Goal: Task Accomplishment & Management: Manage account settings

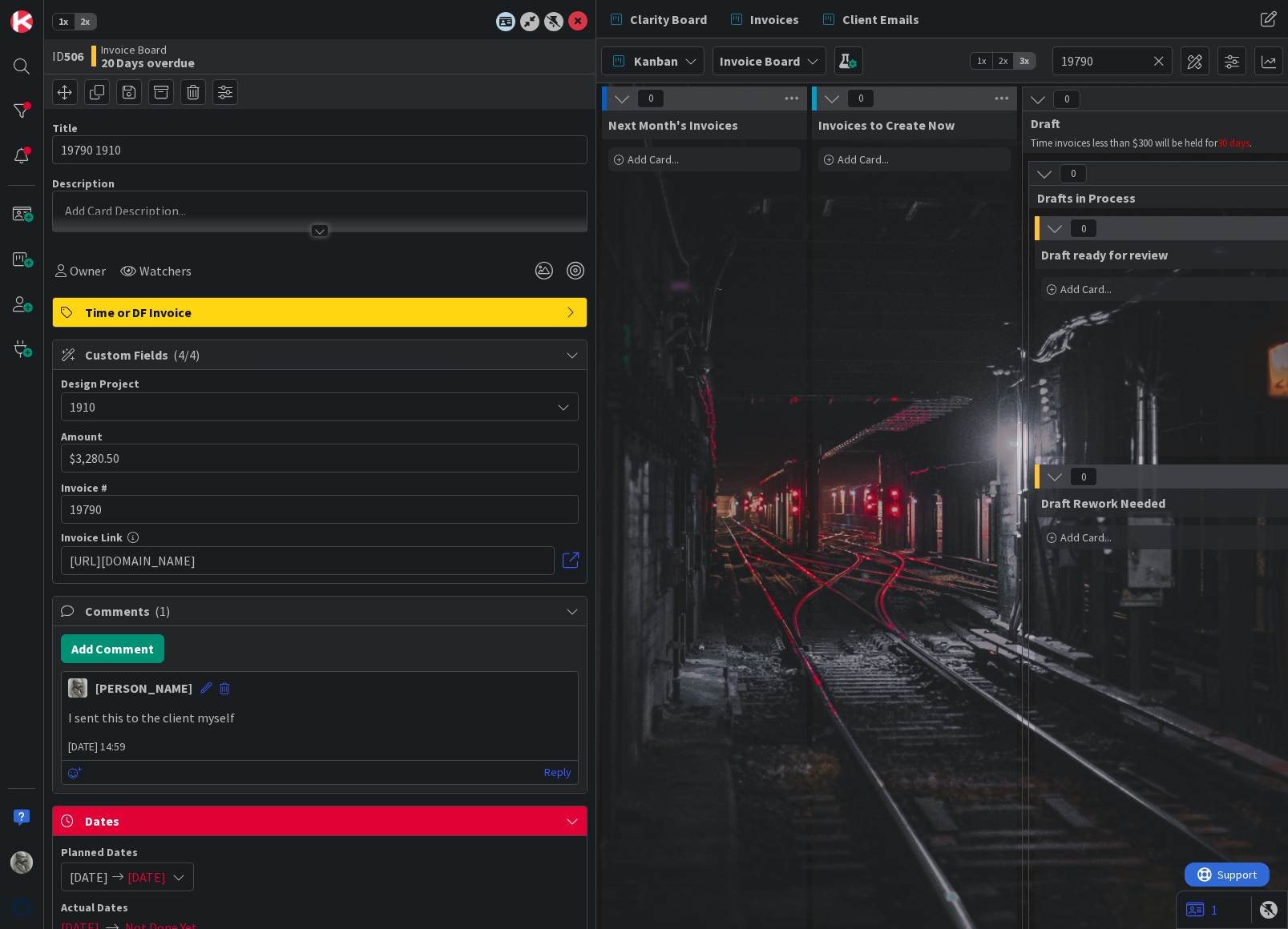
click at [61, 21] on span "1x" at bounding box center [63, 21] width 21 height 16
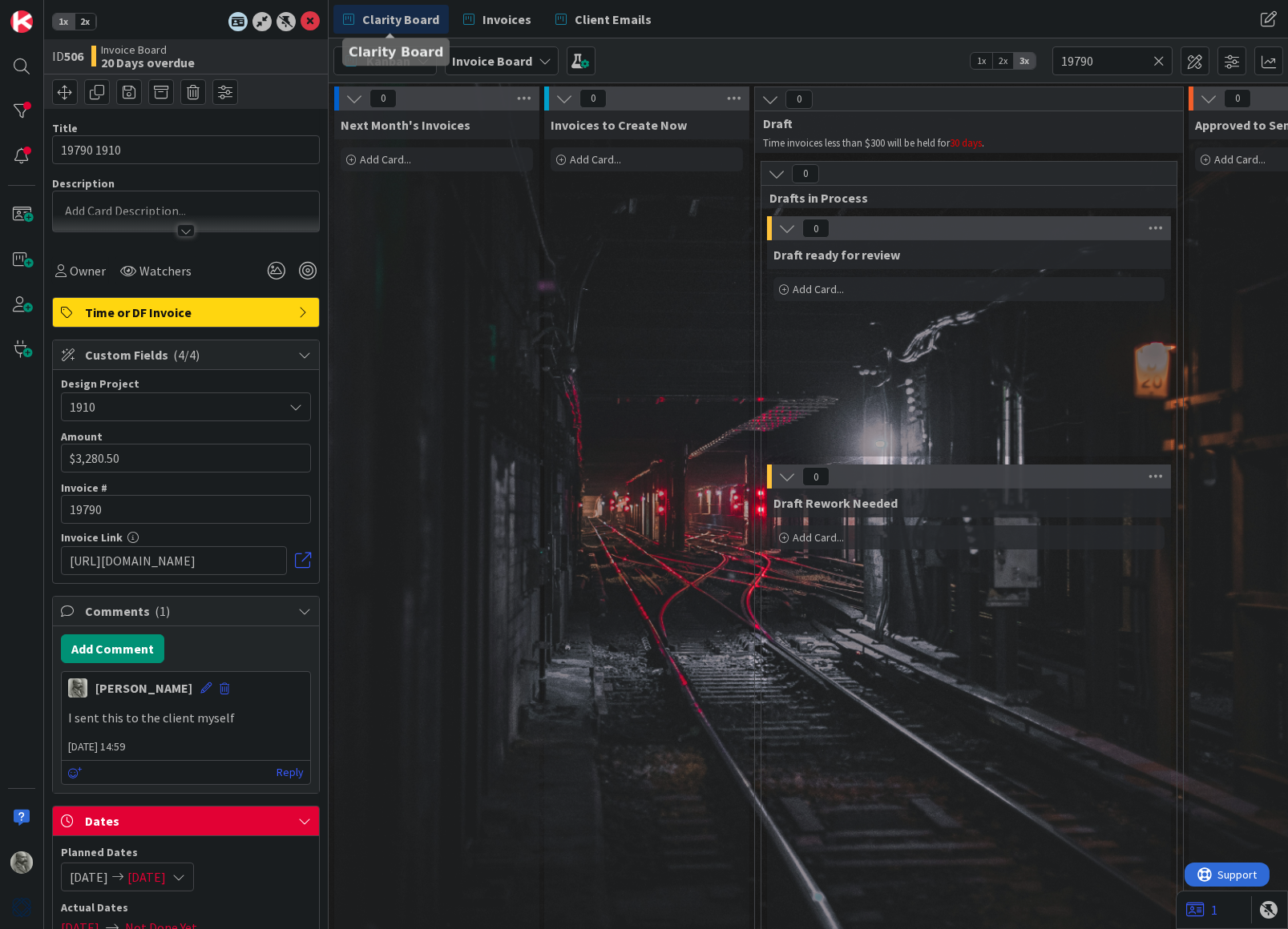
click at [403, 21] on span "Clarity Board" at bounding box center [400, 19] width 77 height 19
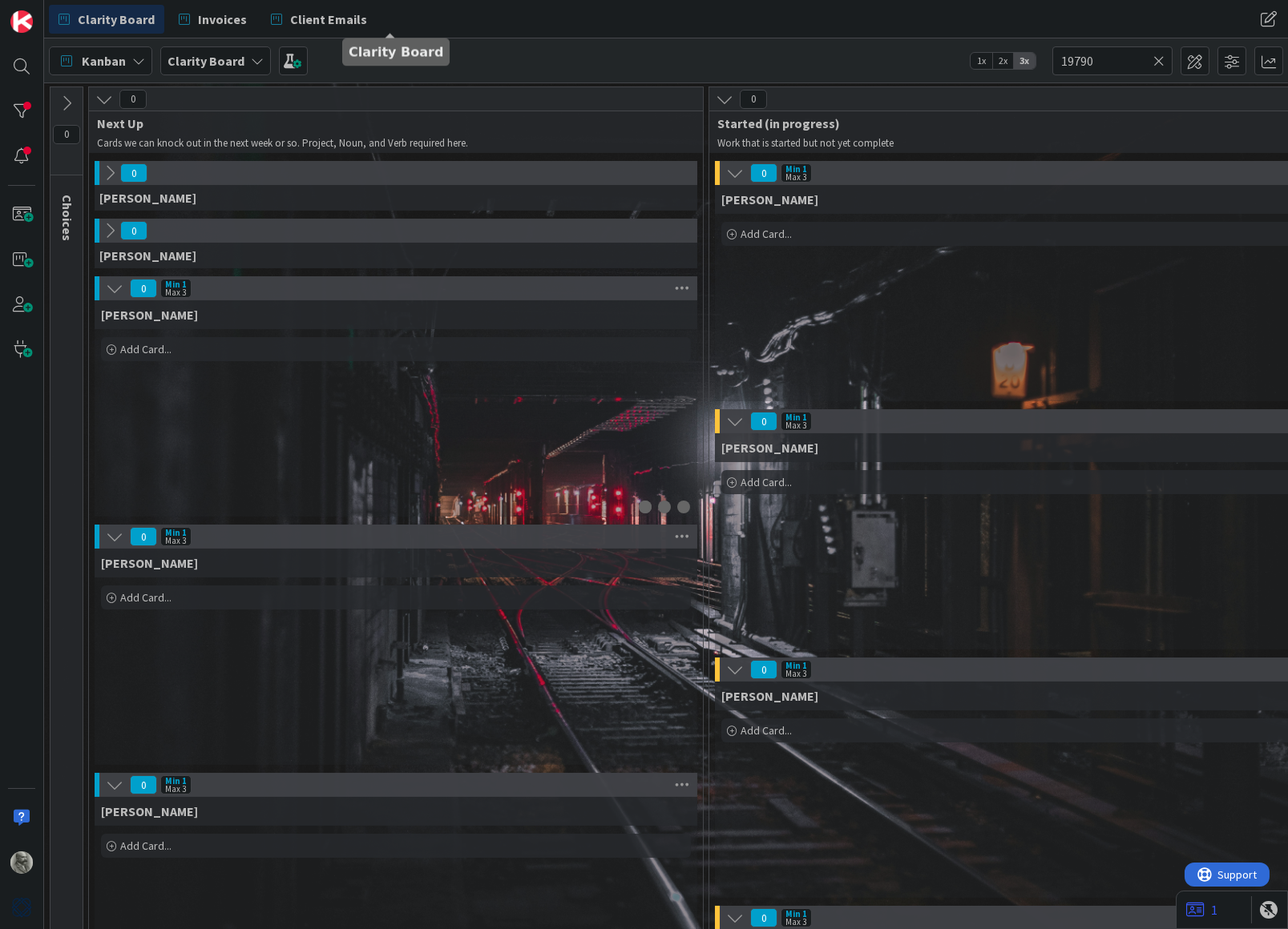
type input "sta"
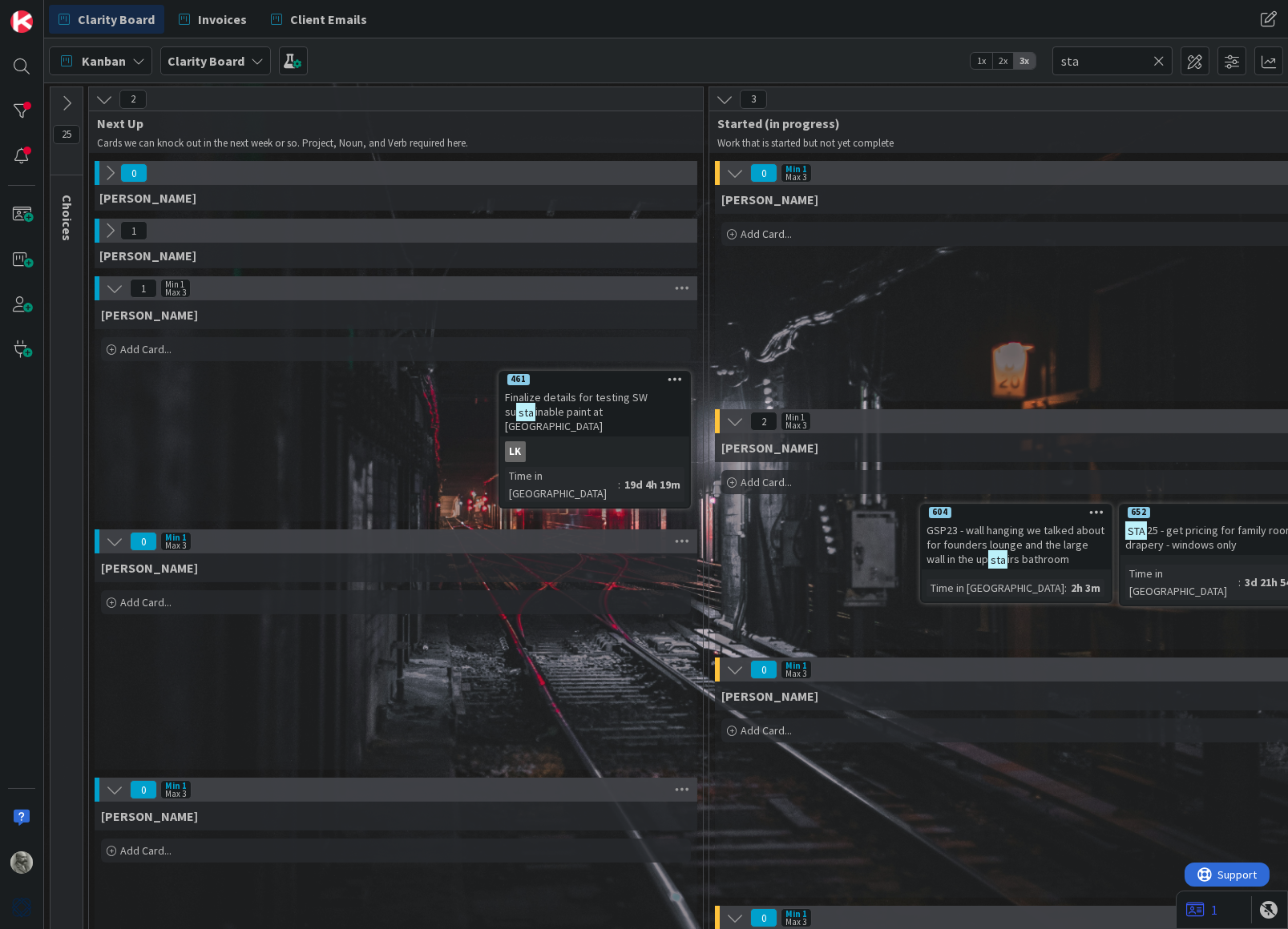
click at [435, 429] on div "[PERSON_NAME] Add Card... 461 Finalize details for testing SW su sta inable pai…" at bounding box center [396, 410] width 603 height 221
click at [1162, 57] on icon at bounding box center [1159, 60] width 12 height 15
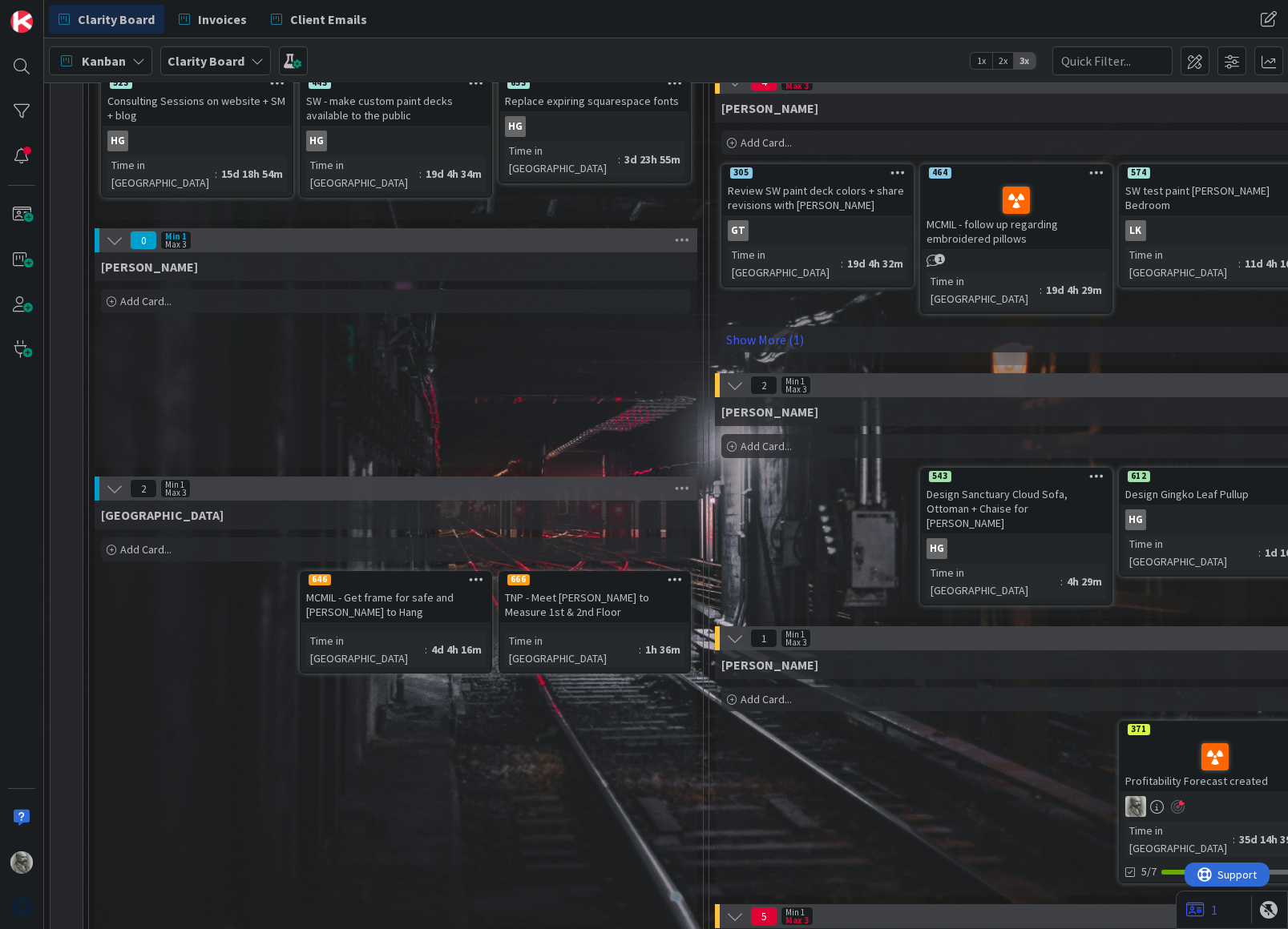
scroll to position [580, 0]
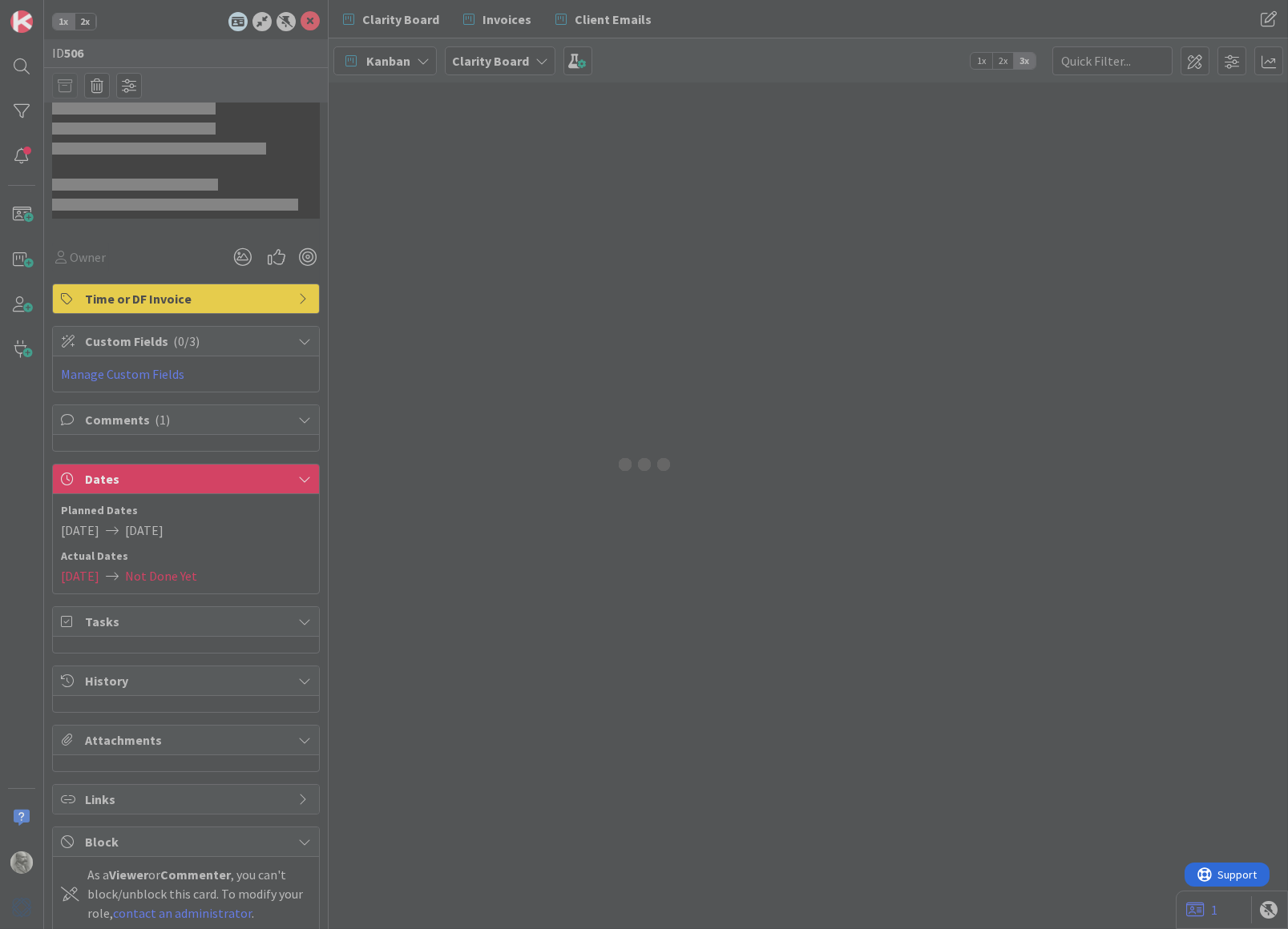
type input "19790"
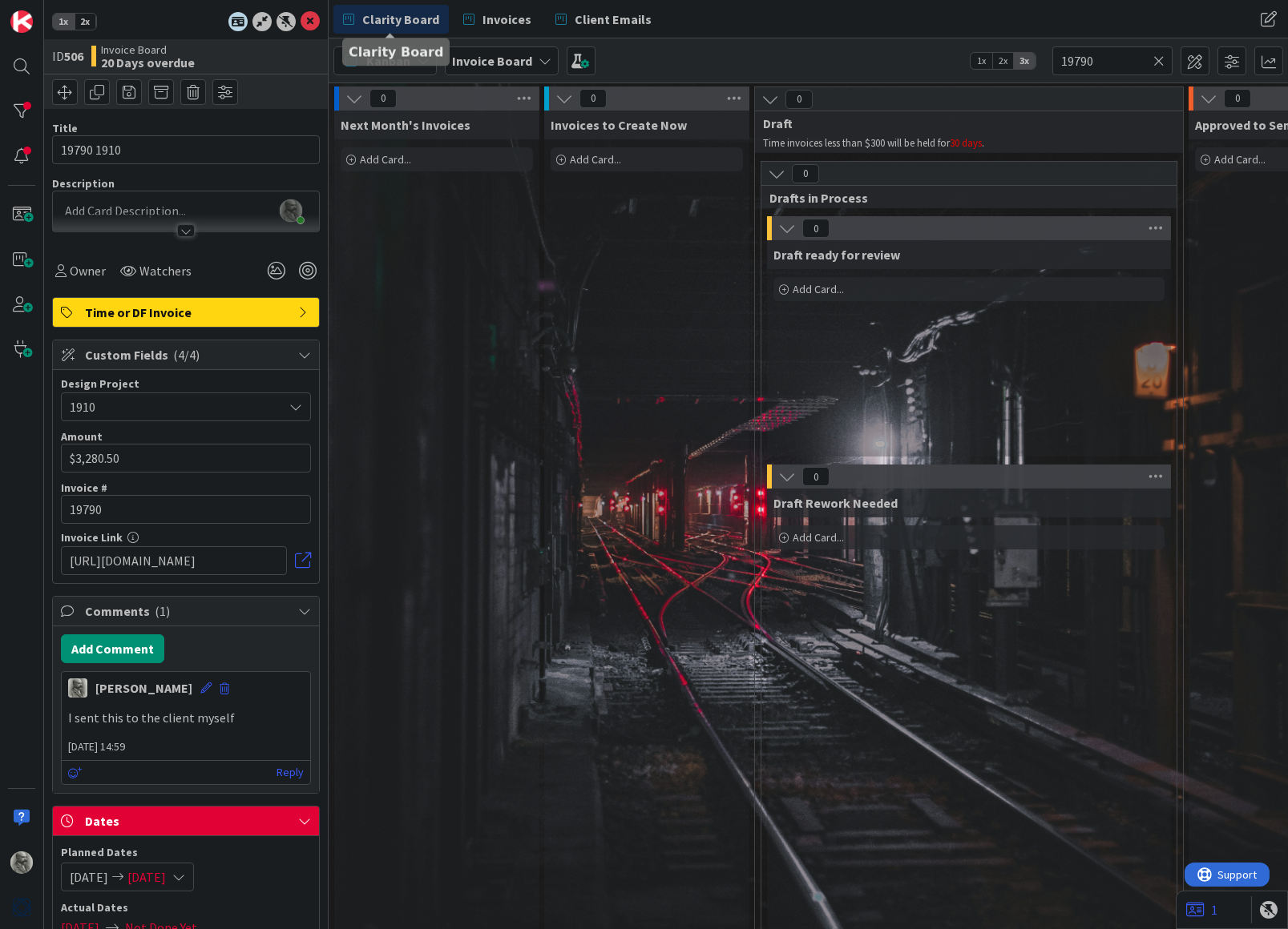
click at [394, 18] on span "Clarity Board" at bounding box center [400, 19] width 77 height 19
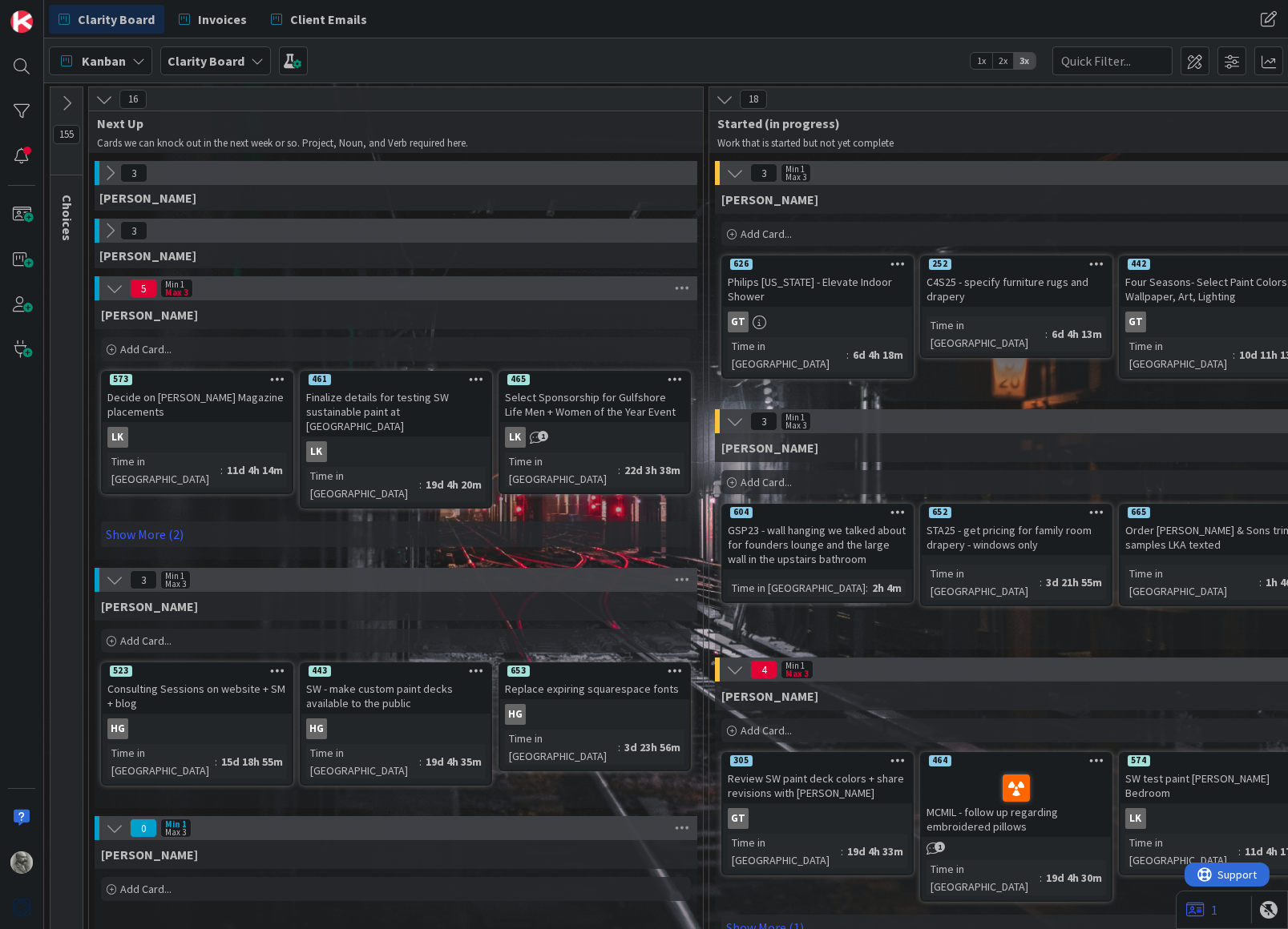
click at [66, 100] on icon at bounding box center [66, 103] width 18 height 18
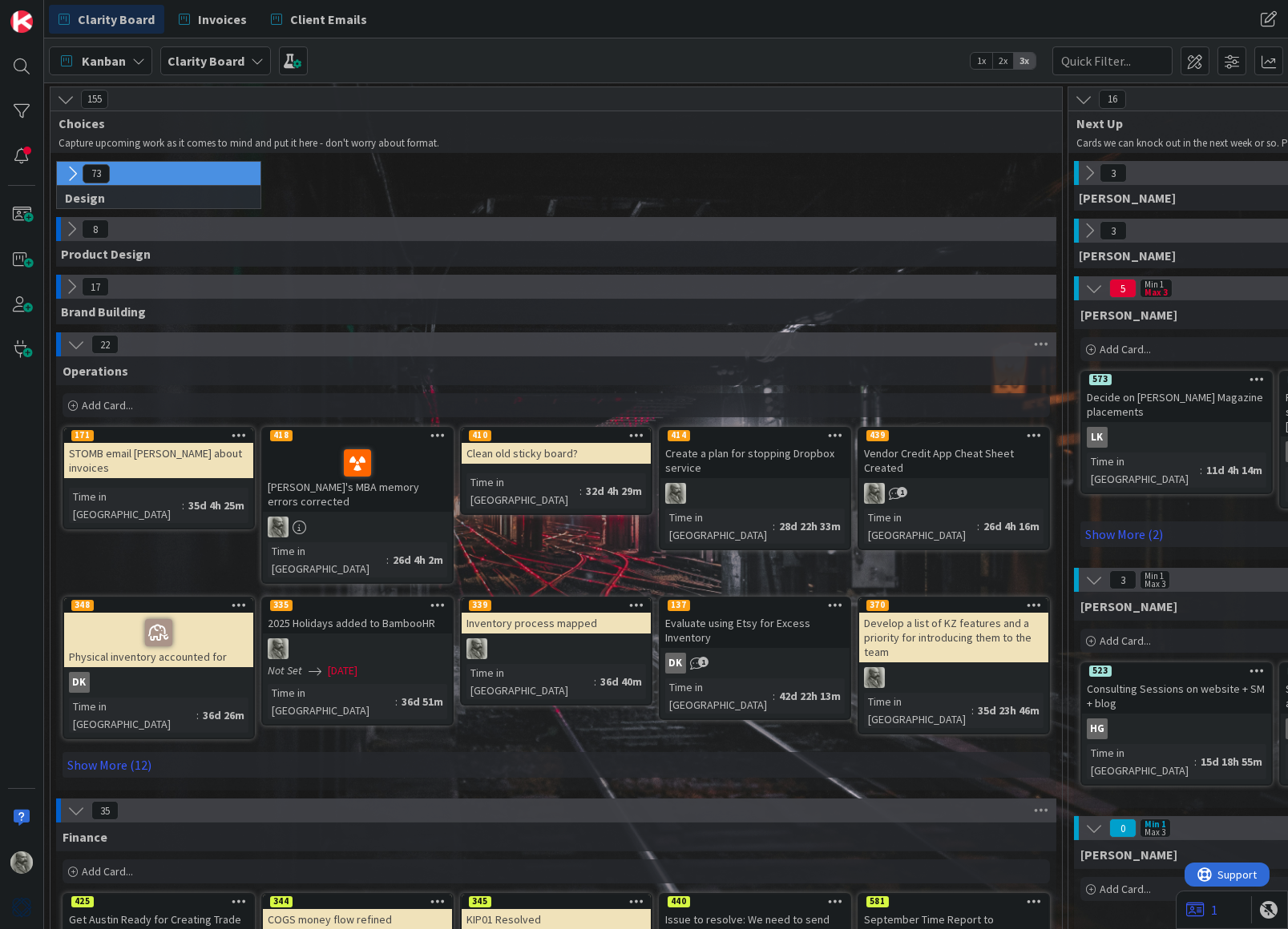
click at [1037, 599] on icon at bounding box center [1035, 605] width 16 height 12
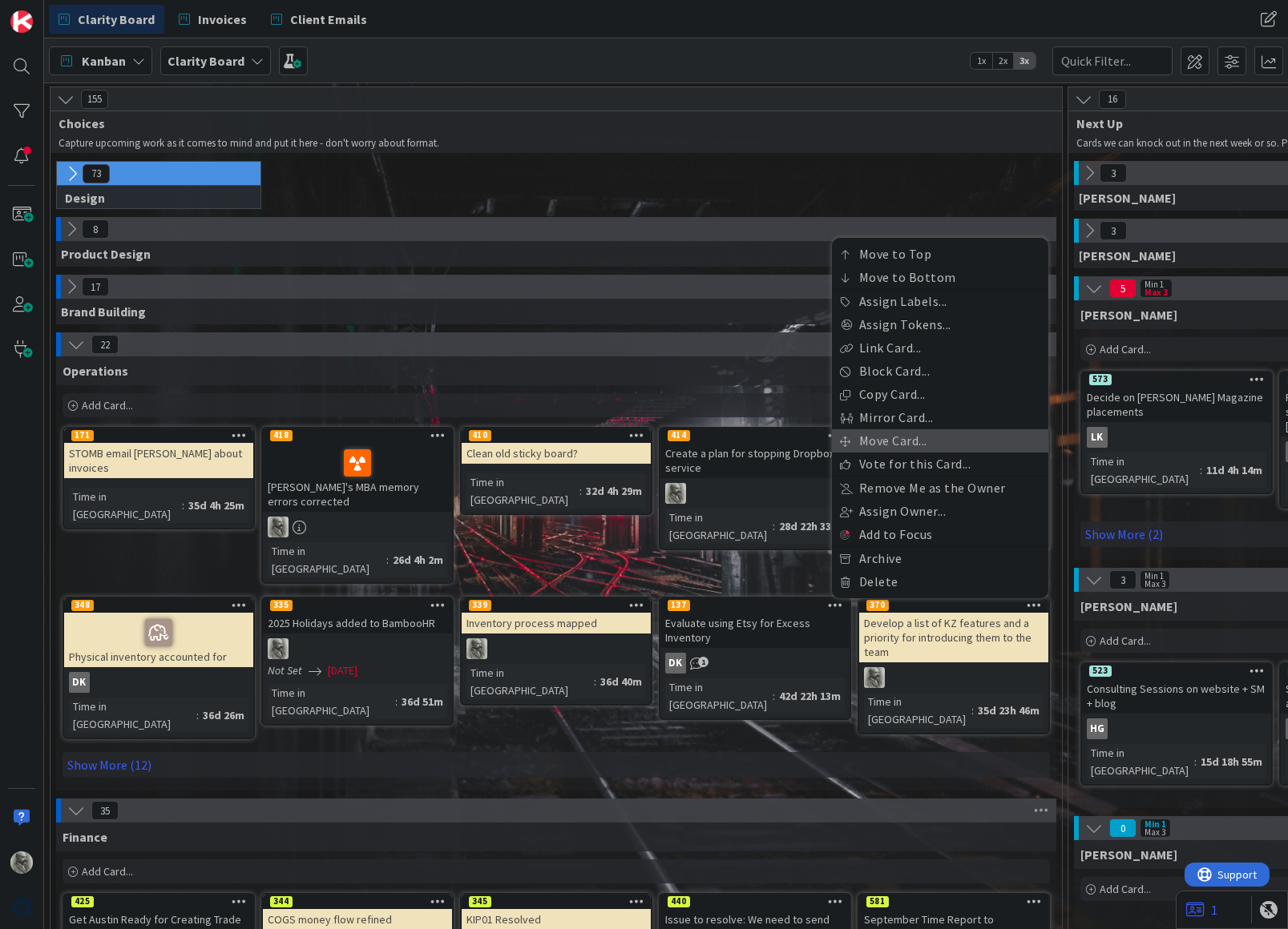
click at [893, 429] on link "Move Card..." at bounding box center [940, 441] width 216 height 23
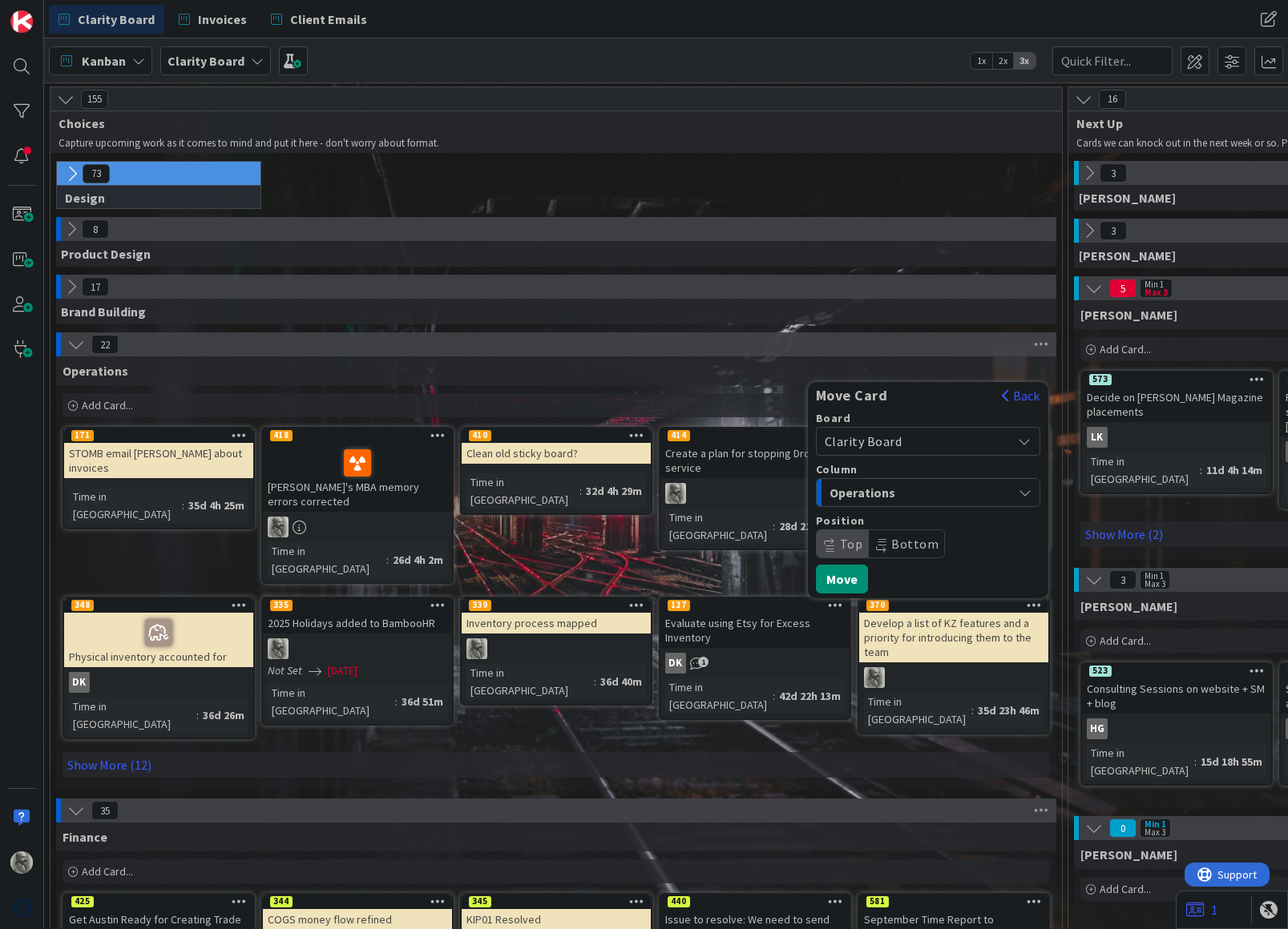
click at [923, 482] on span "Operations" at bounding box center [889, 492] width 120 height 20
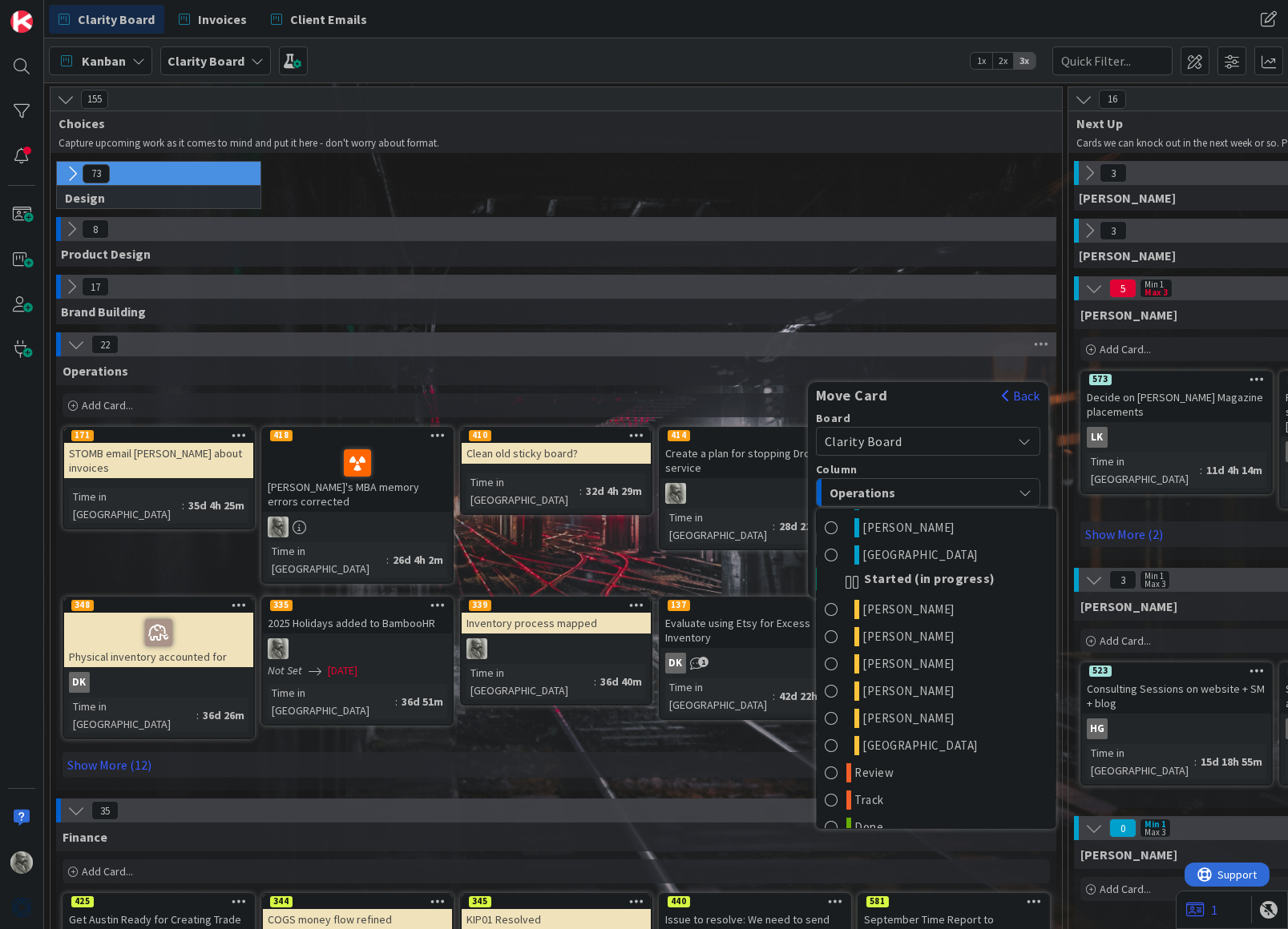
scroll to position [783, 0]
click at [885, 815] on link "Done" at bounding box center [935, 829] width 239 height 27
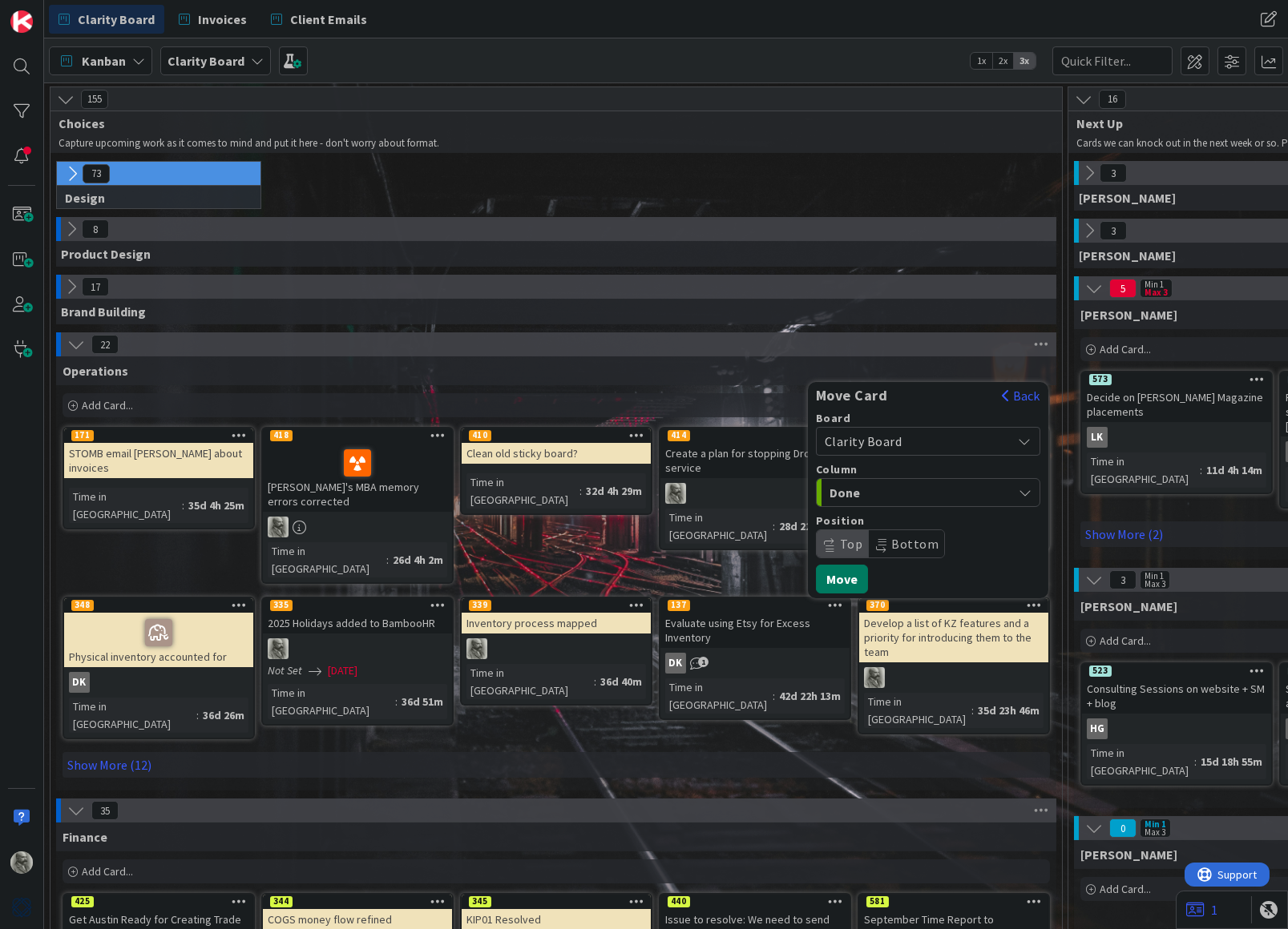
click at [842, 565] on button "Move" at bounding box center [841, 579] width 52 height 29
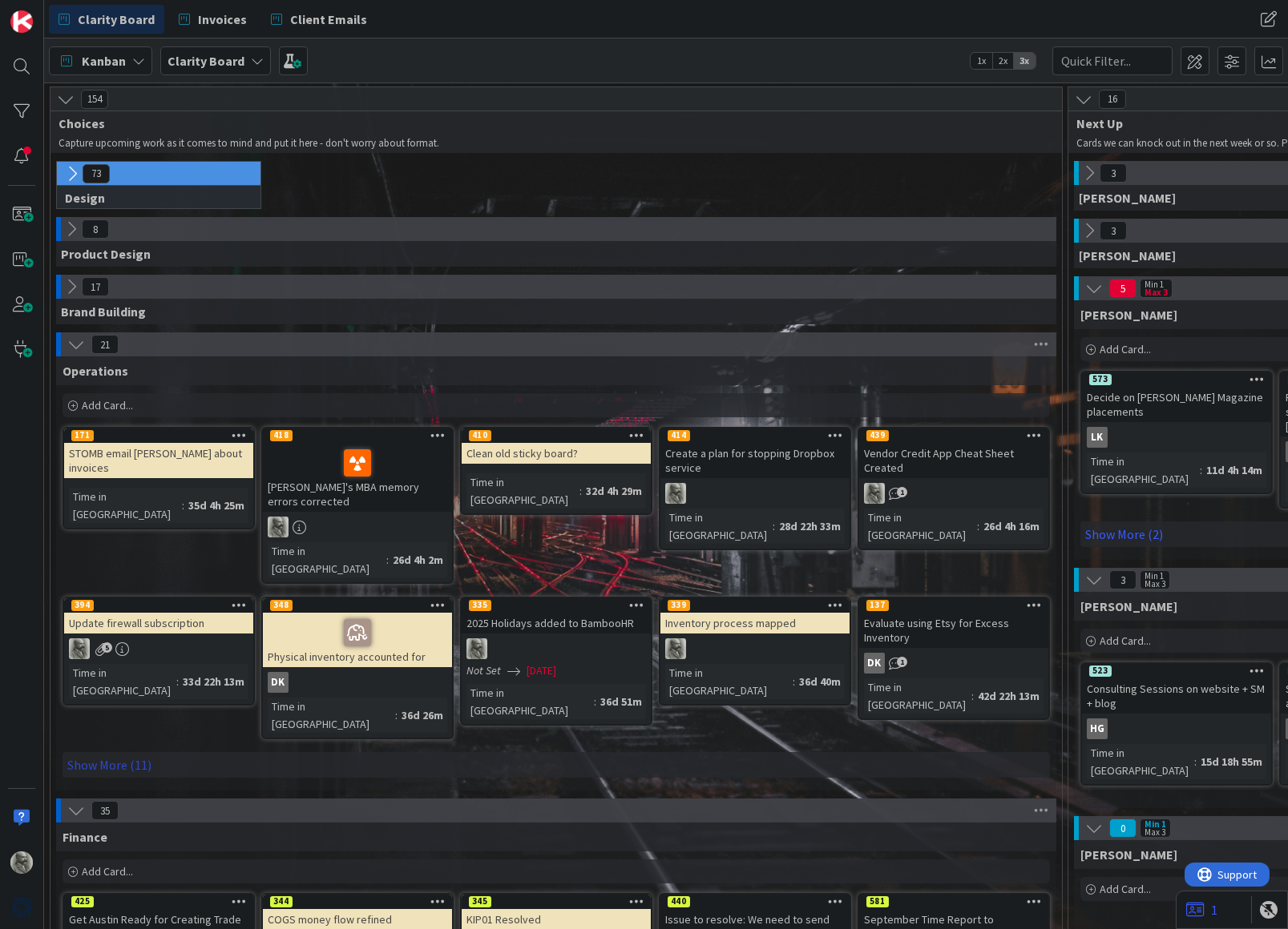
click at [103, 752] on link "Show More (11)" at bounding box center [555, 764] width 987 height 25
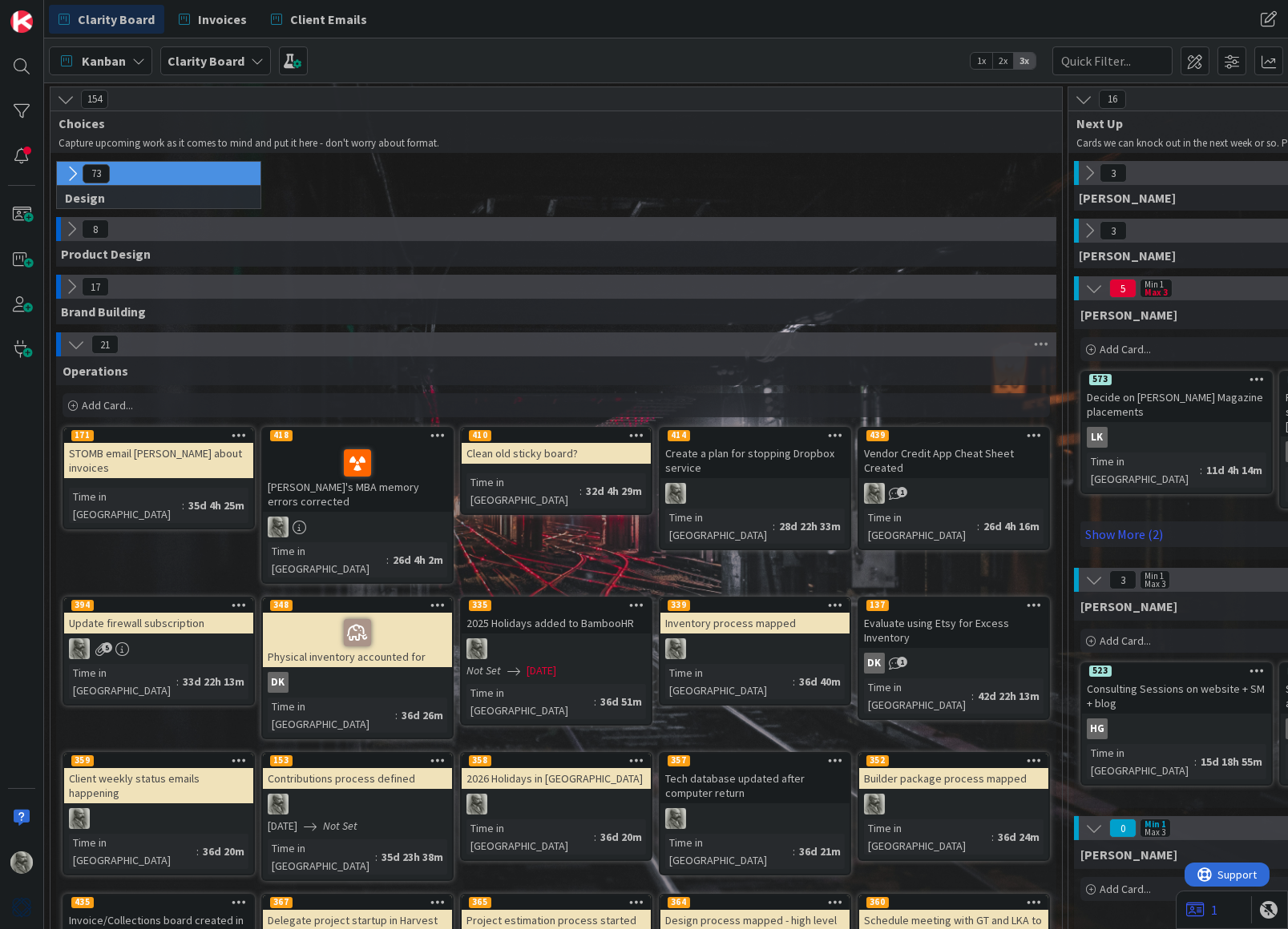
click at [234, 433] on icon at bounding box center [240, 435] width 16 height 12
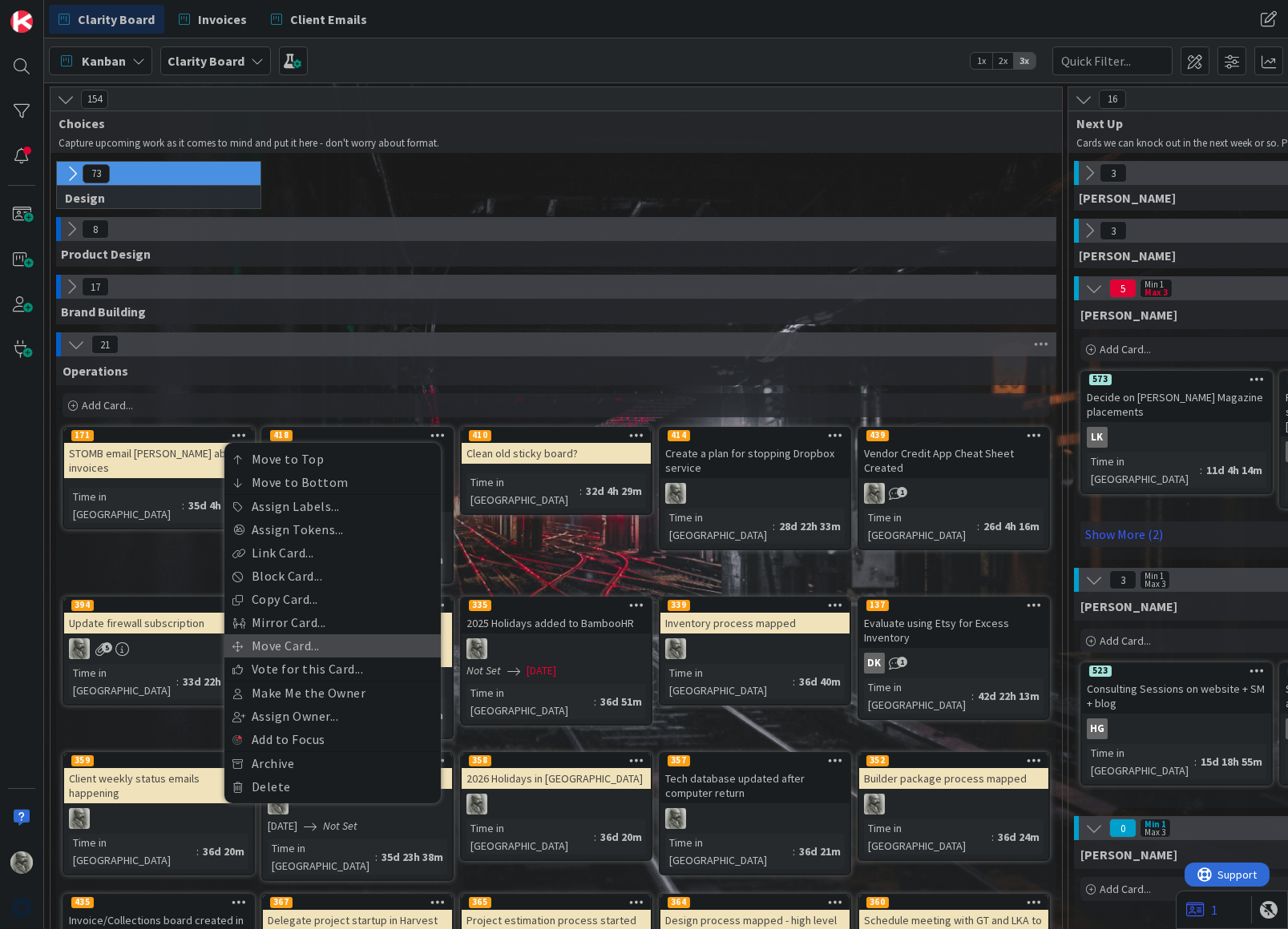
click at [280, 643] on link "Move Card..." at bounding box center [332, 646] width 216 height 23
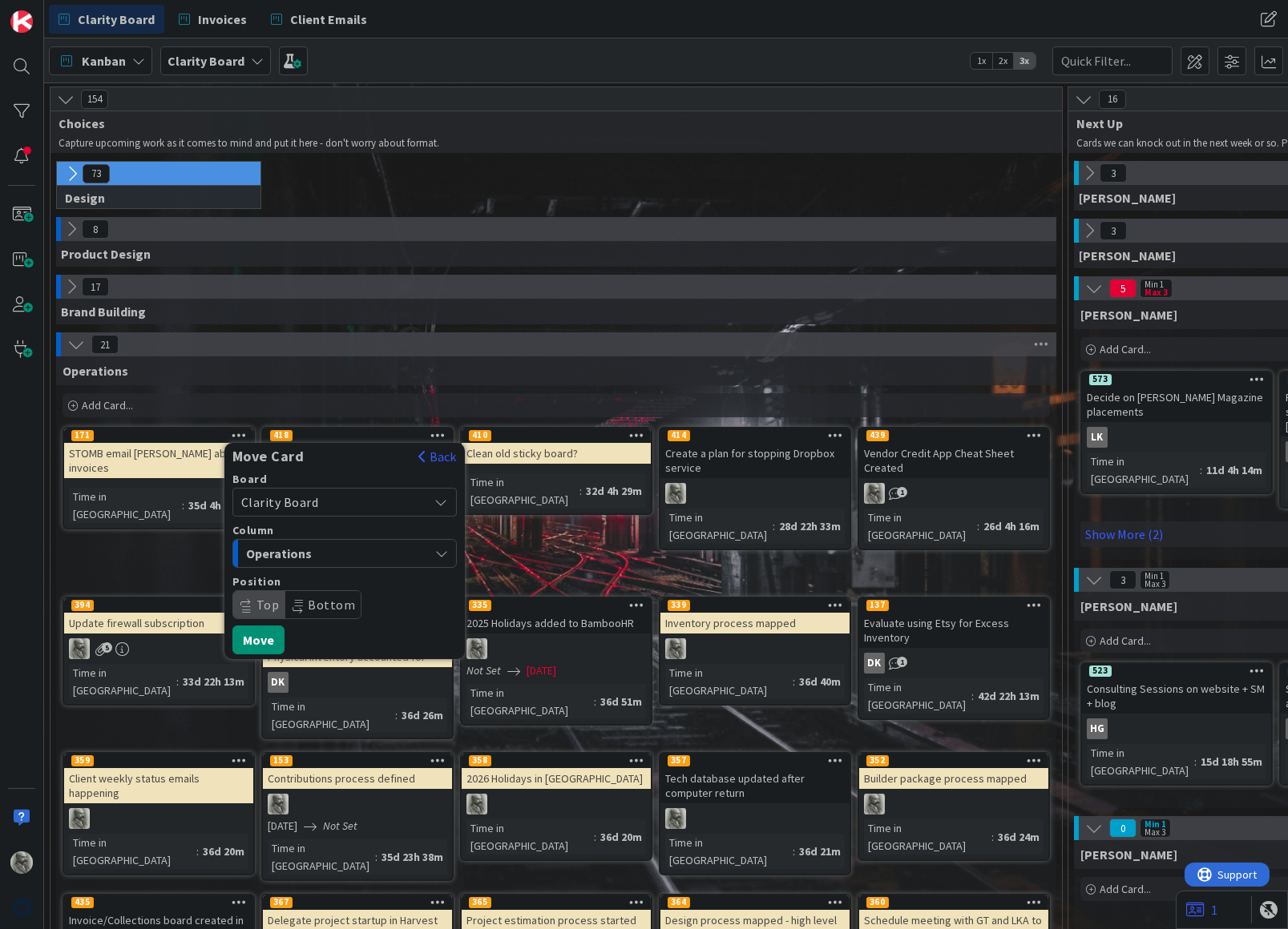
click at [319, 553] on span "Operations" at bounding box center [306, 553] width 120 height 20
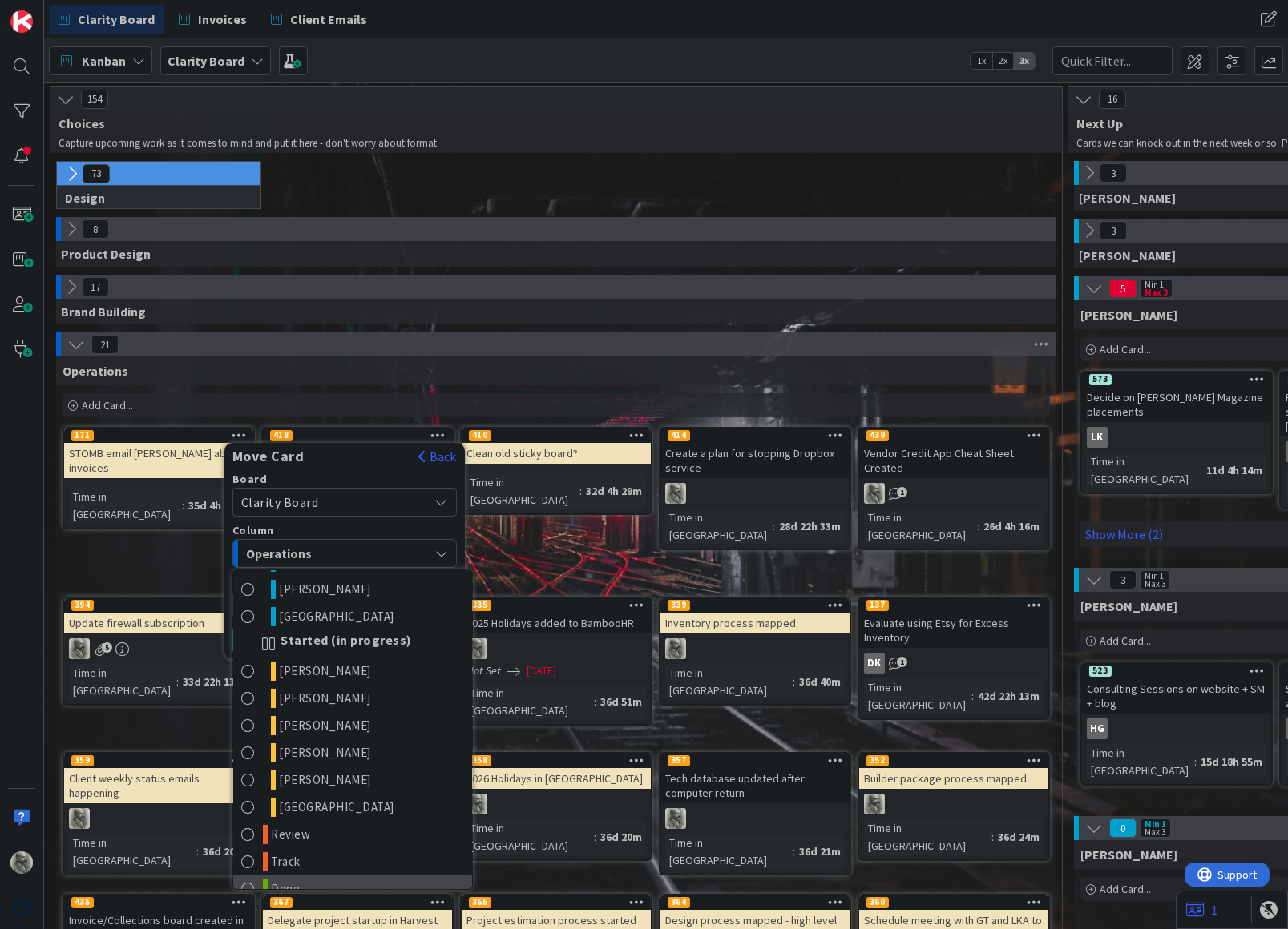
click at [296, 879] on span "Done" at bounding box center [286, 889] width 29 height 19
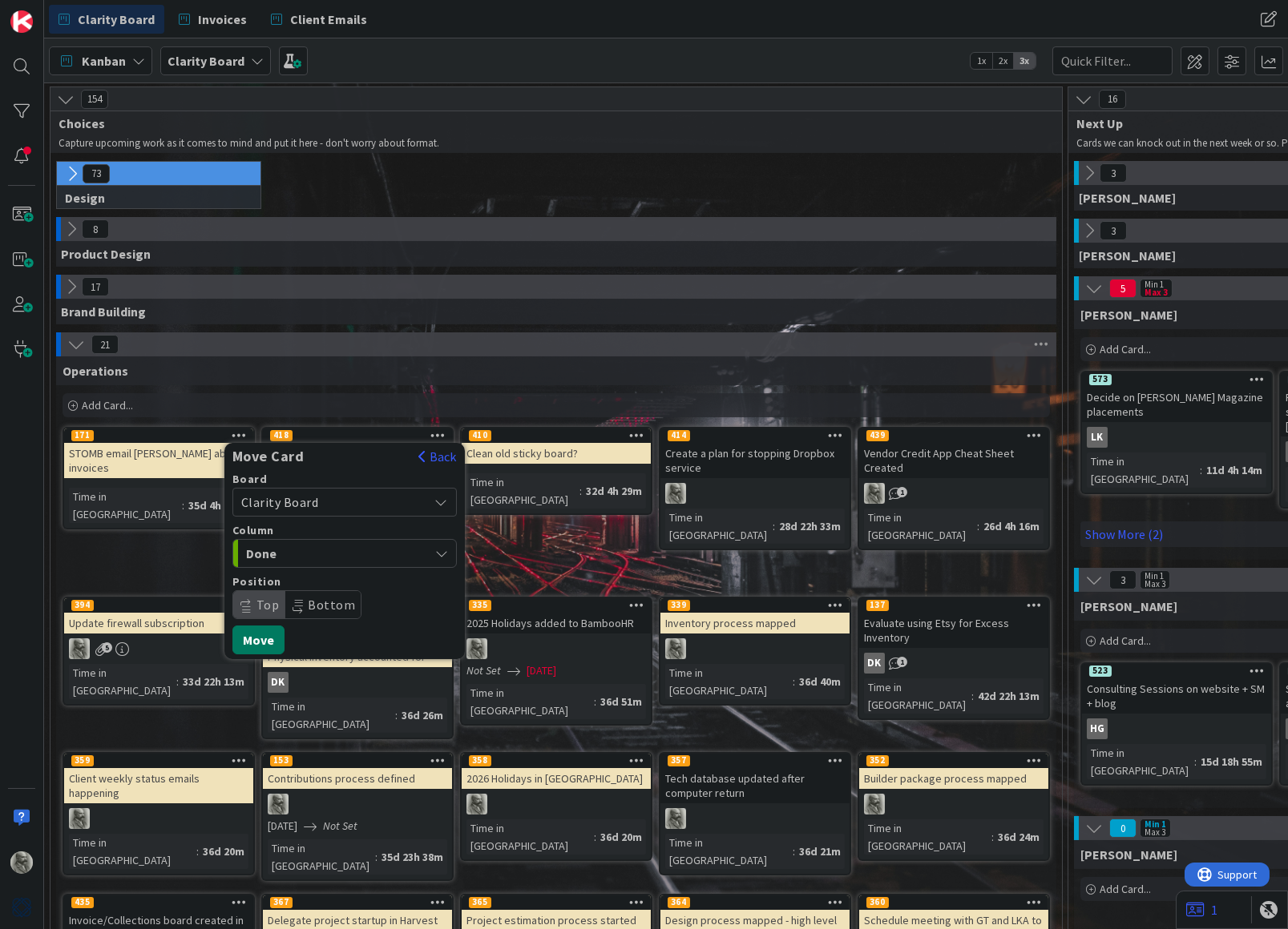
click at [253, 639] on button "Move" at bounding box center [258, 640] width 52 height 29
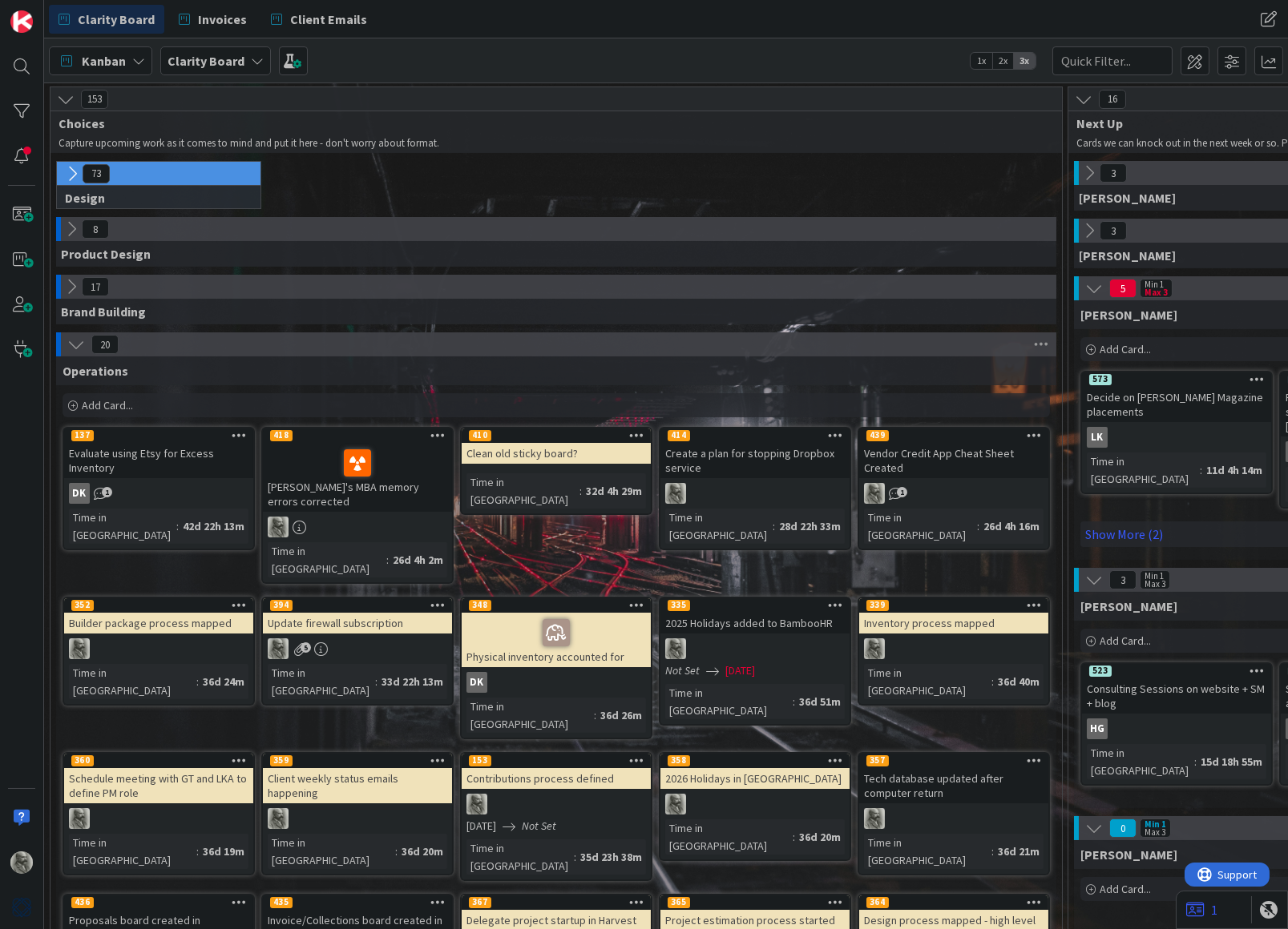
click at [200, 445] on div "Evaluate using Etsy for Excess Inventory" at bounding box center [159, 461] width 189 height 35
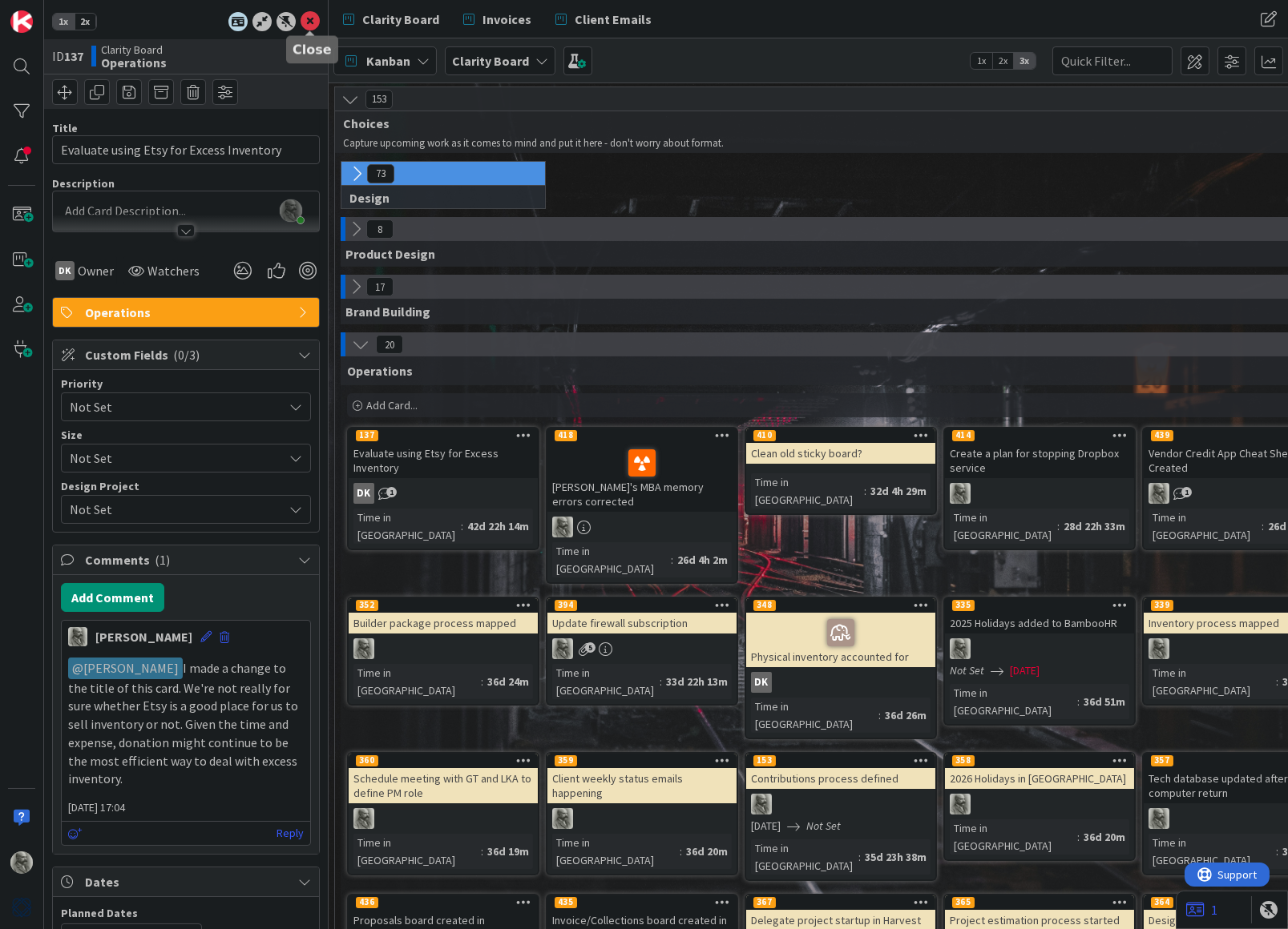
click at [312, 19] on icon at bounding box center [310, 21] width 19 height 19
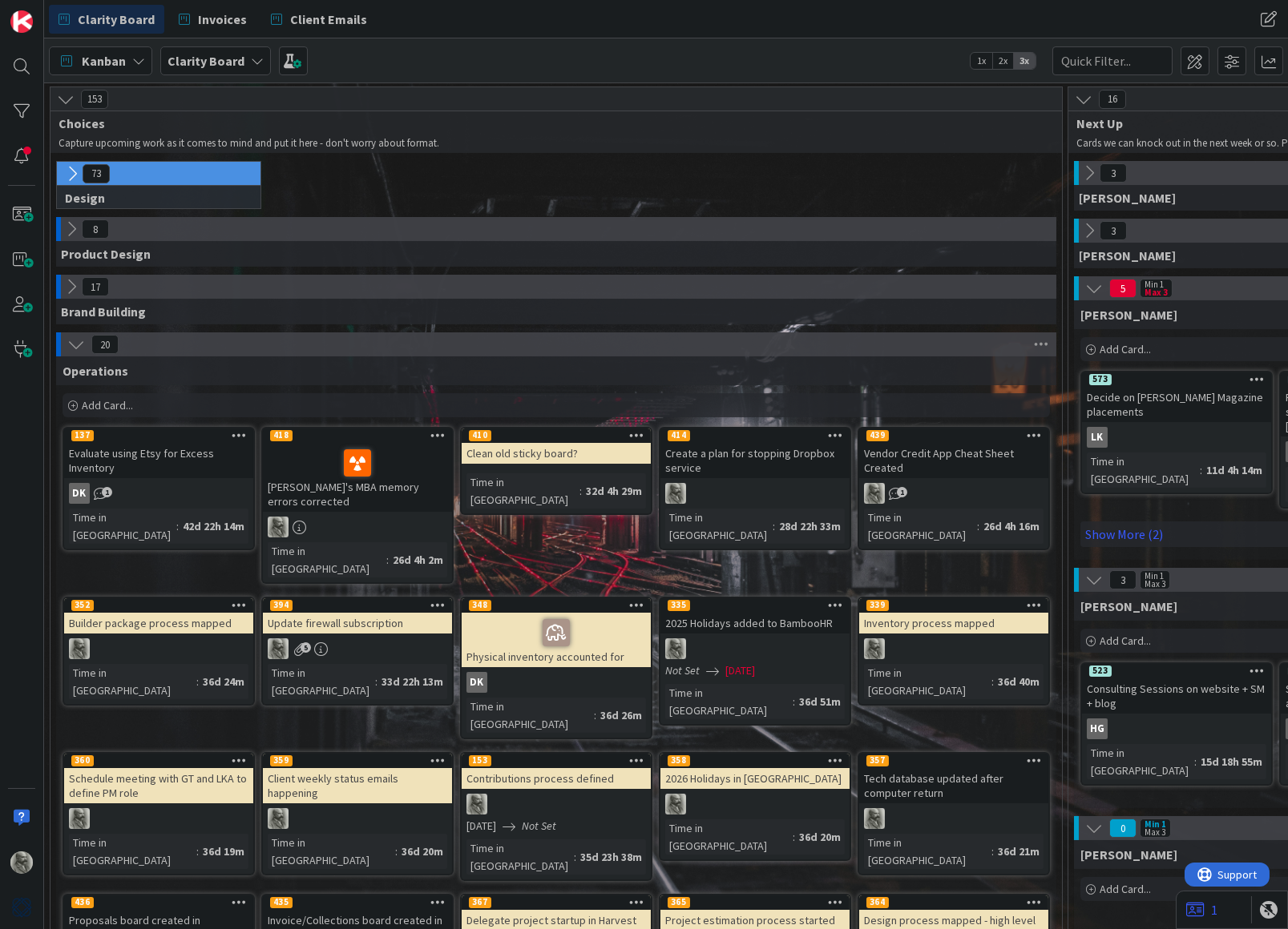
click at [557, 448] on div "Clean old sticky board?" at bounding box center [556, 453] width 189 height 20
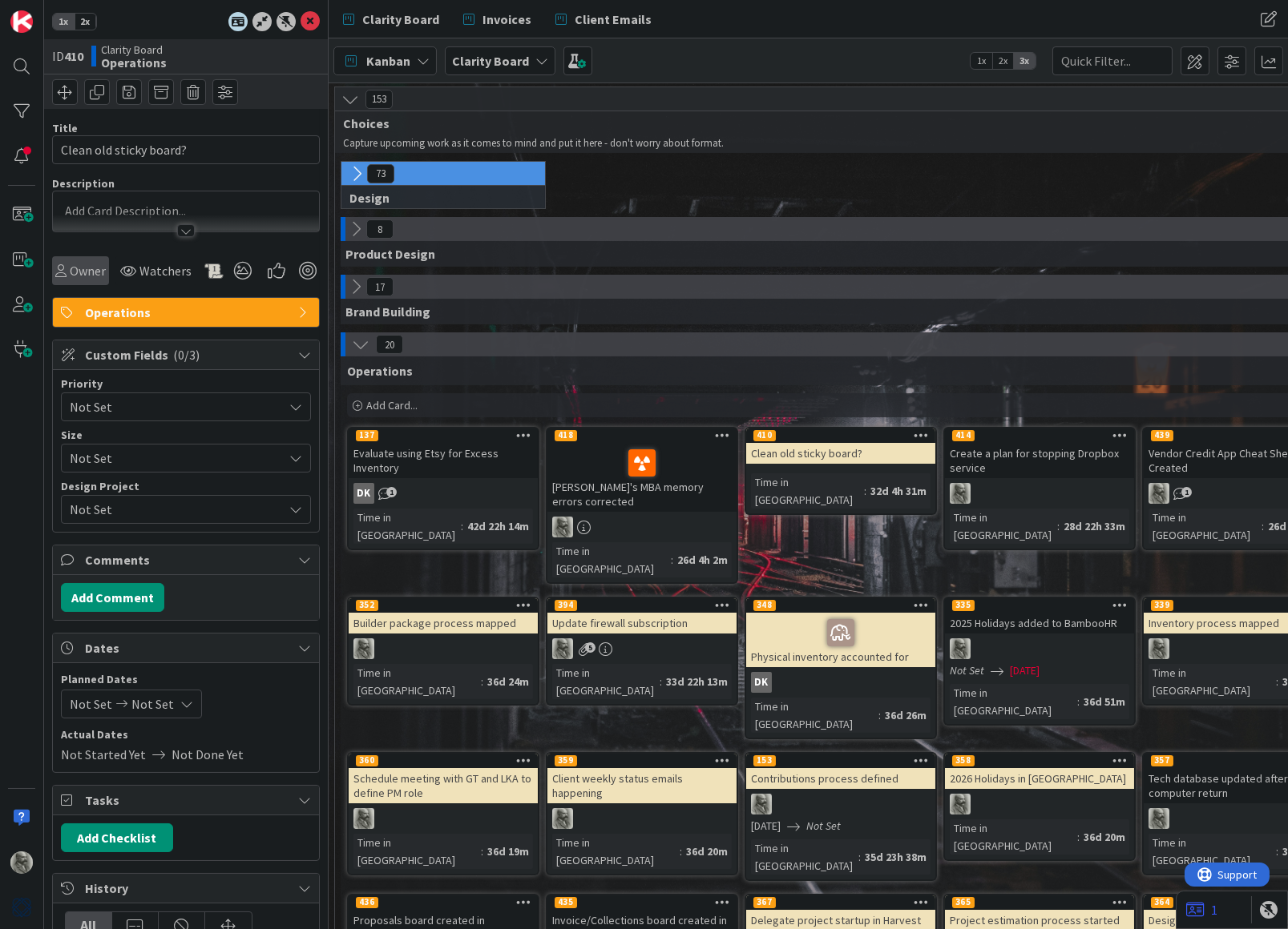
click at [81, 269] on span "Owner" at bounding box center [88, 271] width 36 height 19
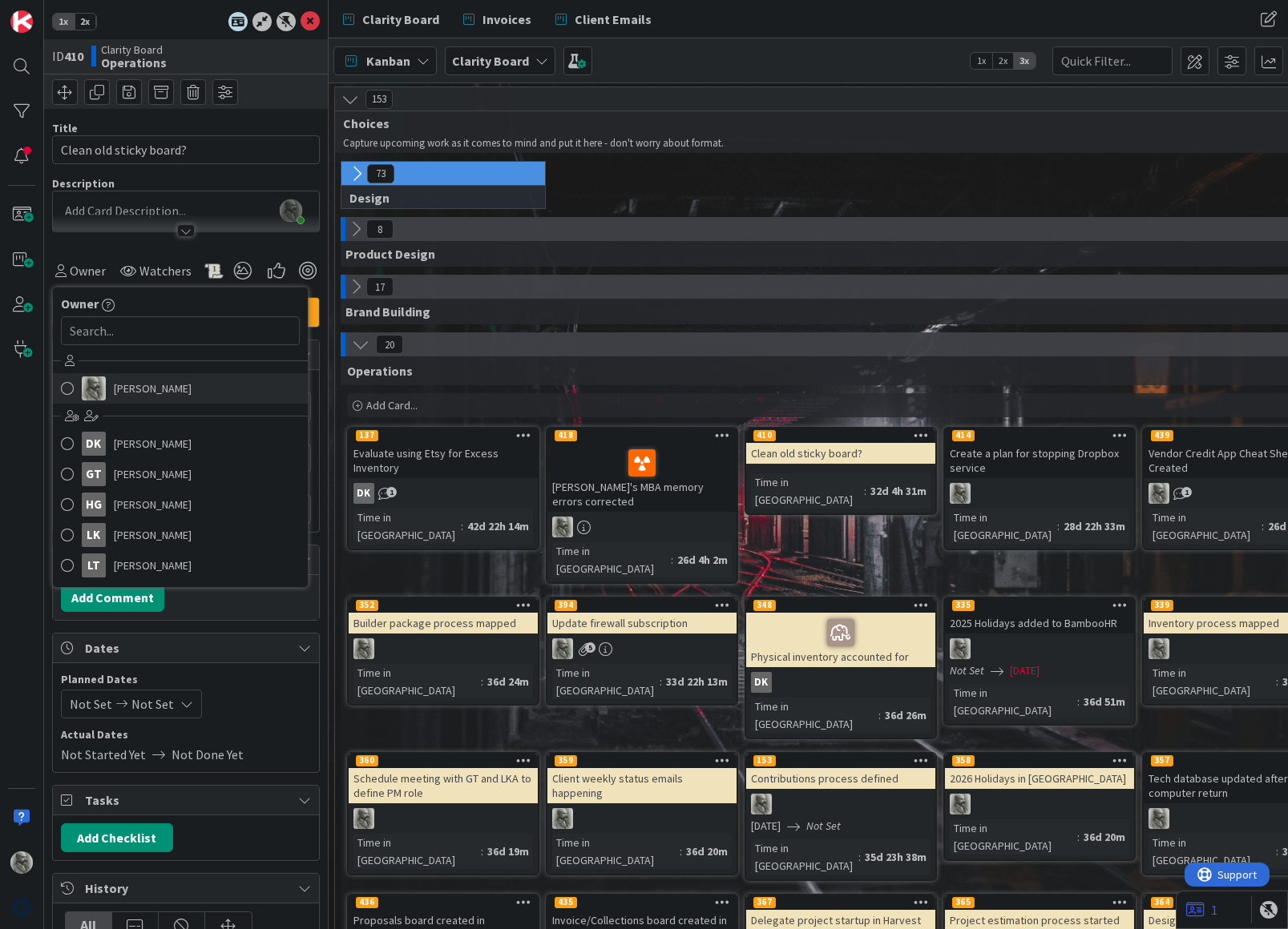
click at [116, 388] on span "[PERSON_NAME]" at bounding box center [153, 389] width 78 height 24
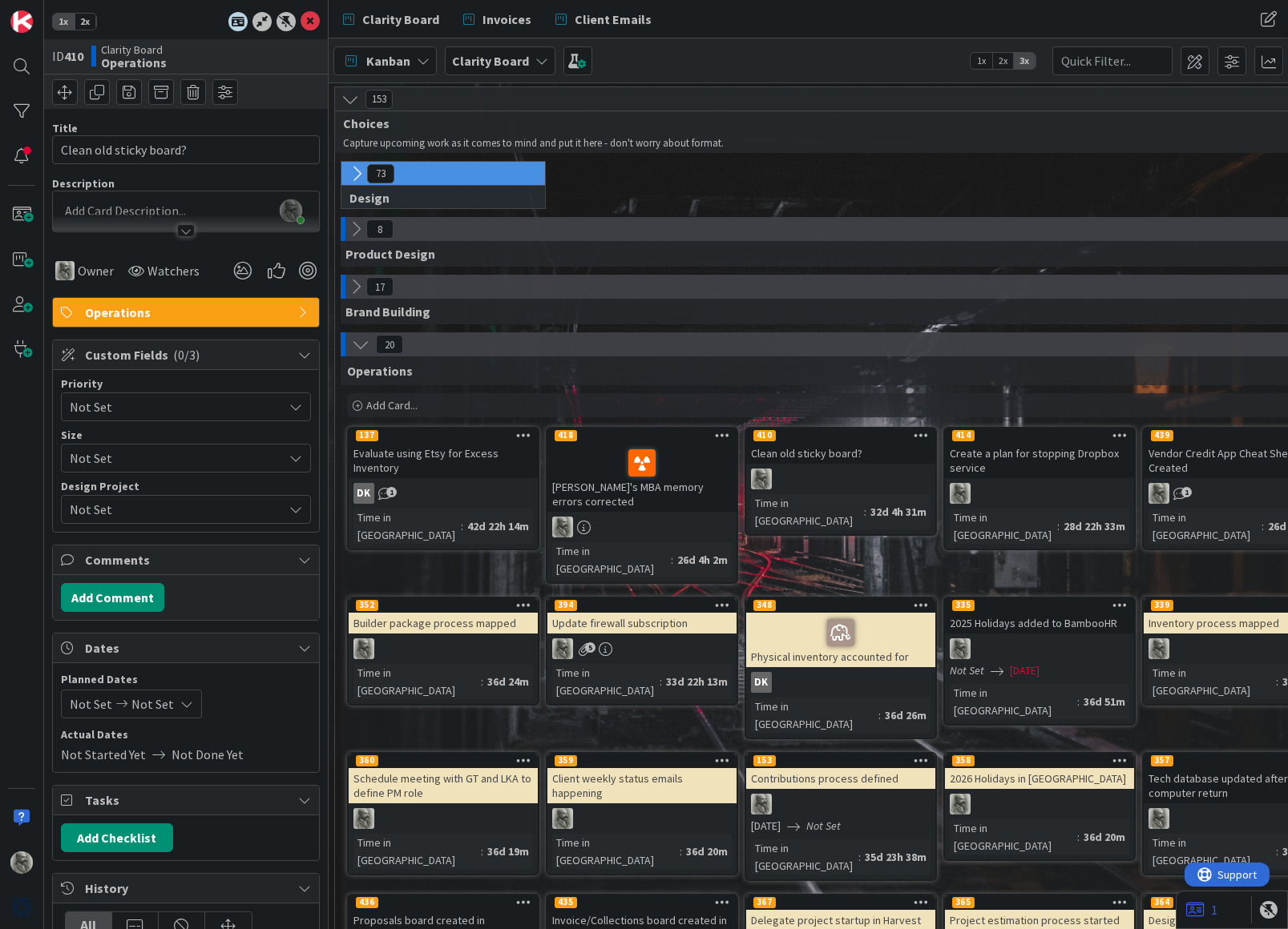
click at [125, 404] on span "Not Set" at bounding box center [172, 406] width 206 height 22
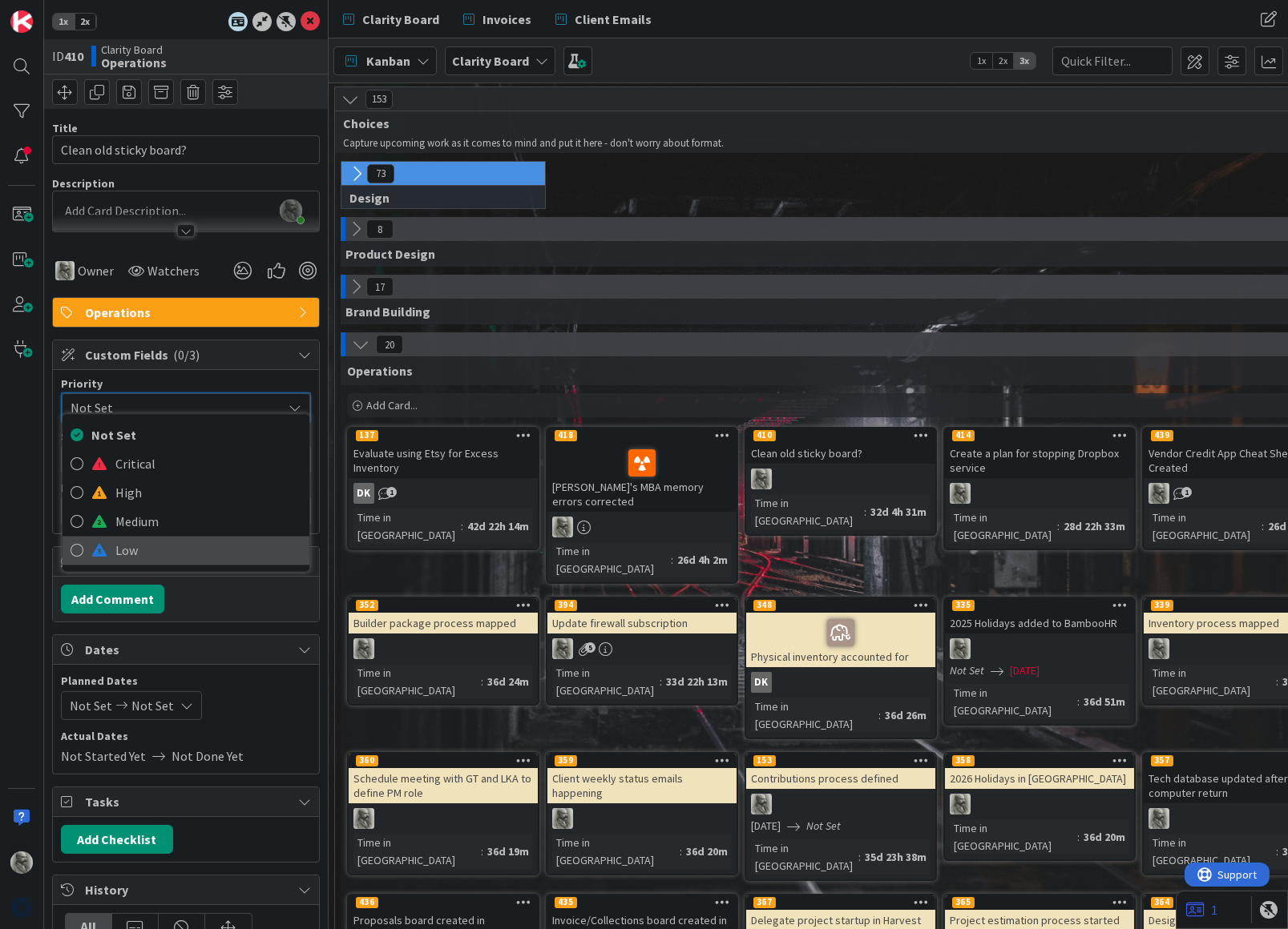
click at [132, 553] on span "Low" at bounding box center [208, 551] width 186 height 24
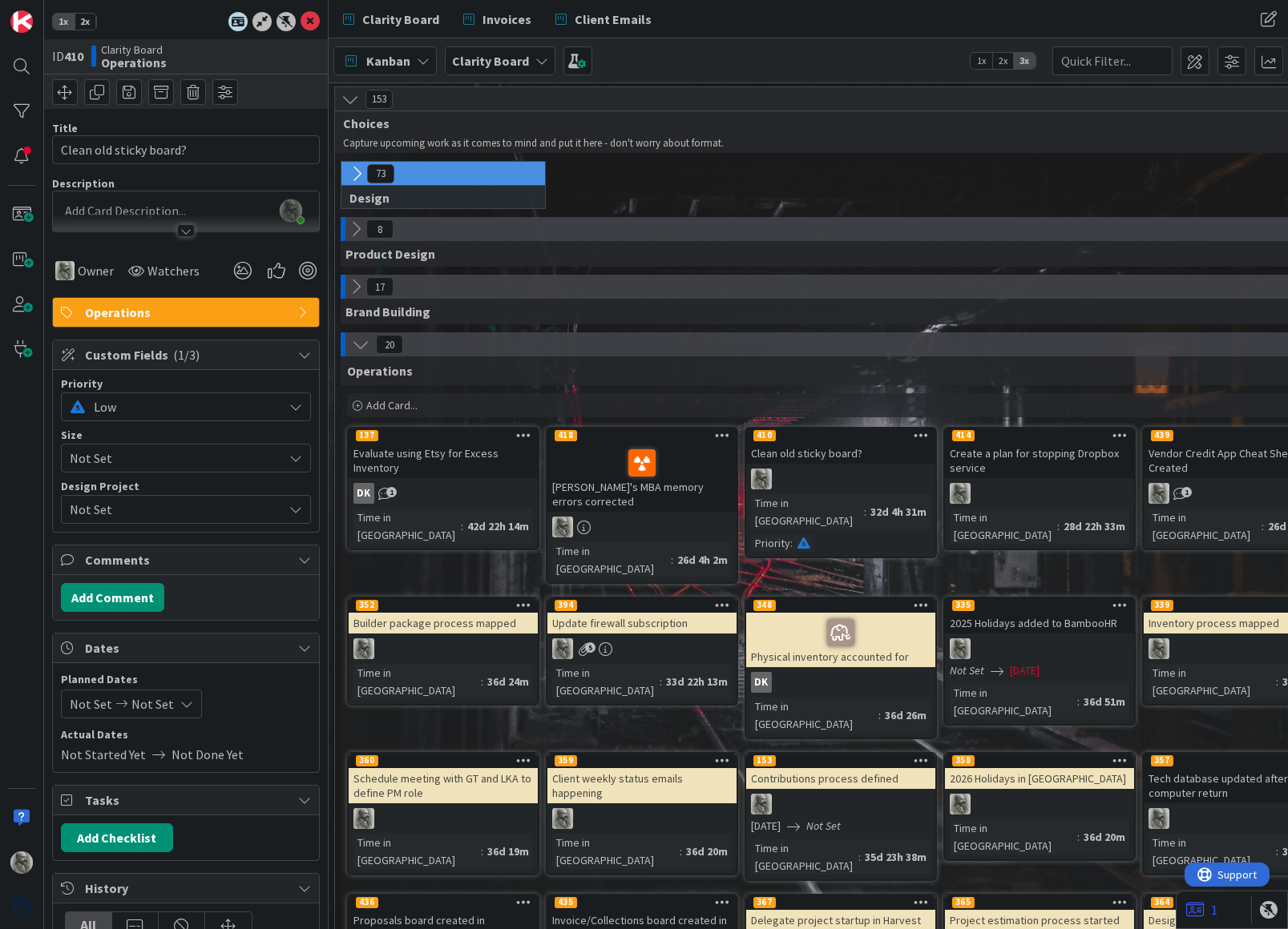
click at [178, 451] on span "Not Set" at bounding box center [172, 458] width 206 height 22
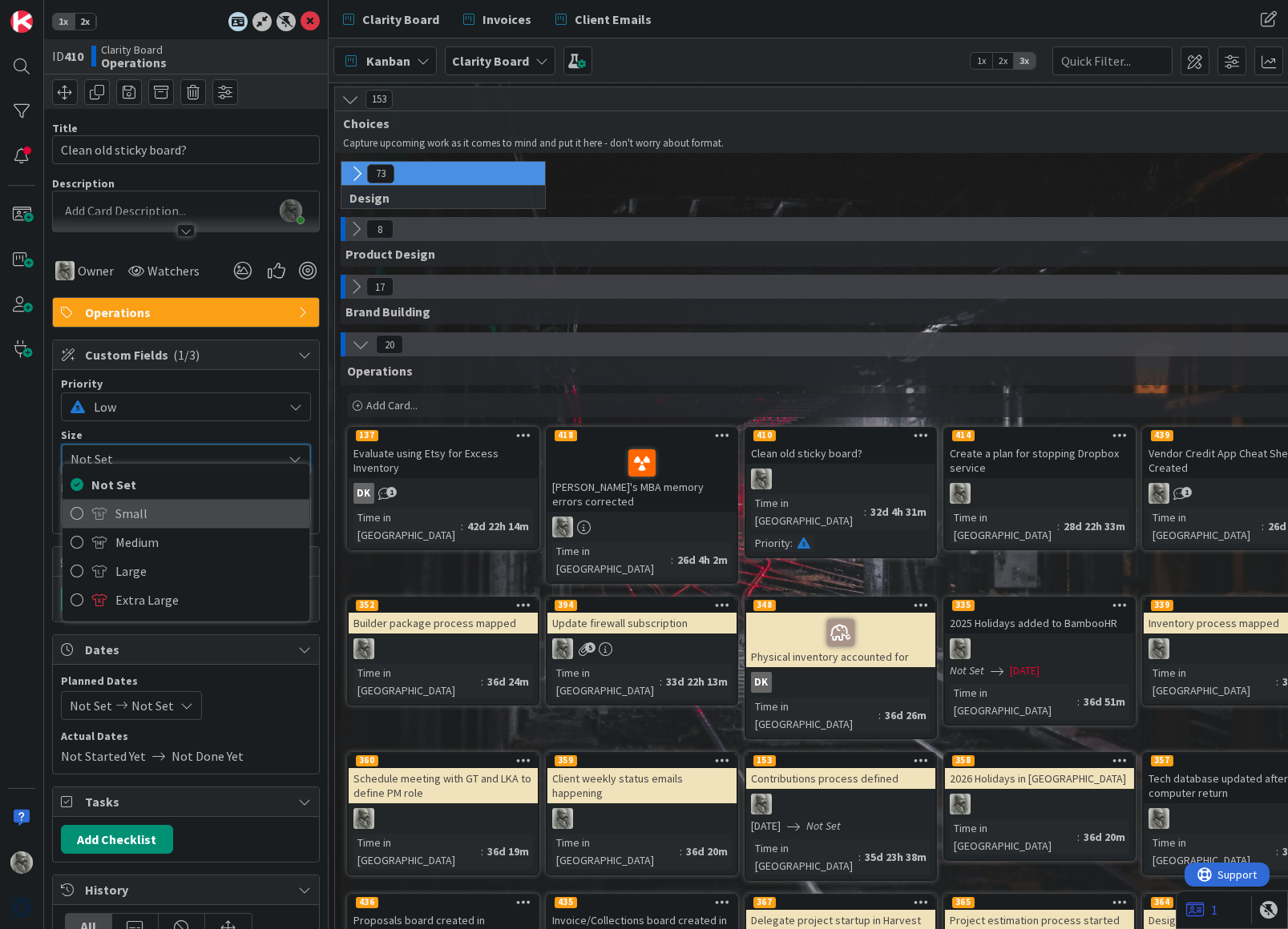
click at [147, 513] on span "Small" at bounding box center [208, 514] width 186 height 24
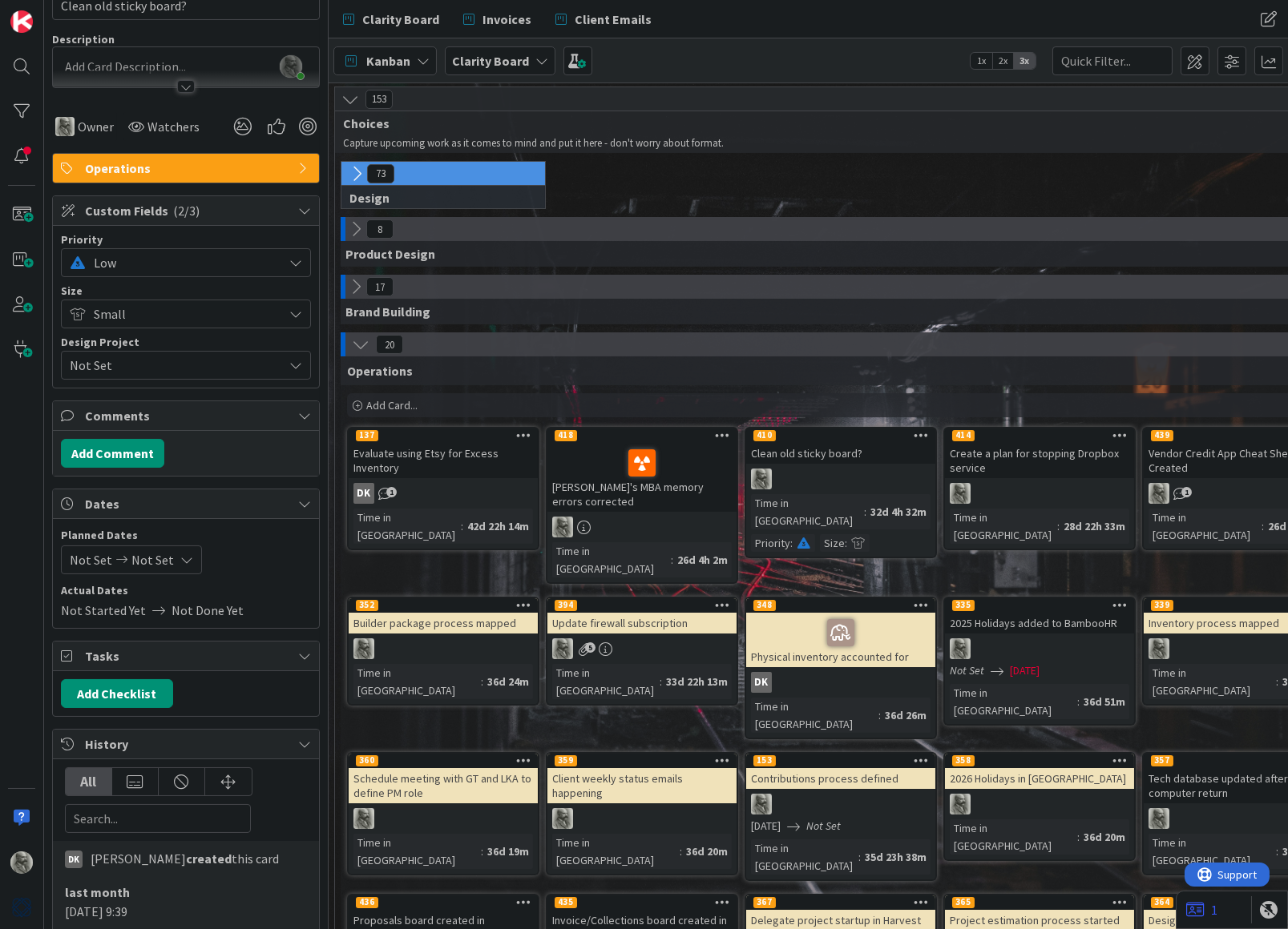
scroll to position [148, 0]
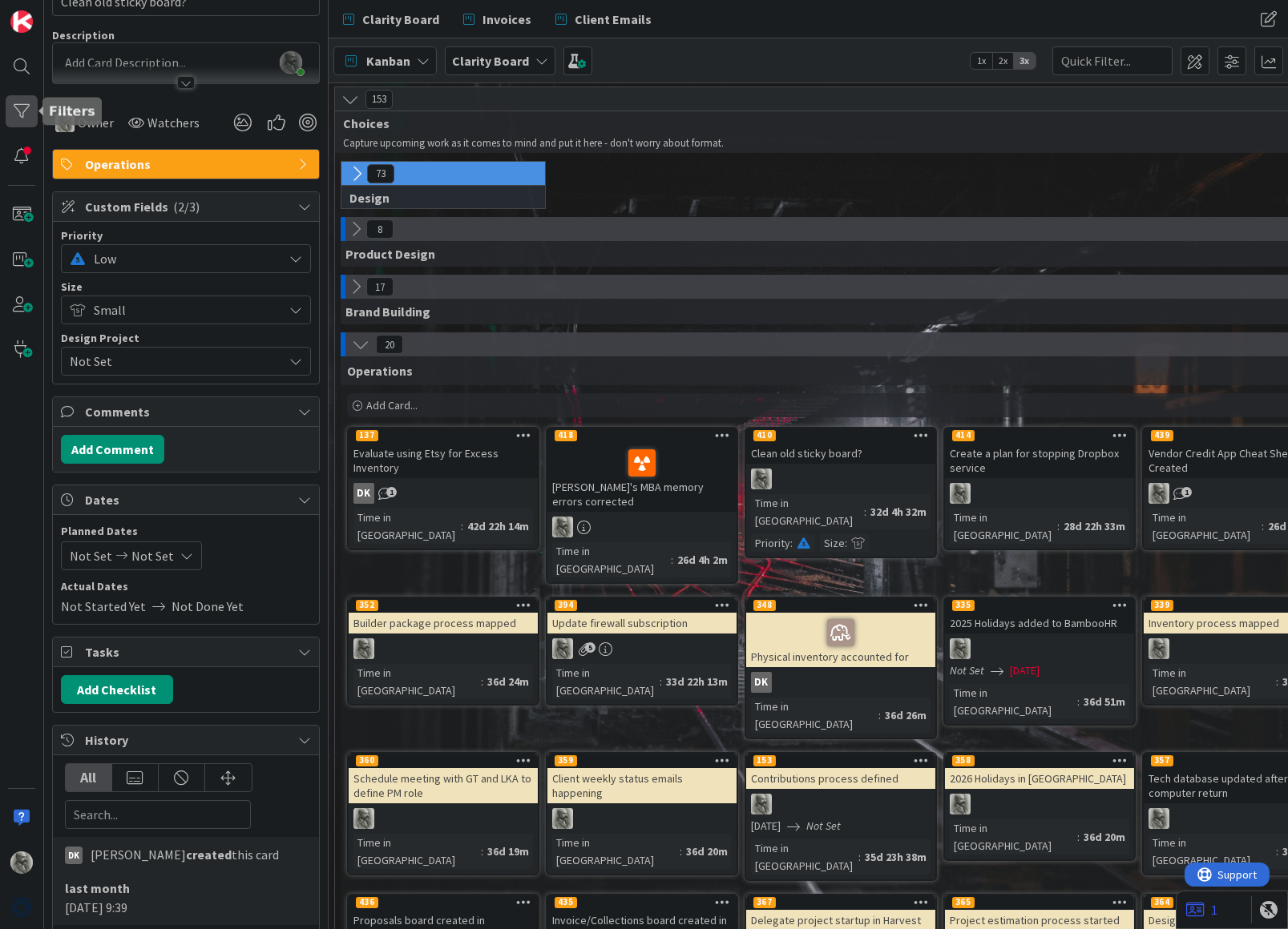
click at [21, 109] on div at bounding box center [21, 111] width 32 height 32
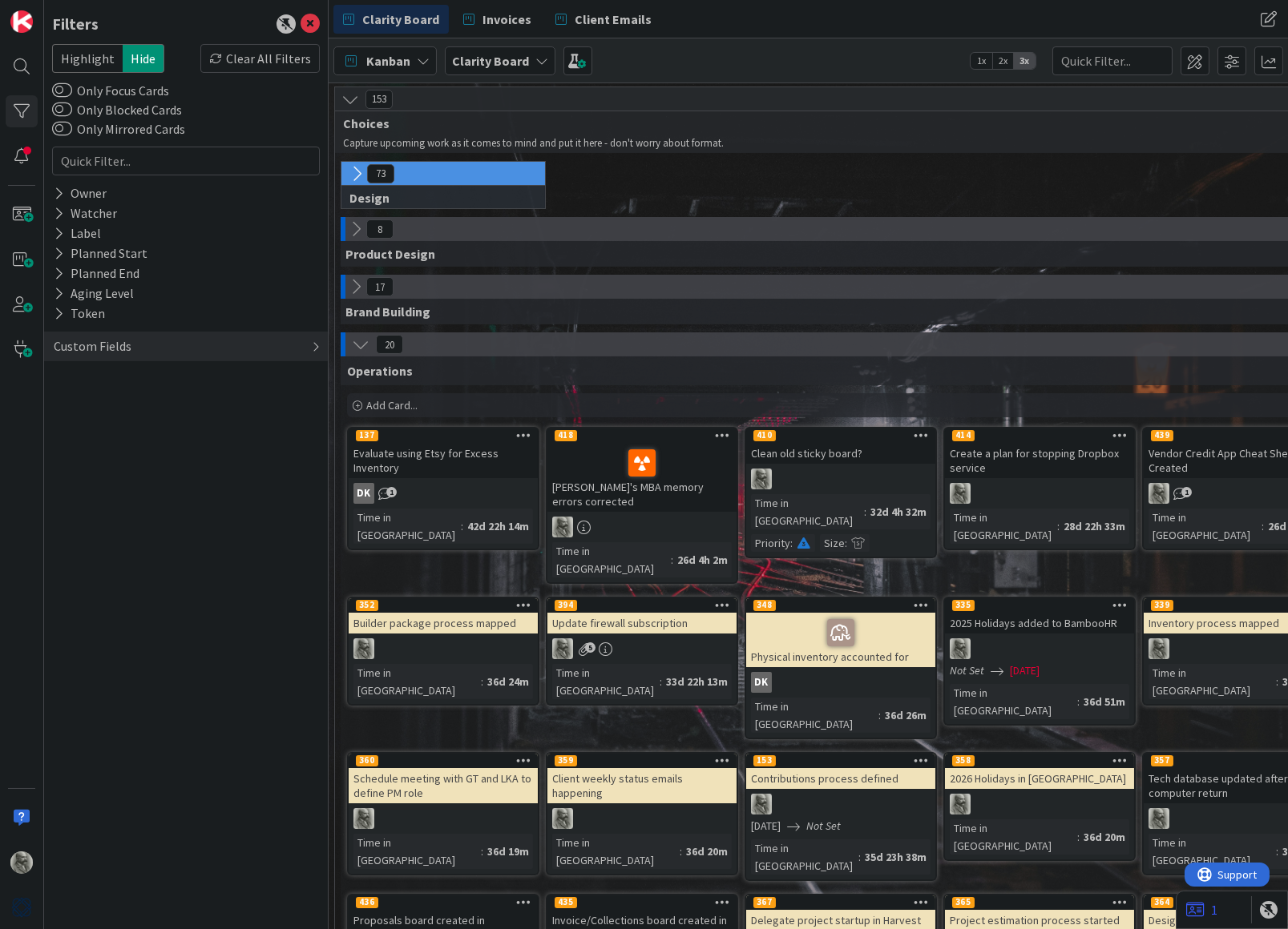
click at [132, 338] on div "Custom Fields" at bounding box center [185, 347] width 284 height 29
click at [93, 374] on button "Priority" at bounding box center [83, 379] width 62 height 20
click at [99, 393] on span "Critical" at bounding box center [104, 403] width 59 height 20
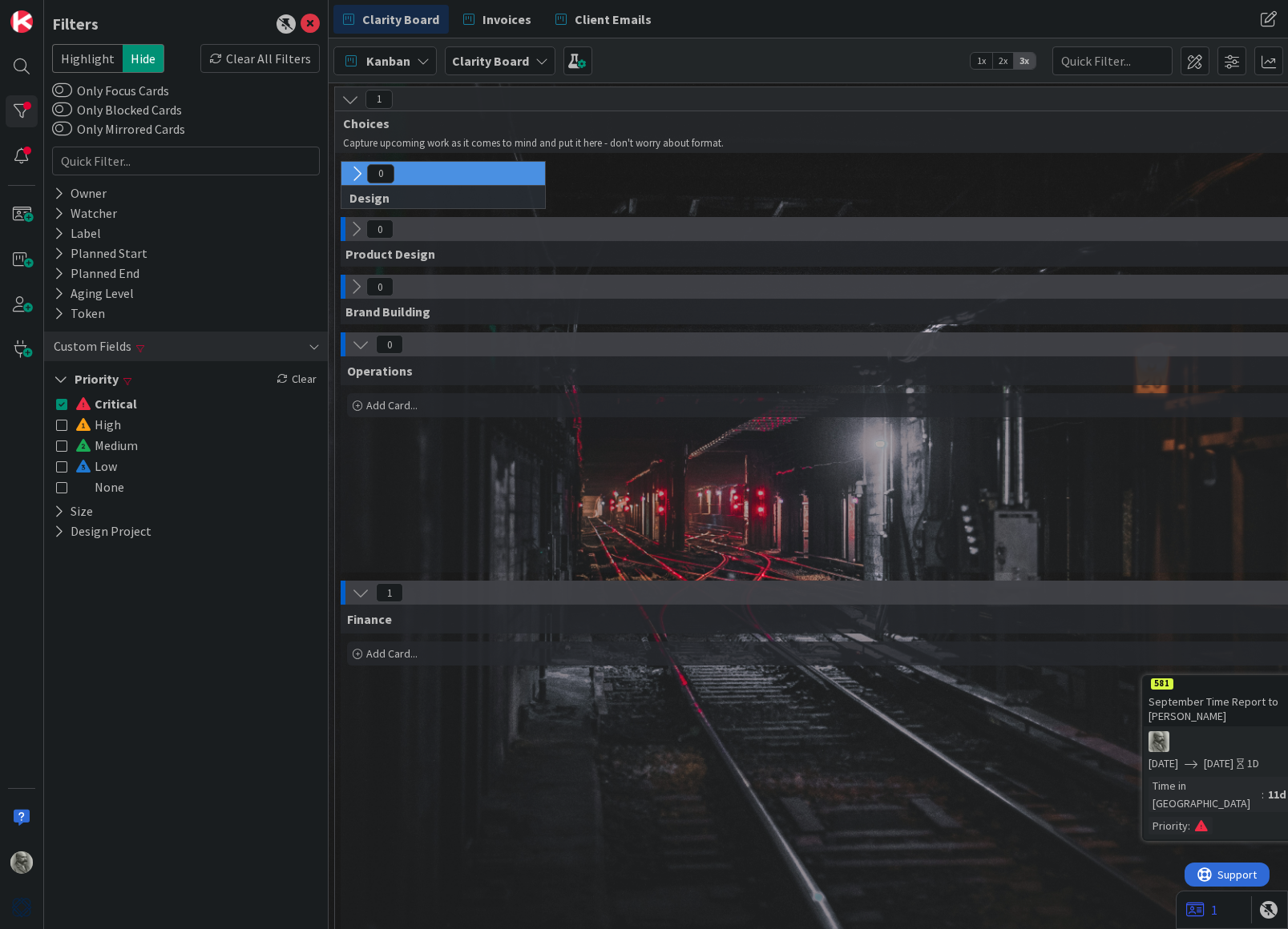
click at [57, 419] on icon at bounding box center [62, 425] width 12 height 12
click at [702, 467] on div "Operations Add Card..." at bounding box center [841, 464] width 1001 height 216
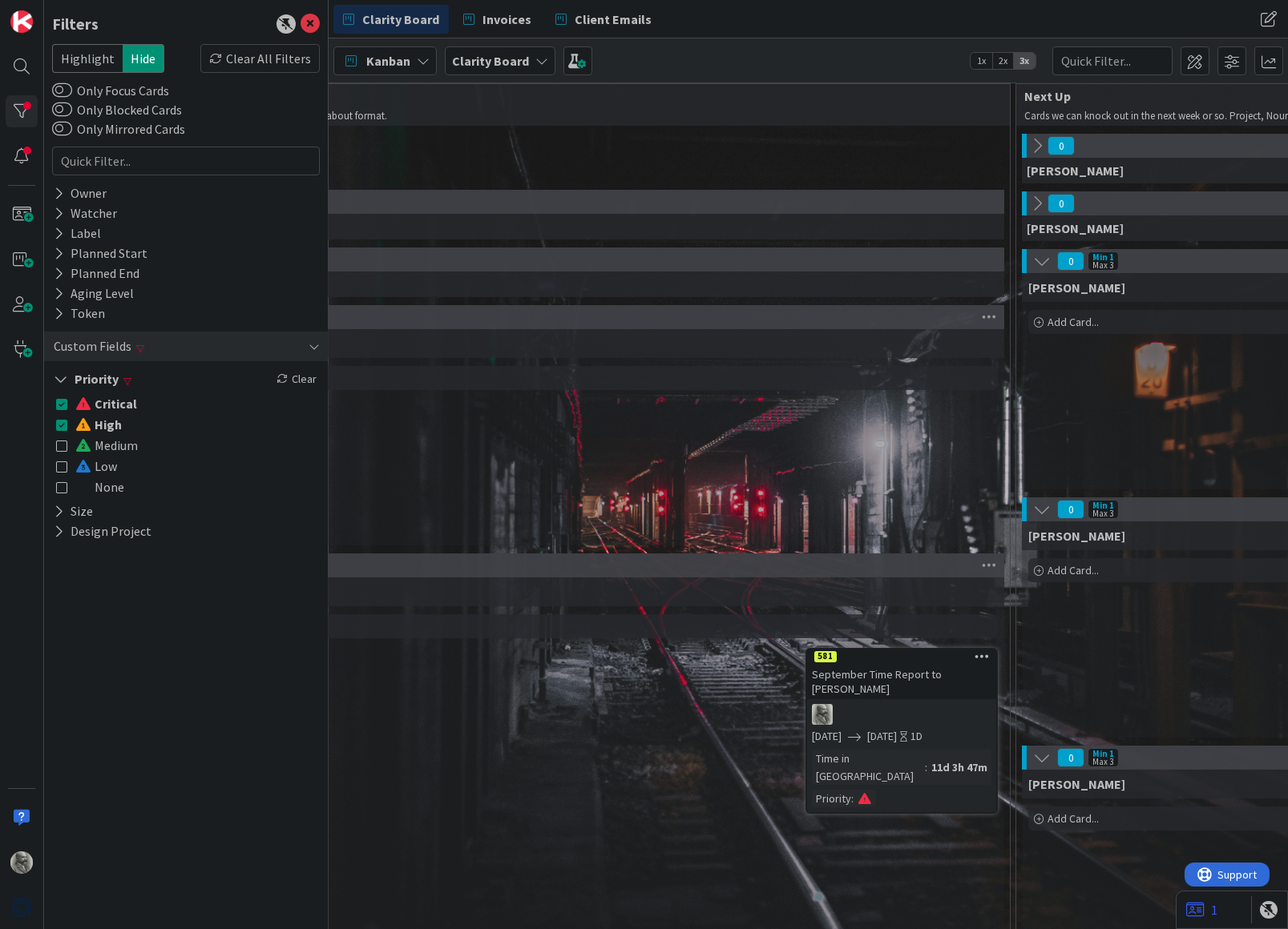
scroll to position [27, 350]
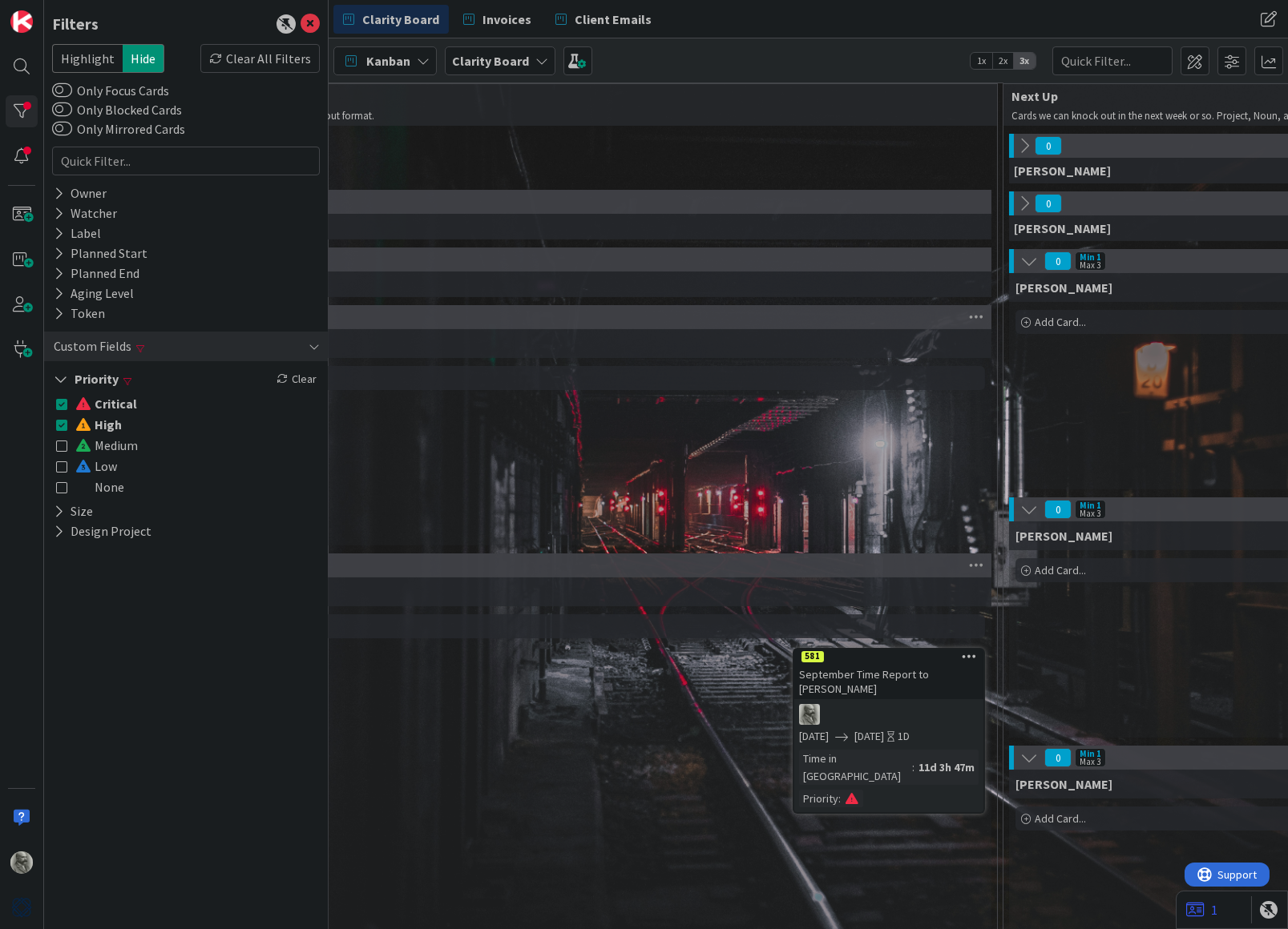
click at [969, 654] on icon at bounding box center [969, 656] width 16 height 12
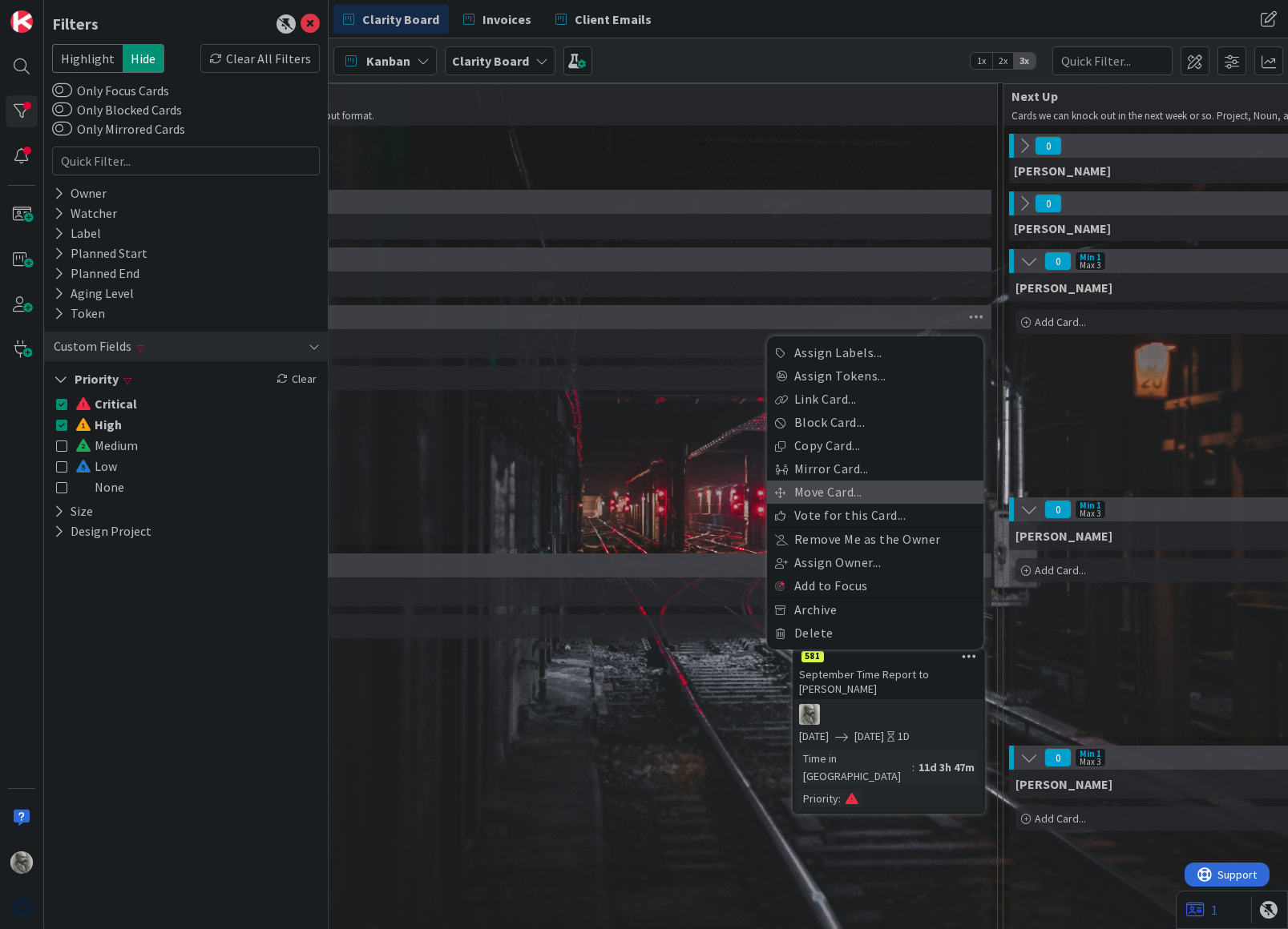
click at [823, 496] on link "Move Card..." at bounding box center [875, 493] width 216 height 23
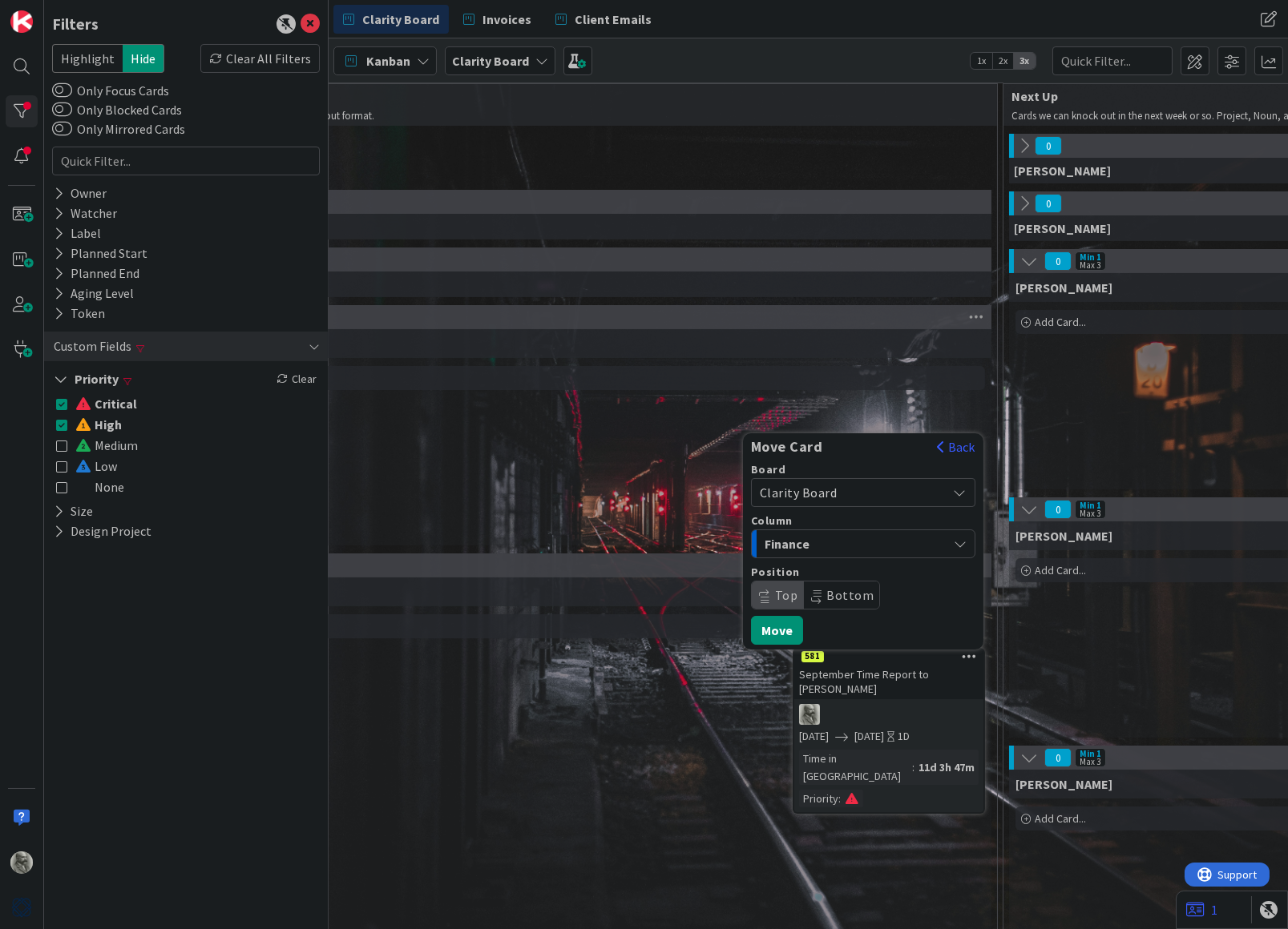
click at [819, 543] on span "Finance" at bounding box center [824, 543] width 120 height 20
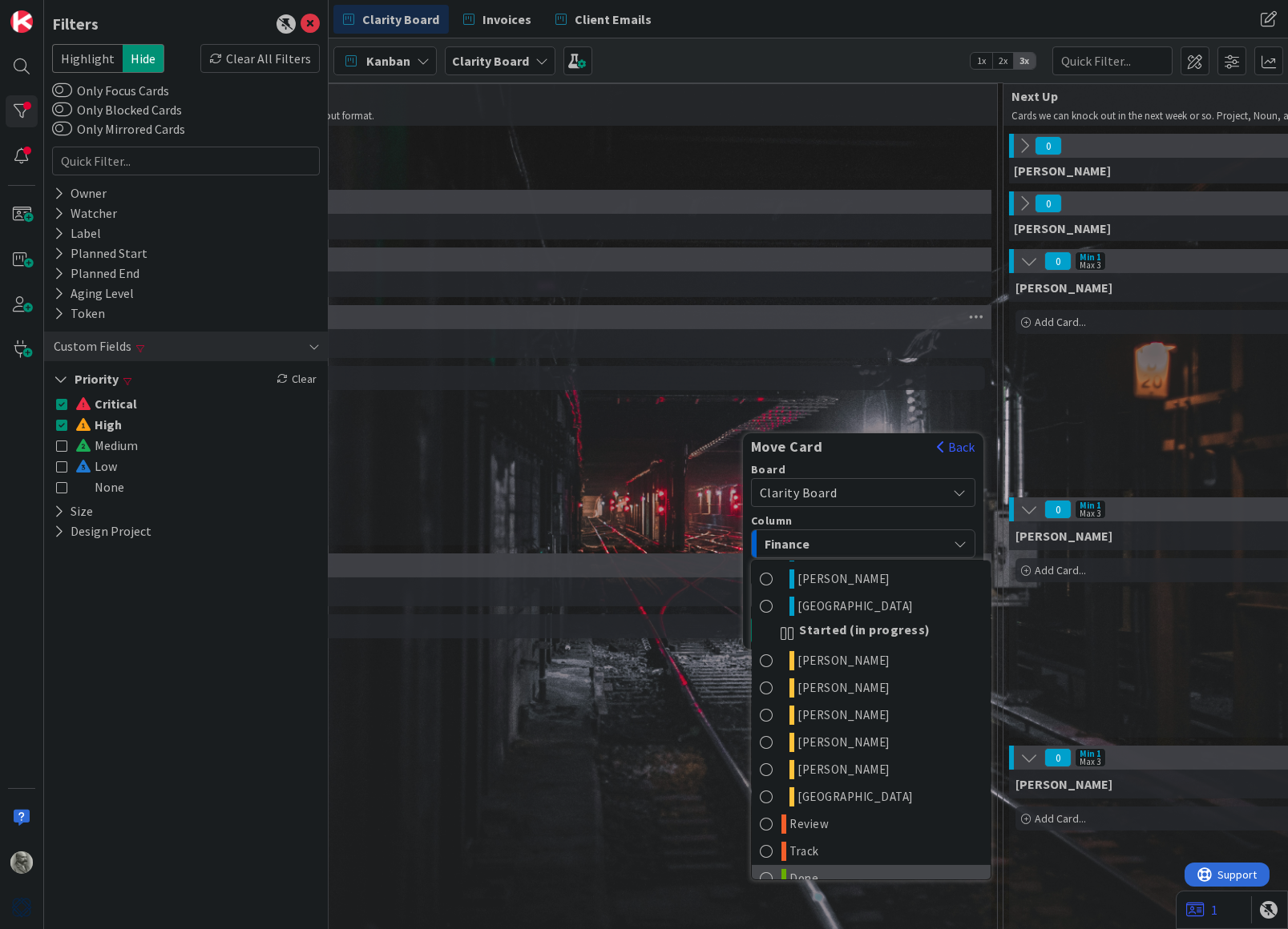
scroll to position [783, 0]
click at [819, 866] on link "Done" at bounding box center [871, 879] width 239 height 27
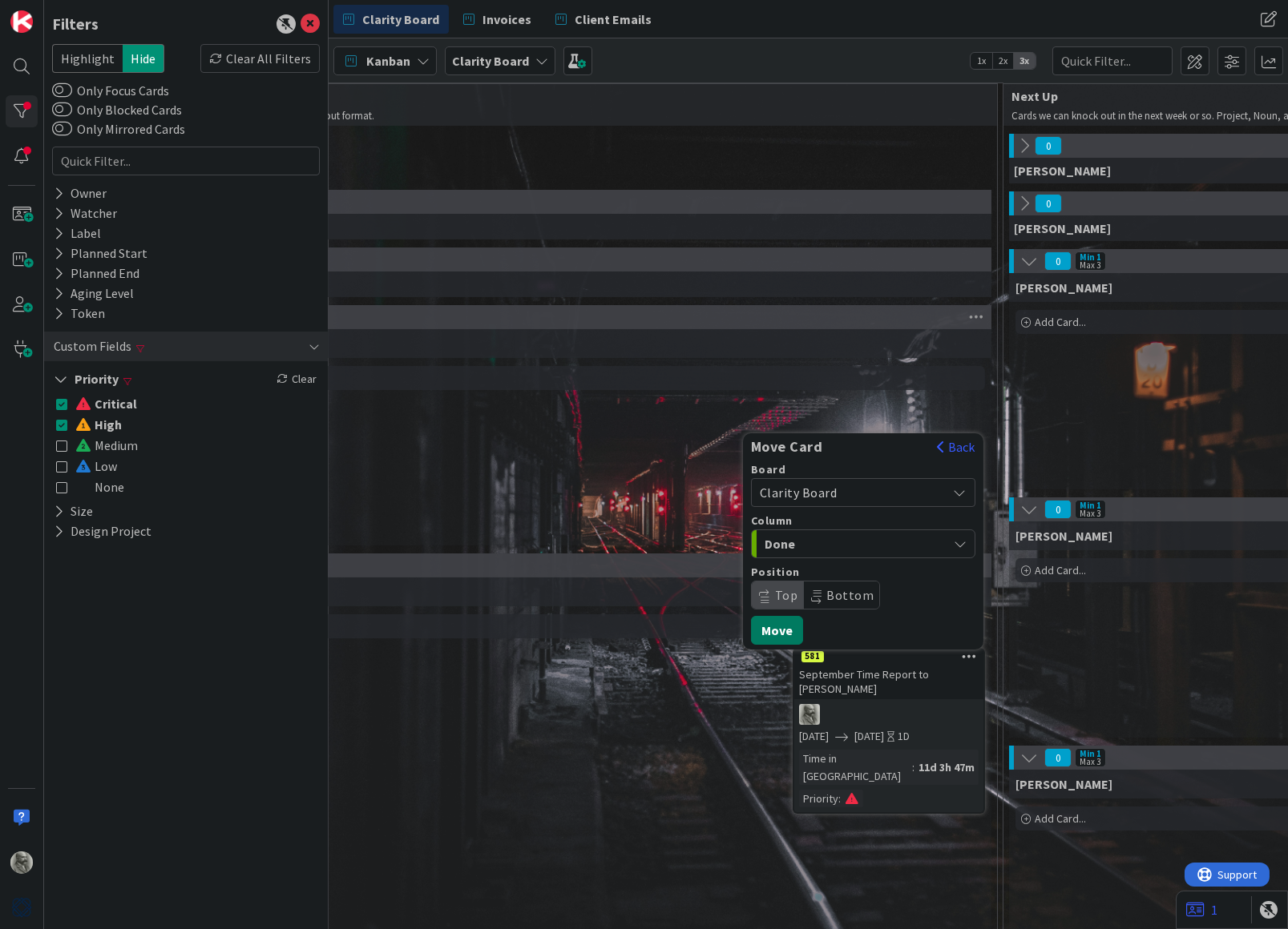
click at [778, 623] on button "Move" at bounding box center [777, 631] width 52 height 29
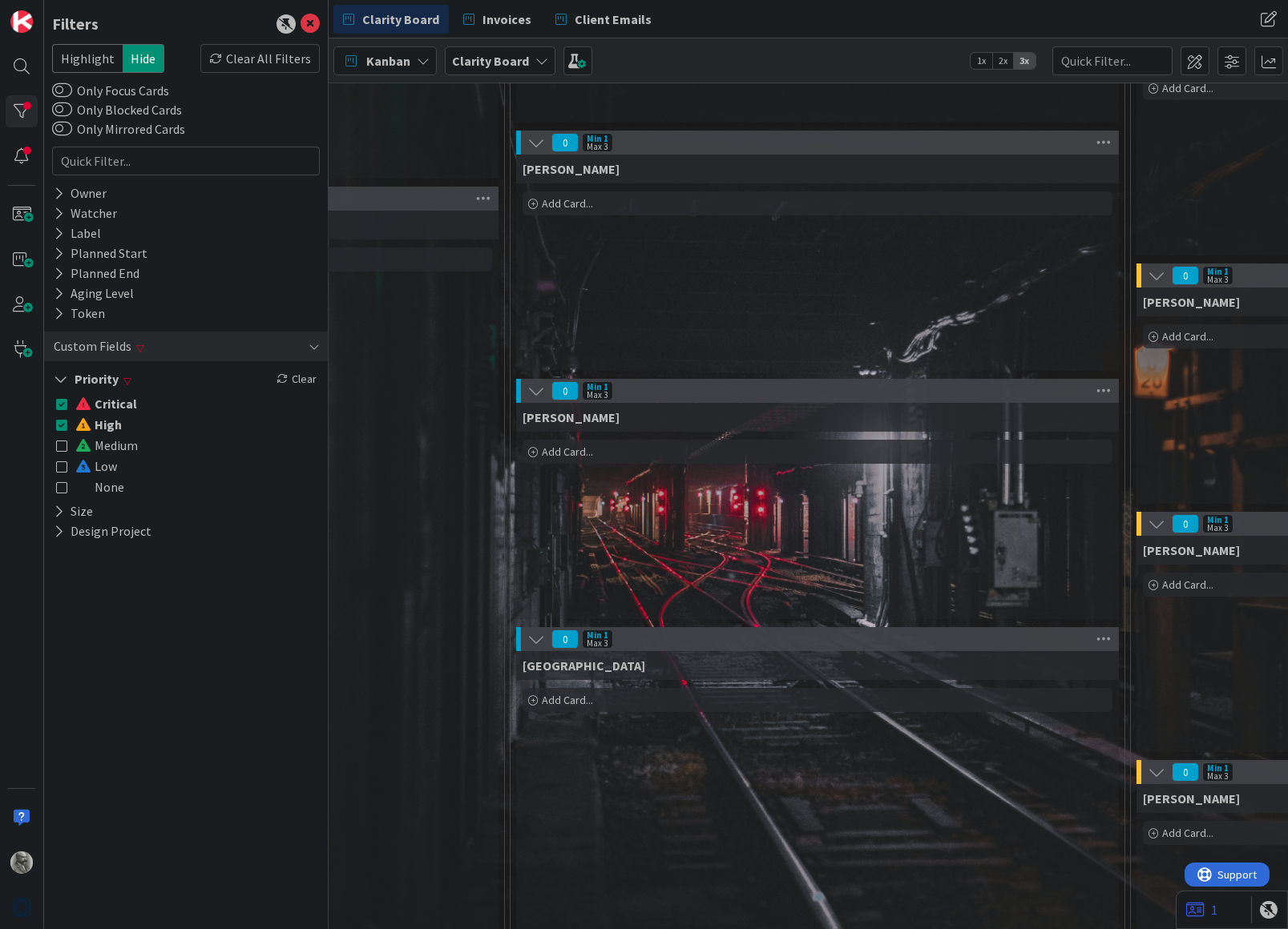
scroll to position [394, 842]
click at [556, 447] on span "Add Card..." at bounding box center [567, 452] width 52 height 15
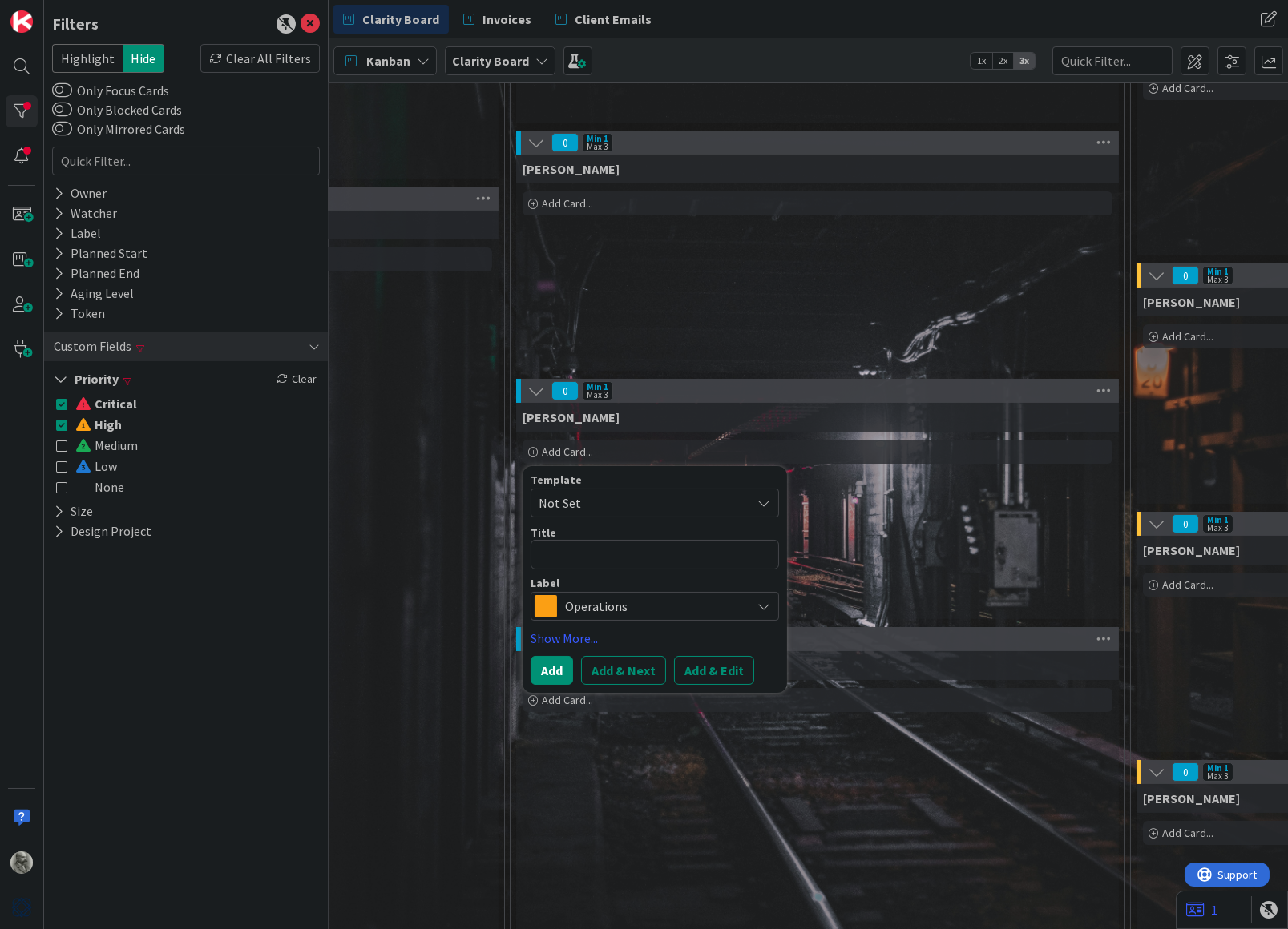
type textarea "x"
type textarea "T"
type textarea "x"
type textarea "Ti"
type textarea "x"
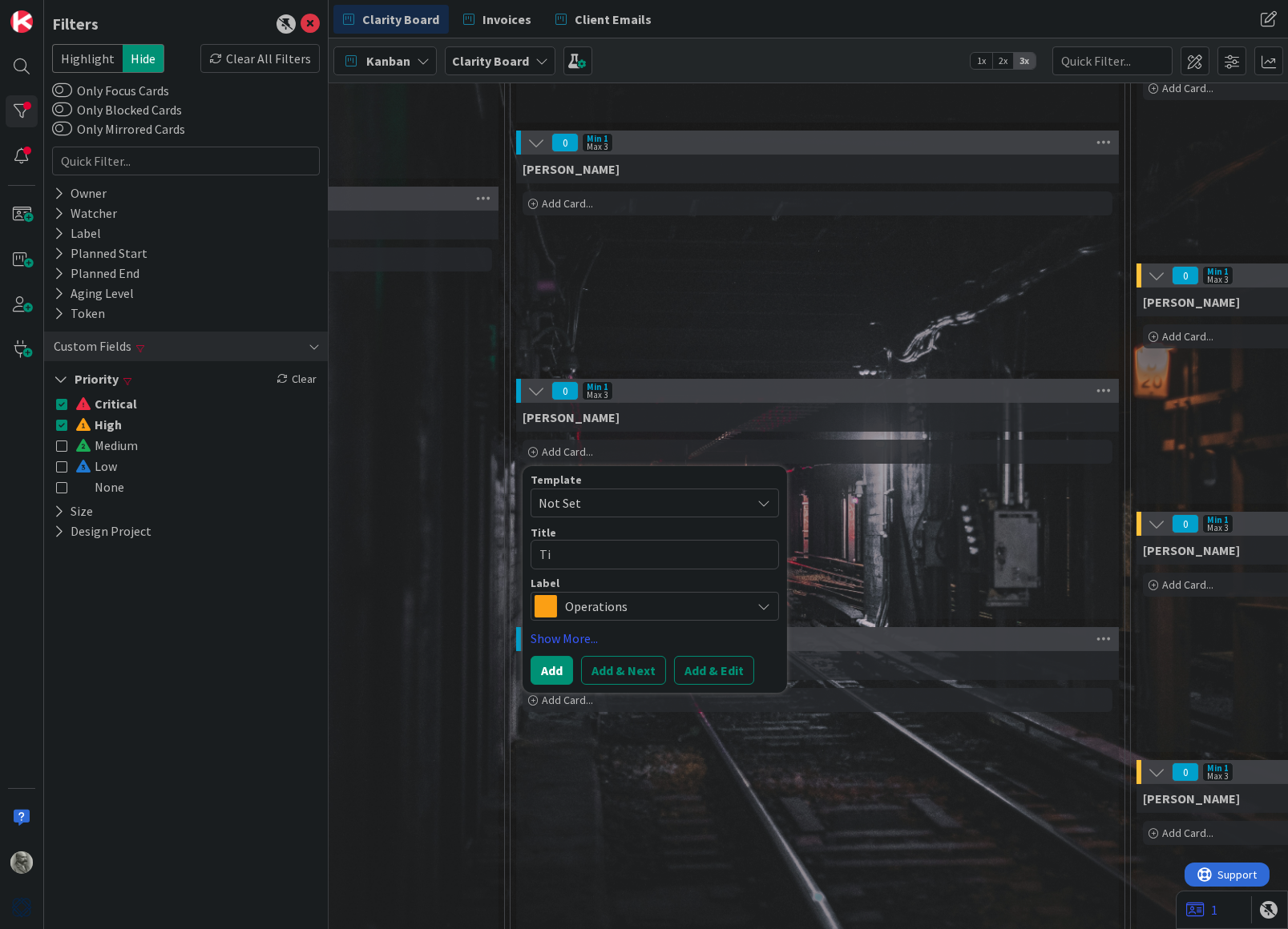
type textarea "[PERSON_NAME]"
type textarea "x"
type textarea "Time"
type textarea "x"
type textarea "Time"
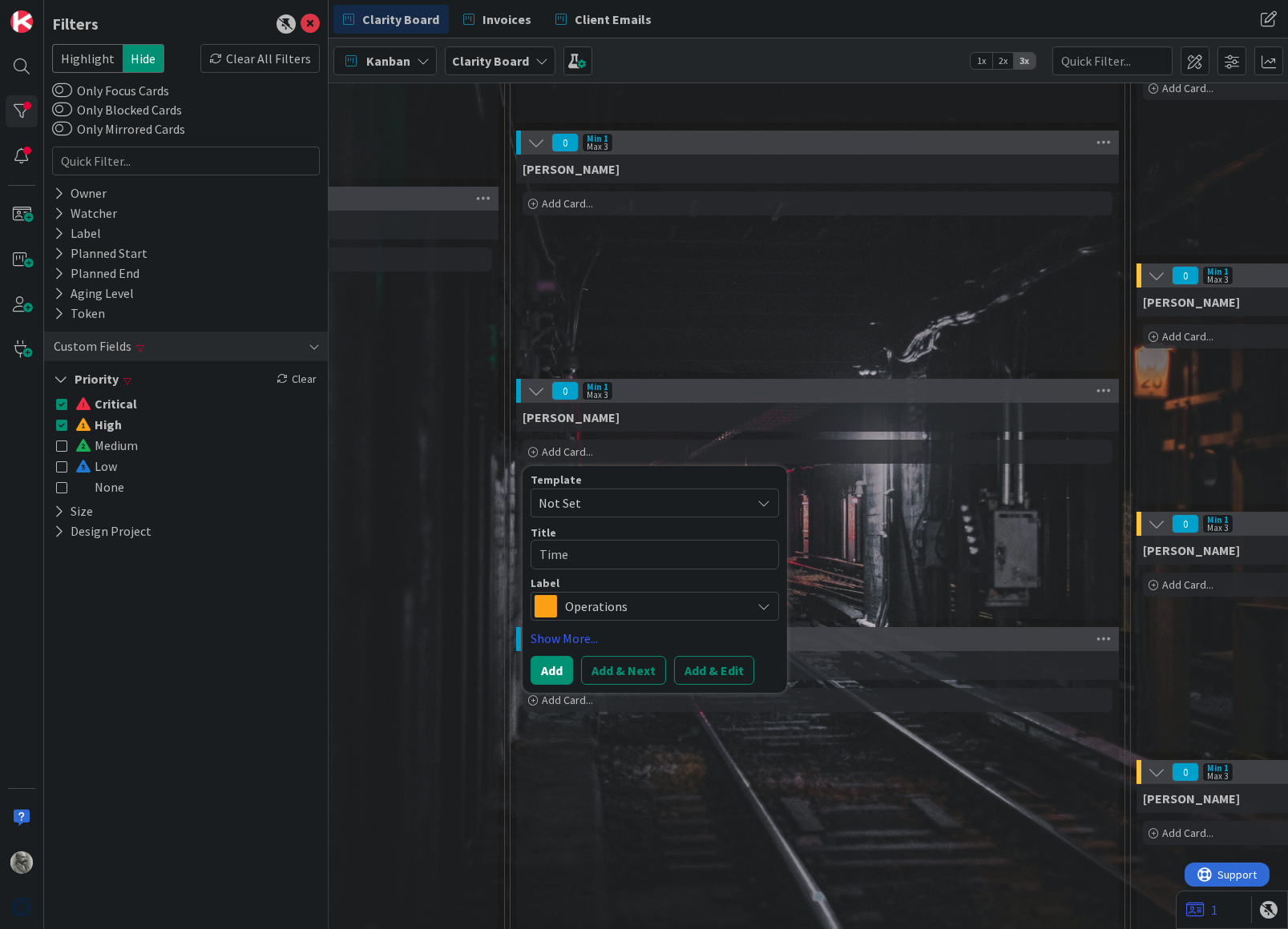
type textarea "x"
type textarea "Time r"
type textarea "x"
type textarea "Time re"
type textarea "x"
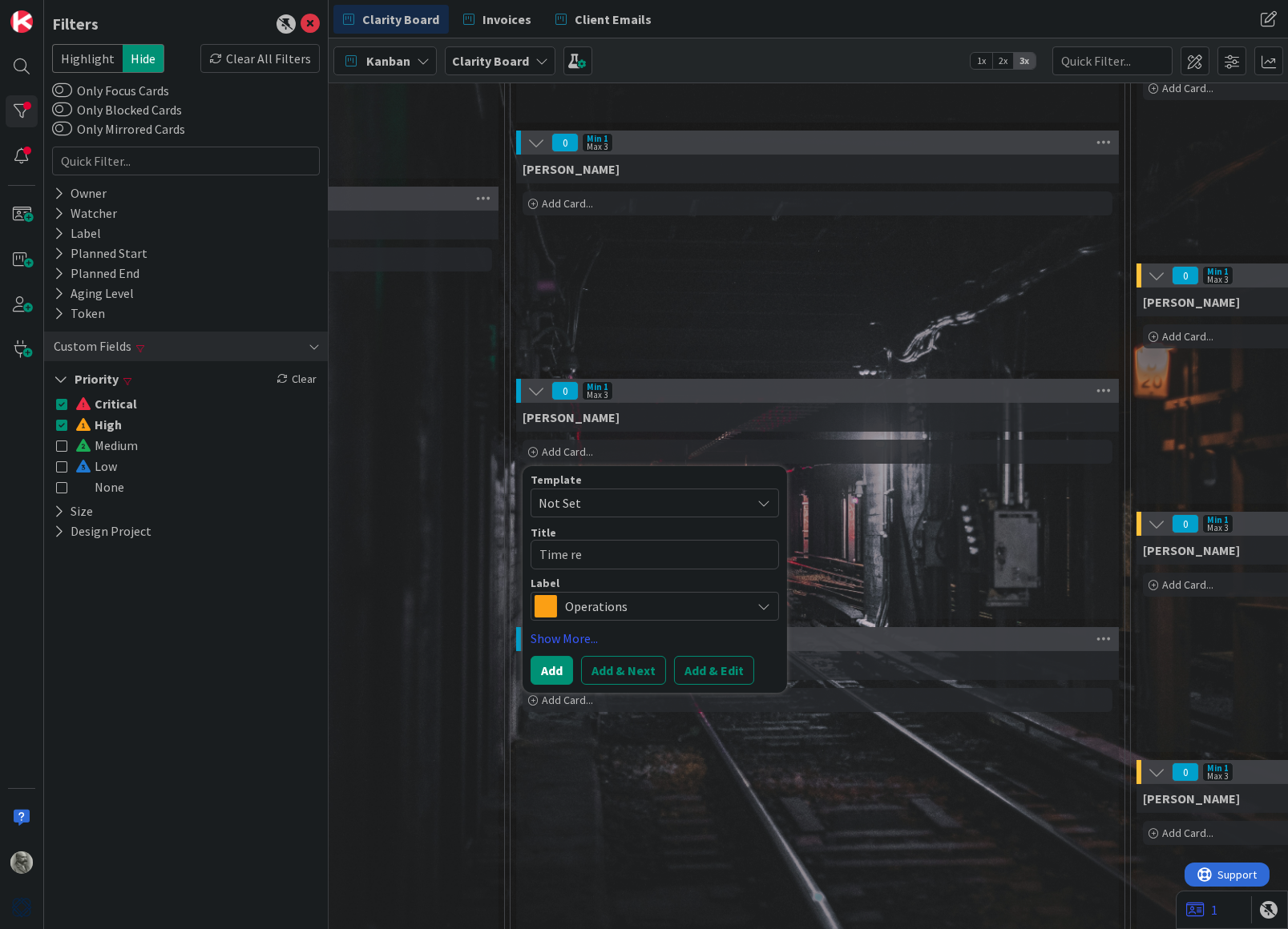
type textarea "Time rep"
type textarea "x"
type textarea "Time repo"
type textarea "x"
type textarea "Time repor"
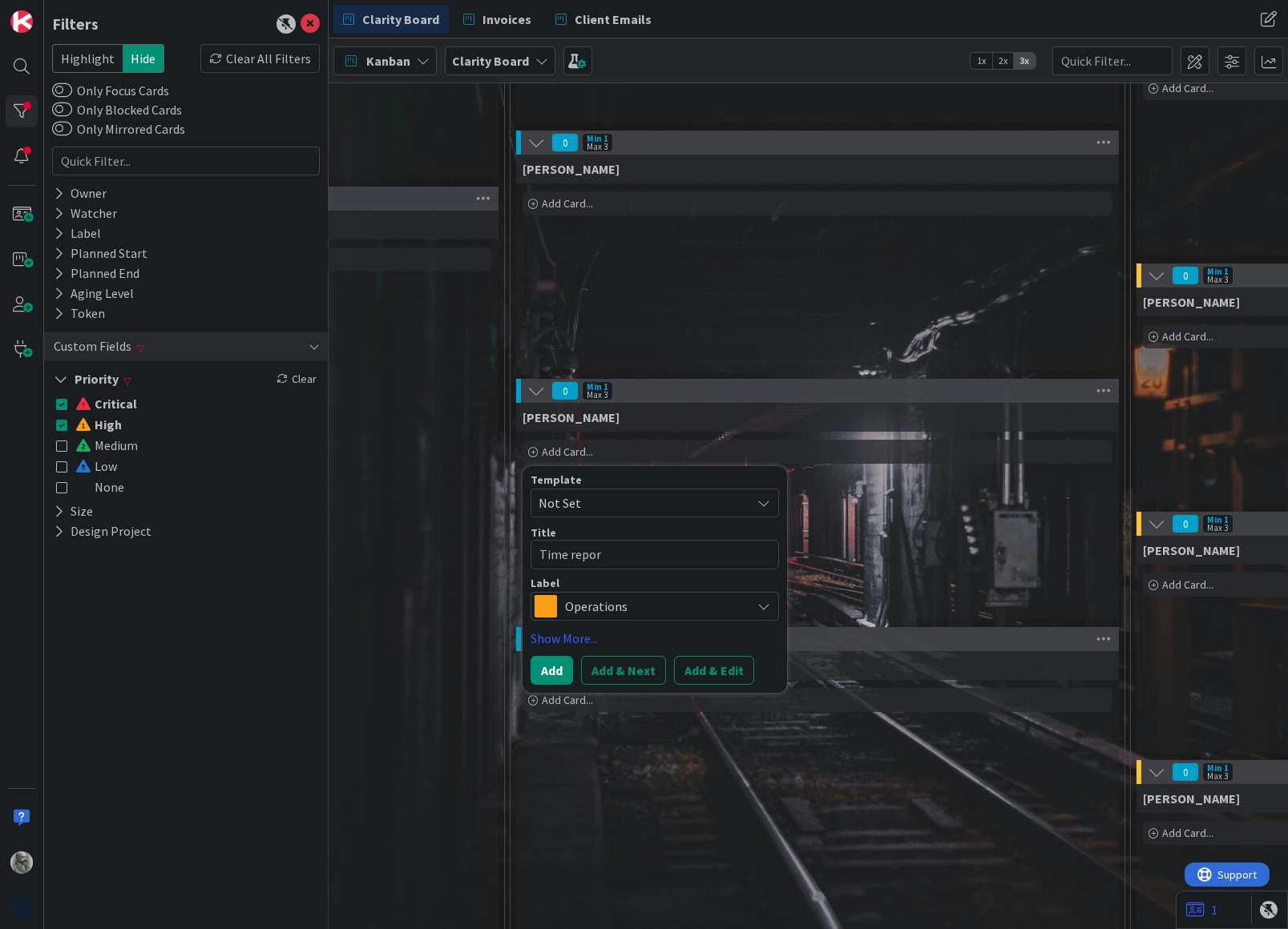
type textarea "x"
type textarea "Time report"
type textarea "x"
type textarea "Time report"
type textarea "x"
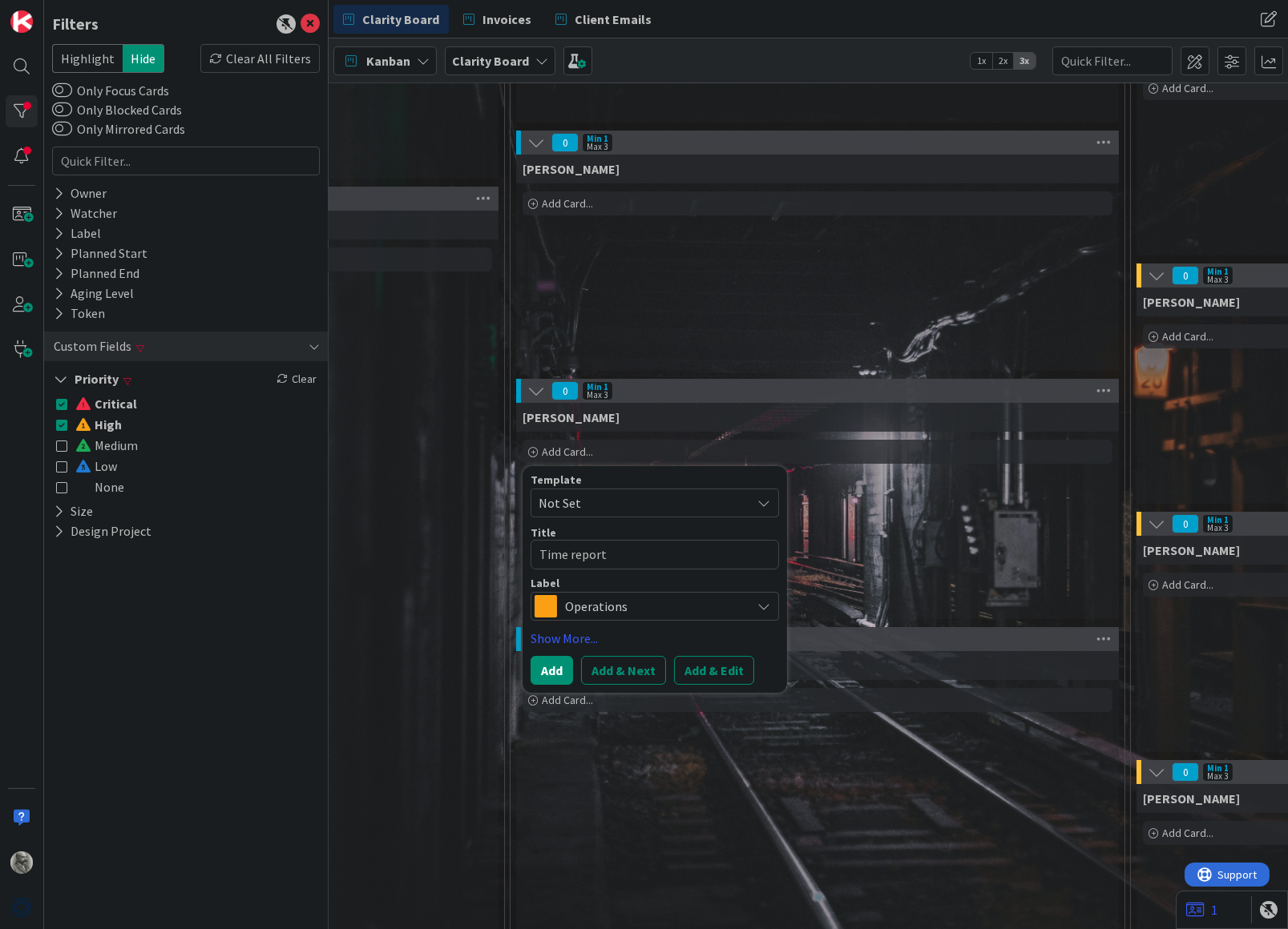
type textarea "Time report t"
type textarea "x"
type textarea "Time report to"
type textarea "x"
type textarea "Time report to"
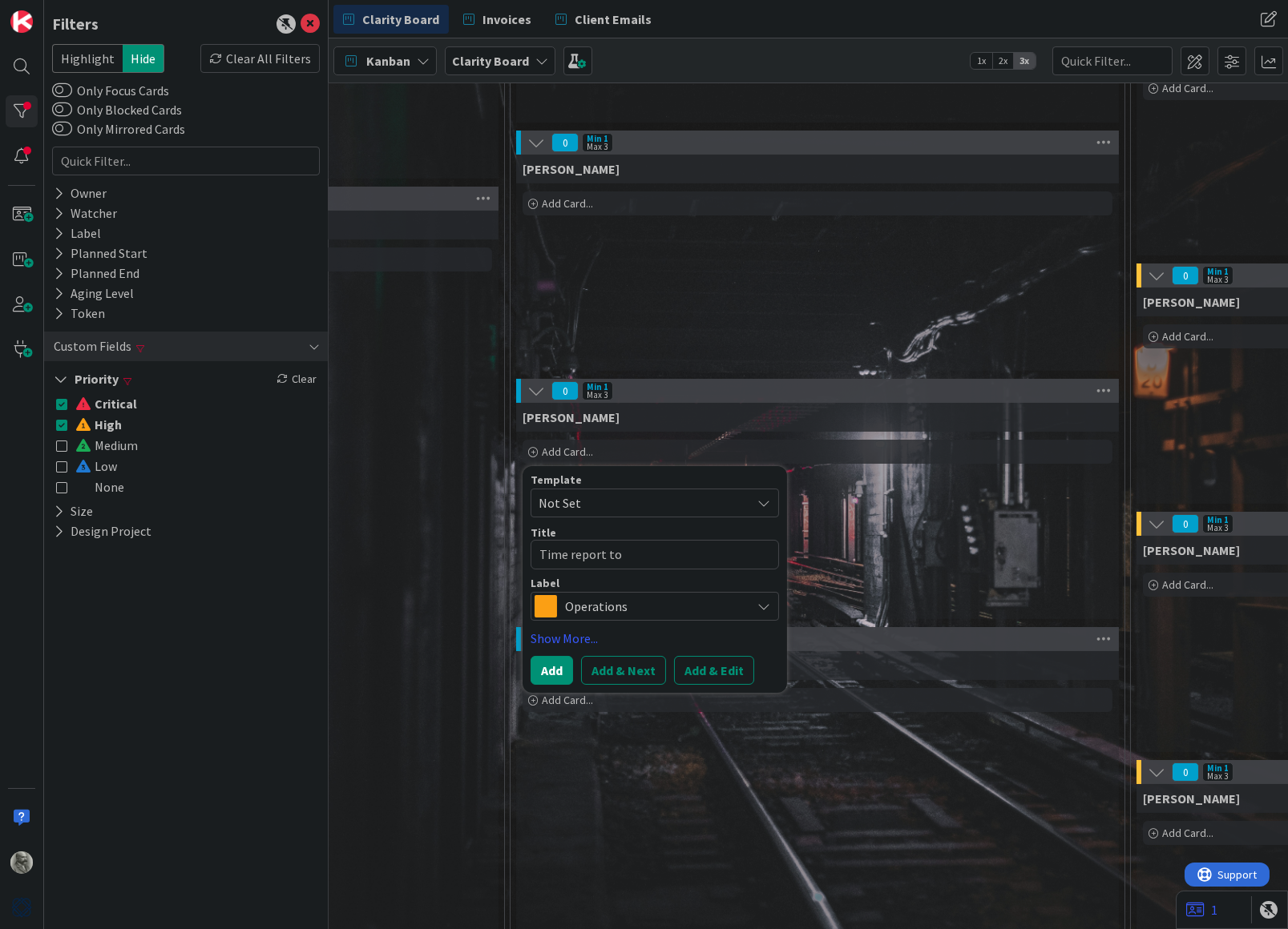
type textarea "x"
type textarea "Time report to L"
type textarea "x"
type textarea "Time report to [PERSON_NAME]"
type textarea "x"
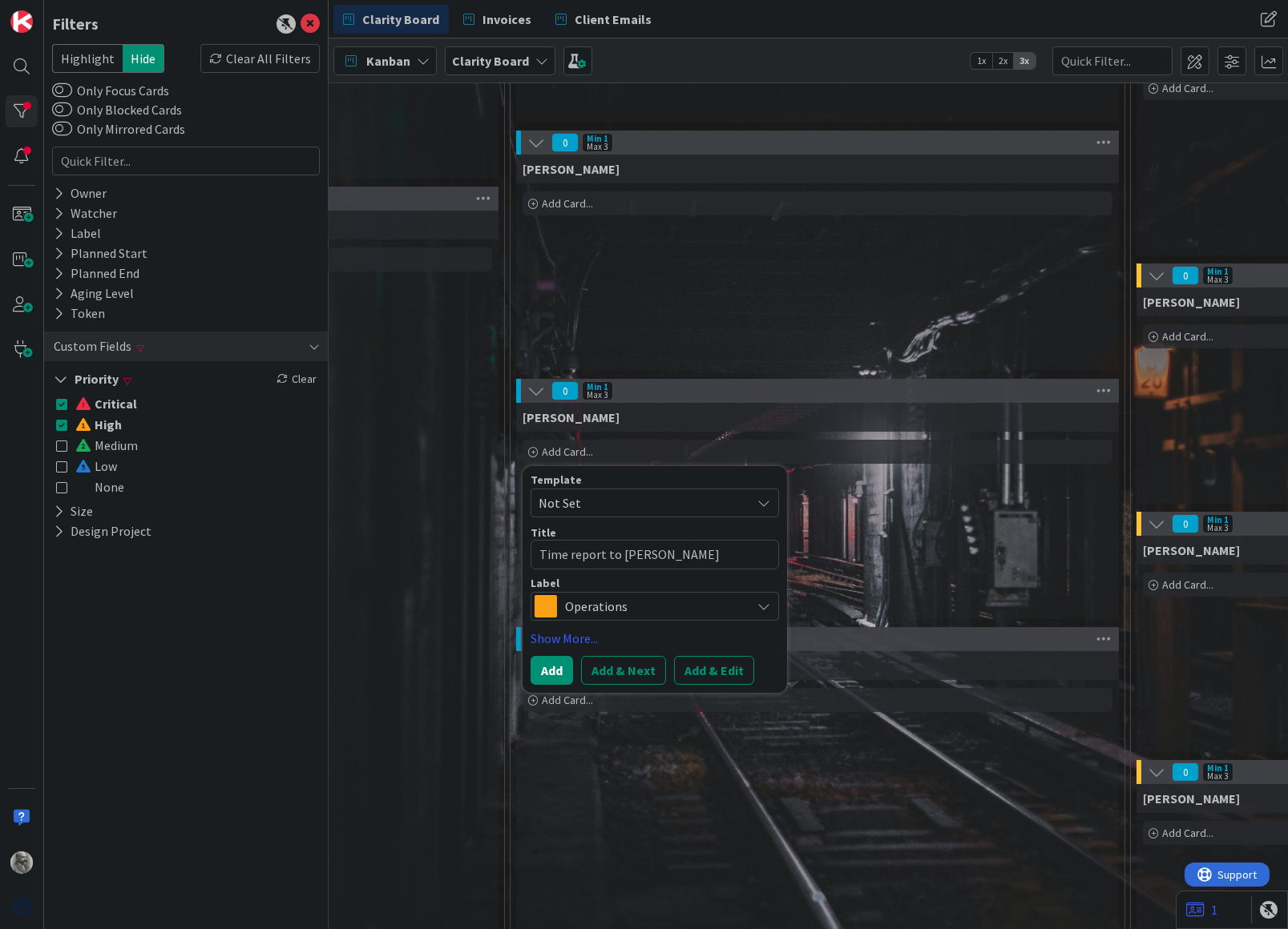
type textarea "Time report to L"
type textarea "x"
type textarea "Time report to"
type textarea "x"
type textarea "Time report to"
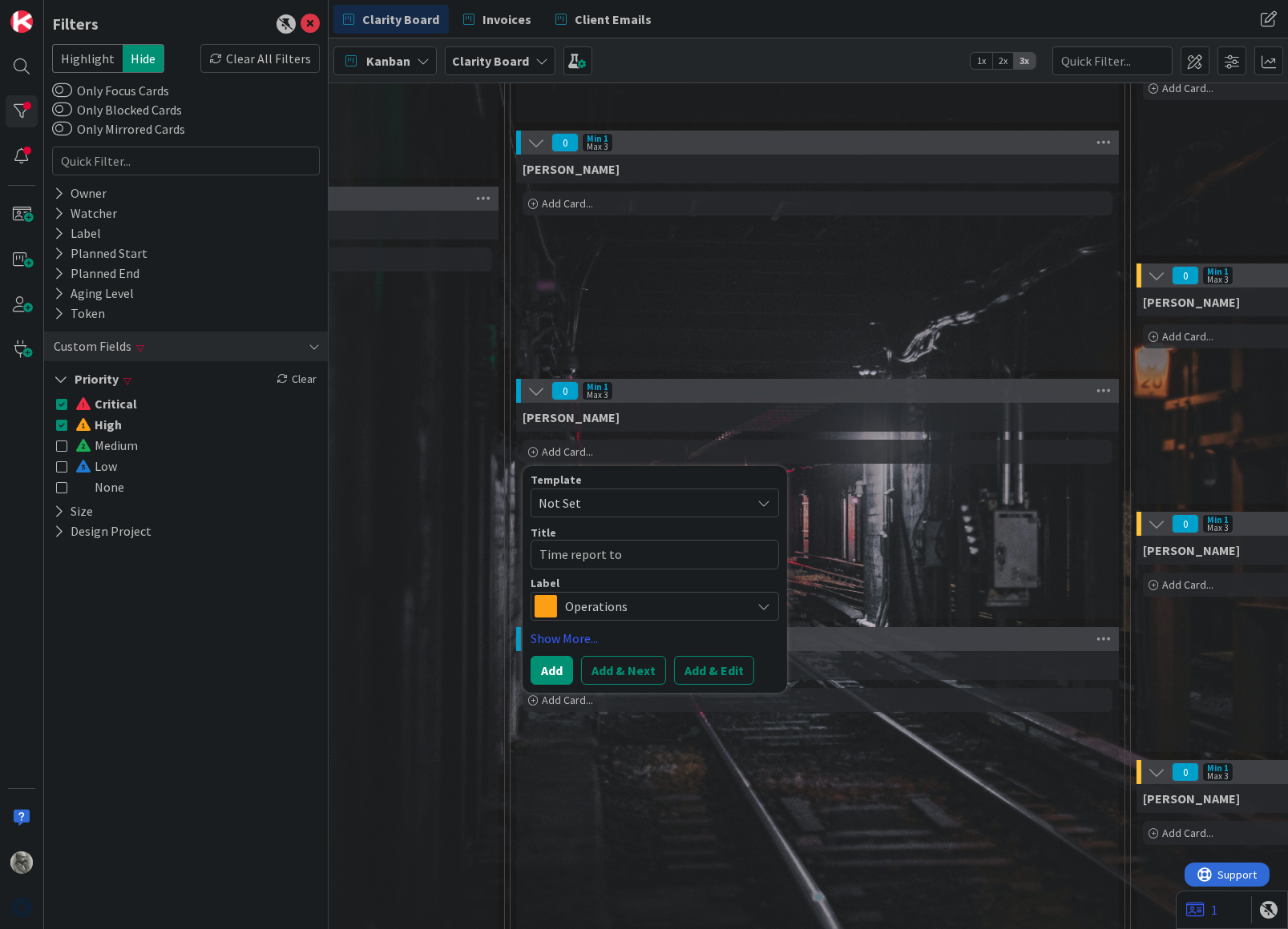
type textarea "x"
type textarea "Time report t"
type textarea "x"
type textarea "Time report"
type textarea "x"
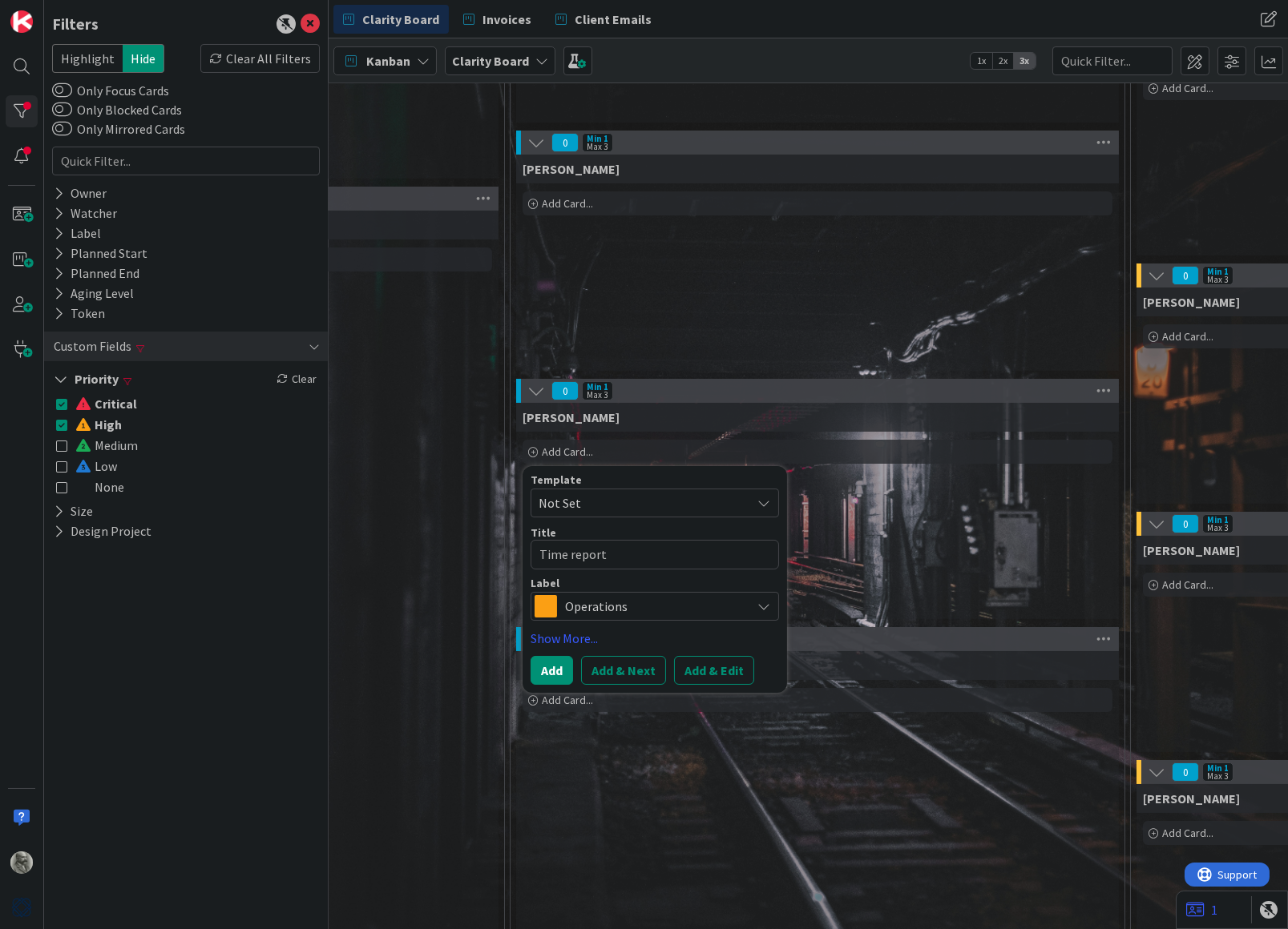
type textarea "Time report"
type textarea "x"
type textarea "Time repor"
type textarea "x"
type textarea "Time repo"
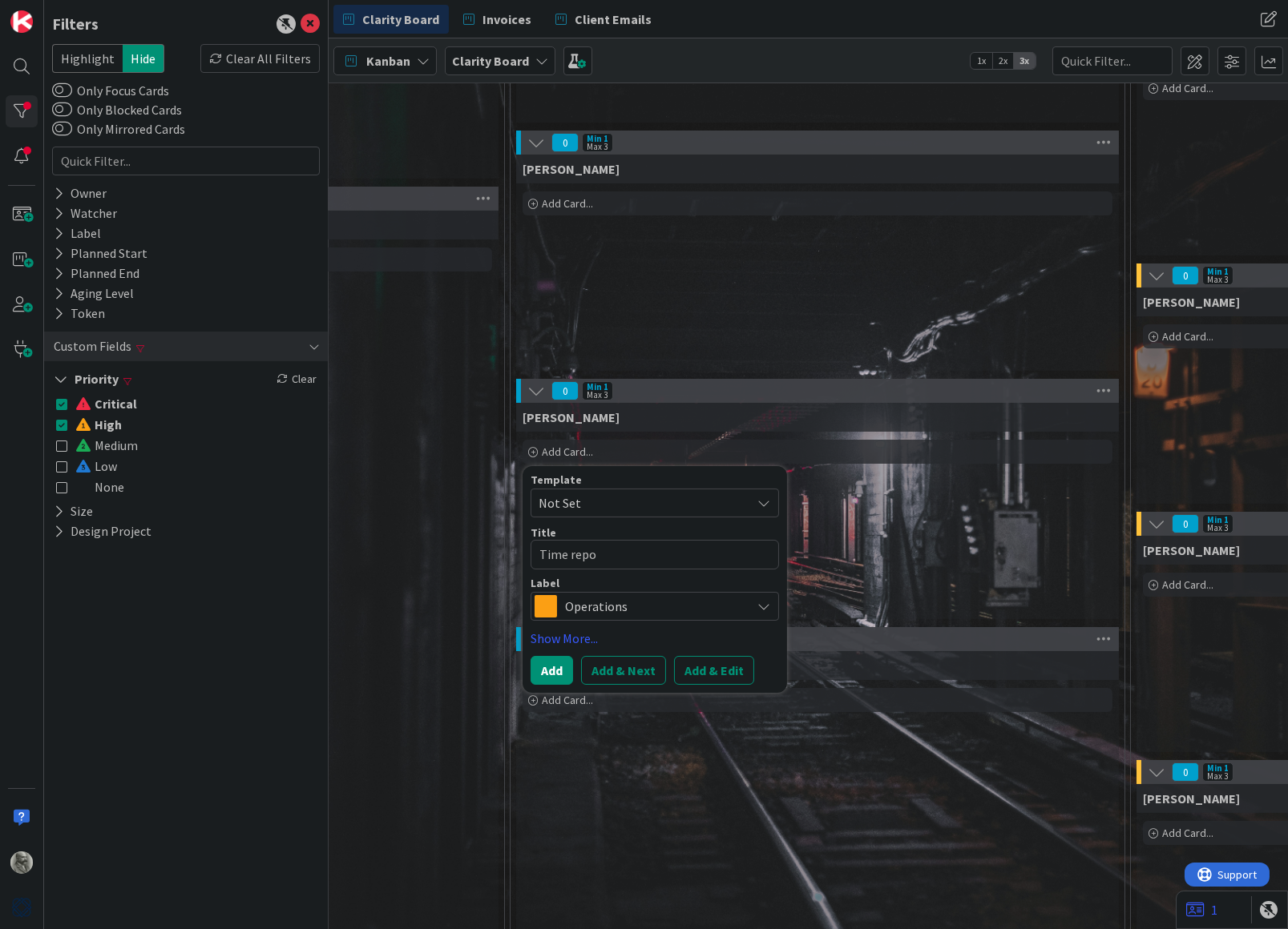
type textarea "x"
type textarea "Time rep"
type textarea "x"
type textarea "Time re"
type textarea "x"
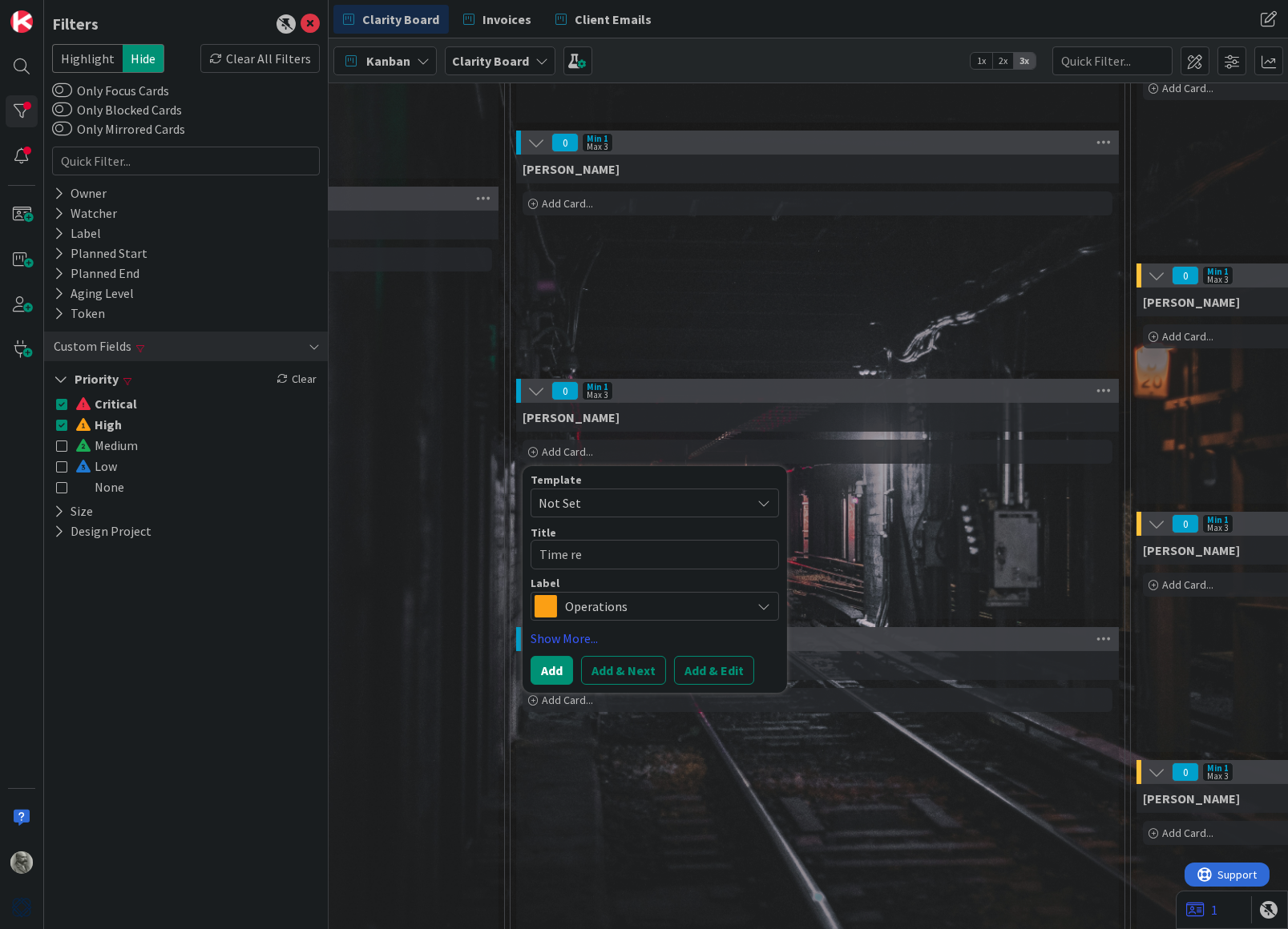
type textarea "Time r"
type textarea "x"
type textarea "Time"
type textarea "x"
type textarea "Time R"
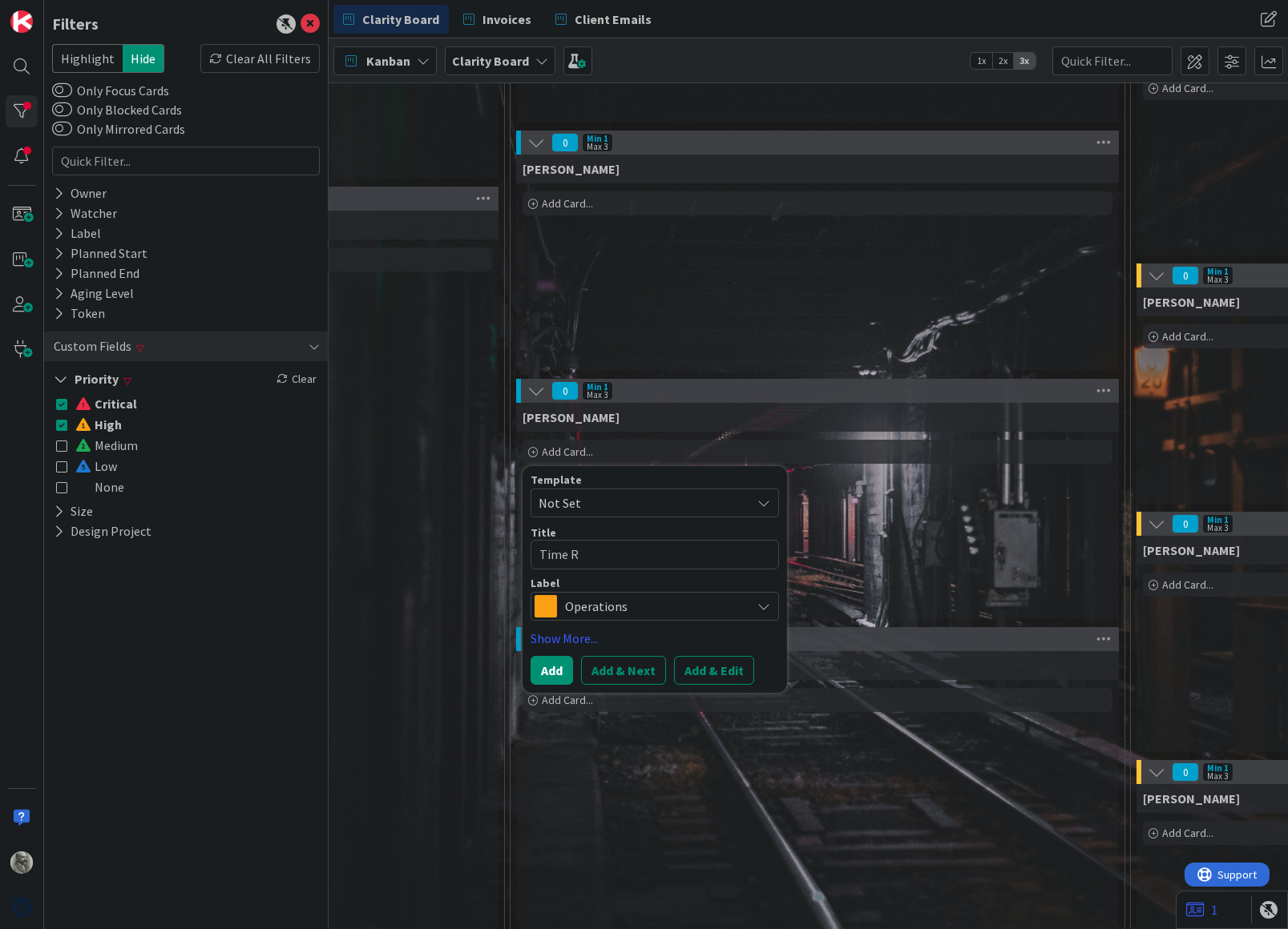
type textarea "x"
type textarea "Time Re"
type textarea "x"
type textarea "Time Rep"
type textarea "x"
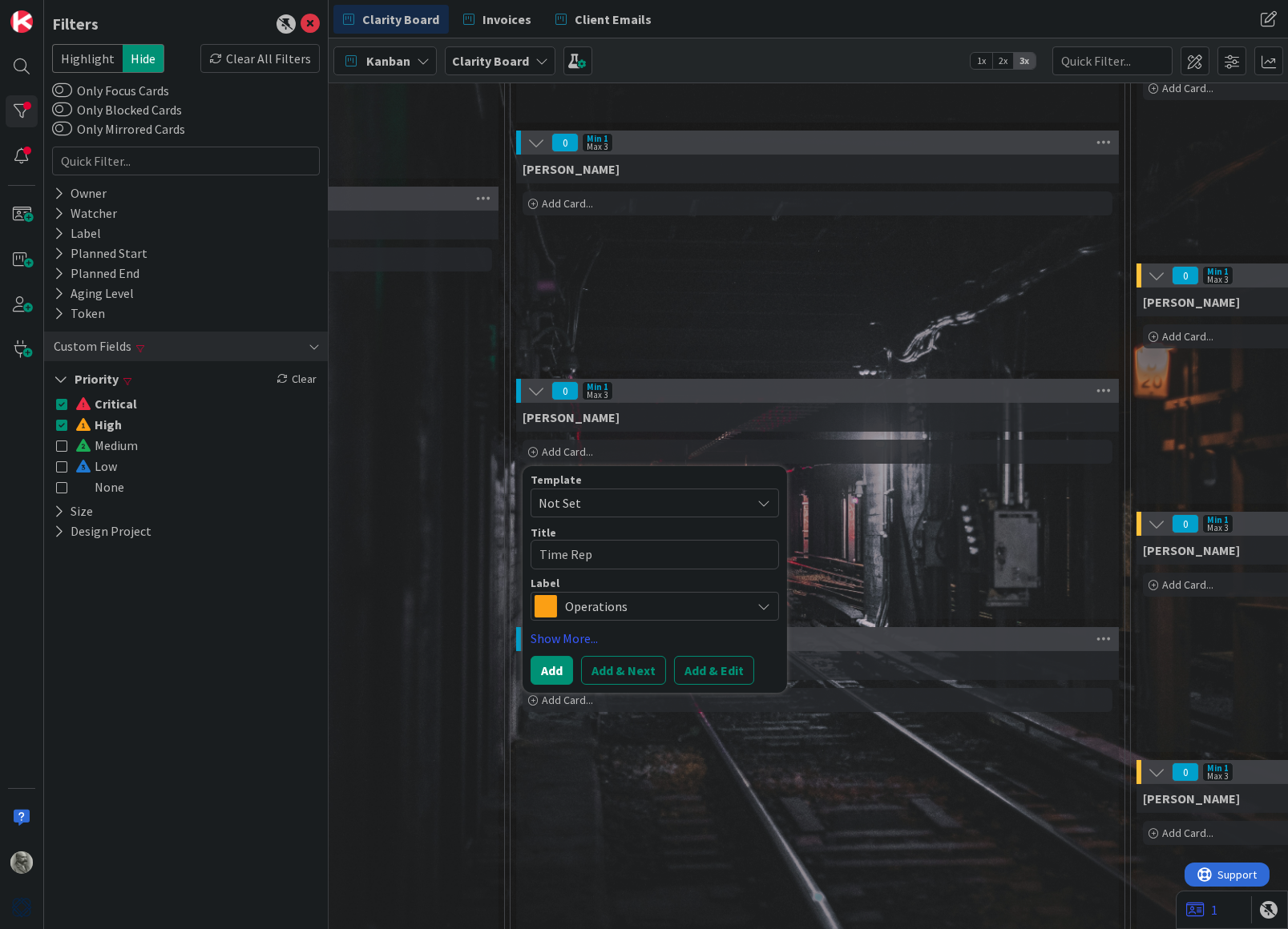
type textarea "Time Repo"
type textarea "x"
type textarea "Time Repor"
type textarea "x"
type textarea "Time Report"
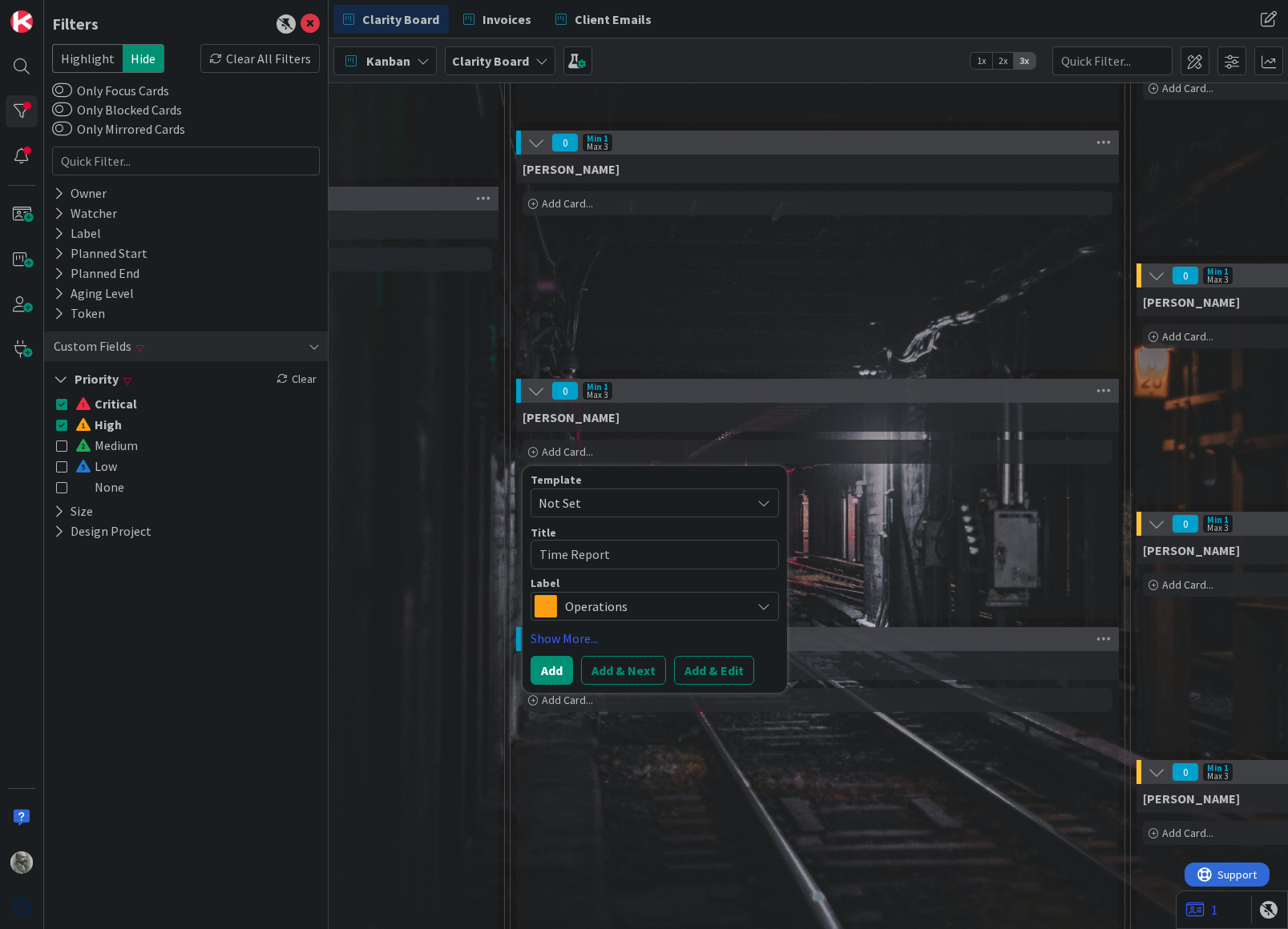
type textarea "x"
type textarea "Time Report"
type textarea "x"
type textarea "Time Report t"
type textarea "x"
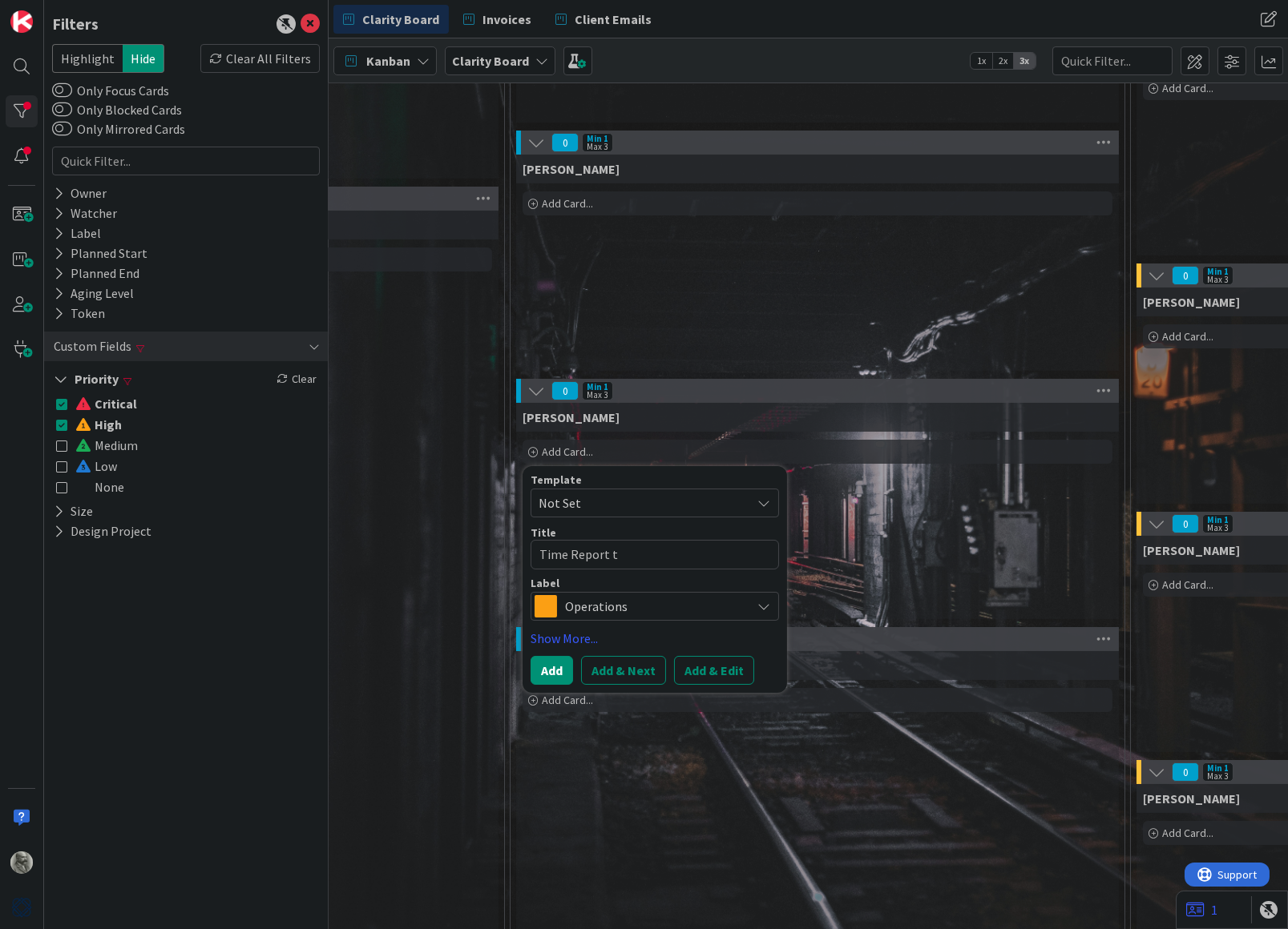
type textarea "Time Report to"
type textarea "x"
type textarea "Time Report to"
type textarea "x"
type textarea "Time Report to L"
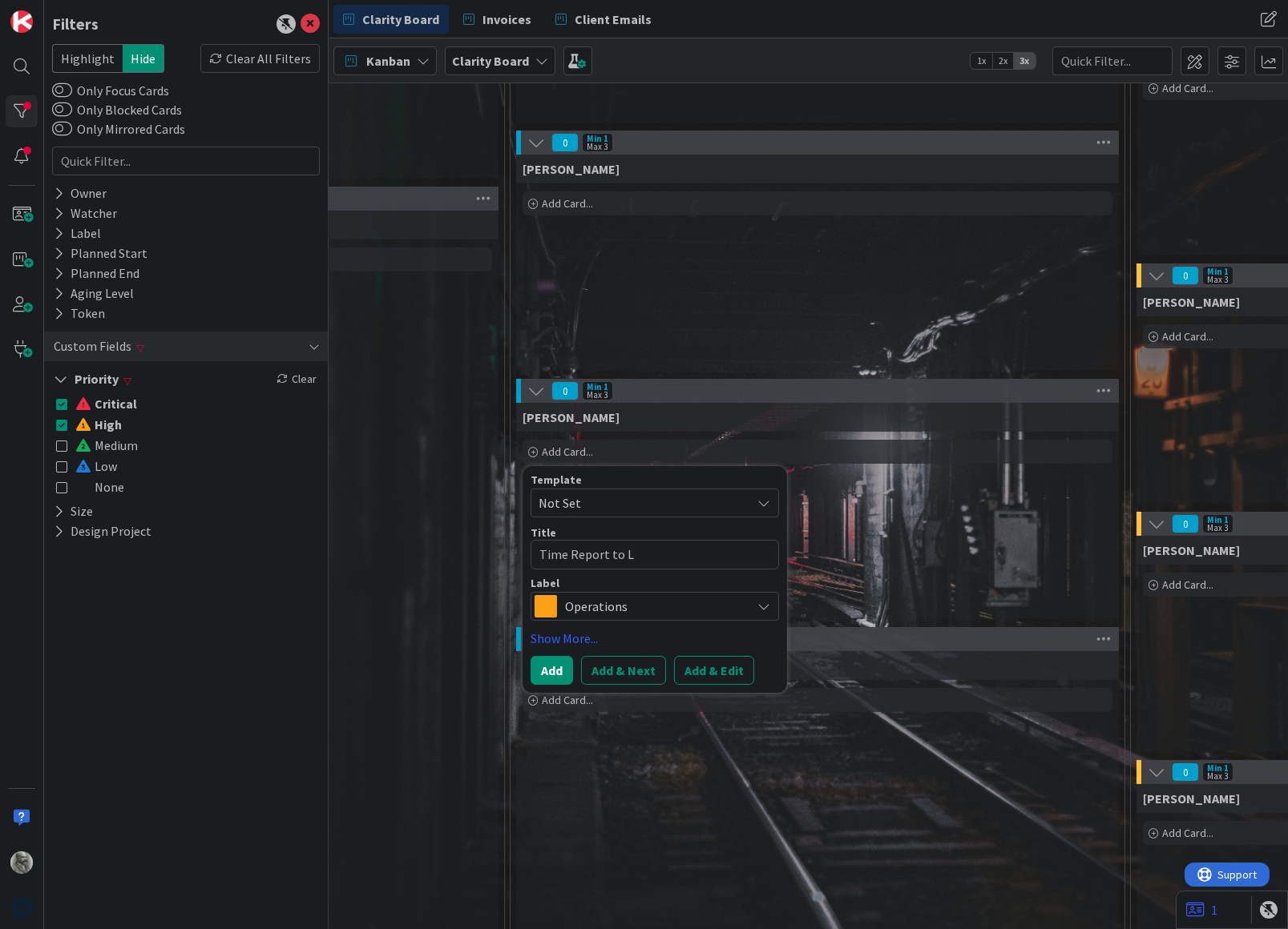
type textarea "x"
type textarea "Time Report to [PERSON_NAME]"
type textarea "x"
type textarea "Time Report to Lis"
type textarea "x"
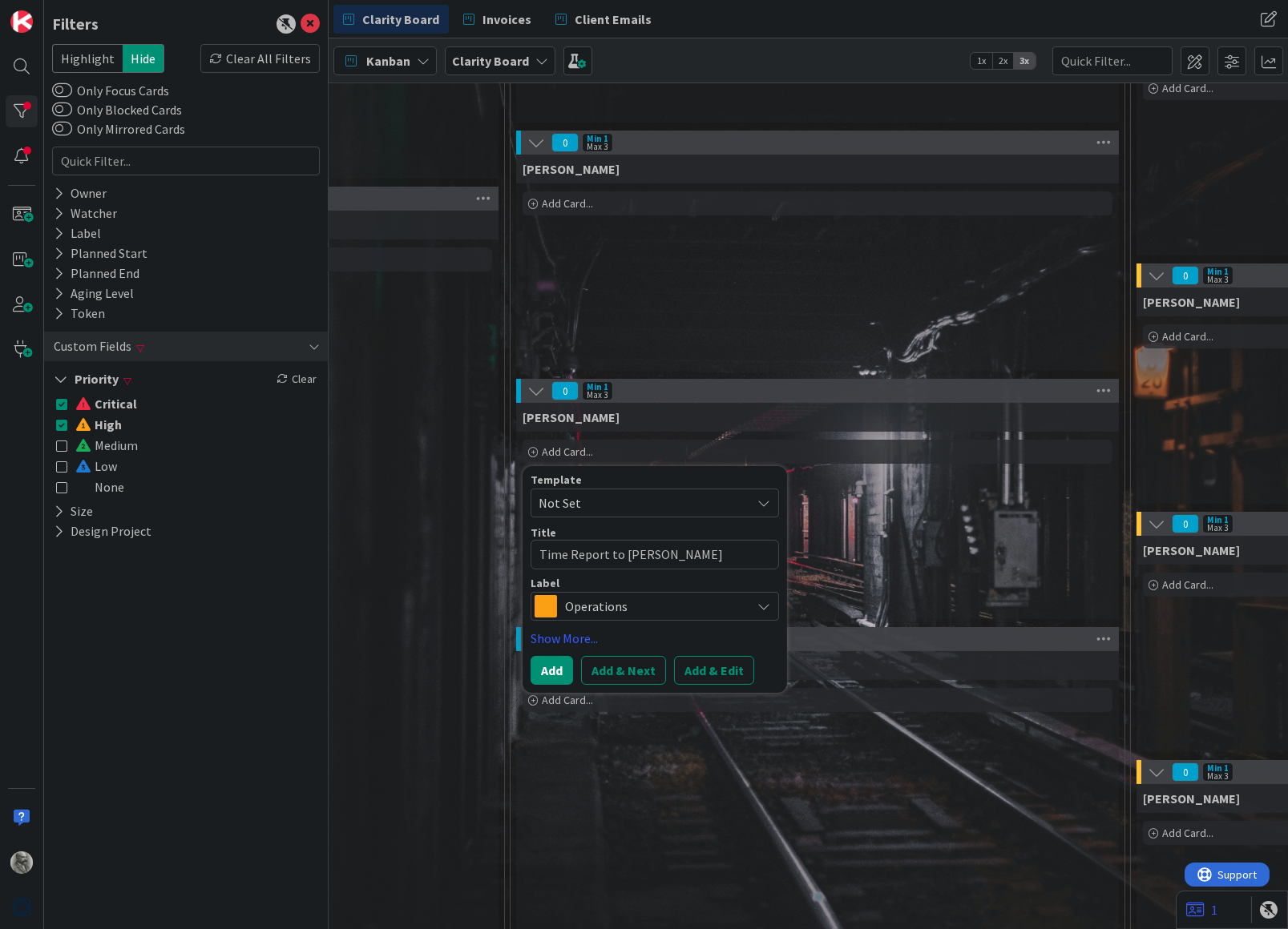
type textarea "Time Report to [PERSON_NAME]"
click at [686, 596] on span "Operations" at bounding box center [654, 606] width 178 height 22
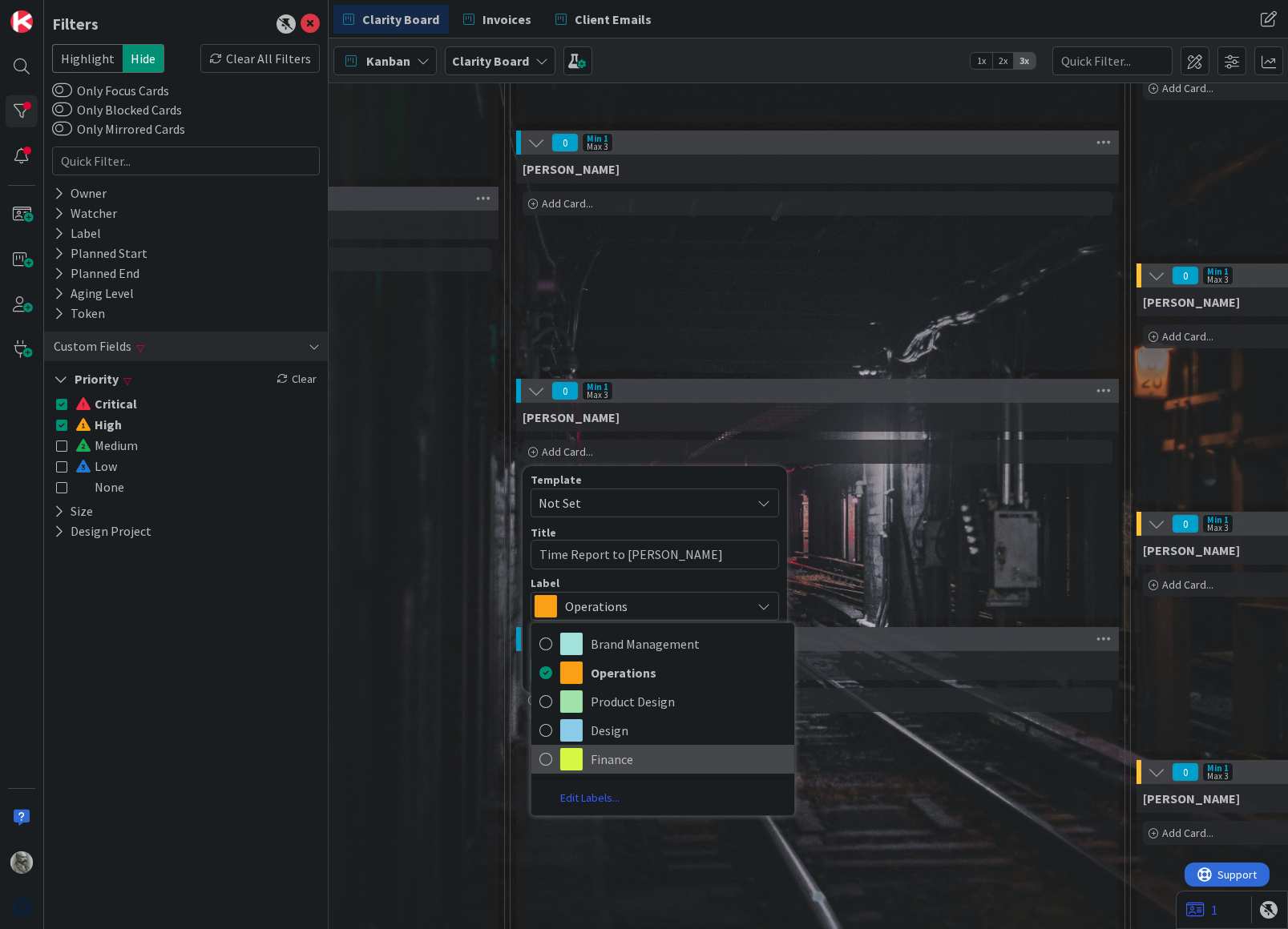
click at [625, 756] on span "Finance" at bounding box center [688, 759] width 196 height 24
type textarea "x"
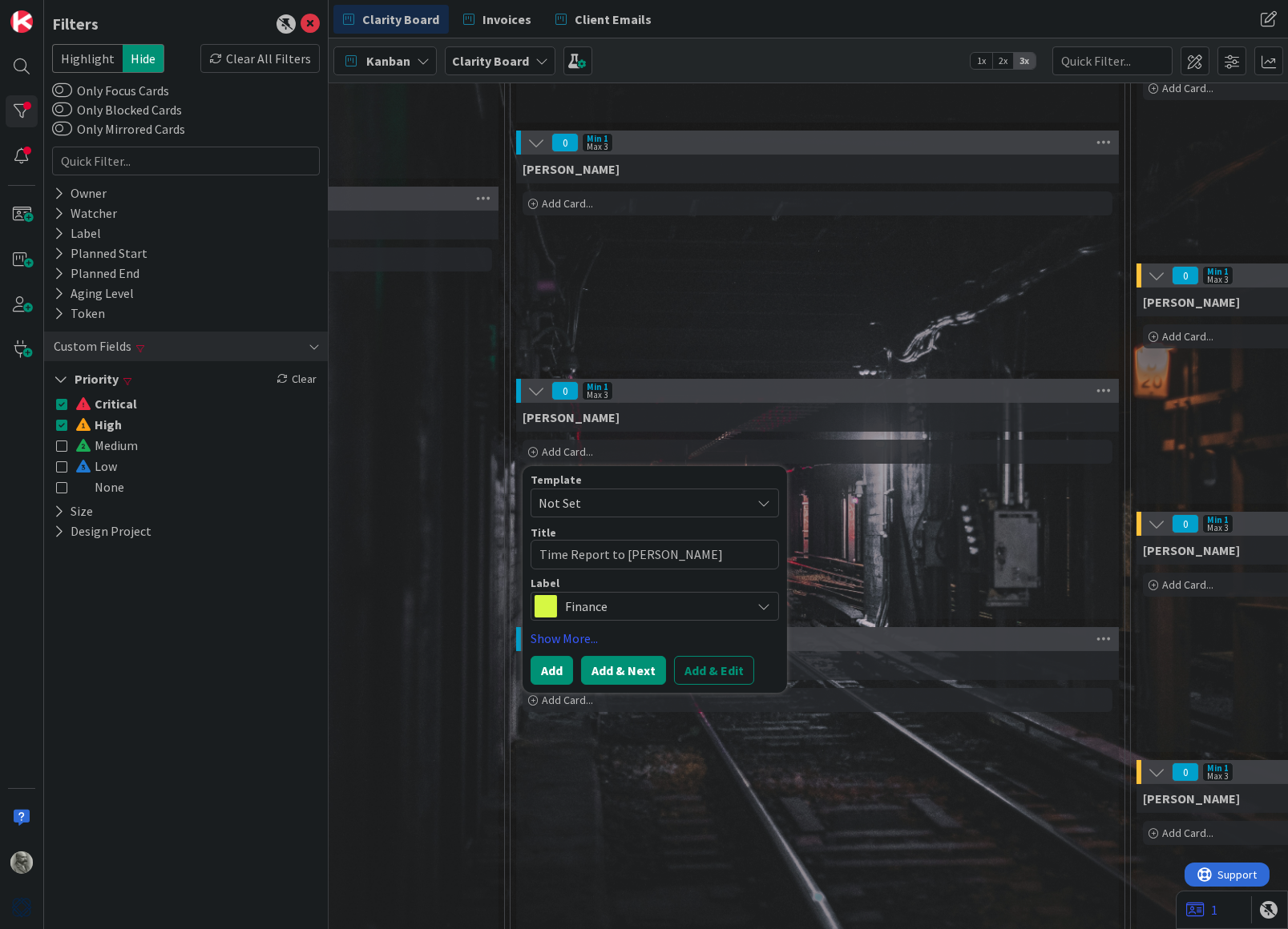
click at [631, 662] on button "Add & Next" at bounding box center [623, 671] width 85 height 29
click at [615, 551] on textarea at bounding box center [655, 554] width 248 height 29
type textarea "x"
type textarea "C"
type textarea "x"
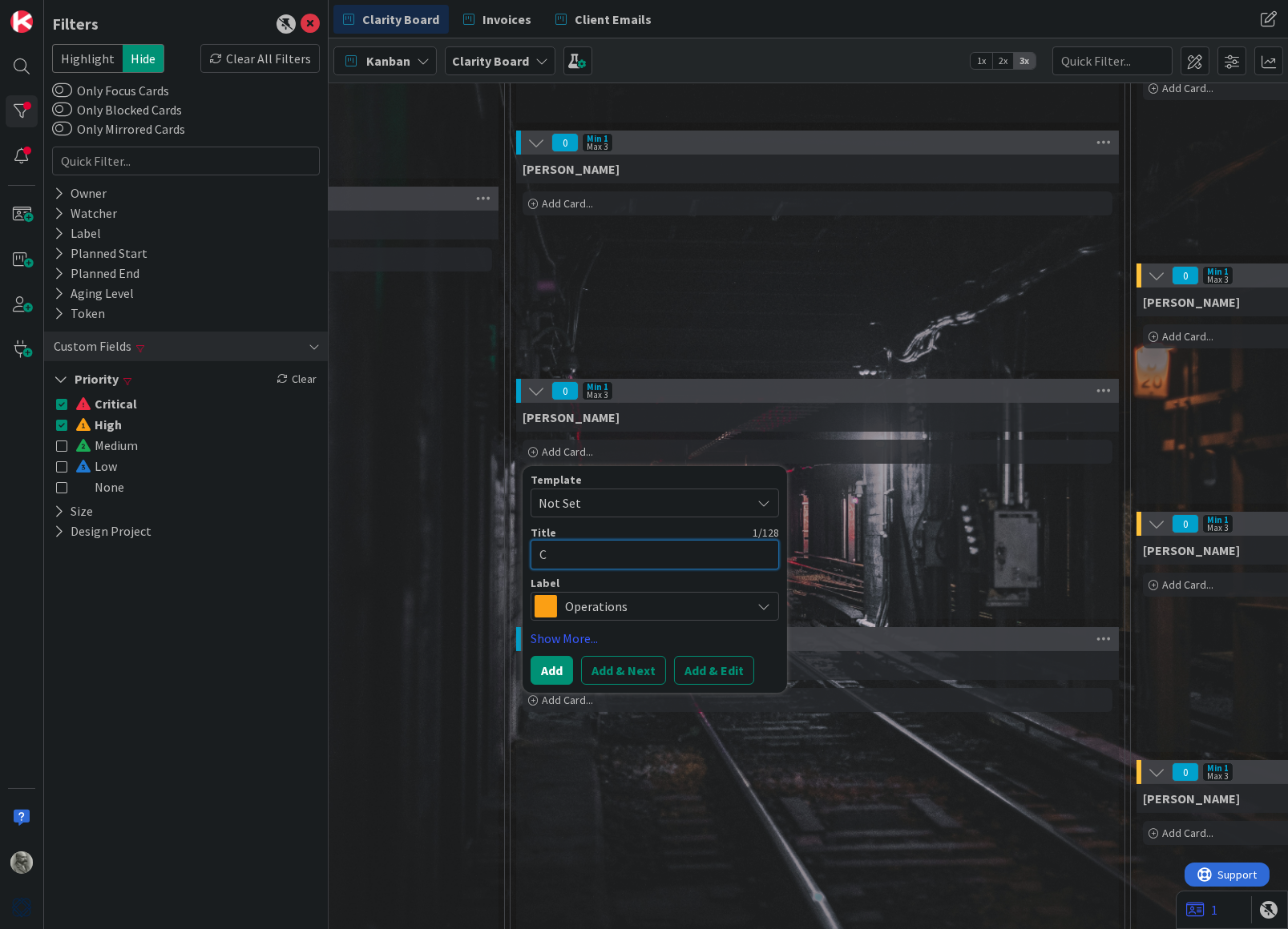
type textarea "Cr"
type textarea "x"
type textarea "Cre"
type textarea "x"
type textarea "Crea"
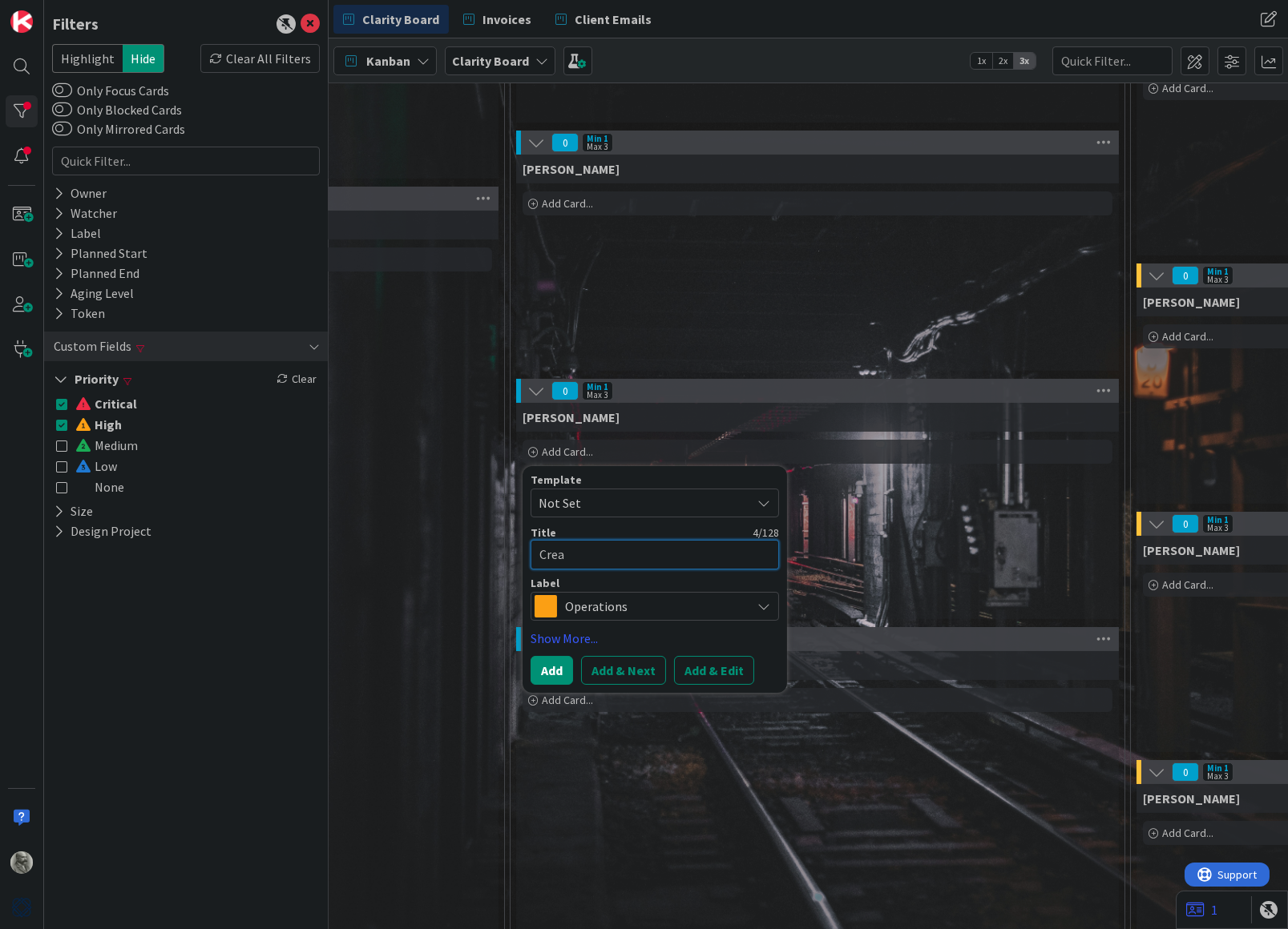
type textarea "x"
type textarea "Creat"
type textarea "x"
type textarea "Create"
type textarea "x"
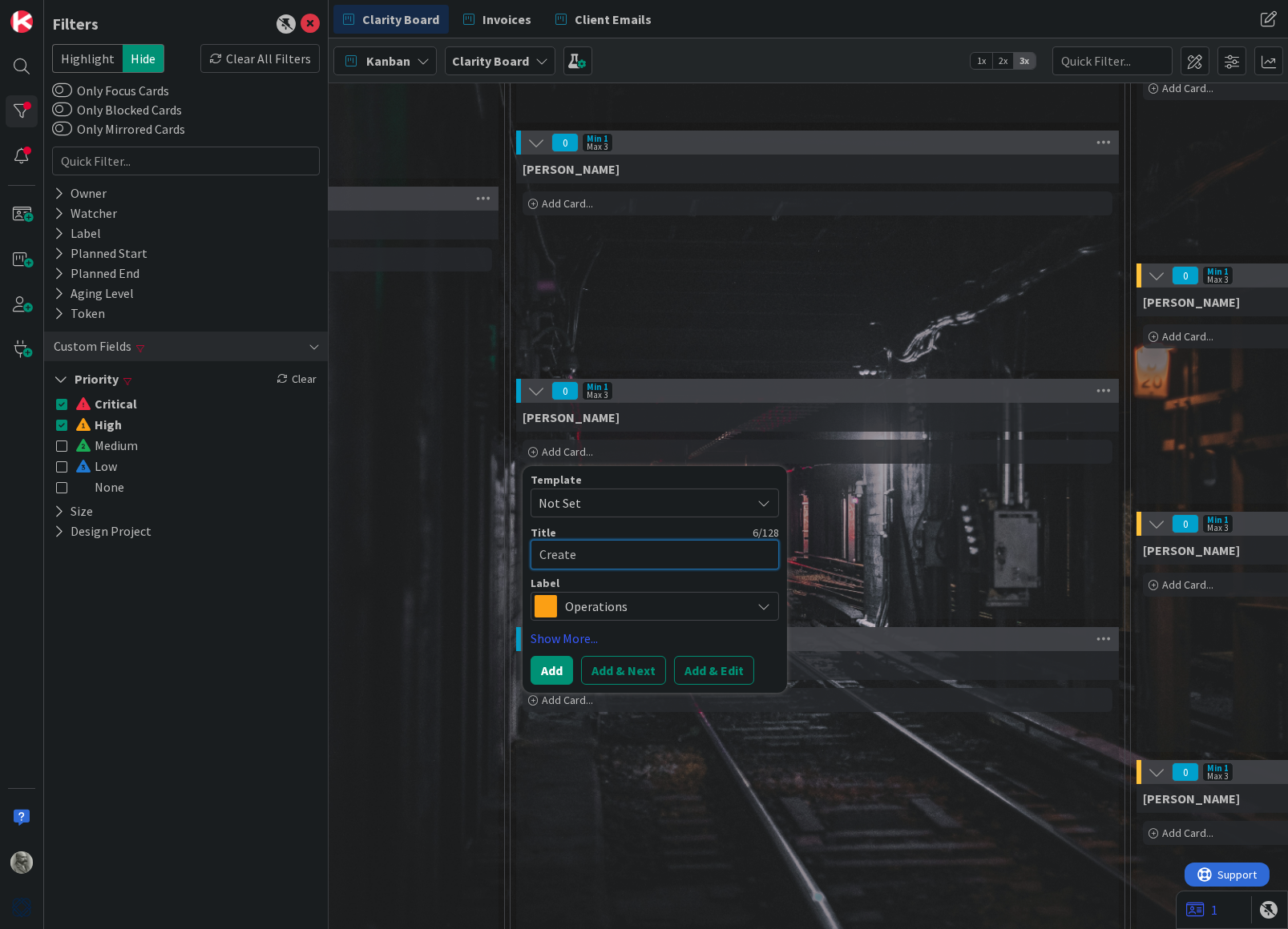
type textarea "Create"
type textarea "x"
type textarea "Create P"
type textarea "x"
type textarea "Create"
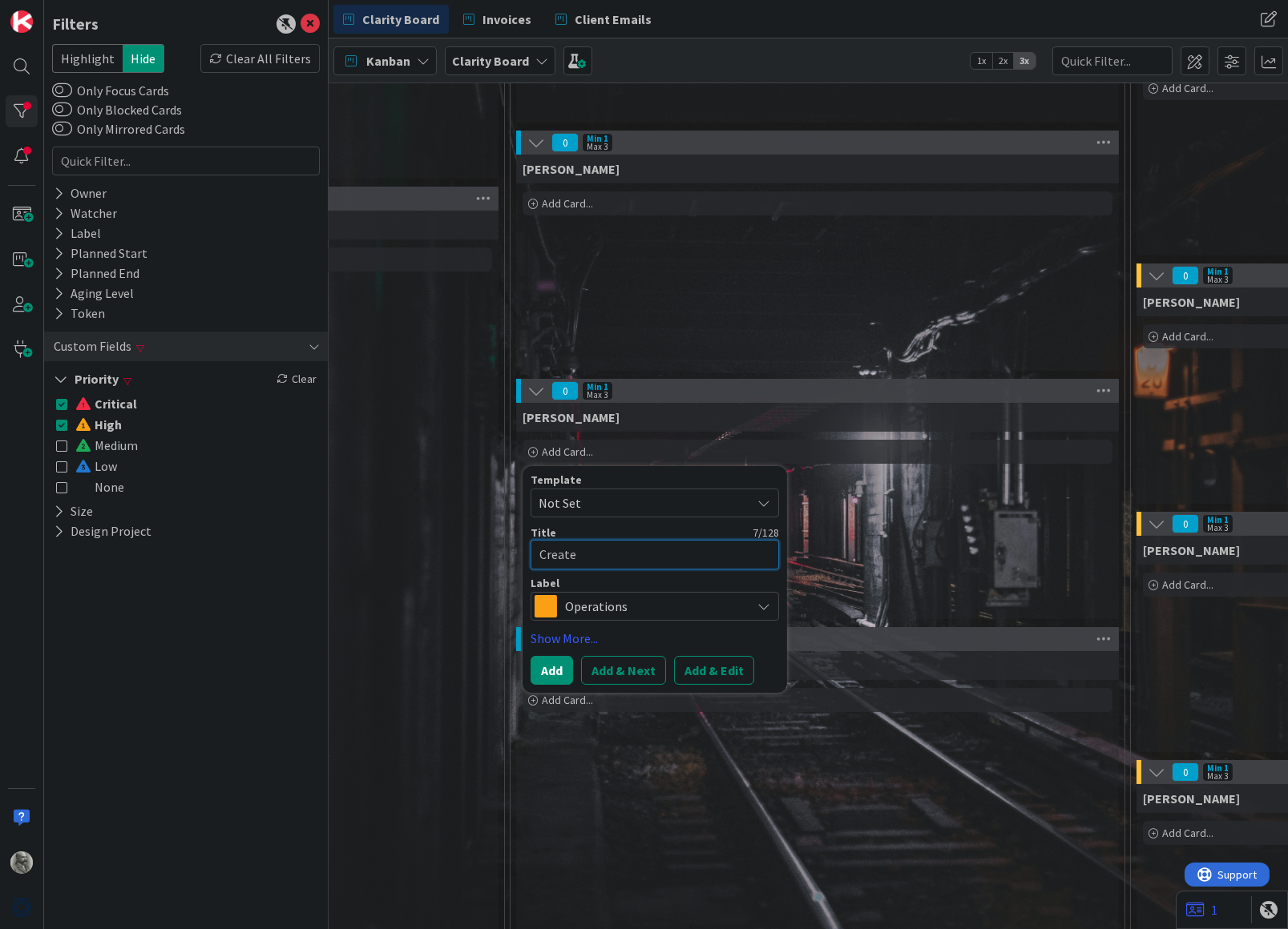
type textarea "x"
type textarea "Create C"
type textarea "x"
type textarea "Create Cl"
type textarea "x"
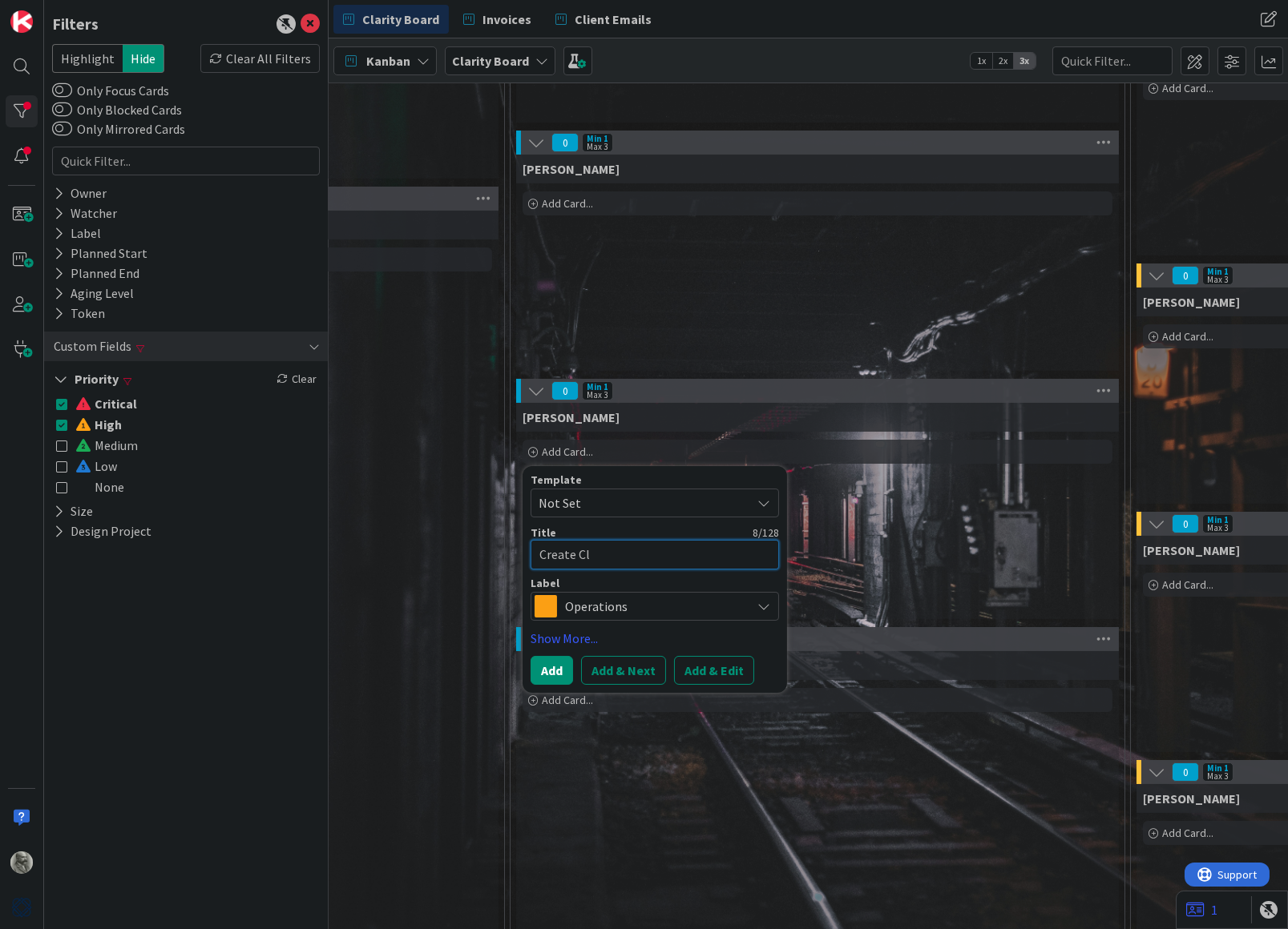
type textarea "Create Cli"
type textarea "x"
type textarea "Create Clie"
type textarea "x"
type textarea "Create Clien"
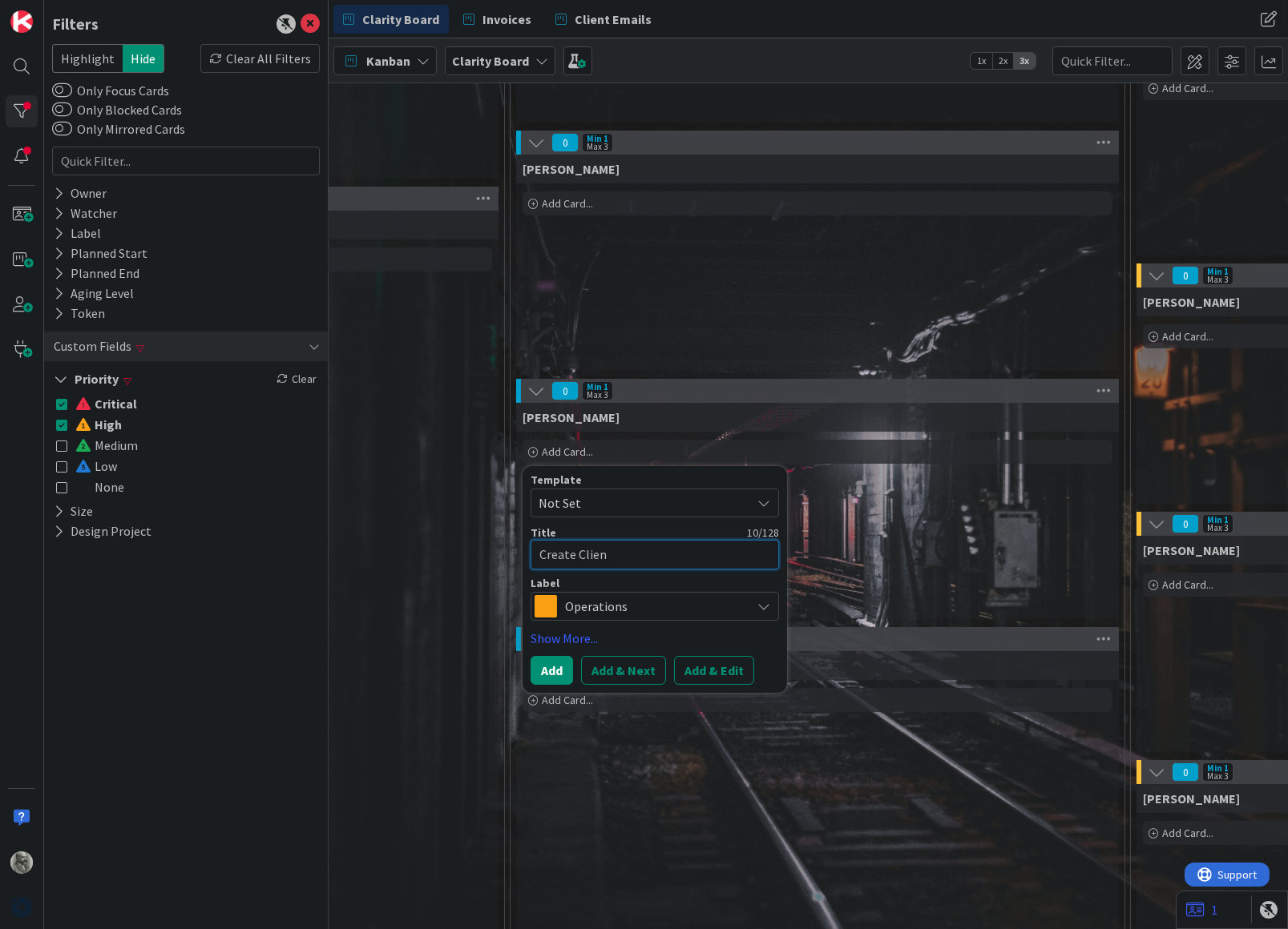
type textarea "x"
type textarea "Create Client"
type textarea "x"
type textarea "Create Client"
type textarea "x"
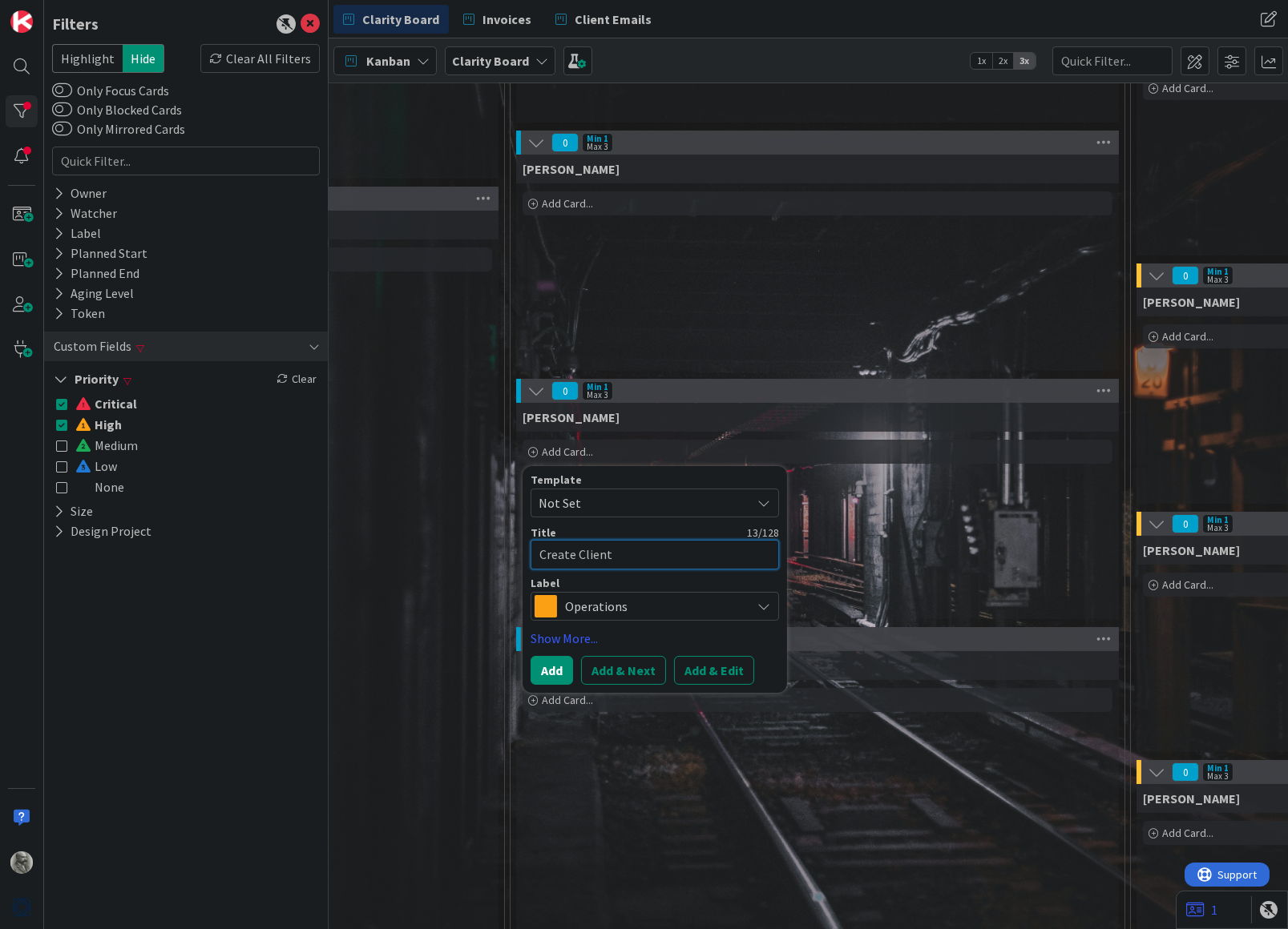
type textarea "Create Client E"
type textarea "x"
type textarea "Create Client Em"
type textarea "x"
type textarea "Create Client Ema"
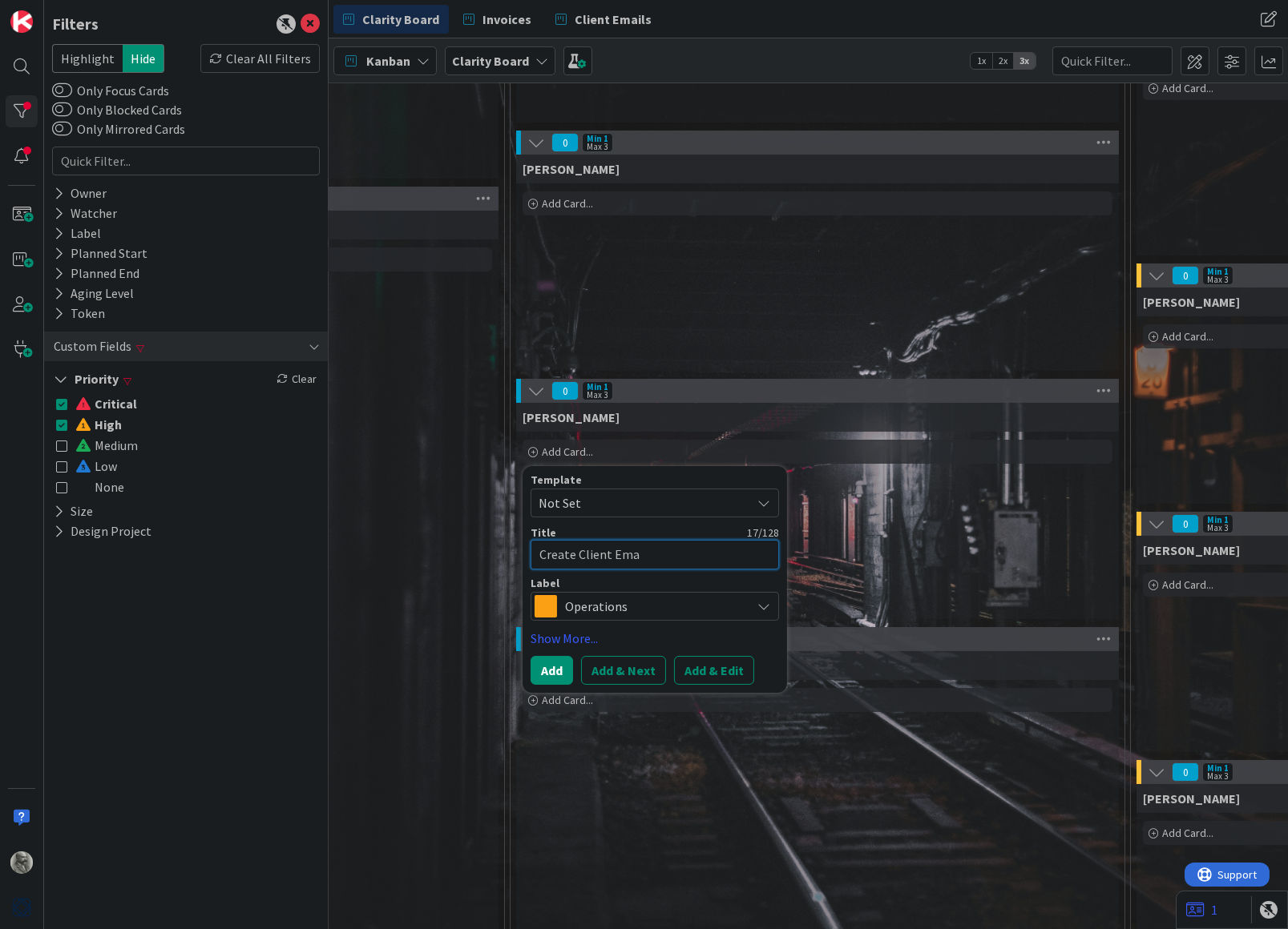
type textarea "x"
type textarea "Create Client Emai"
type textarea "x"
type textarea "Create Client Email"
type textarea "x"
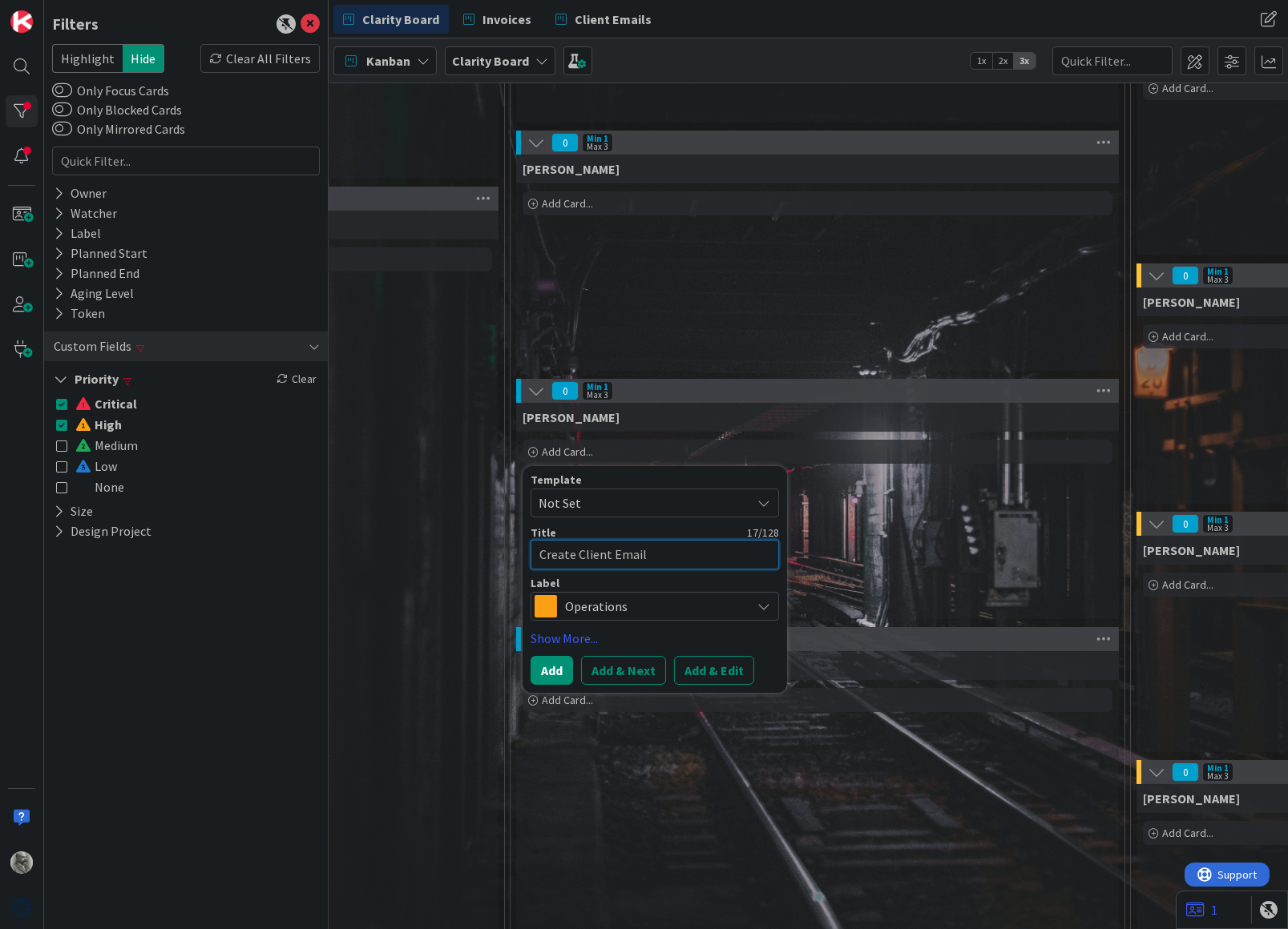
type textarea "Create Client Email"
type textarea "x"
type textarea "Create Client Email B"
type textarea "x"
type textarea "Create Client Email Bo"
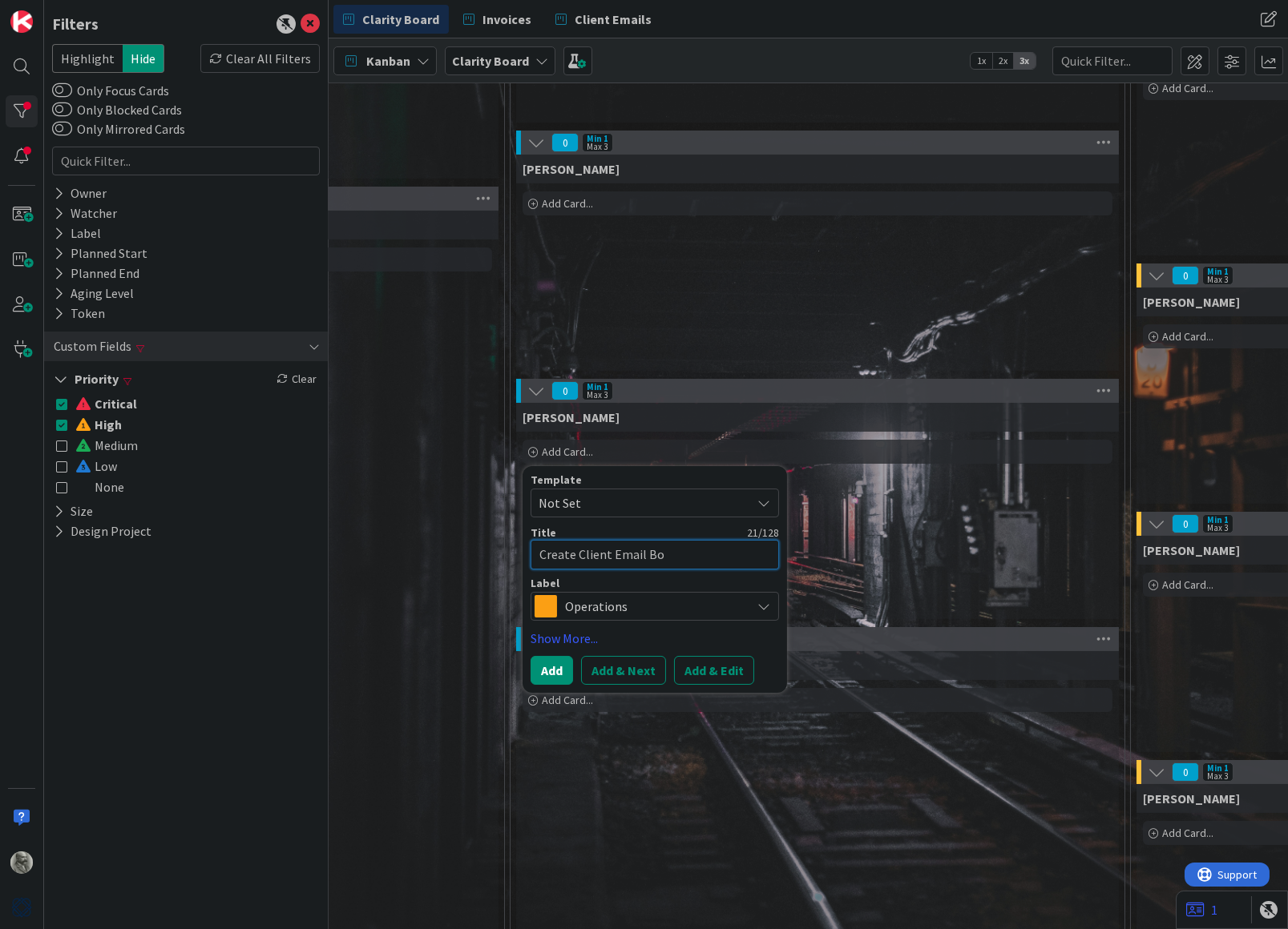
type textarea "x"
type textarea "Create Client Email Boa"
type textarea "x"
type textarea "Create Client Email Boar"
type textarea "x"
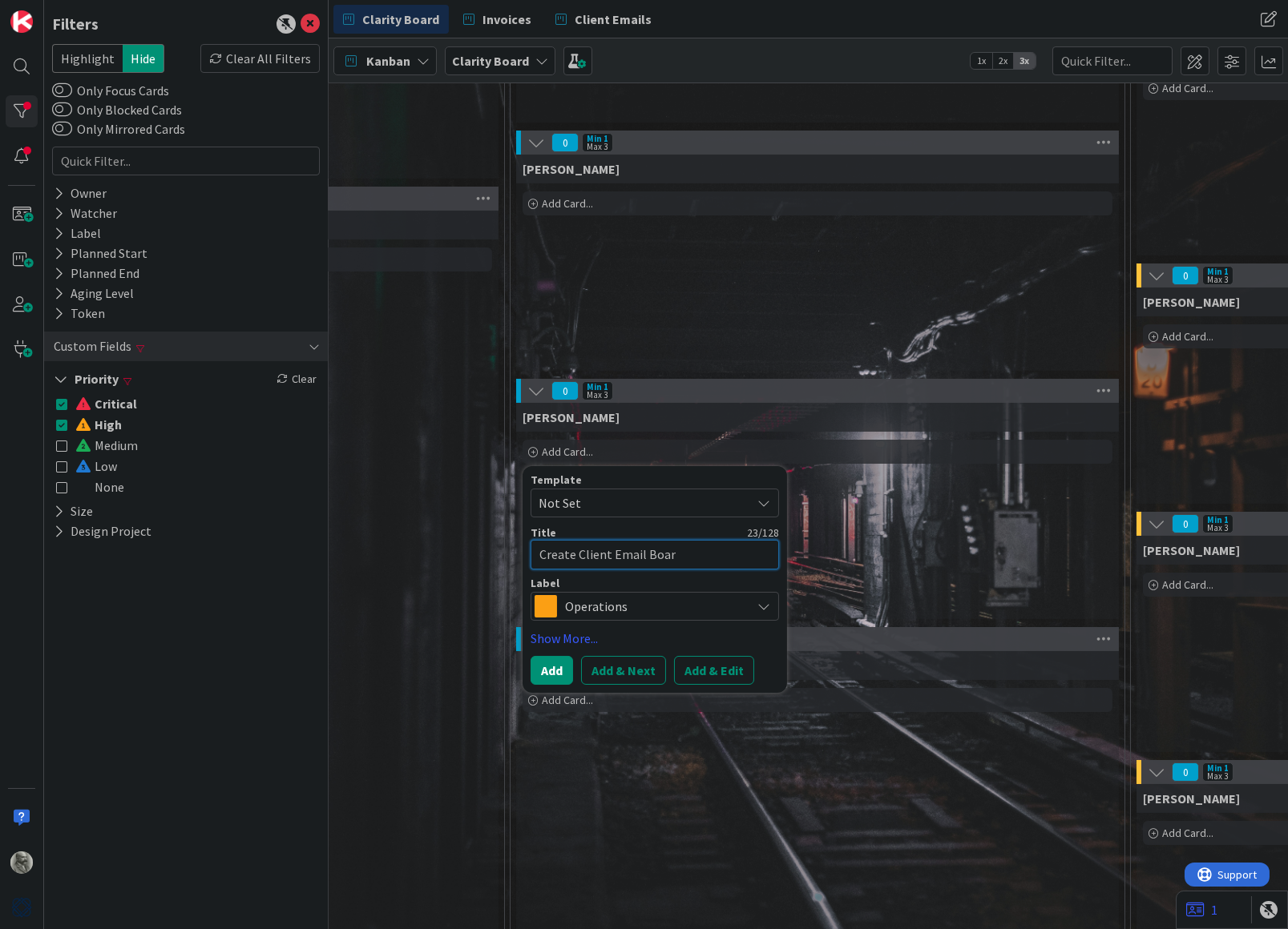
type textarea "Create Client Email Board"
type textarea "x"
type textarea "Create Client Email Board"
type textarea "x"
type textarea "Create Client Email Board f"
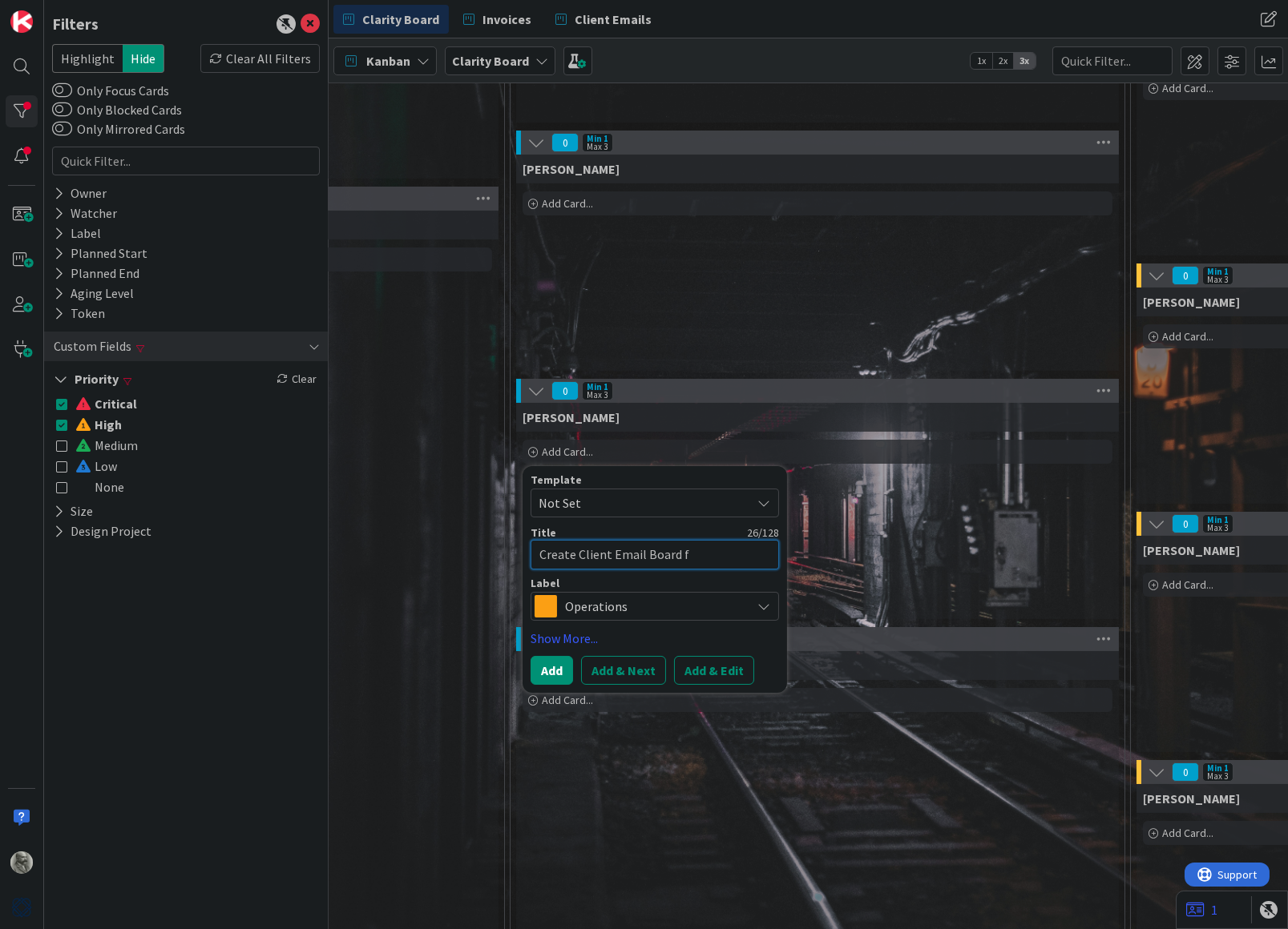
type textarea "x"
type textarea "Create Client Email Board fo"
type textarea "x"
type textarea "Create Client Email Board for"
type textarea "x"
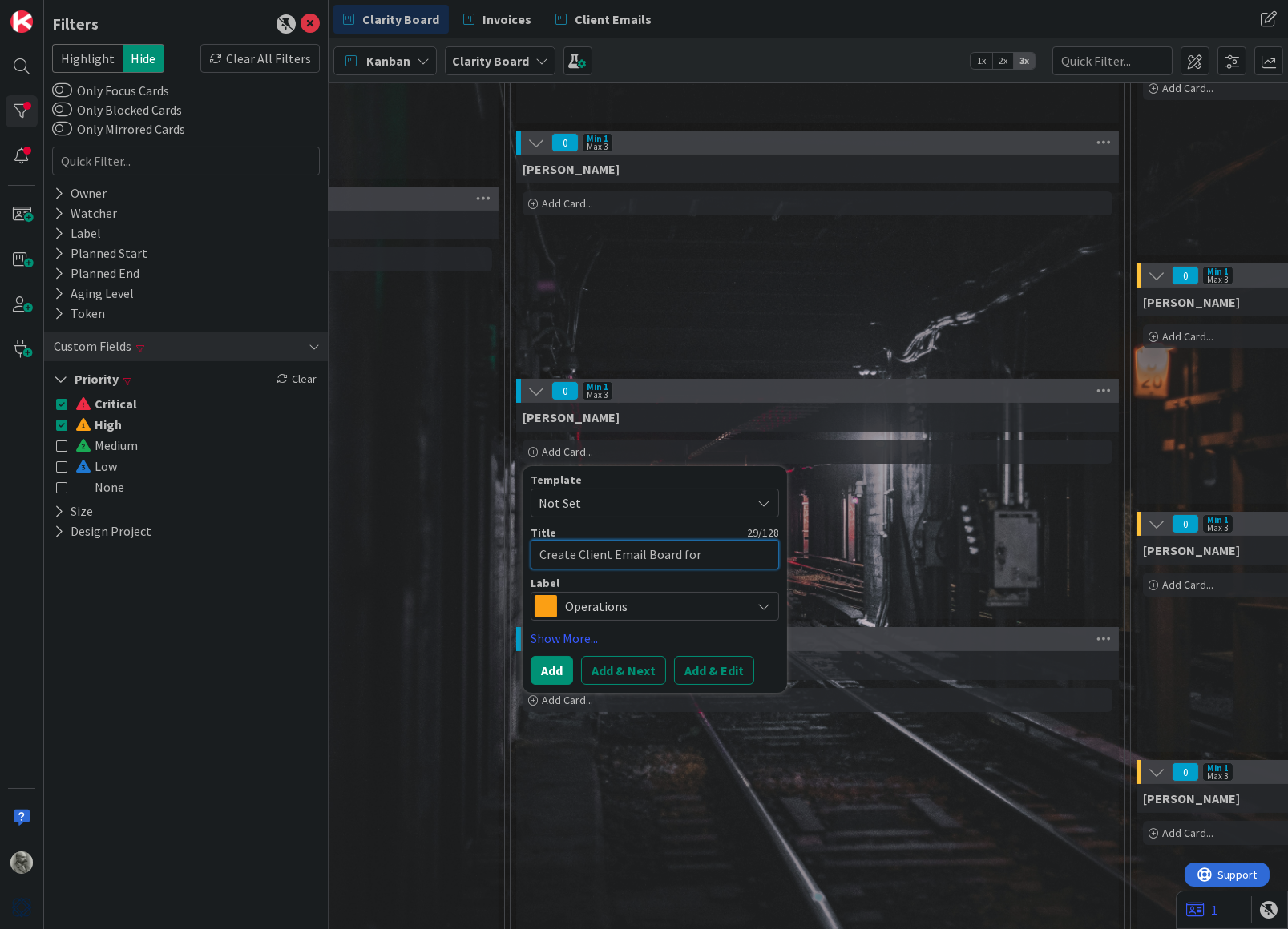
type textarea "Create Client Email Board for"
type textarea "x"
type textarea "Create Client Email Board for G"
type textarea "x"
type textarea "Create Client Email Board for Gi"
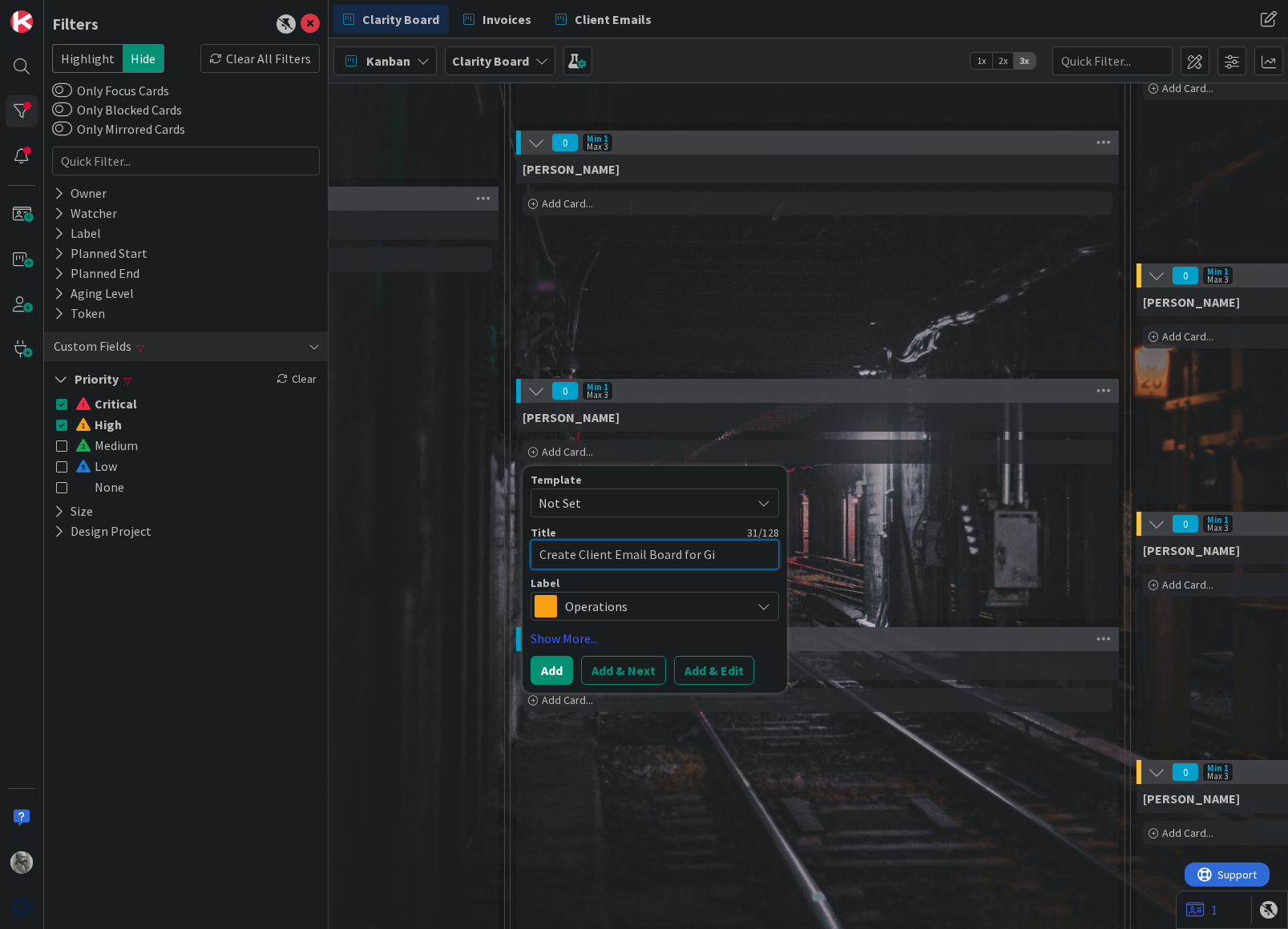
type textarea "x"
type textarea "Create Client Email Board for Gin"
type textarea "x"
type textarea "Create Client Email Board for [PERSON_NAME]"
type textarea "x"
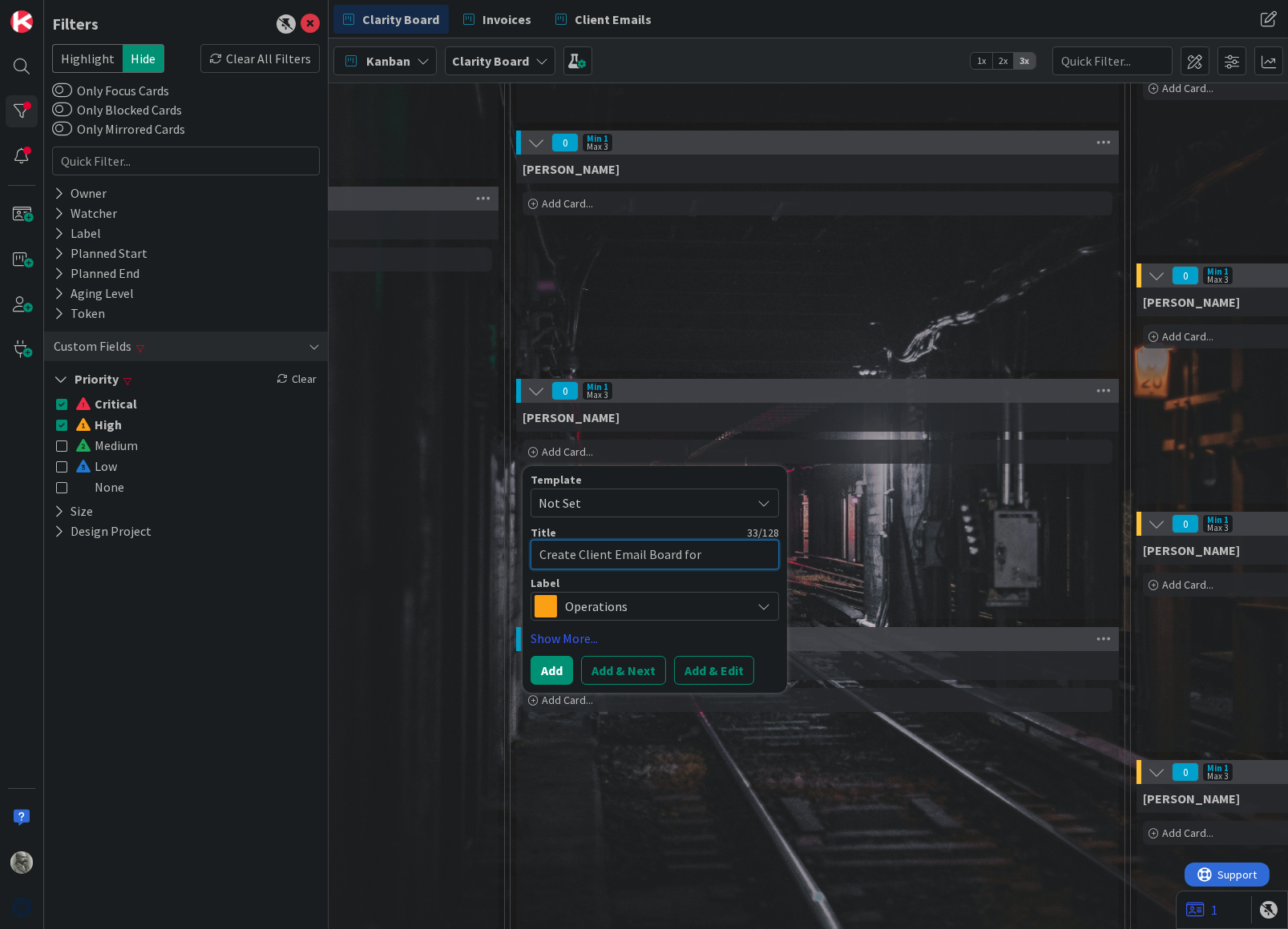
type textarea "Create Client Email Board for [PERSON_NAME]'"
type textarea "x"
type textarea "Create Client Email Board for [PERSON_NAME]'s"
type textarea "x"
type textarea "Create Client Email Board for [PERSON_NAME]'s"
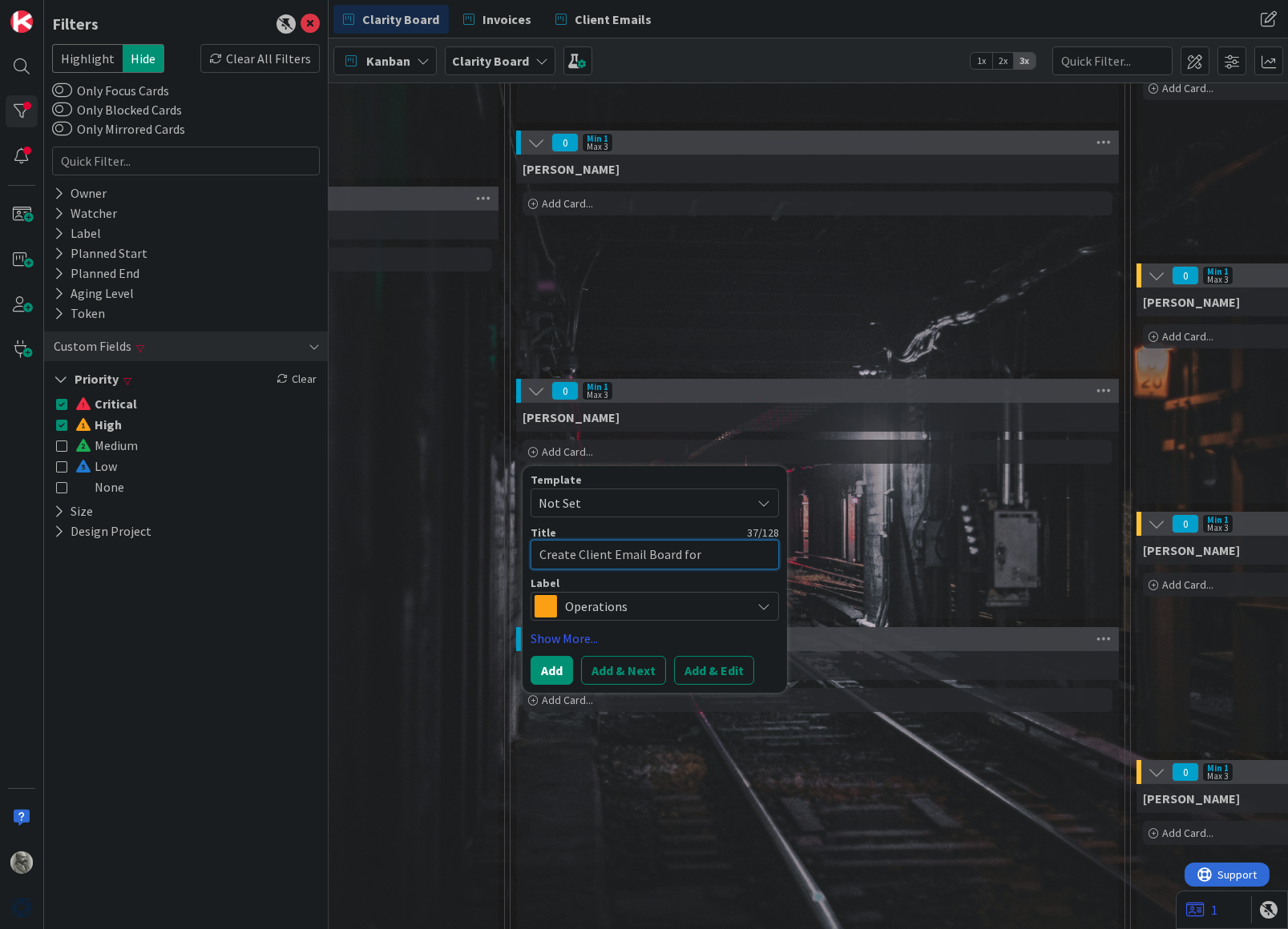
type textarea "x"
type textarea "Create Client Email Board for [PERSON_NAME]'s r"
type textarea "x"
type textarea "Create Client Email Board for [PERSON_NAME]'s re"
type textarea "x"
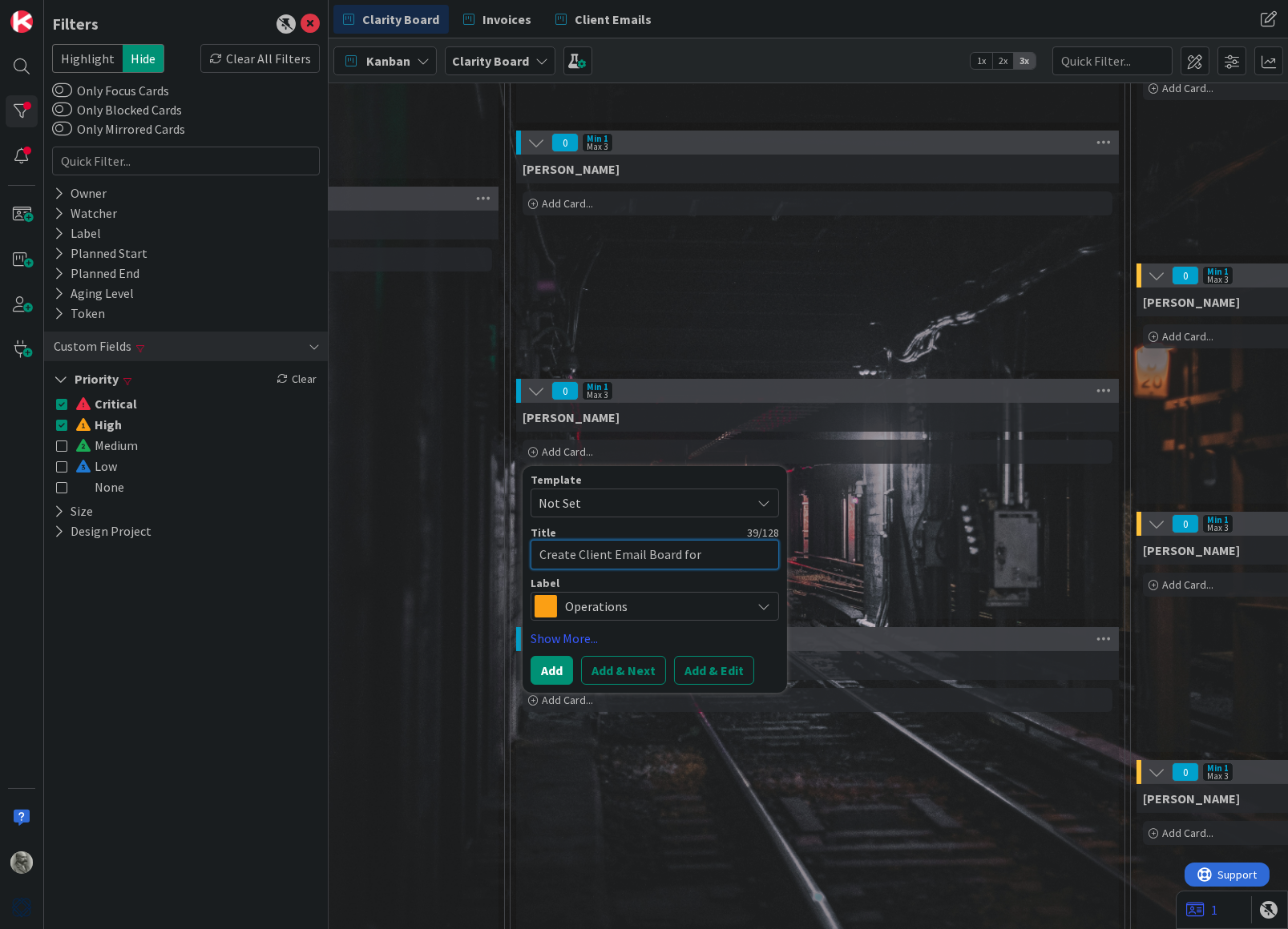
type textarea "Create Client Email Board for [PERSON_NAME]'s rev"
type textarea "x"
type textarea "Create Client Email Board for [PERSON_NAME]'s revi"
type textarea "x"
type textarea "Create Client Email Board for [PERSON_NAME]'s revie"
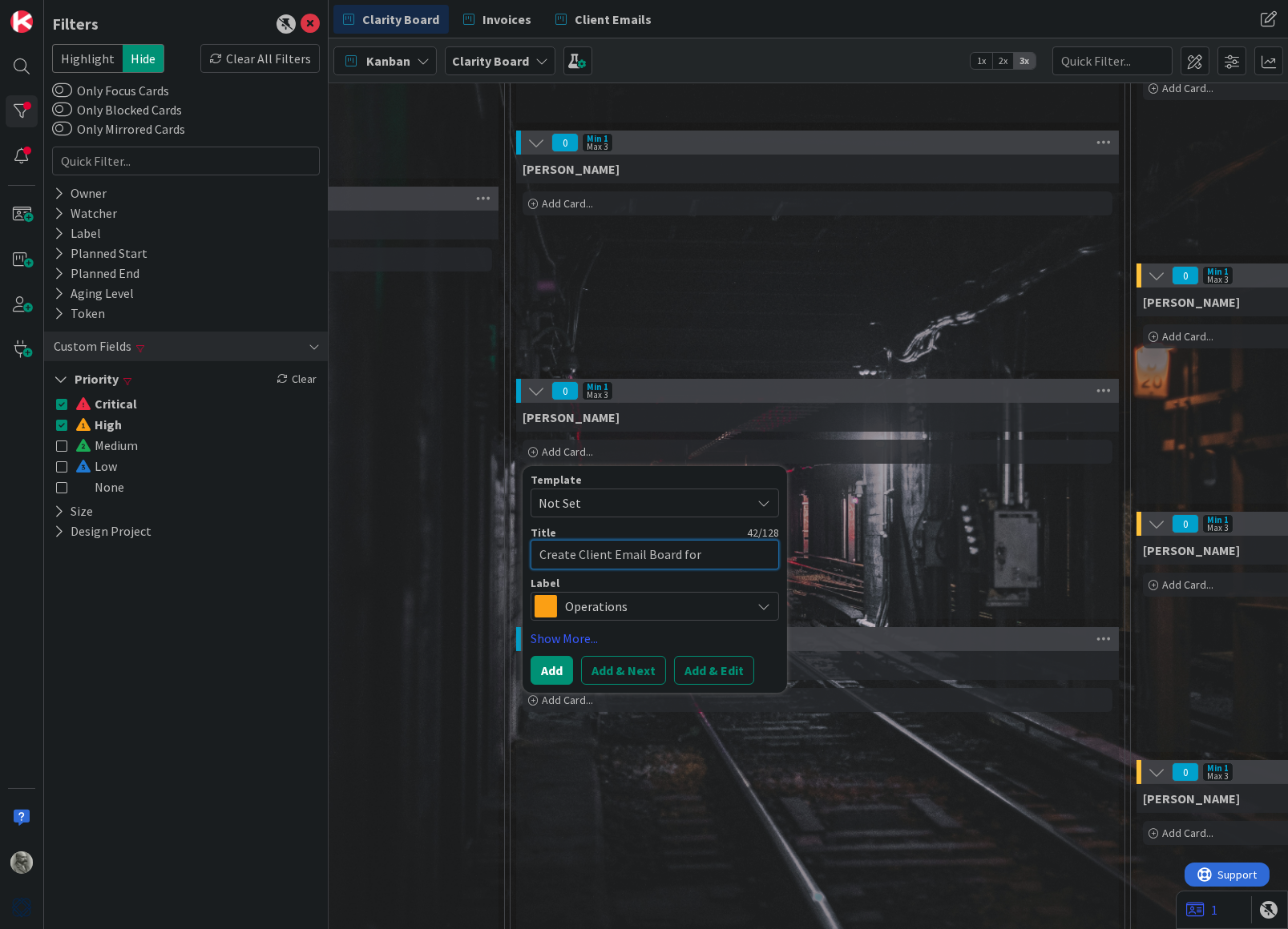
type textarea "x"
type textarea "Create Client Email Board for [PERSON_NAME]'s review"
click at [627, 671] on button "Add & Next" at bounding box center [623, 671] width 85 height 29
click at [581, 554] on textarea at bounding box center [655, 554] width 248 height 29
type textarea "x"
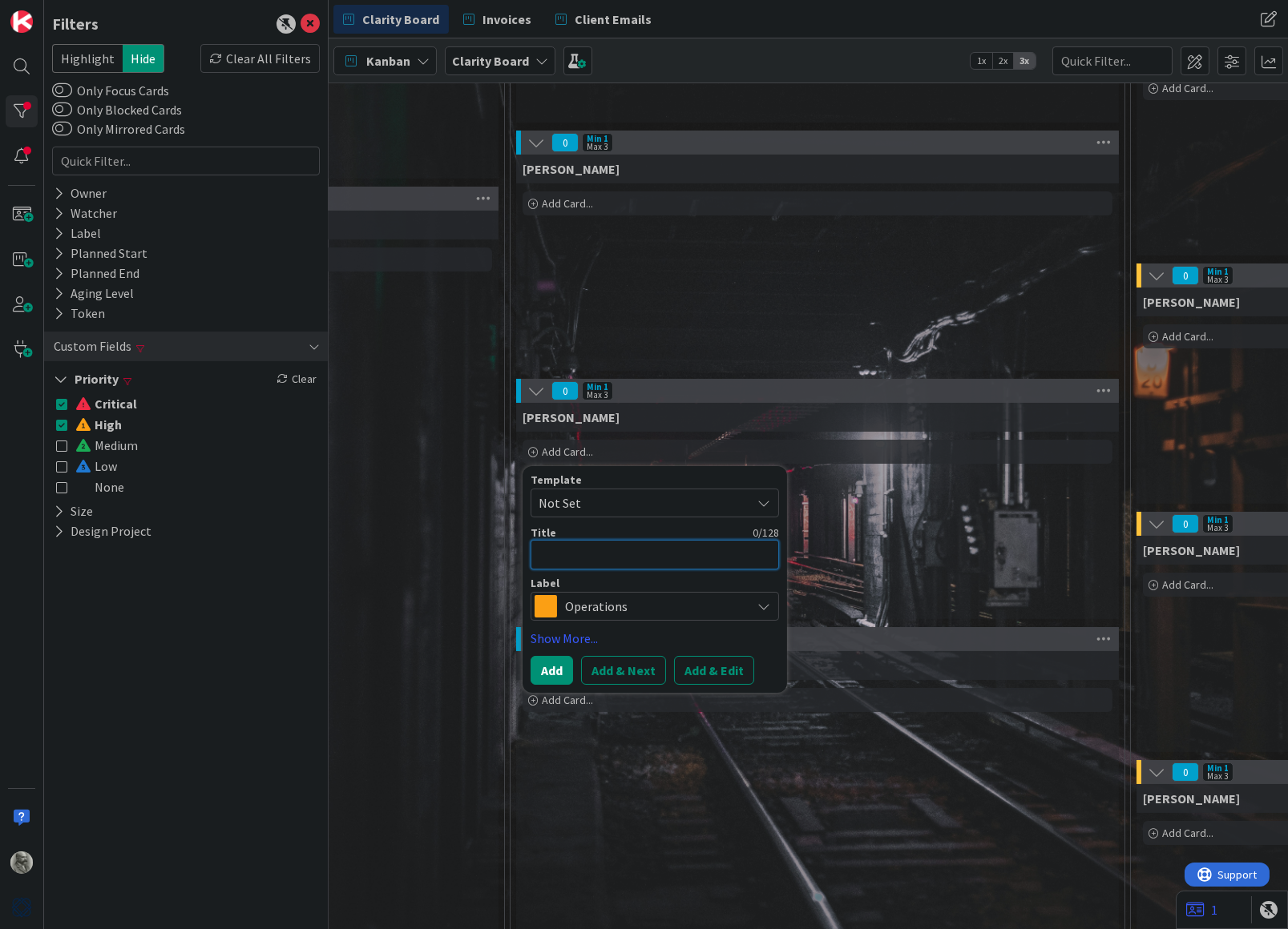
type textarea "H"
type textarea "x"
type textarea "Hi"
type textarea "x"
type textarea "Hil"
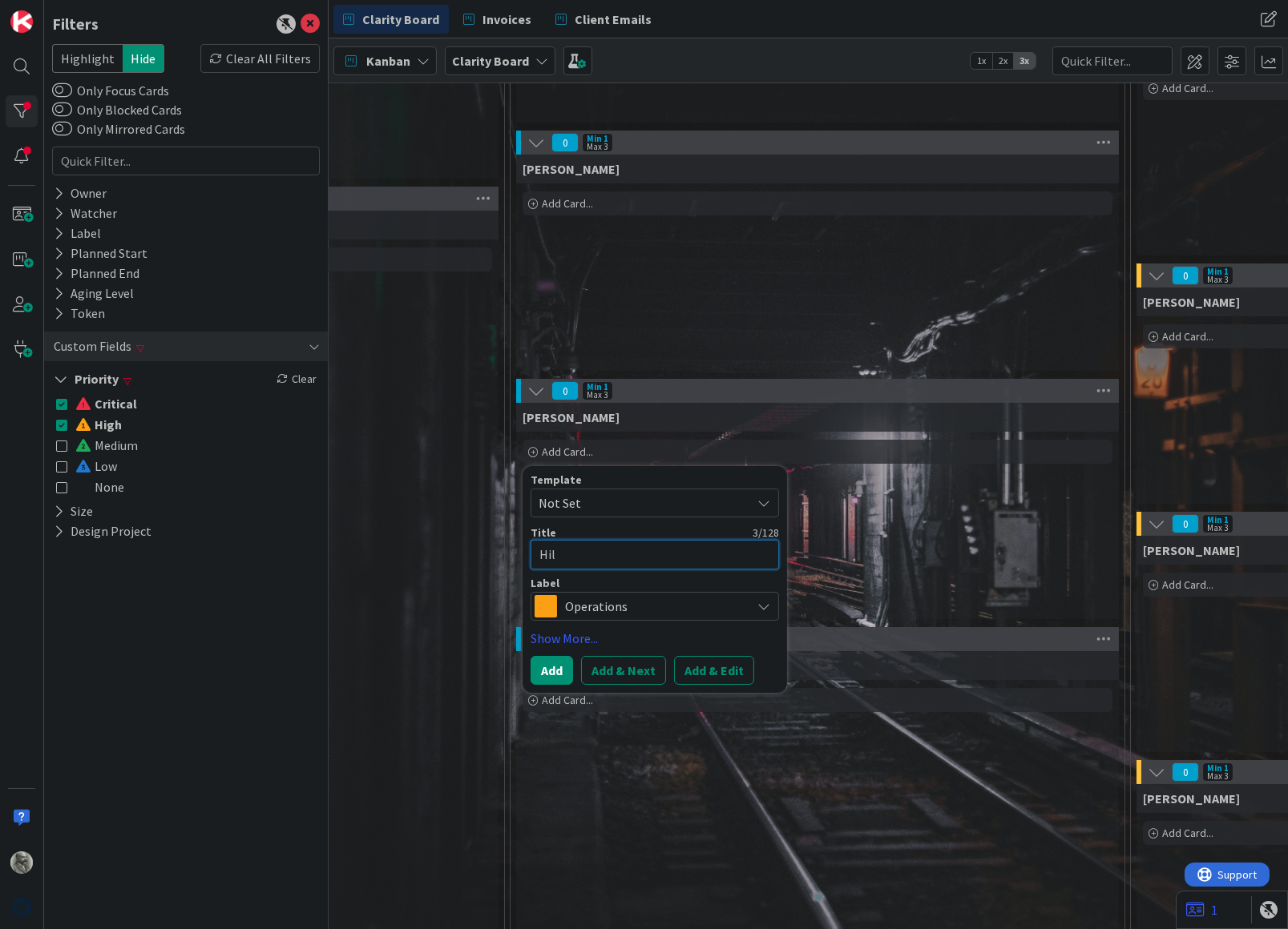
type textarea "x"
type textarea "Hi"
type textarea "x"
type textarea "Hih"
type textarea "x"
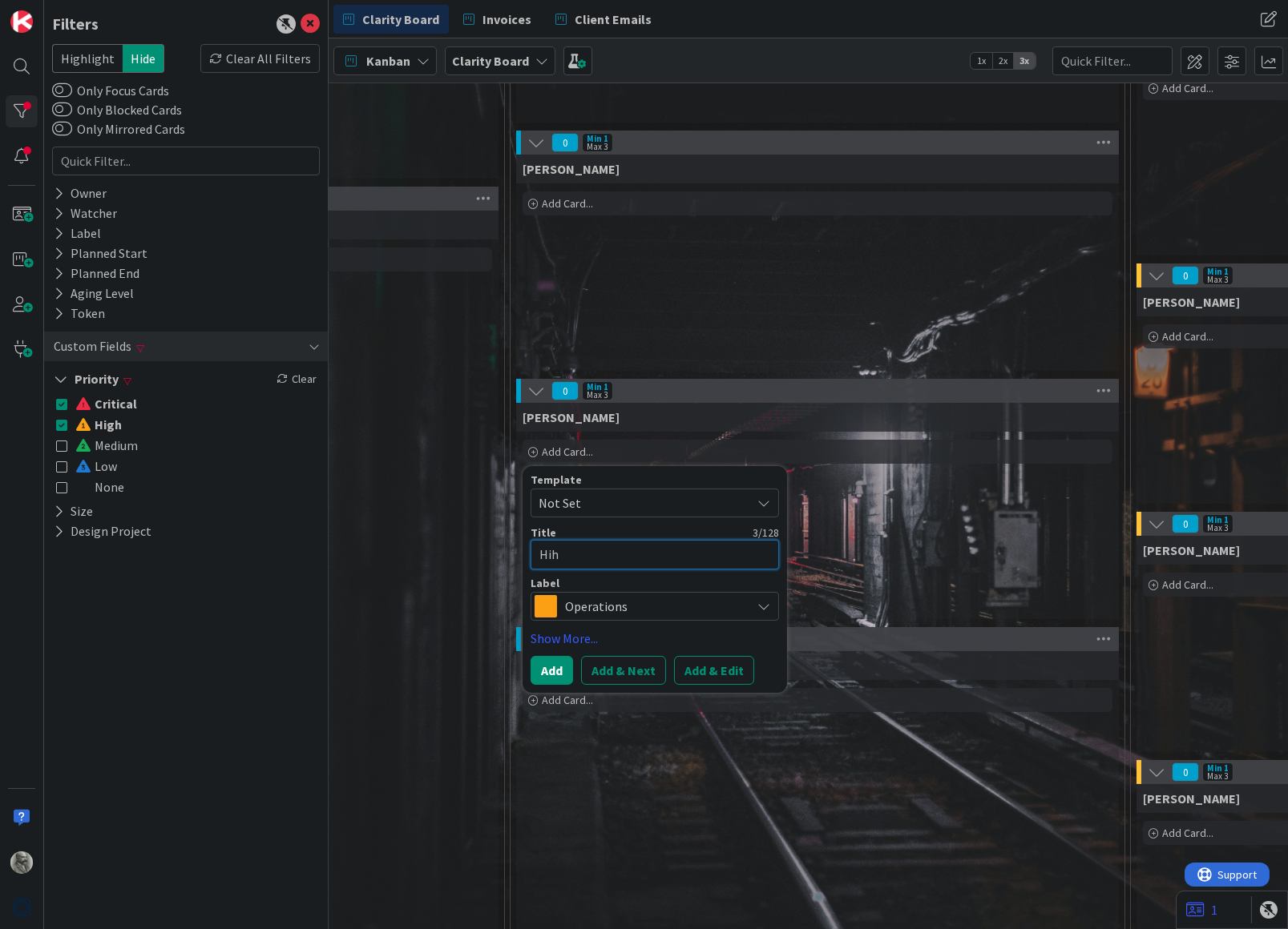
type textarea "Hi"
type textarea "x"
type textarea "Hig"
type textarea "x"
type textarea "High"
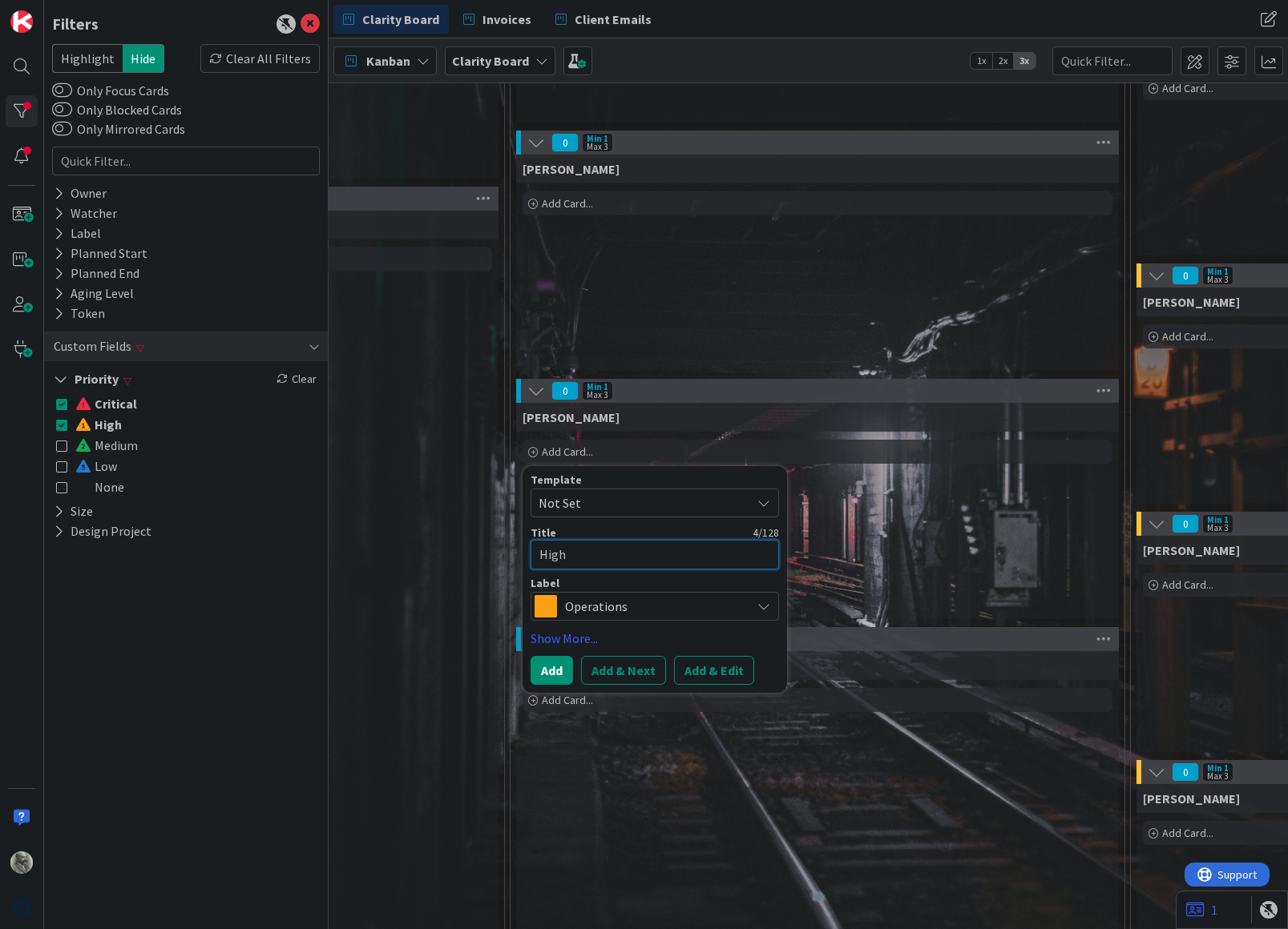
type textarea "x"
type textarea "Highl"
click at [655, 596] on span "Operations" at bounding box center [654, 606] width 178 height 22
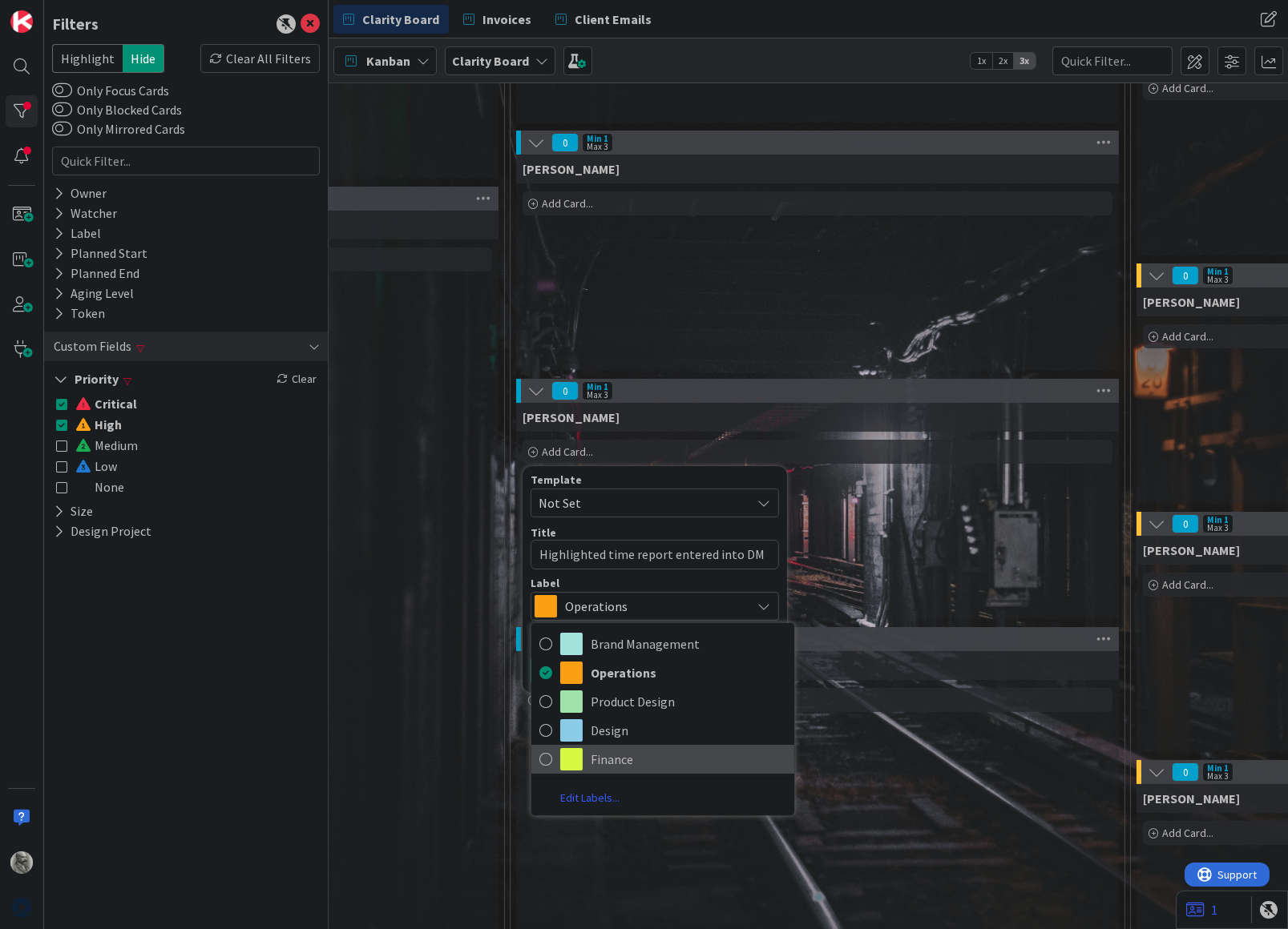
click at [638, 759] on span "Finance" at bounding box center [688, 759] width 196 height 24
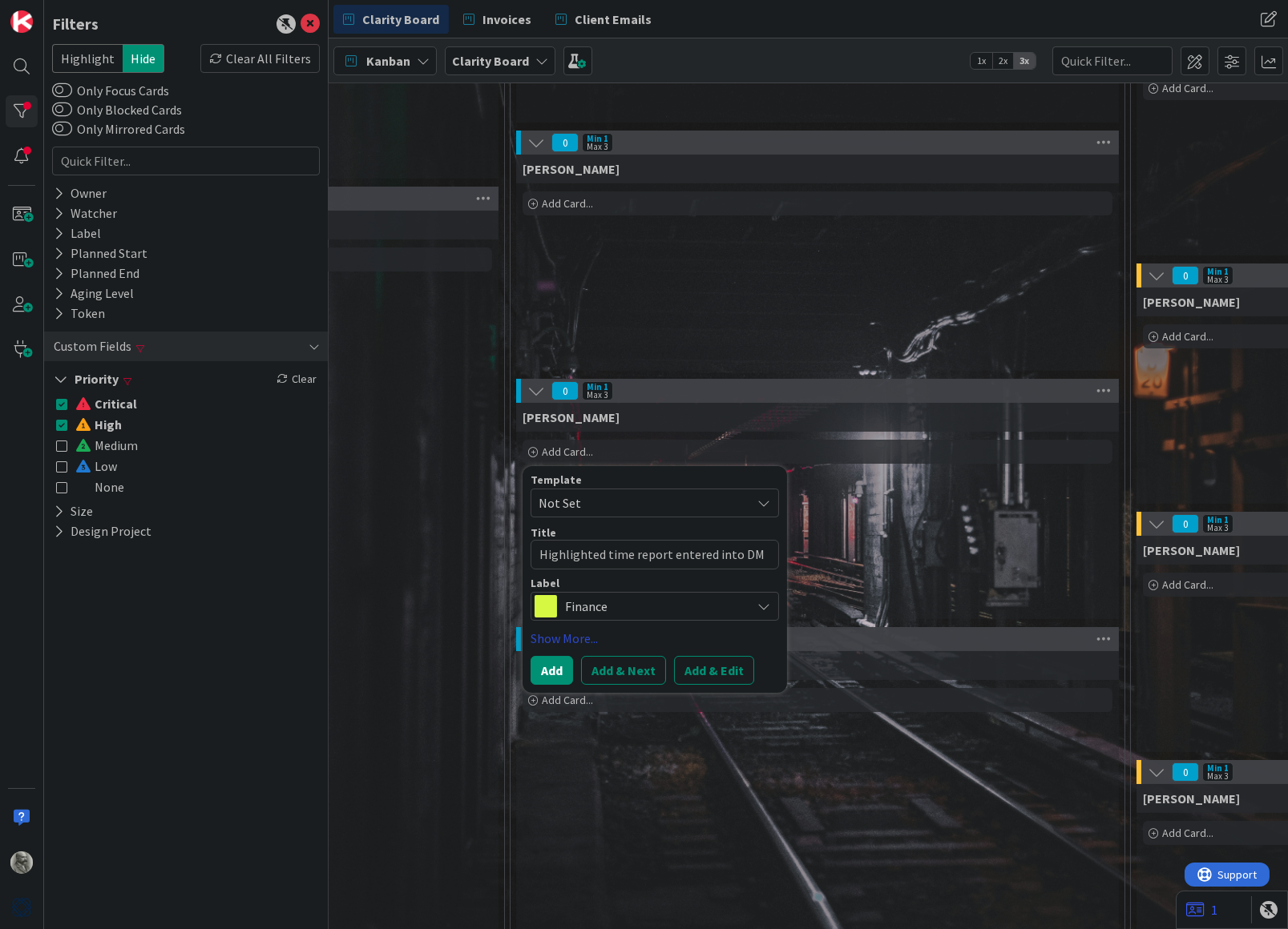
click at [562, 634] on link "Show More..." at bounding box center [655, 639] width 248 height 19
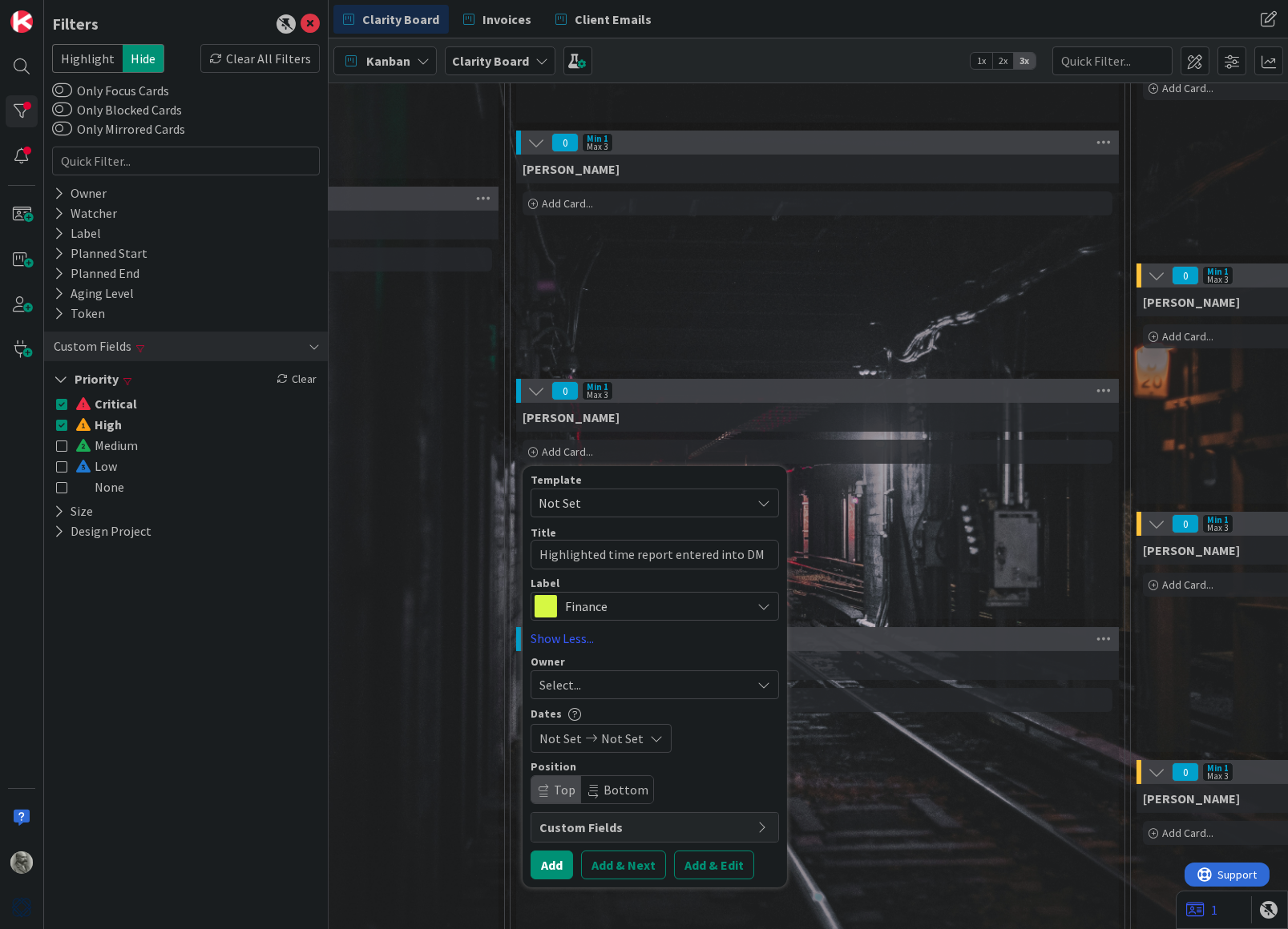
click at [643, 680] on div "Select..." at bounding box center [645, 685] width 211 height 19
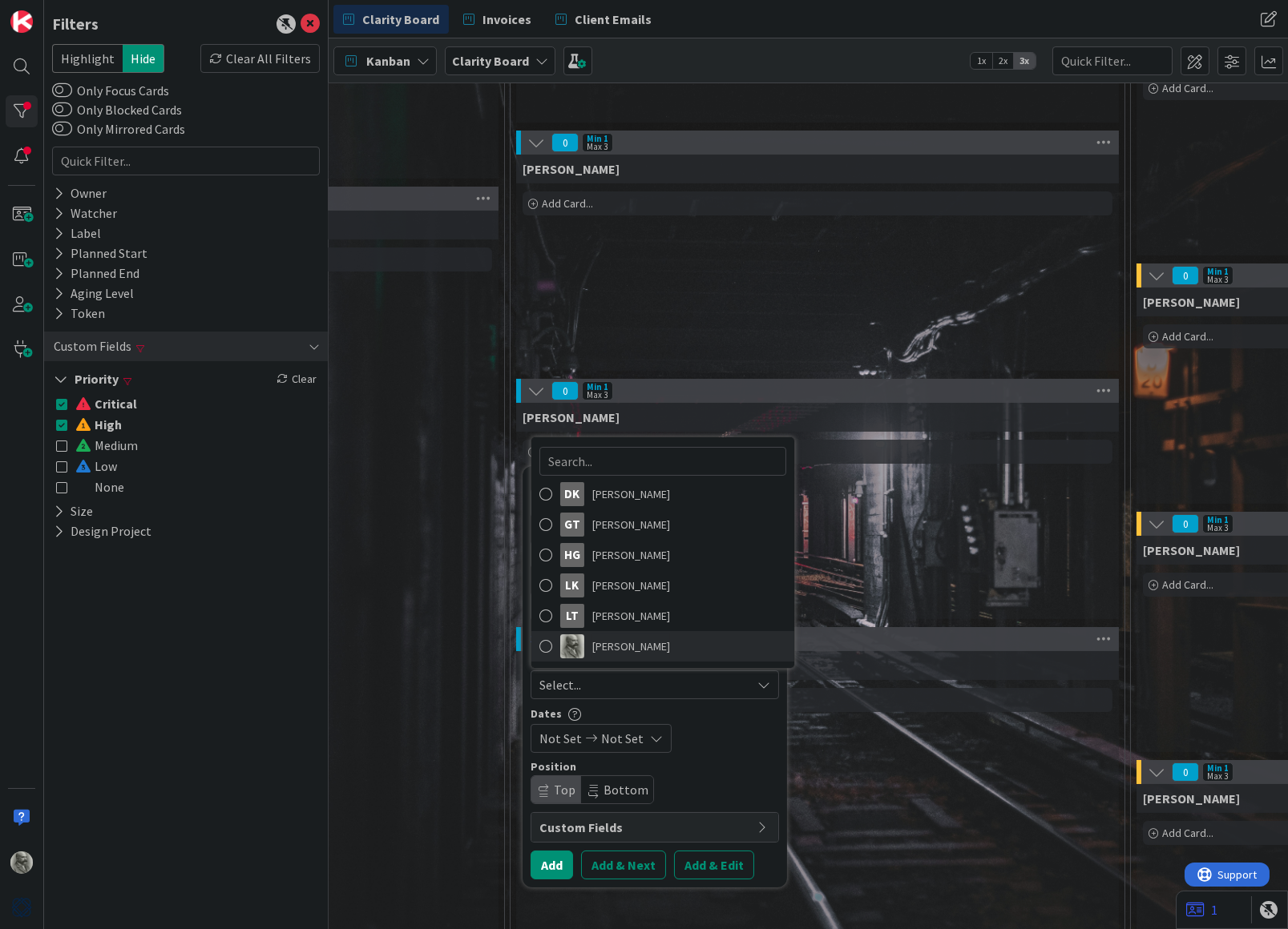
click at [621, 643] on span "[PERSON_NAME]" at bounding box center [631, 646] width 78 height 24
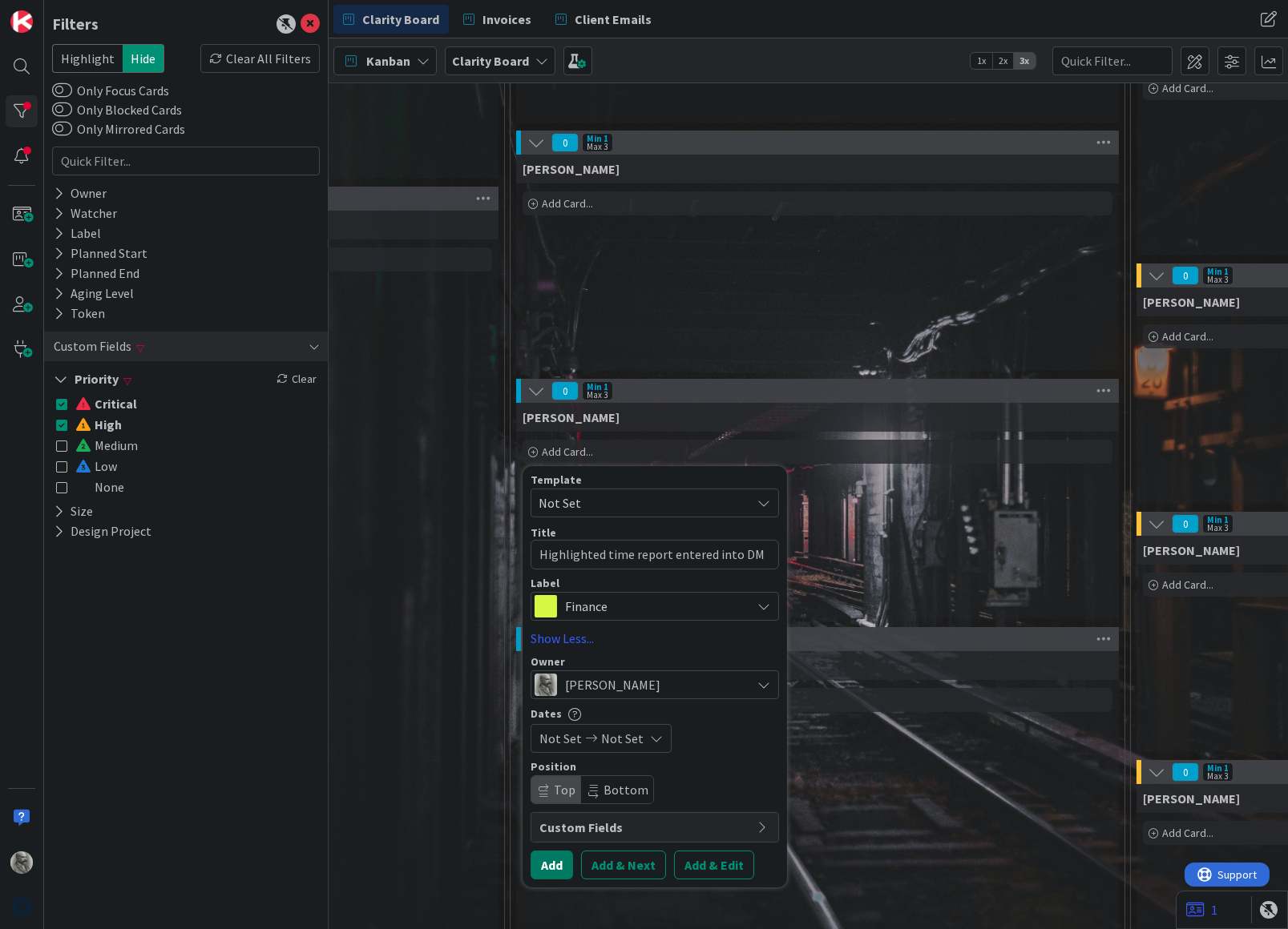
click at [549, 860] on button "Add" at bounding box center [552, 866] width 43 height 29
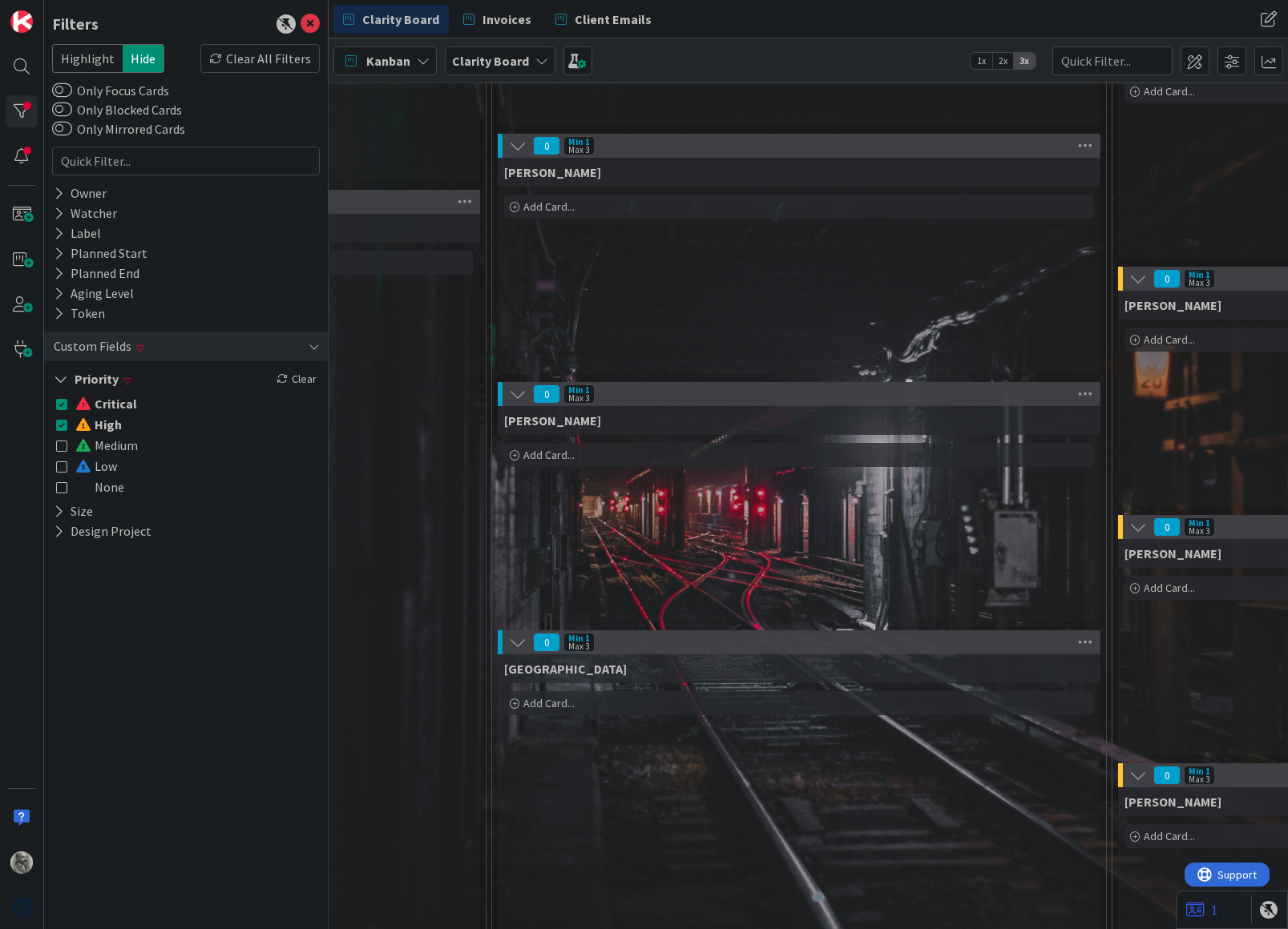
scroll to position [389, 860]
click at [62, 398] on icon at bounding box center [62, 404] width 12 height 12
click at [61, 419] on icon at bounding box center [62, 425] width 12 height 12
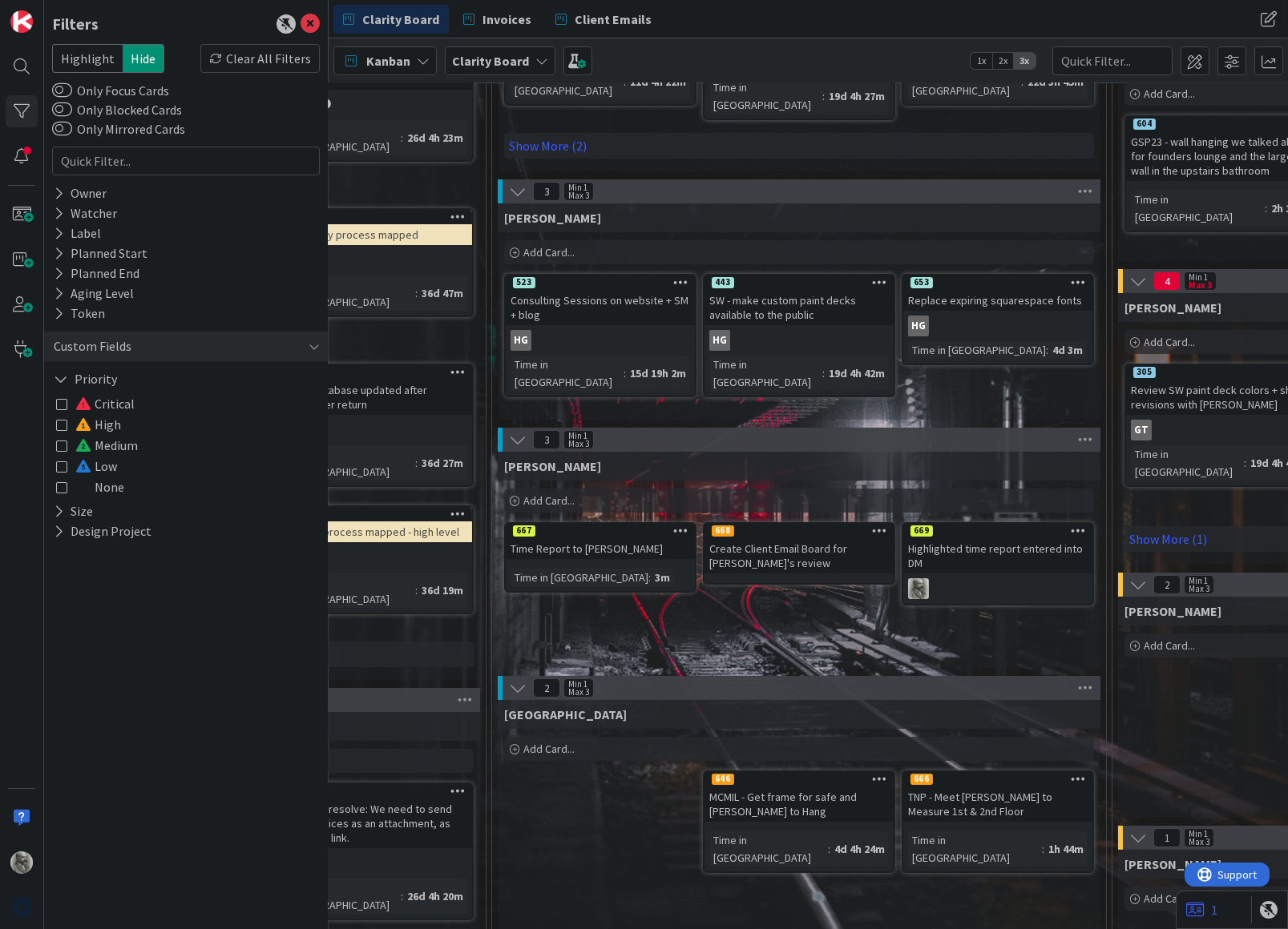
click at [878, 525] on icon at bounding box center [880, 531] width 16 height 12
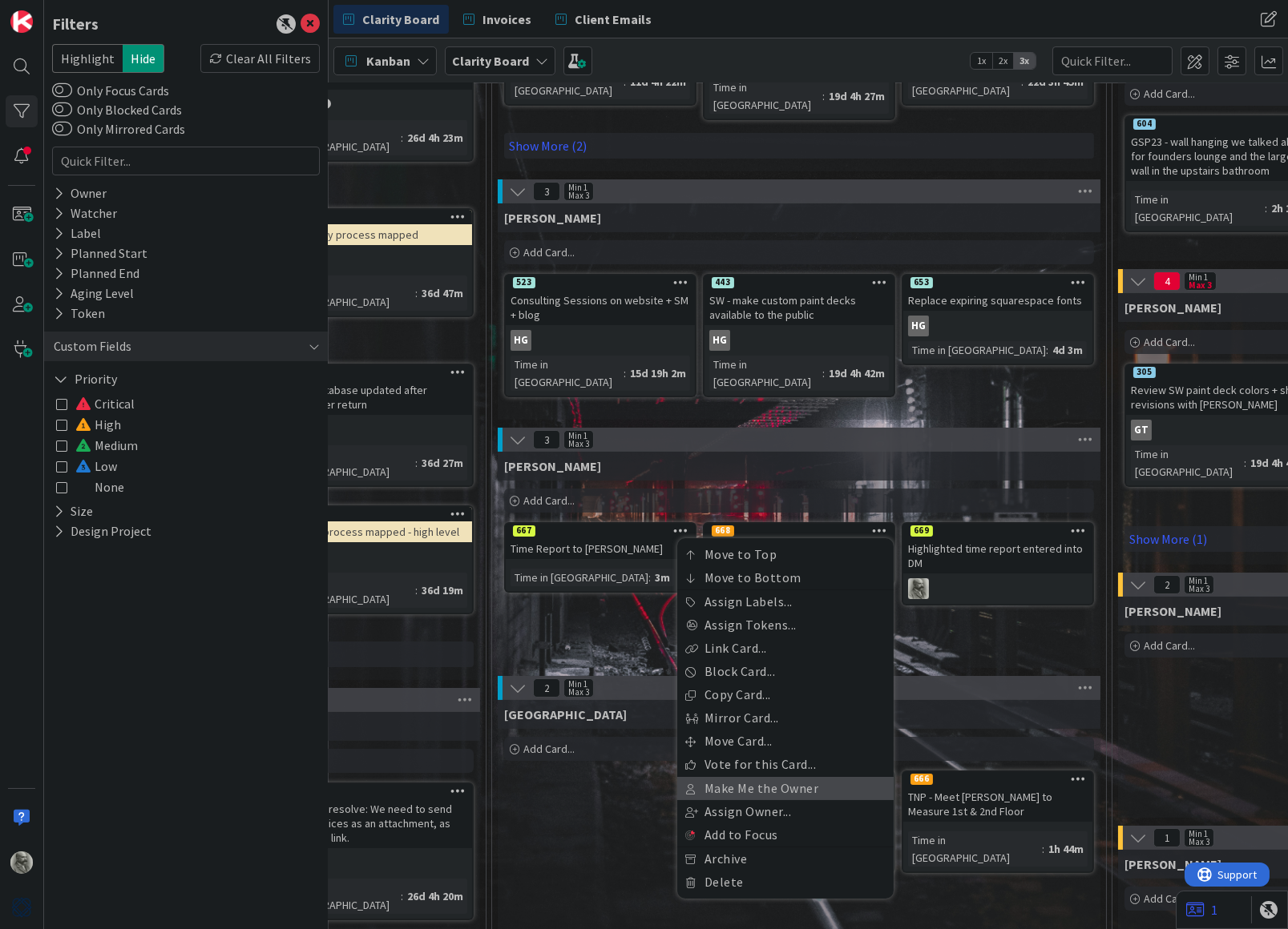
click at [765, 777] on link "Make Me the Owner" at bounding box center [785, 789] width 216 height 23
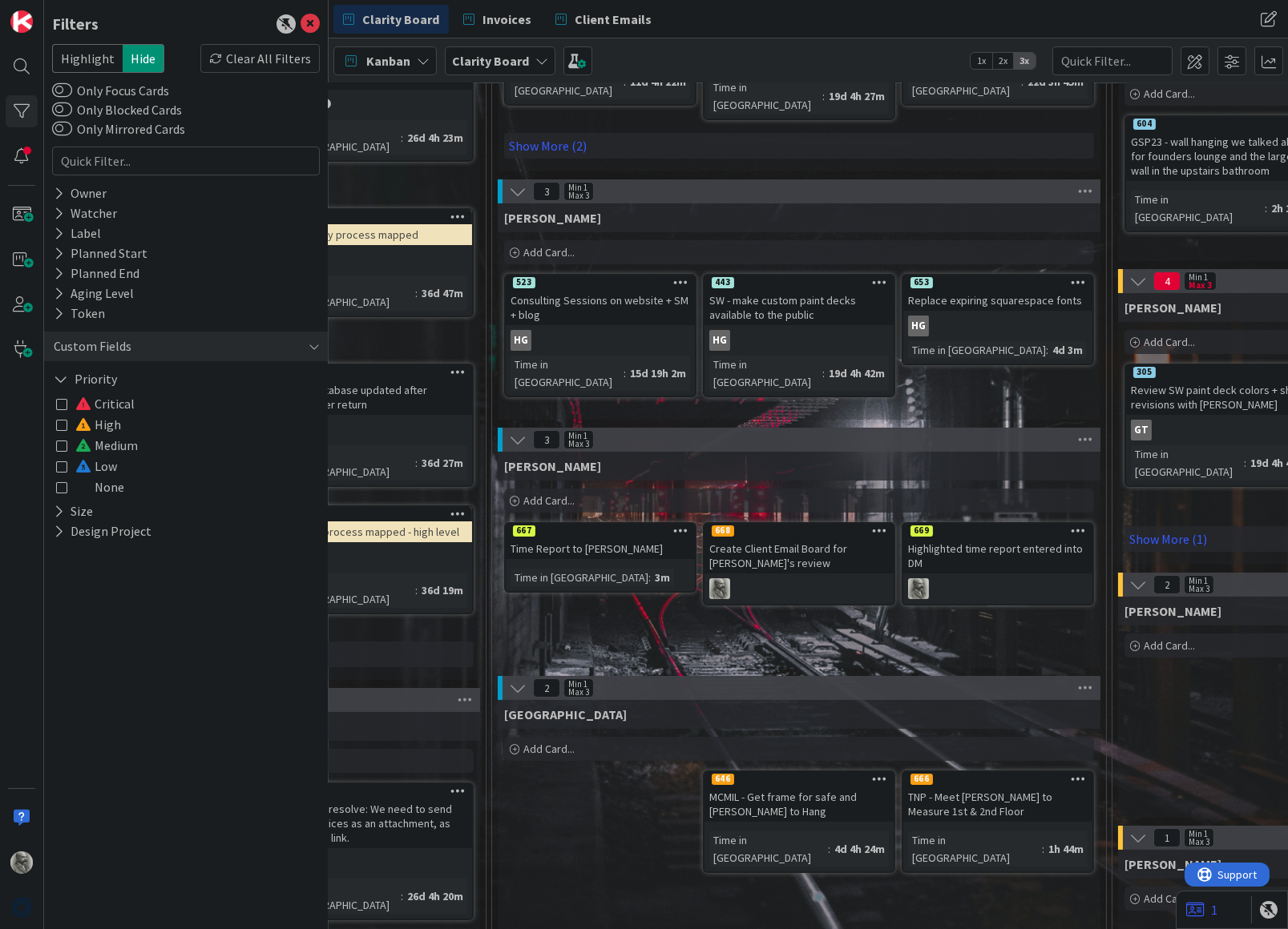
click at [680, 525] on icon at bounding box center [681, 531] width 16 height 12
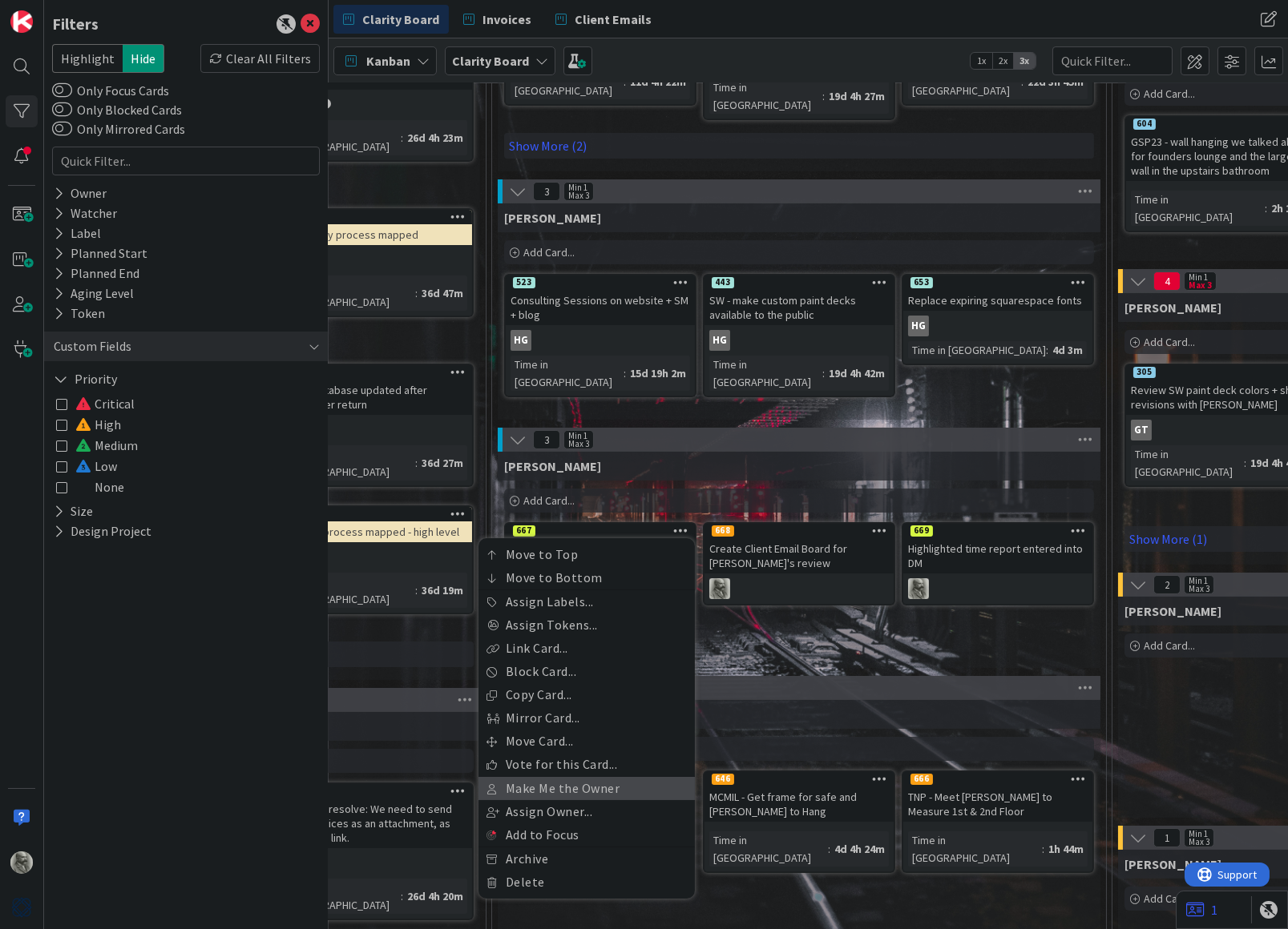
click at [581, 777] on link "Make Me the Owner" at bounding box center [587, 789] width 216 height 23
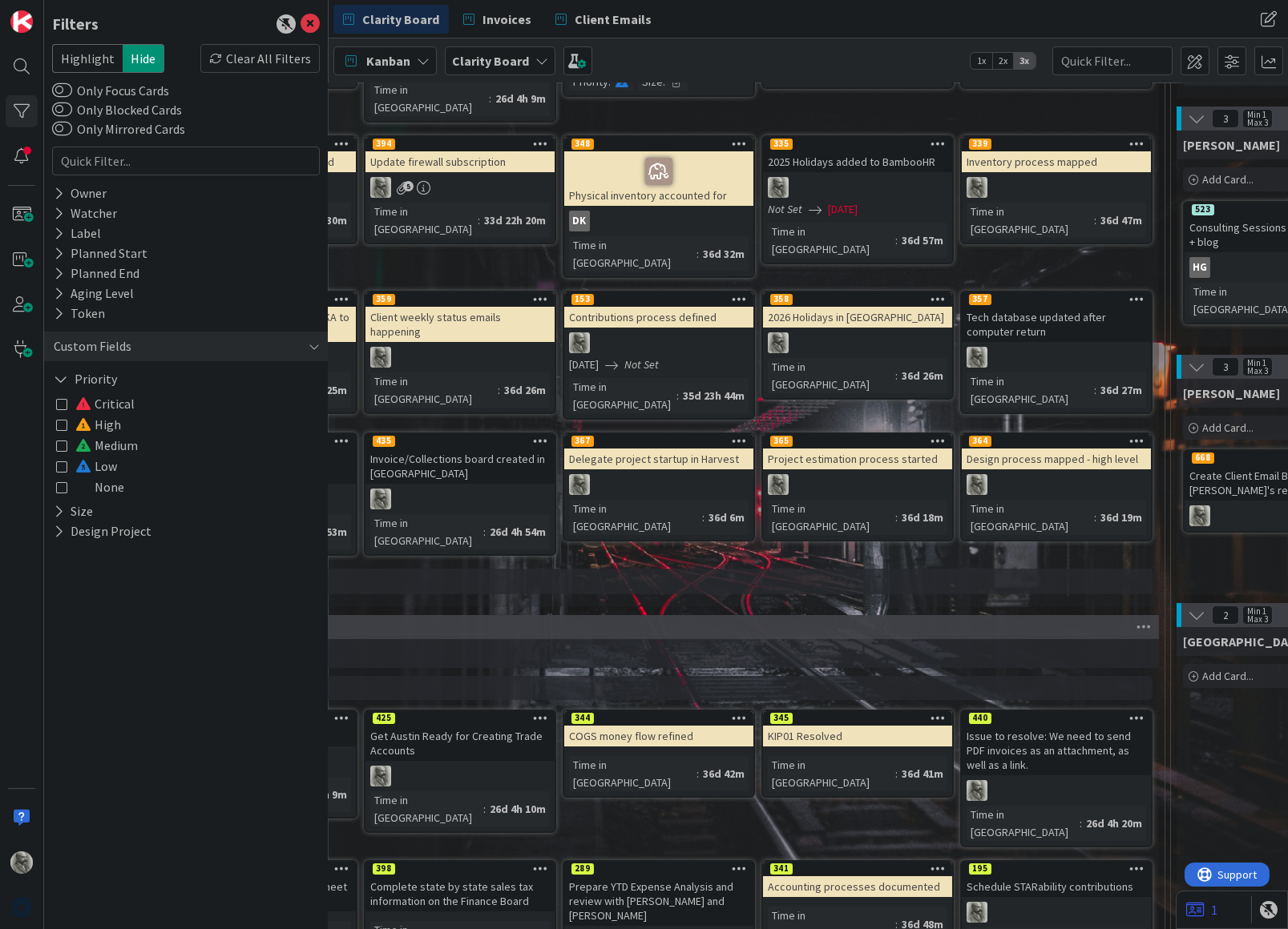
scroll to position [463, 182]
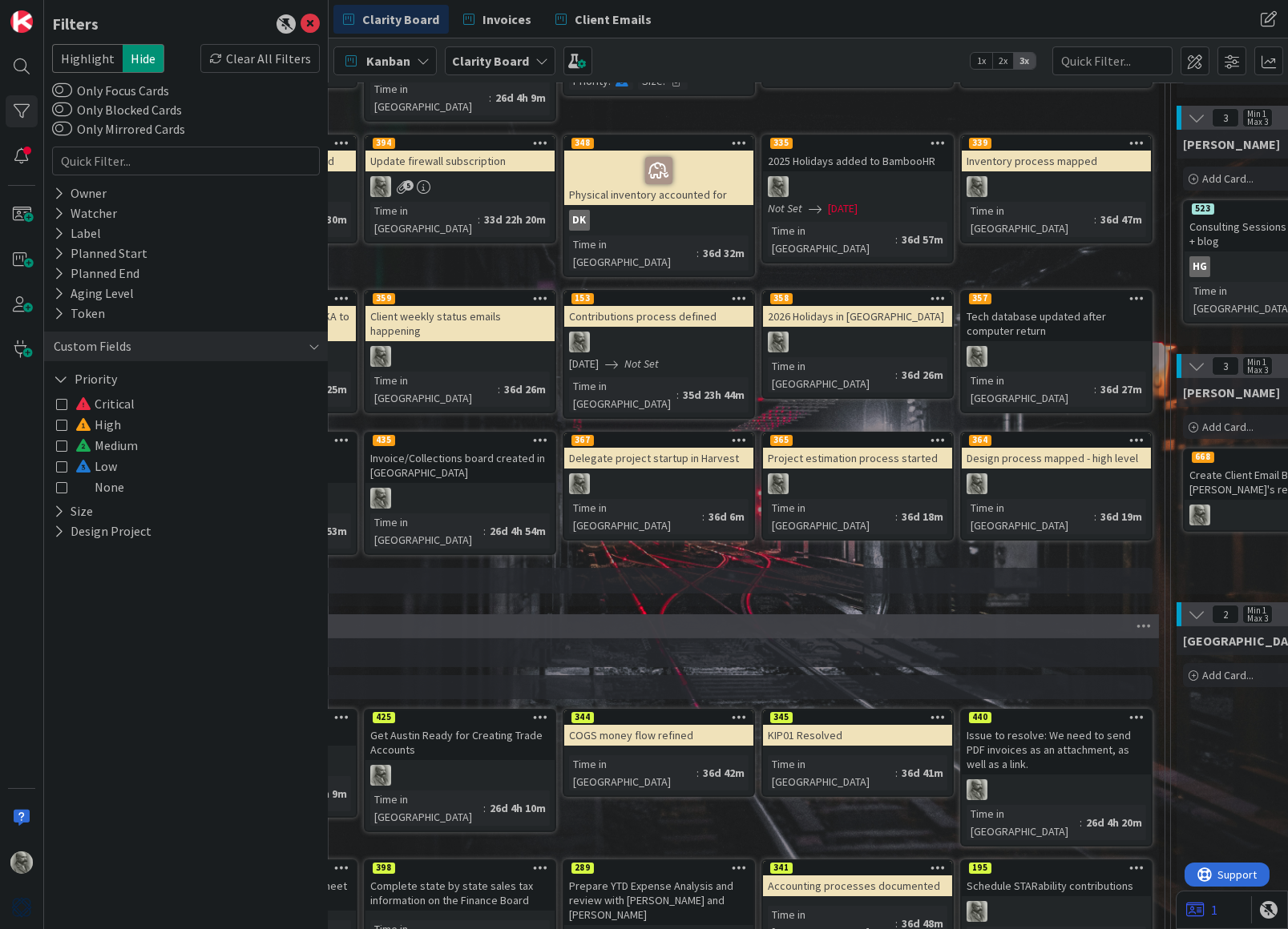
click at [1136, 711] on icon at bounding box center [1137, 717] width 16 height 12
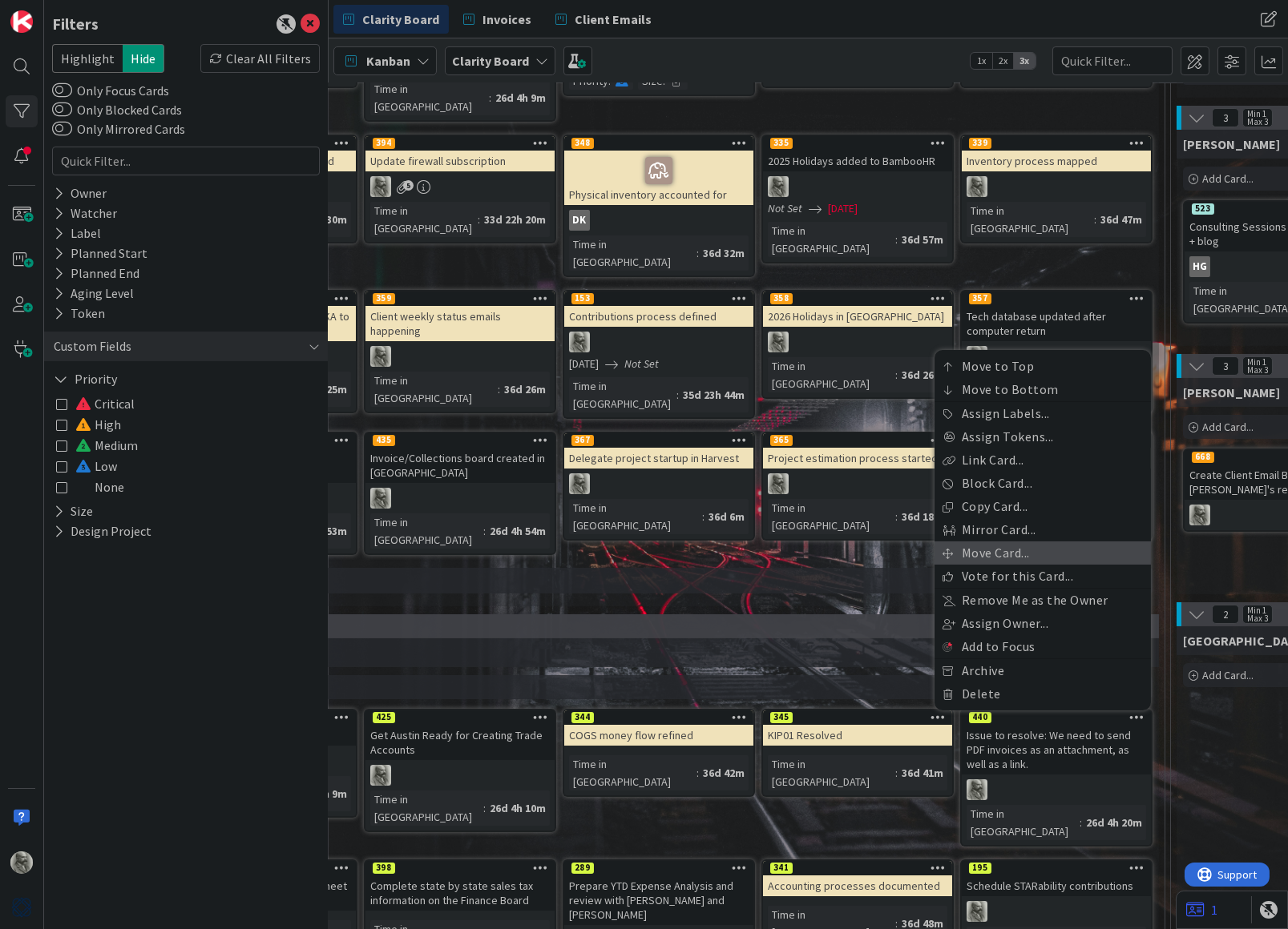
click at [1001, 541] on link "Move Card..." at bounding box center [1042, 553] width 216 height 23
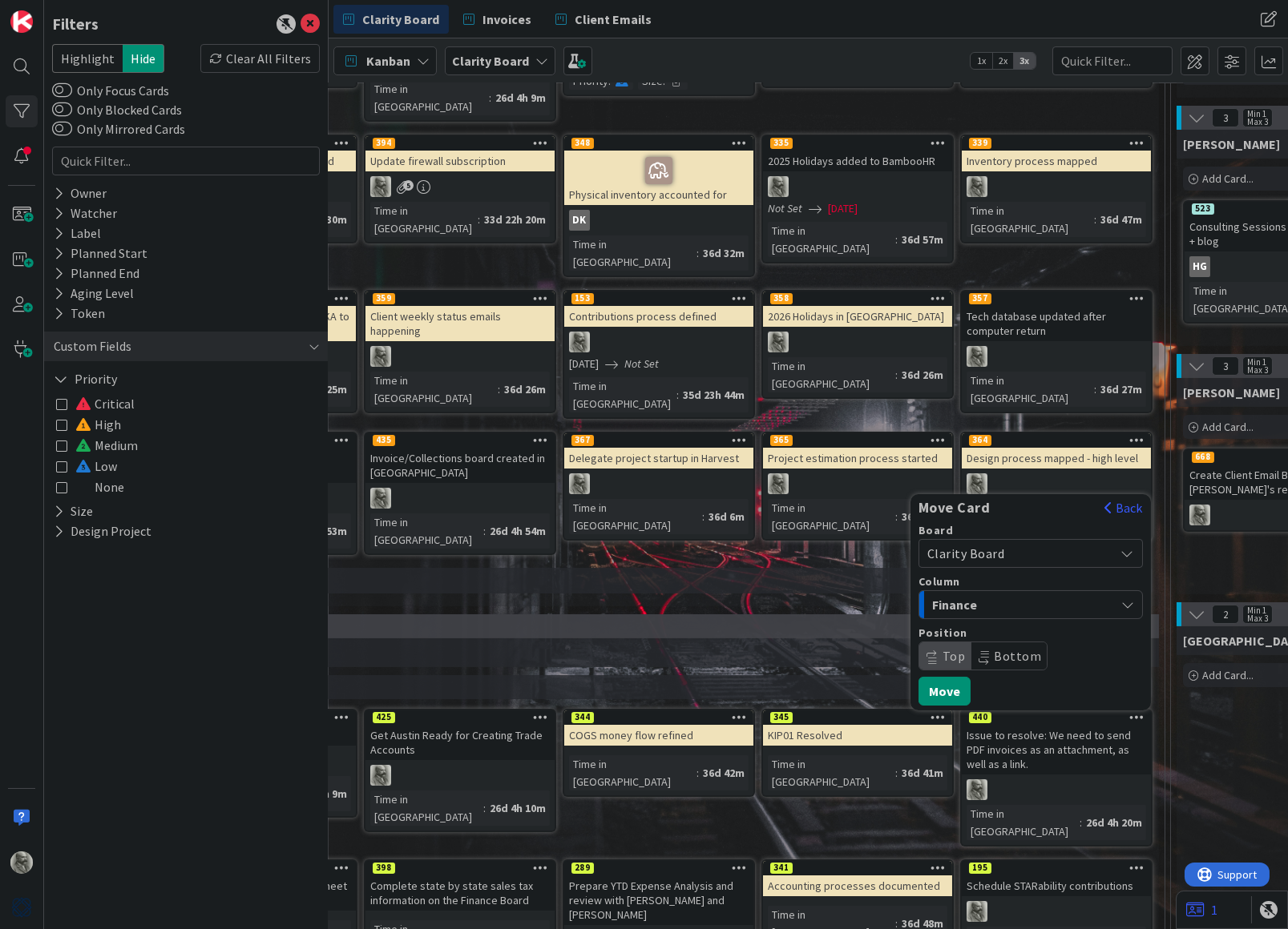
click at [1027, 594] on span "Finance" at bounding box center [992, 604] width 120 height 20
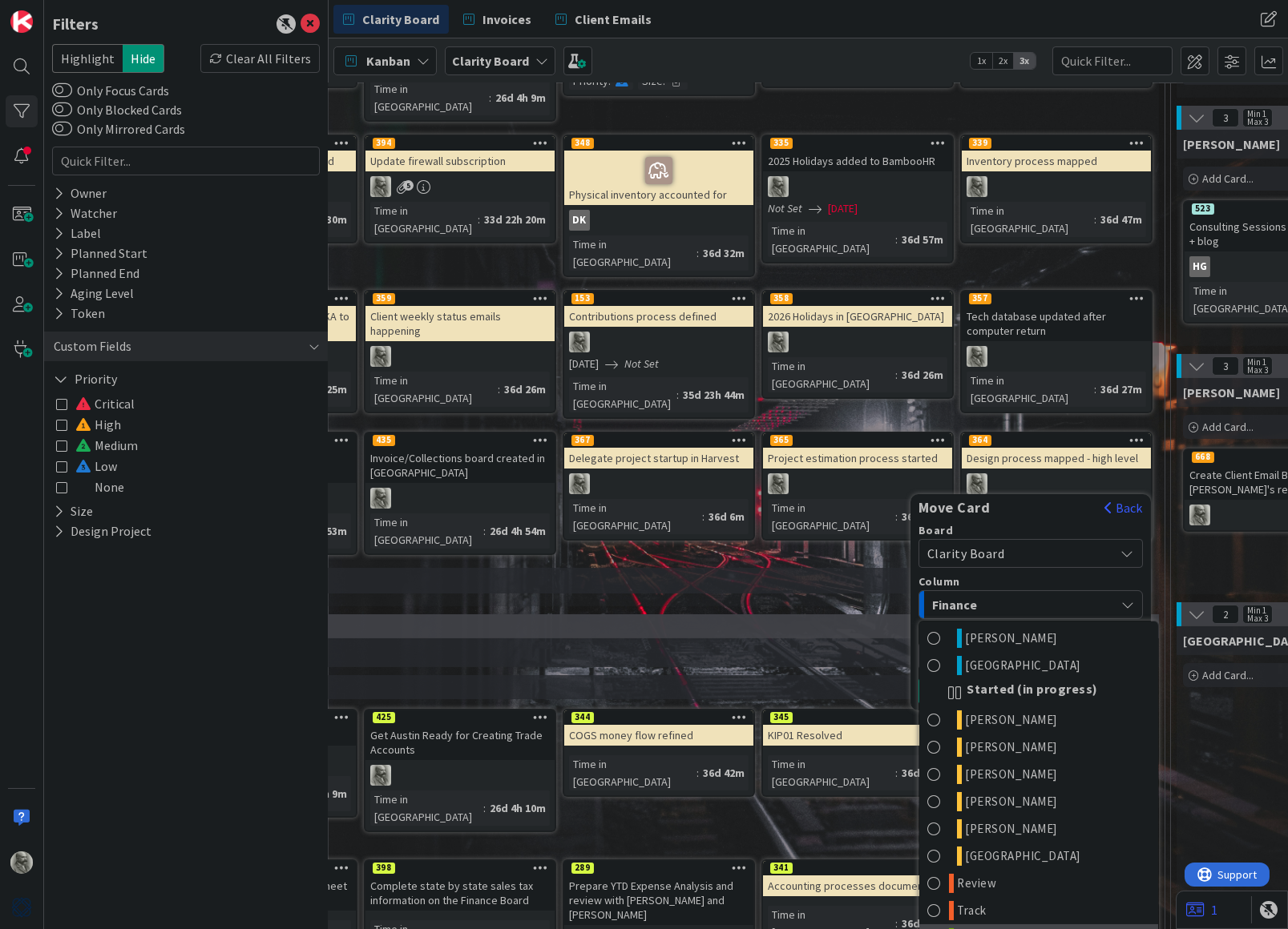
scroll to position [783, 0]
click at [976, 931] on span "Done" at bounding box center [972, 941] width 29 height 19
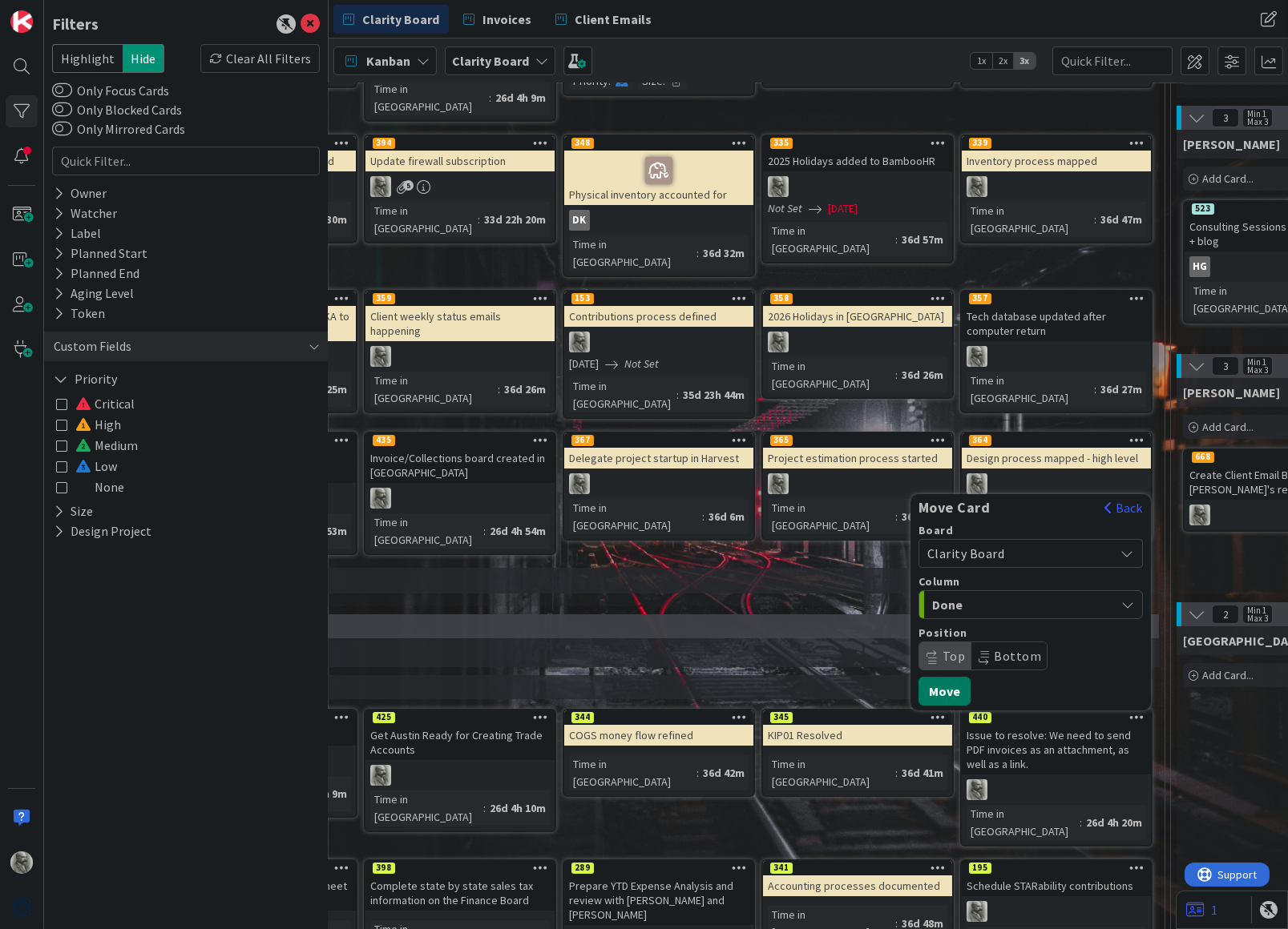
click at [951, 677] on button "Move" at bounding box center [944, 691] width 52 height 29
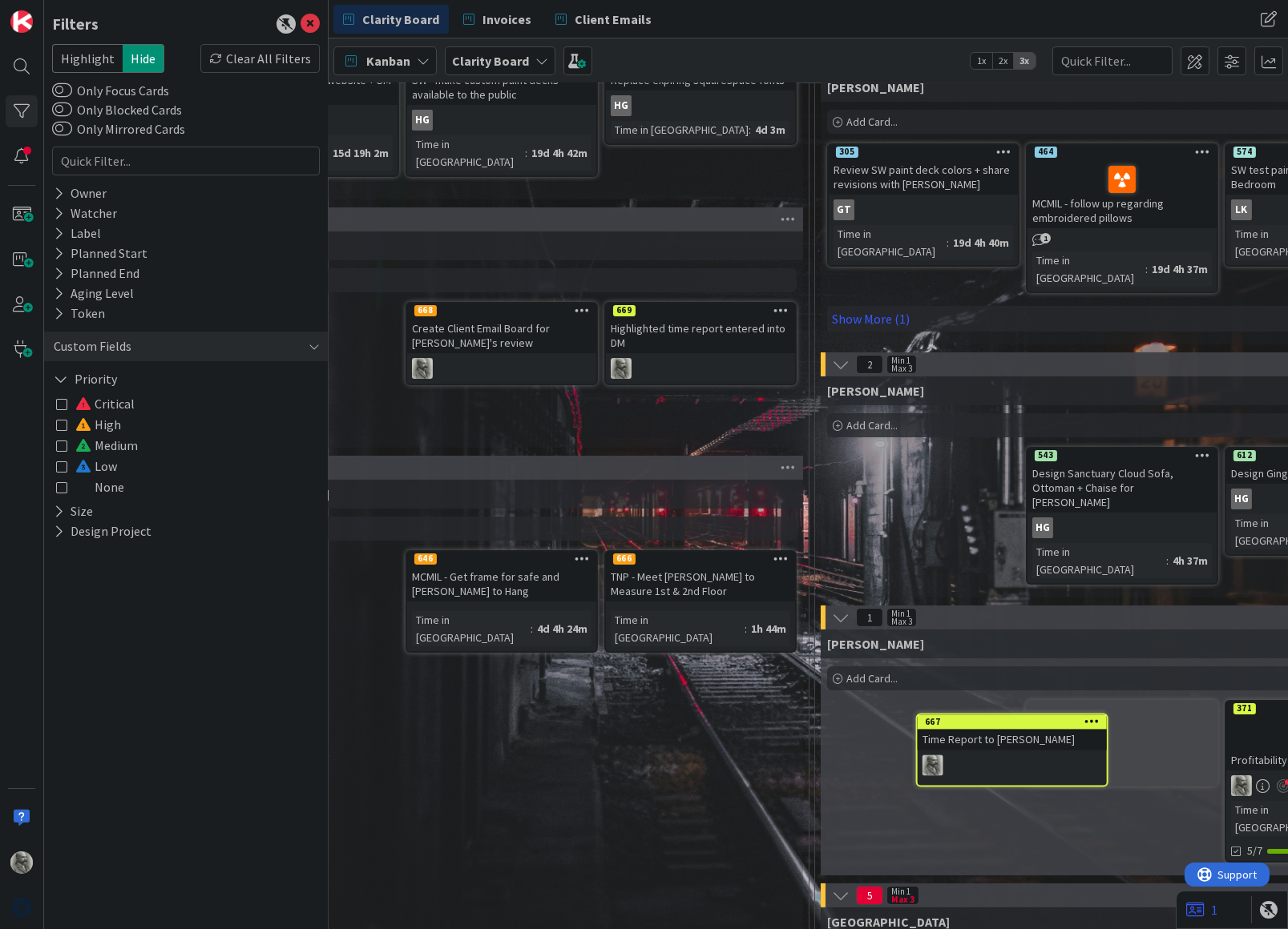
scroll to position [616, 1158]
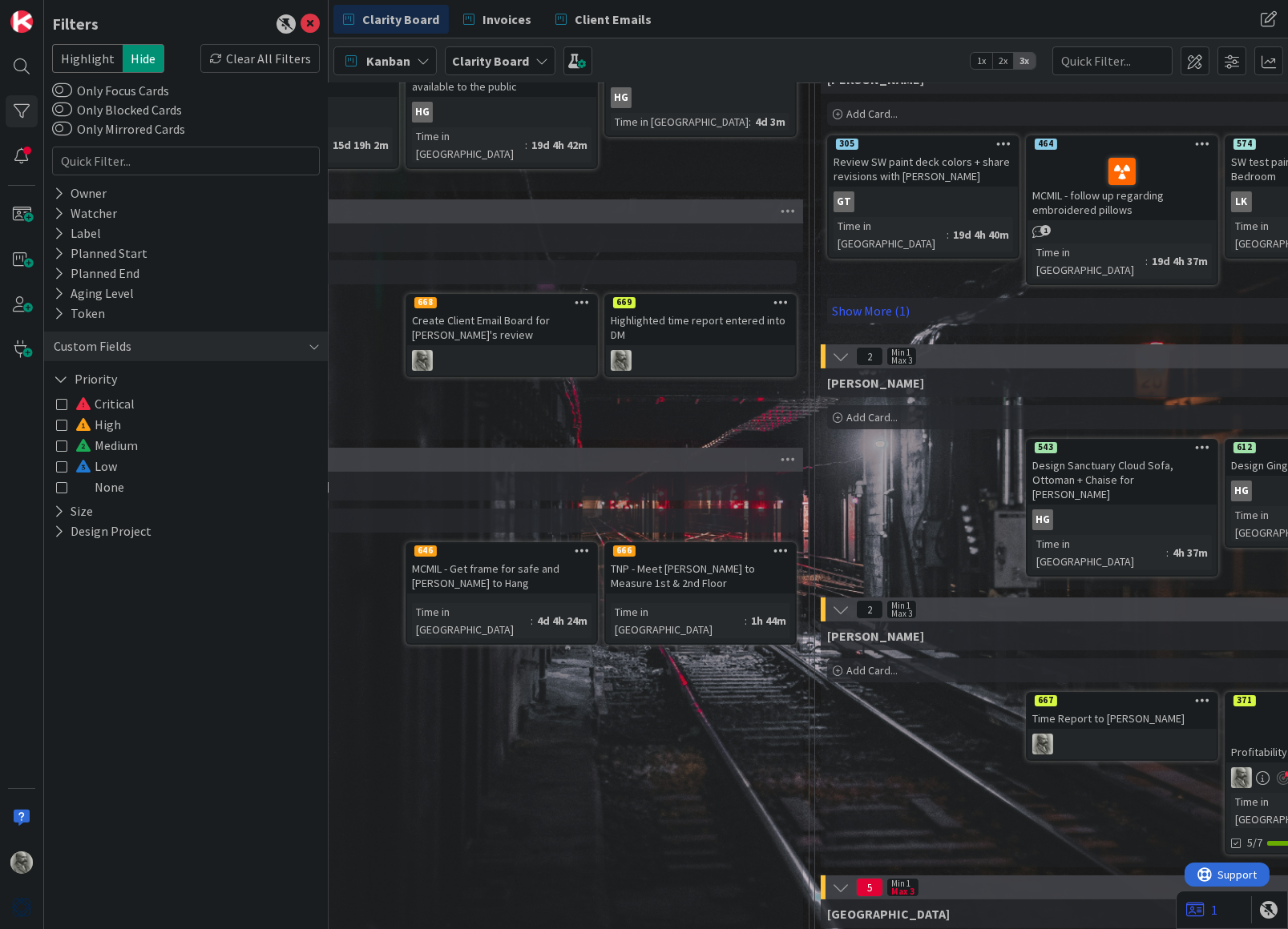
click at [1151, 693] on div "667" at bounding box center [1121, 700] width 189 height 15
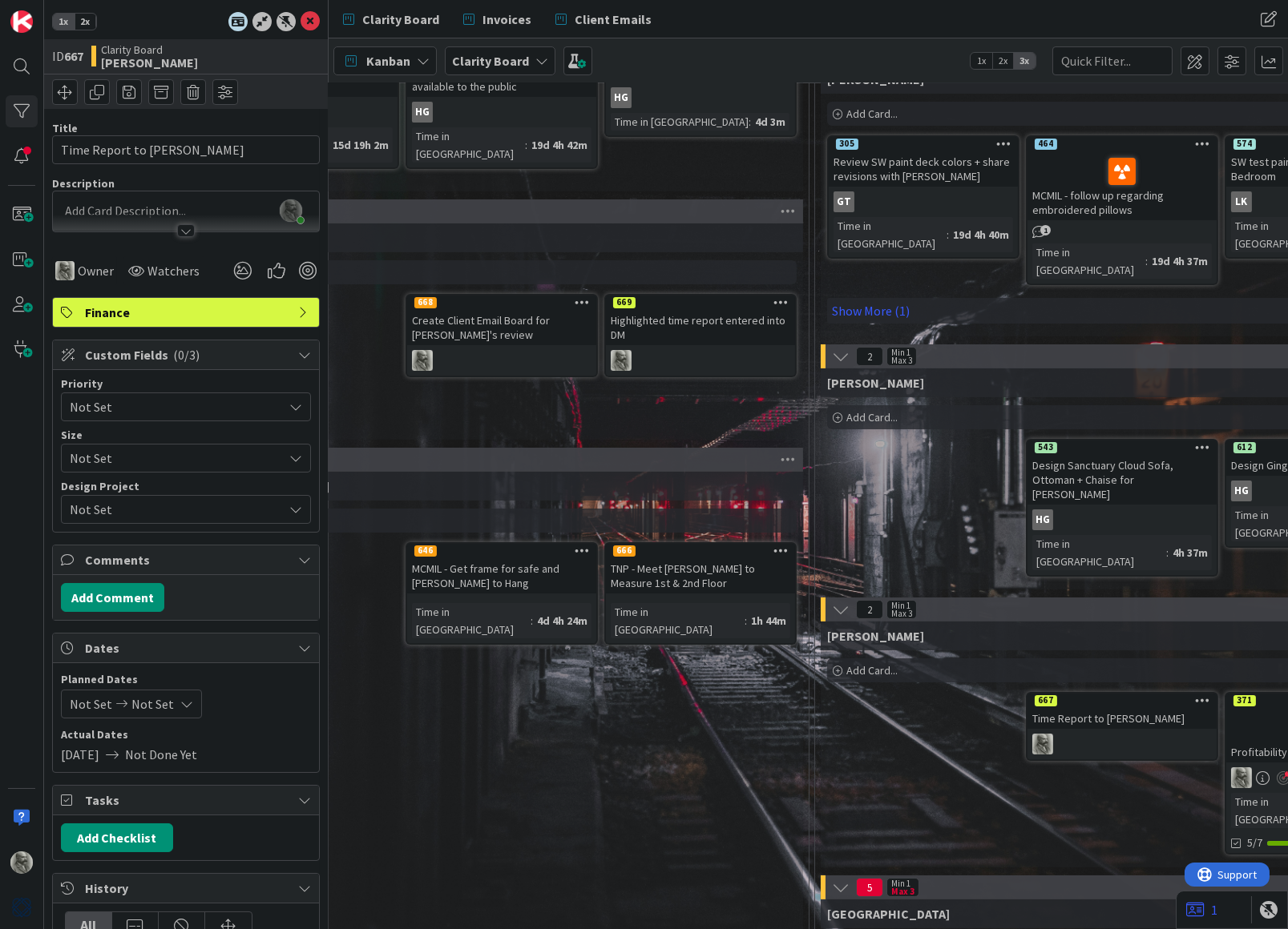
click at [151, 404] on span "Not Set" at bounding box center [172, 406] width 206 height 22
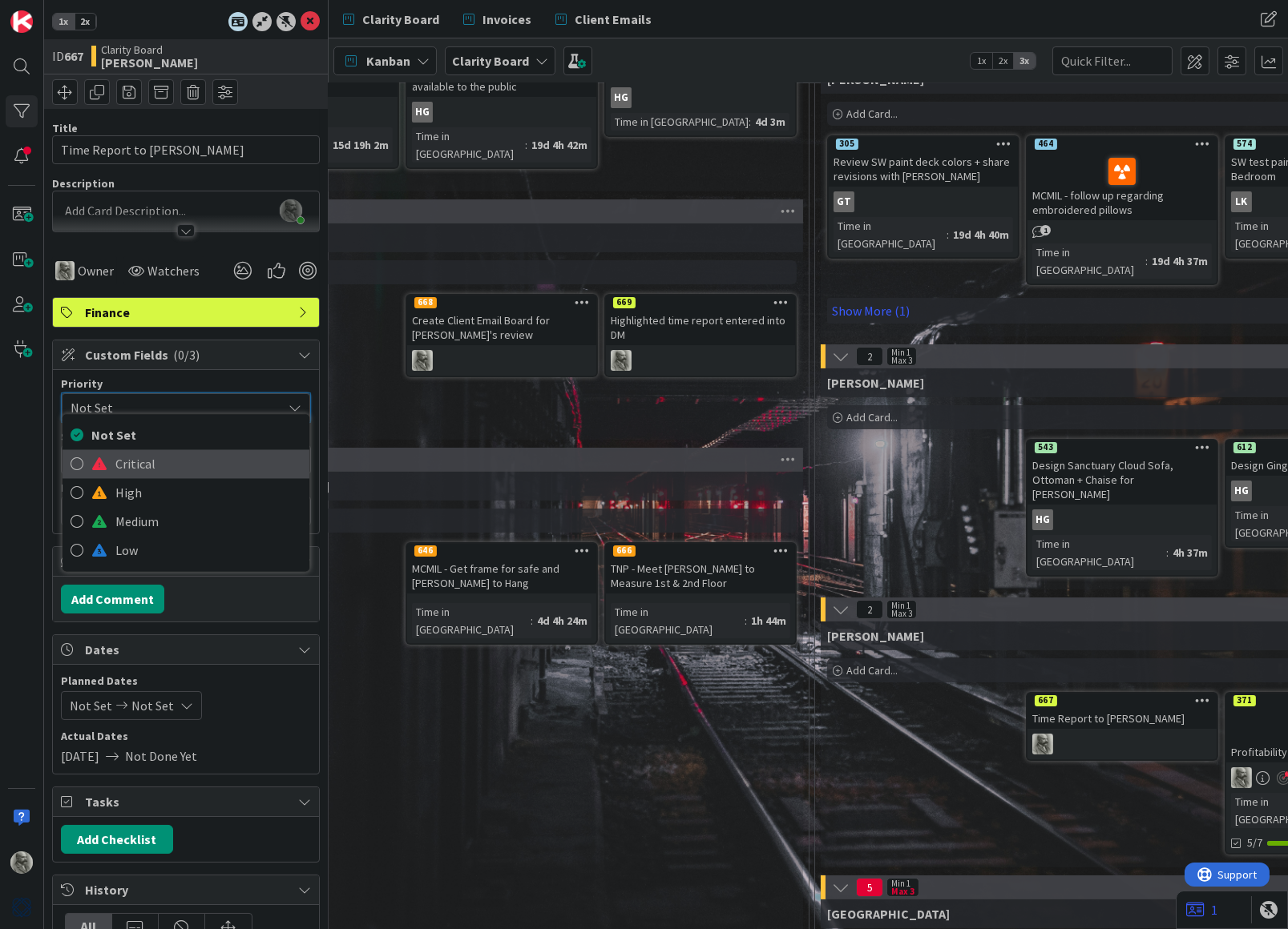
click at [142, 465] on span "Critical" at bounding box center [208, 464] width 186 height 24
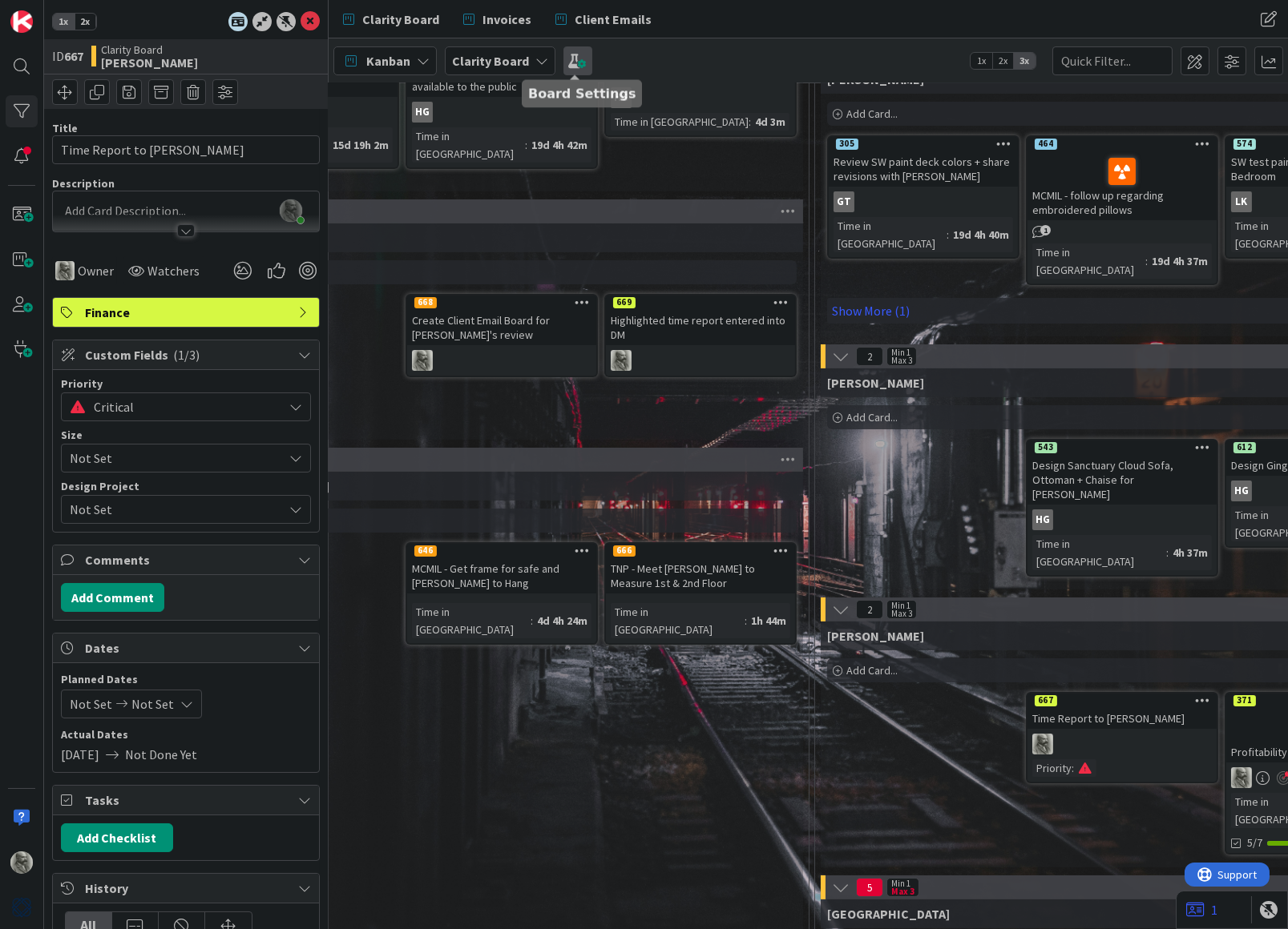
click at [575, 70] on span at bounding box center [578, 61] width 29 height 29
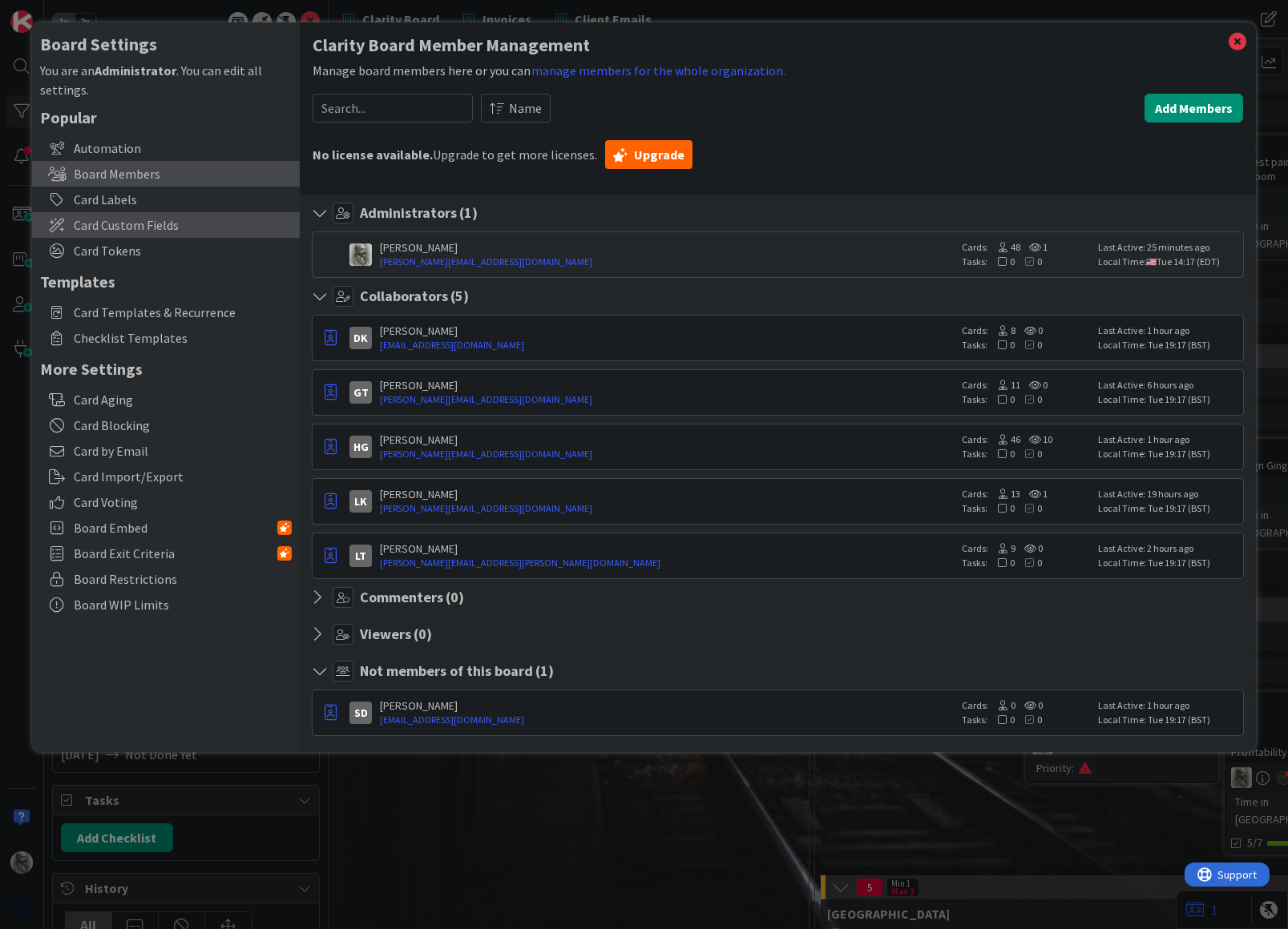
click at [153, 226] on span "Card Custom Fields" at bounding box center [183, 225] width 218 height 19
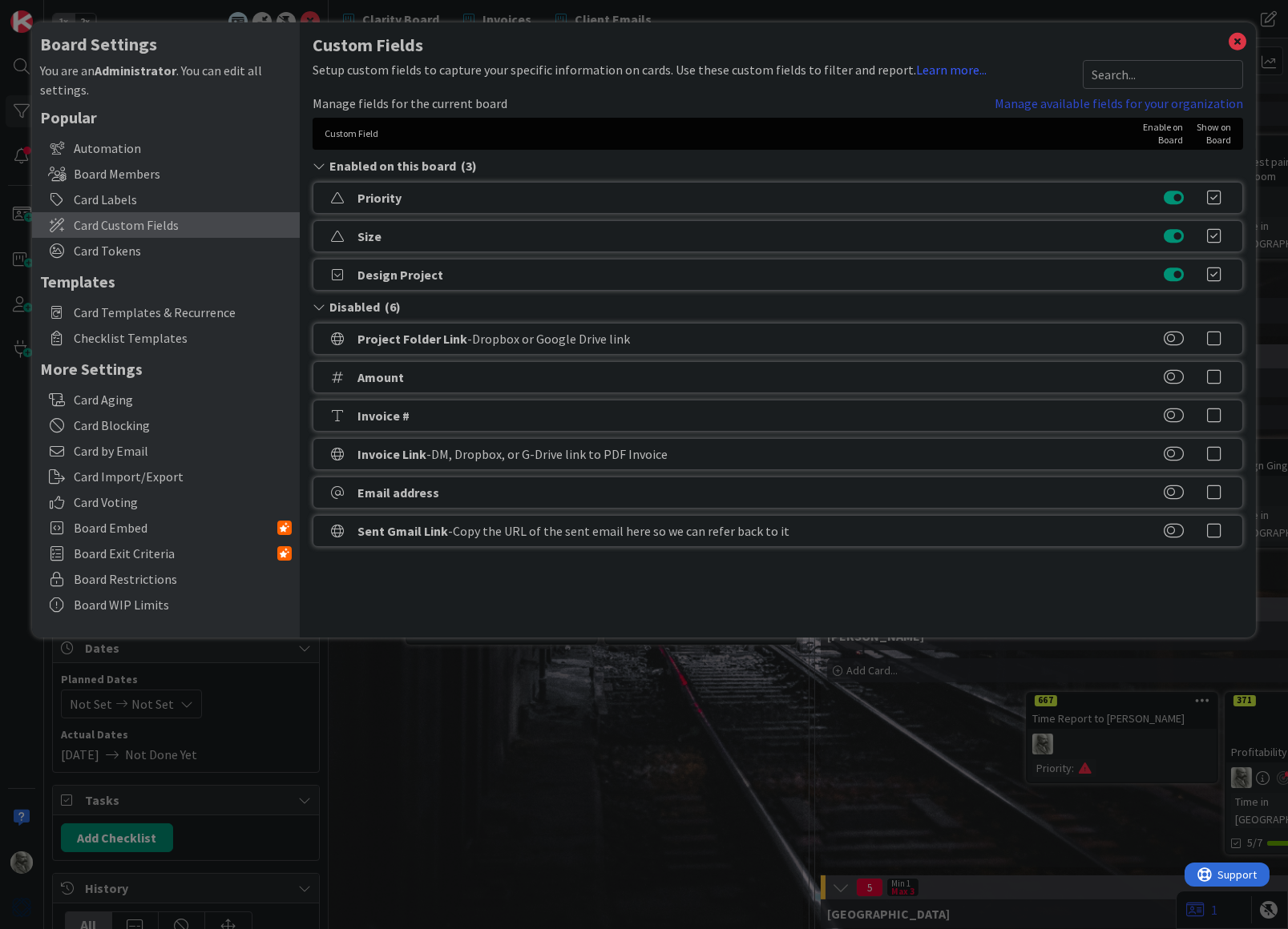
click at [1070, 106] on link "Manage available fields for your organization" at bounding box center [1118, 103] width 248 height 19
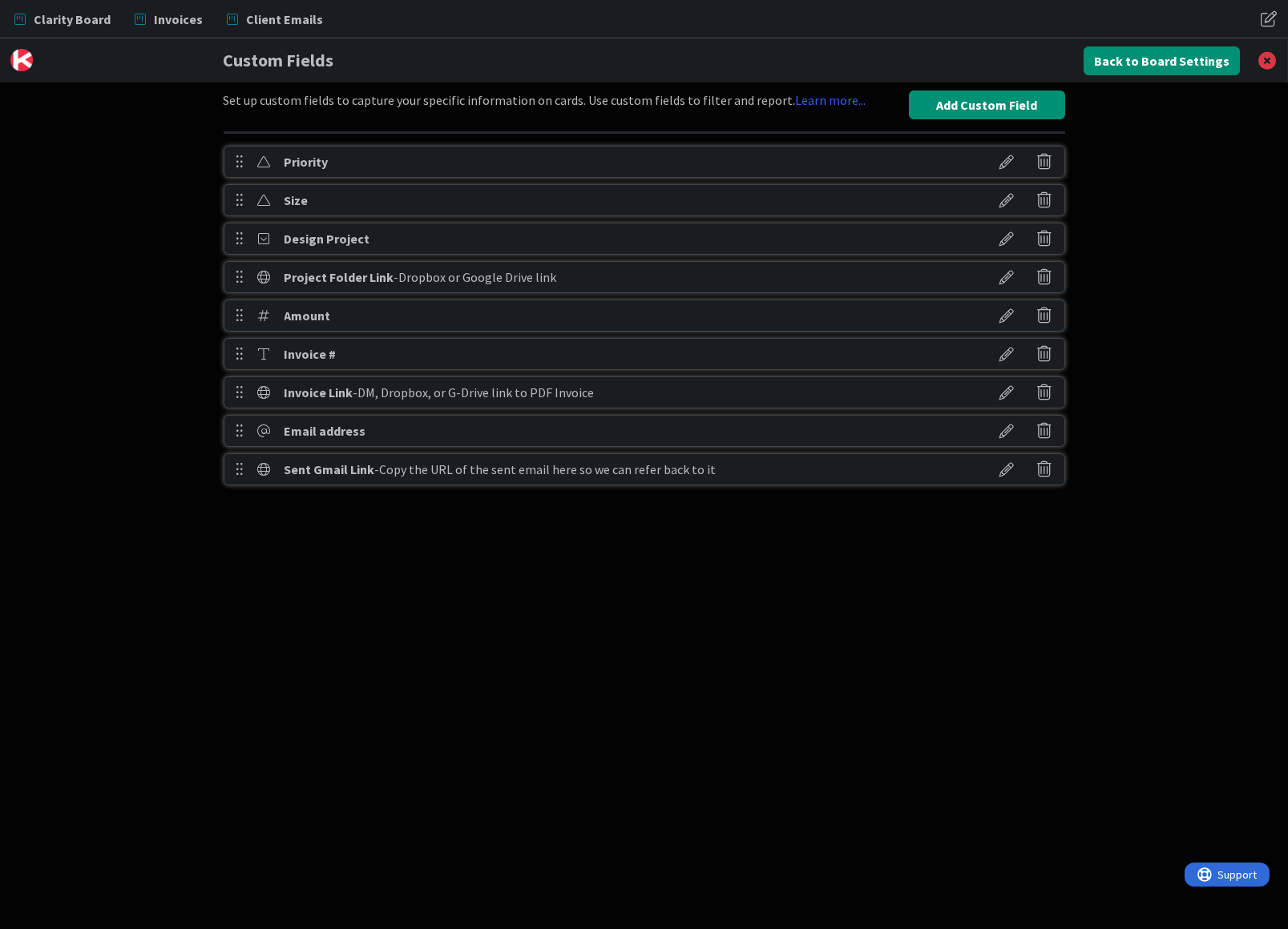
click at [1004, 199] on icon at bounding box center [1007, 201] width 45 height 27
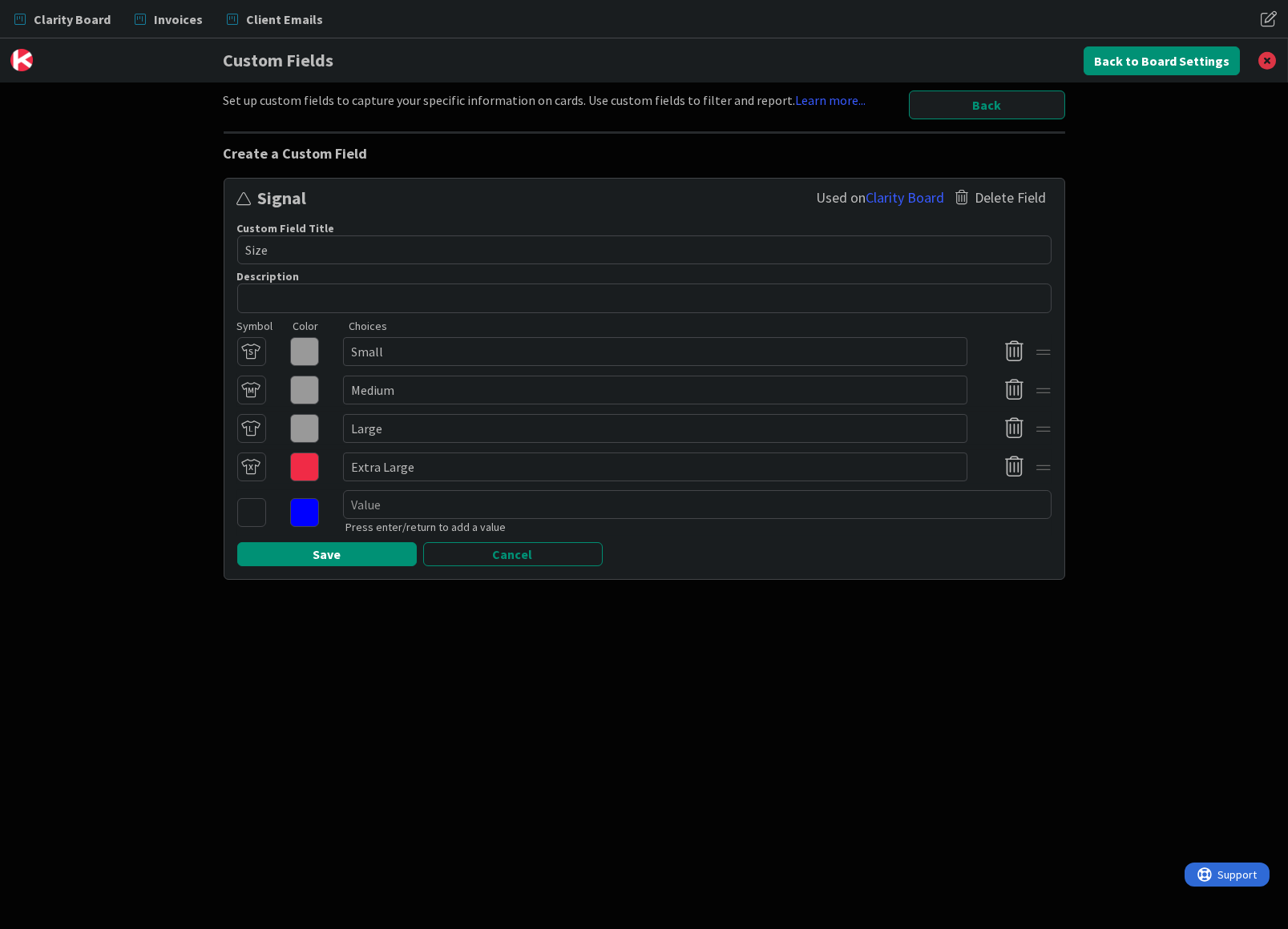
click at [252, 343] on icon at bounding box center [251, 352] width 29 height 29
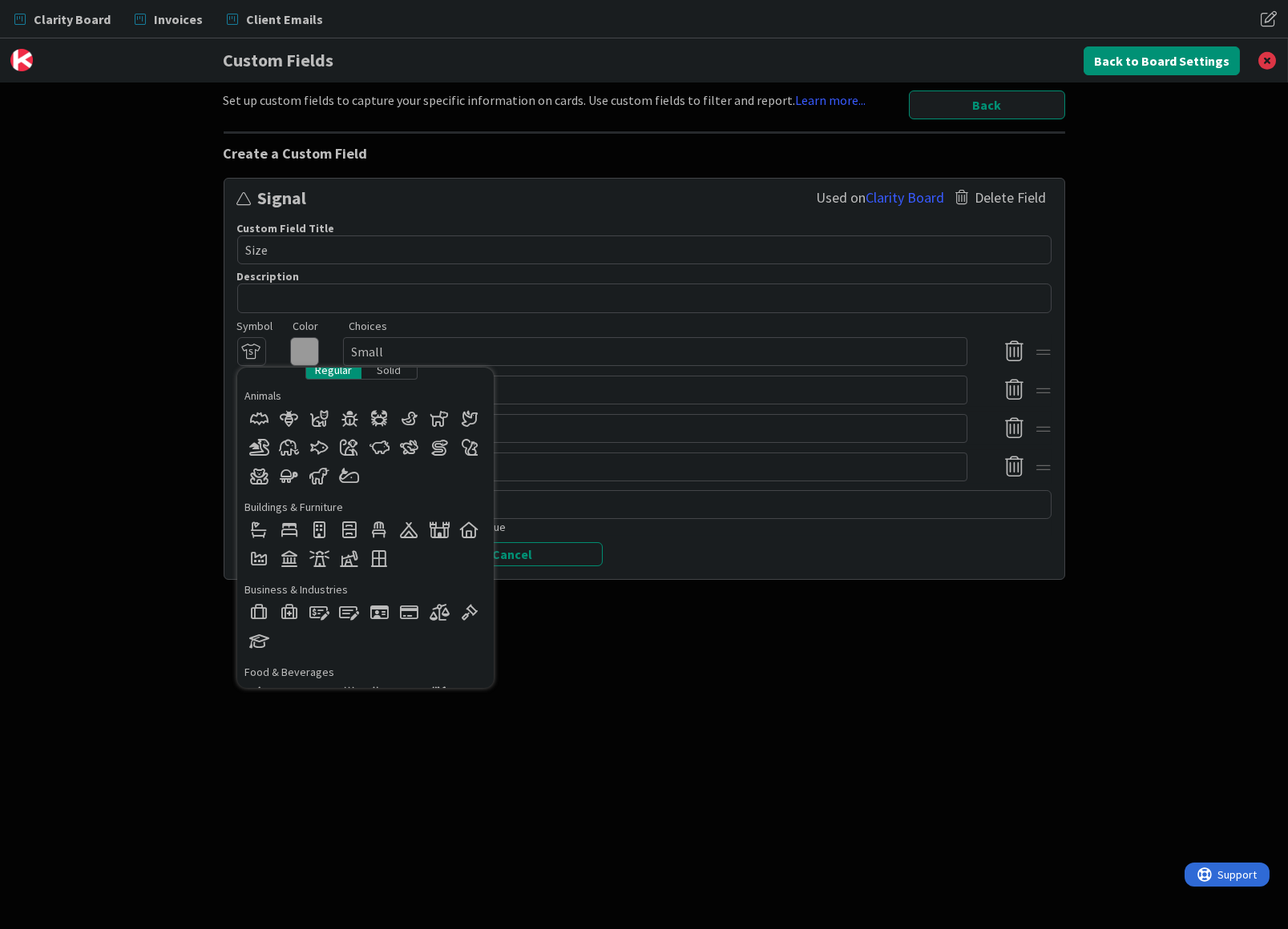
scroll to position [9, 0]
click at [292, 416] on div at bounding box center [289, 425] width 29 height 29
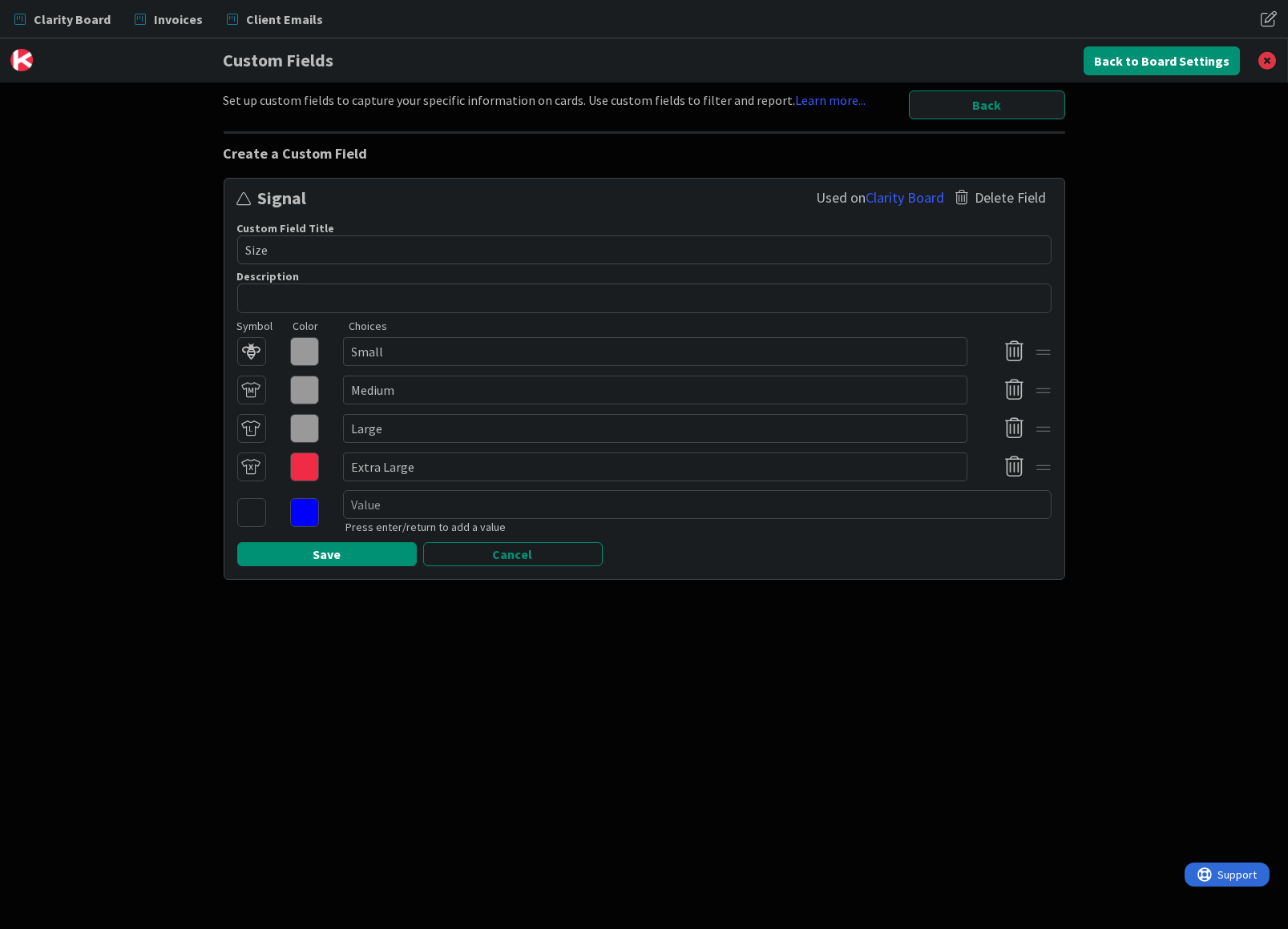
click at [258, 380] on icon at bounding box center [251, 390] width 29 height 29
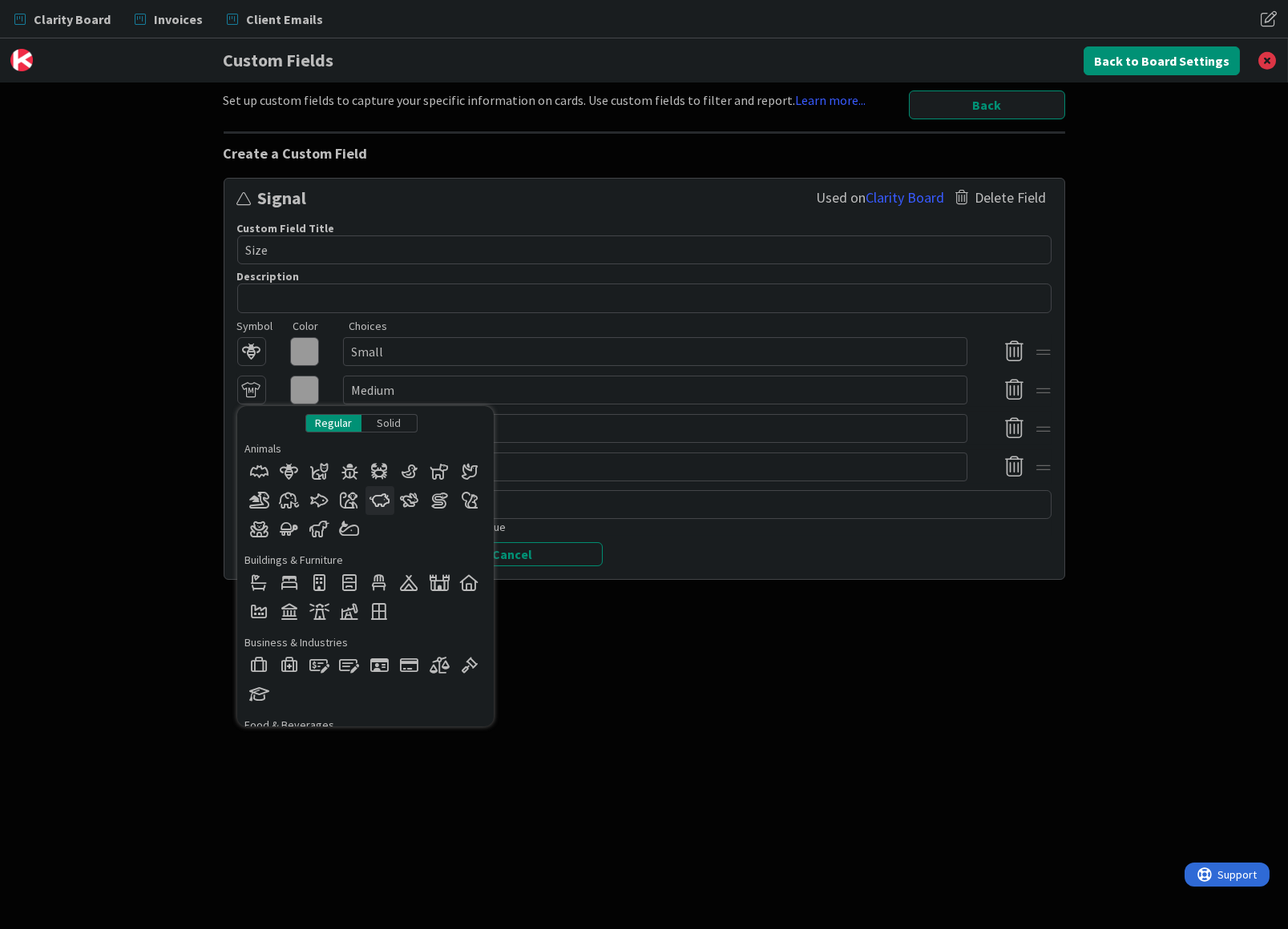
click at [381, 492] on div at bounding box center [380, 501] width 29 height 29
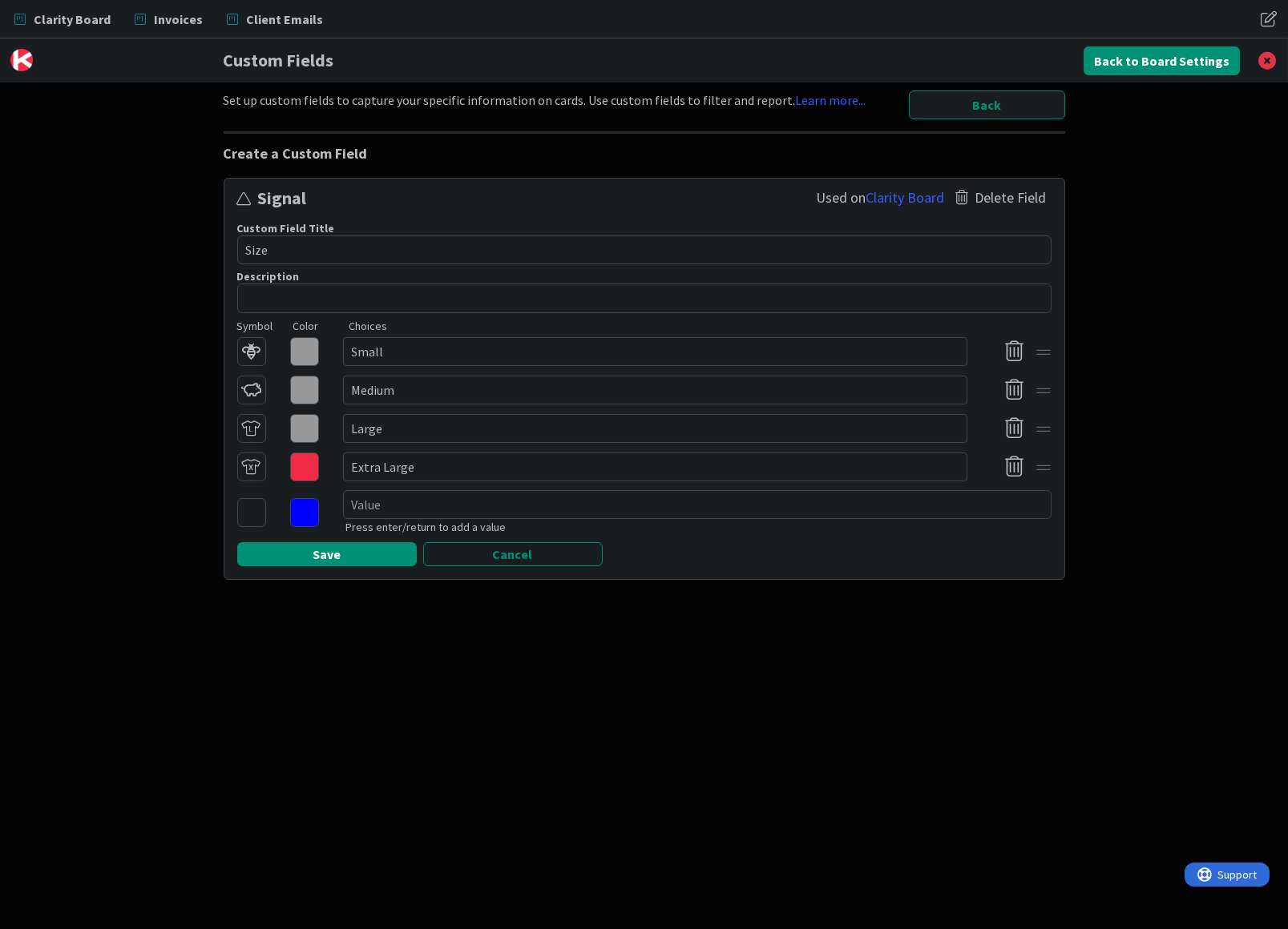
click at [249, 419] on icon at bounding box center [251, 428] width 29 height 29
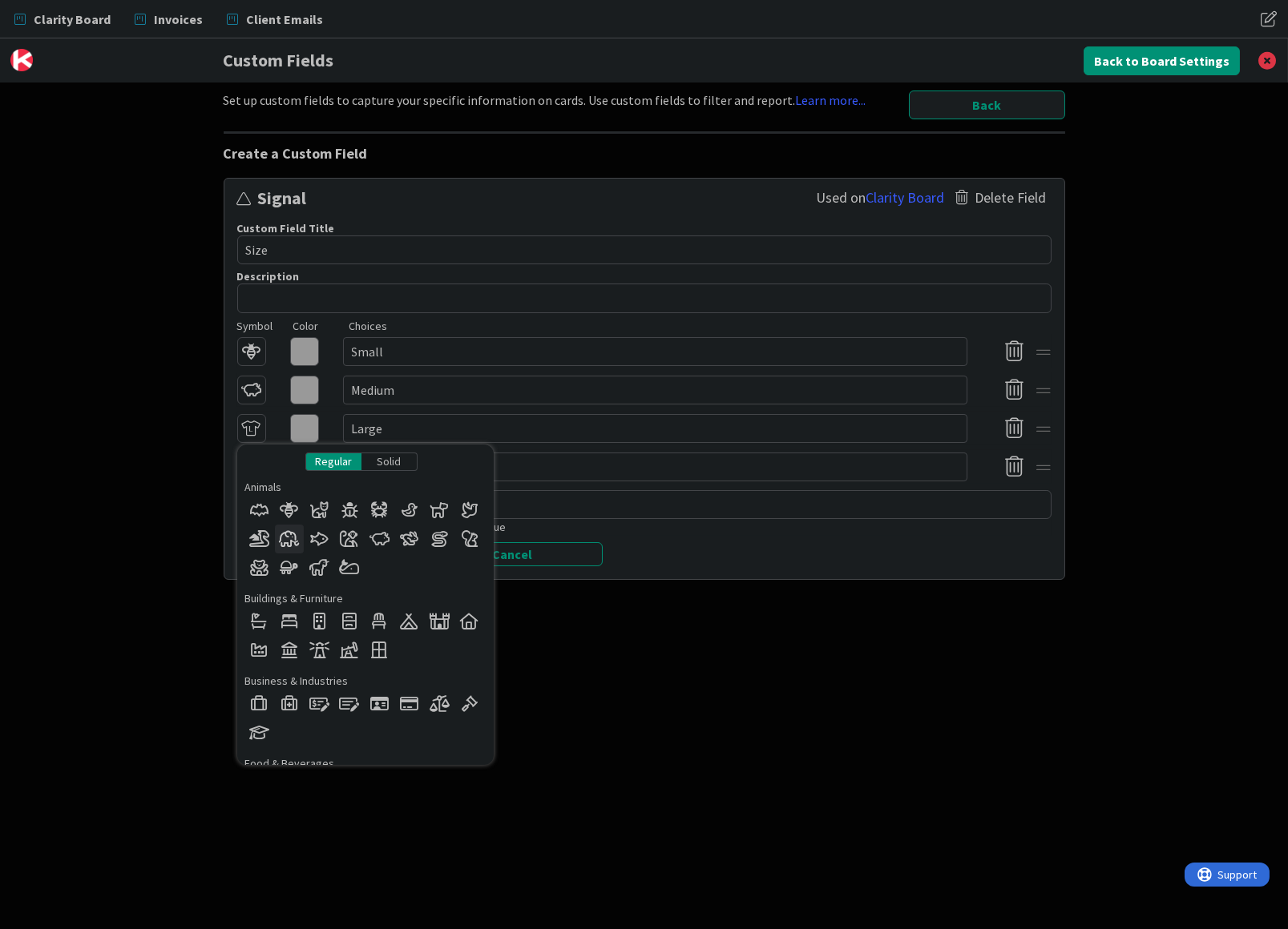
click at [291, 531] on div at bounding box center [289, 539] width 29 height 29
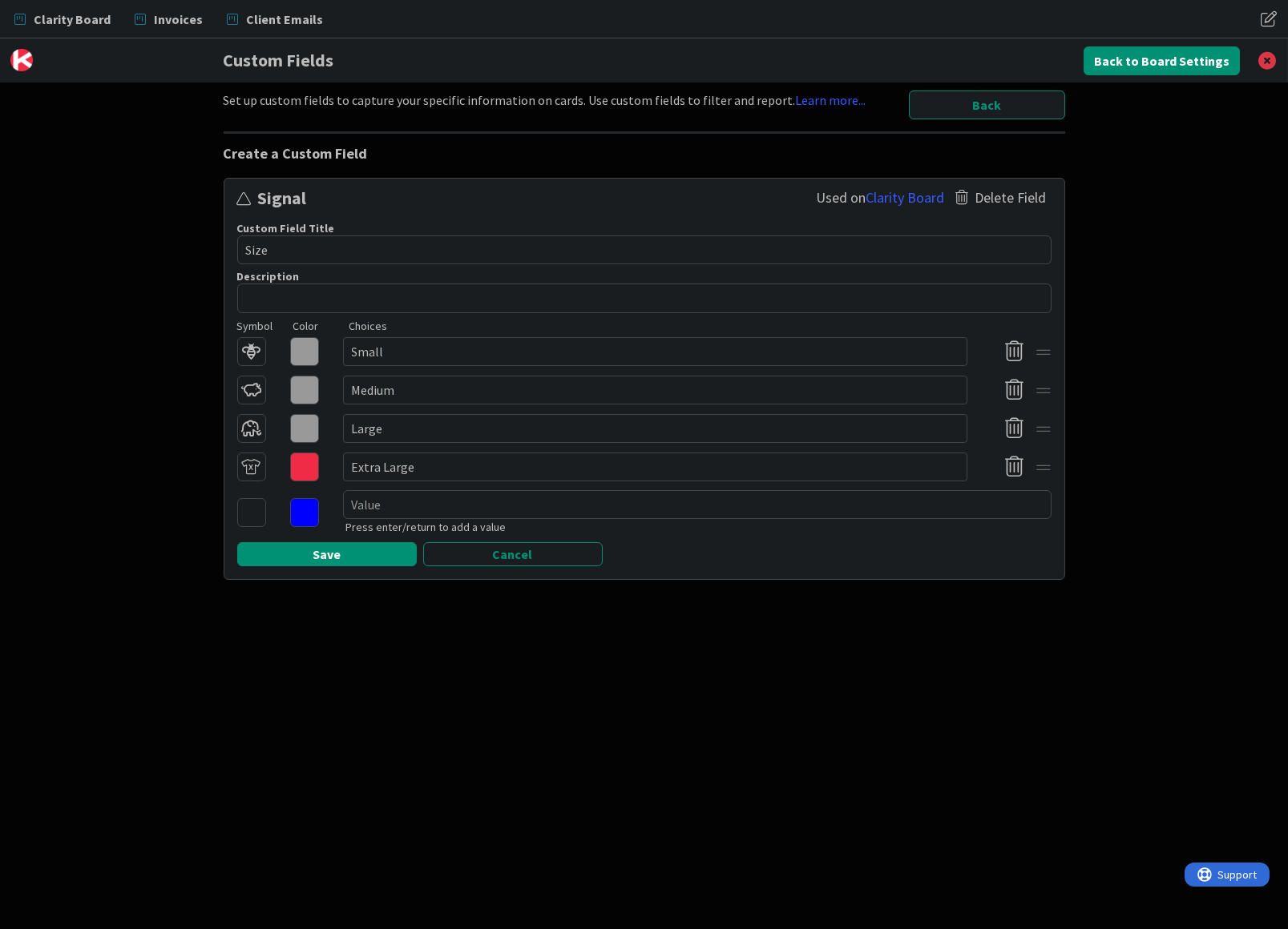
click at [249, 453] on icon at bounding box center [251, 467] width 29 height 29
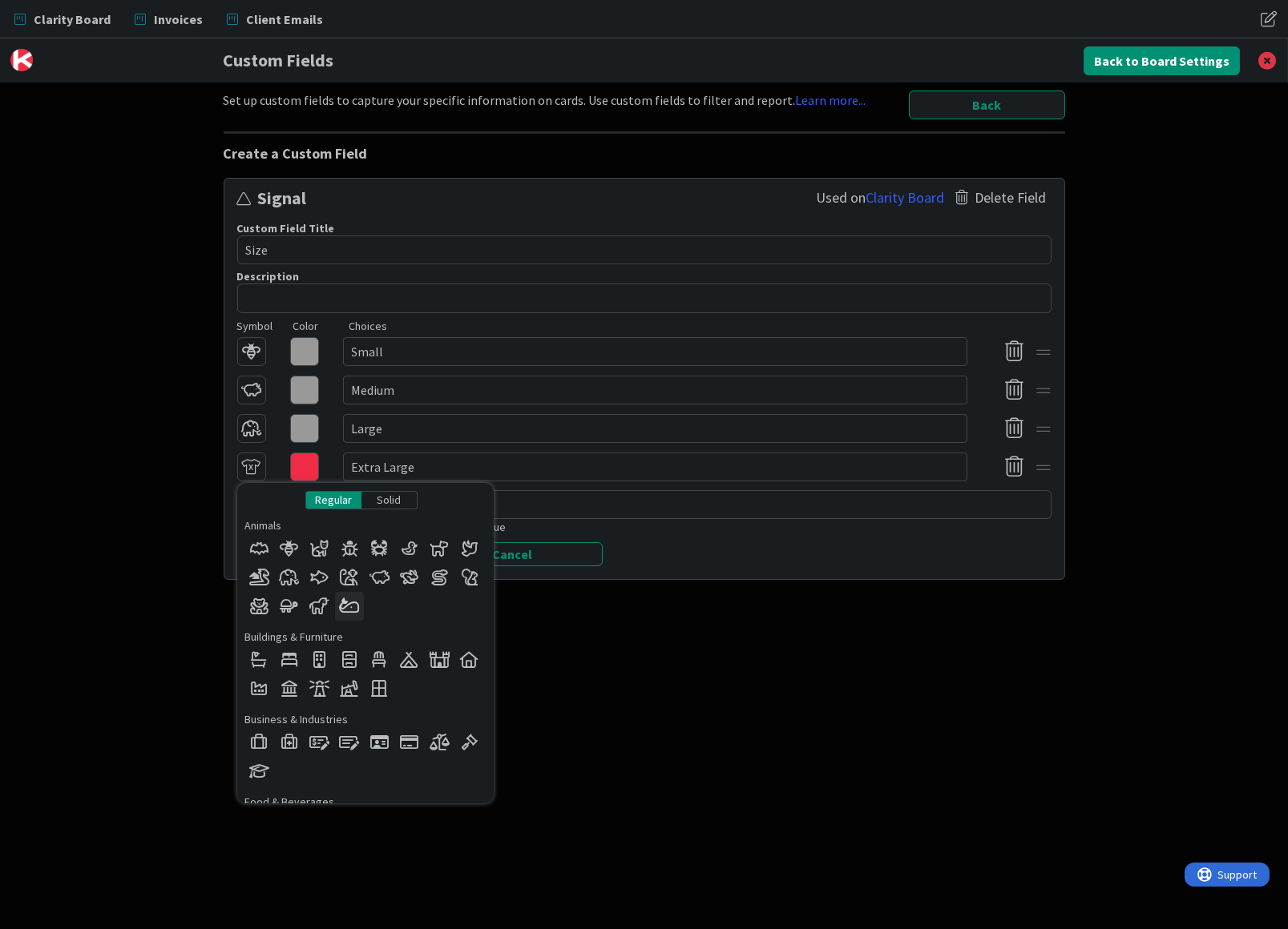
click at [355, 592] on div at bounding box center [350, 607] width 29 height 29
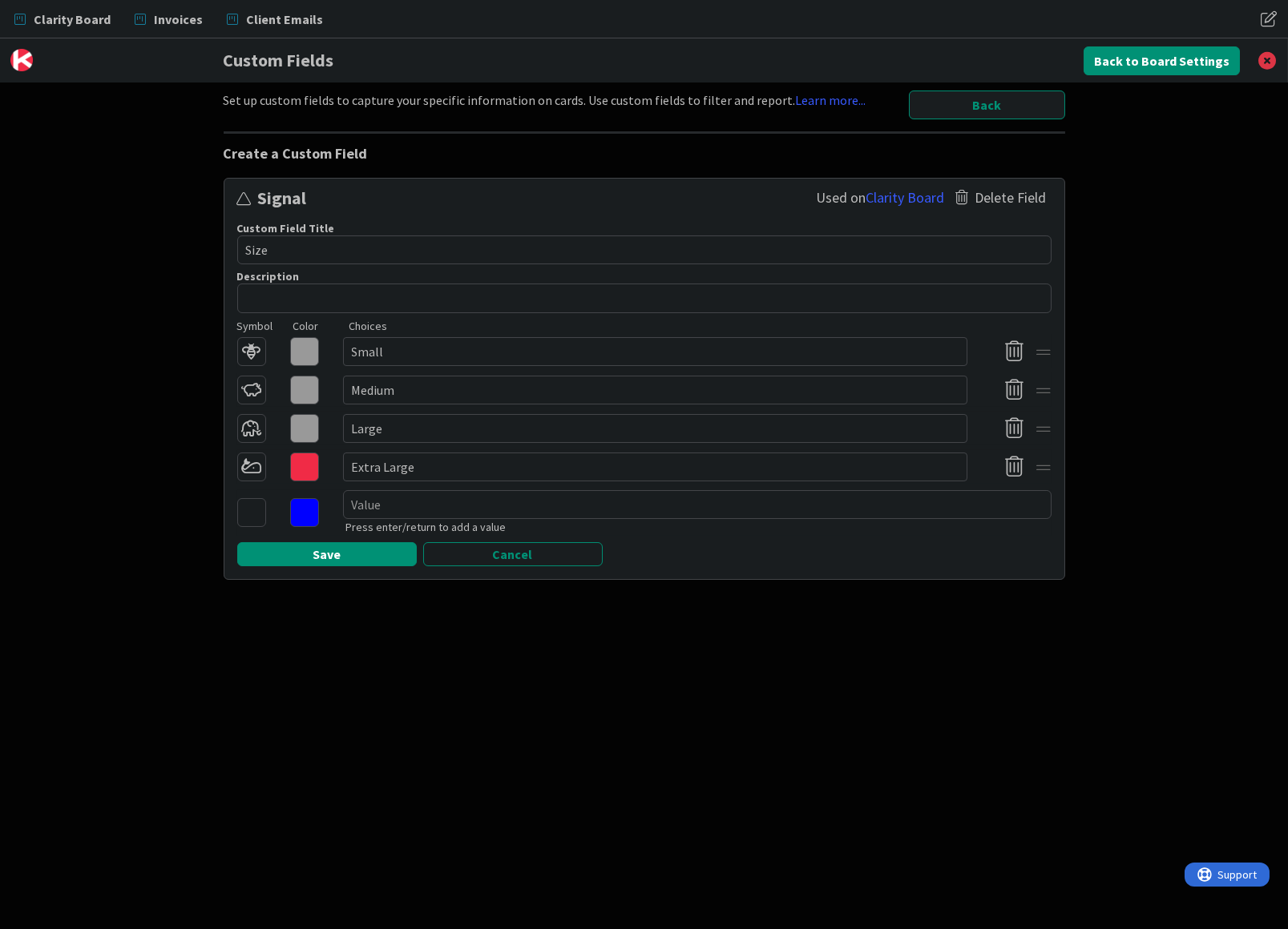
click at [300, 344] on icon at bounding box center [305, 352] width 29 height 29
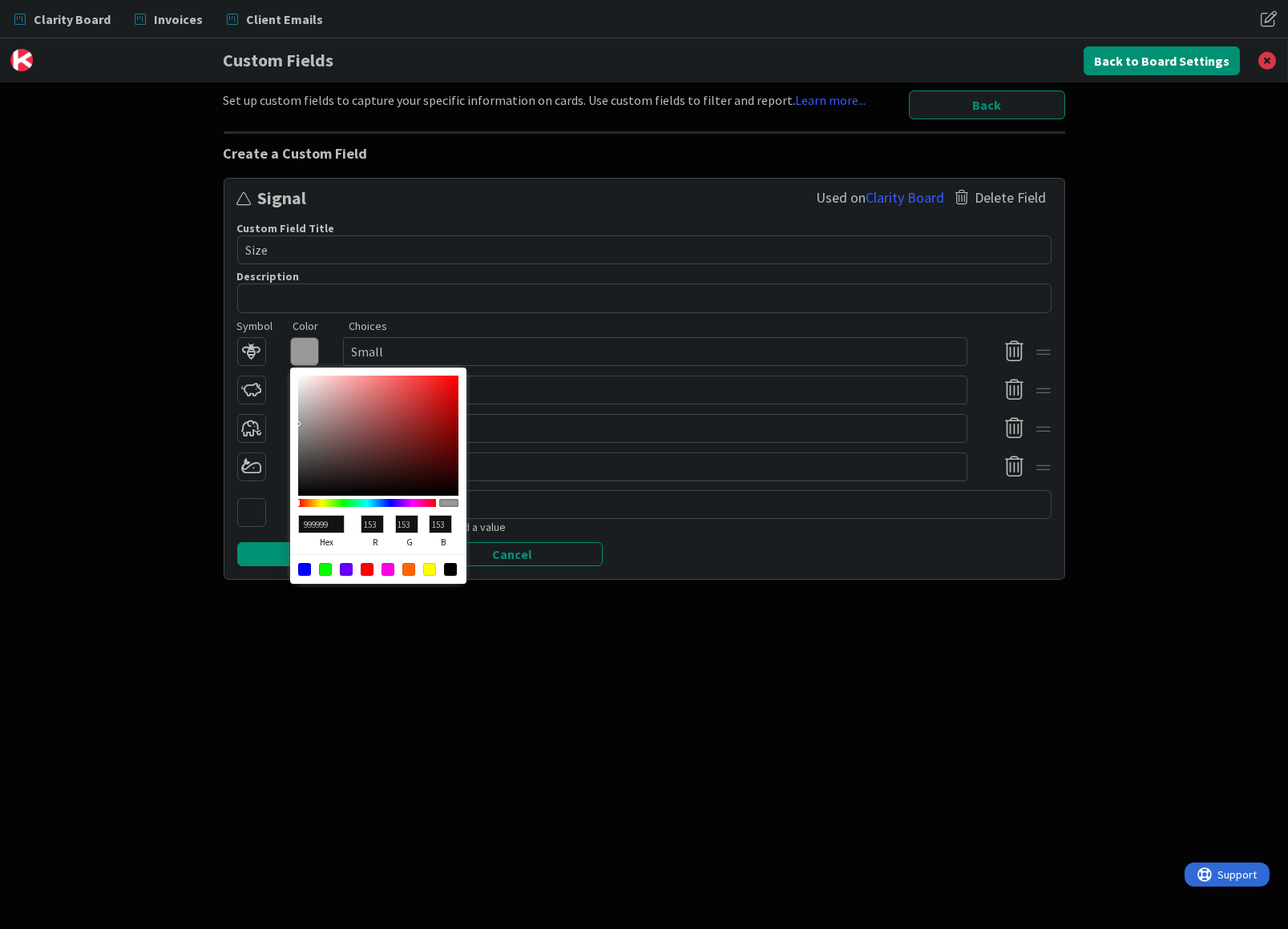
click at [328, 335] on div "Regular Solid Animals Buildings & Furniture Business & Industries Food & Bevera…" at bounding box center [644, 352] width 814 height 34
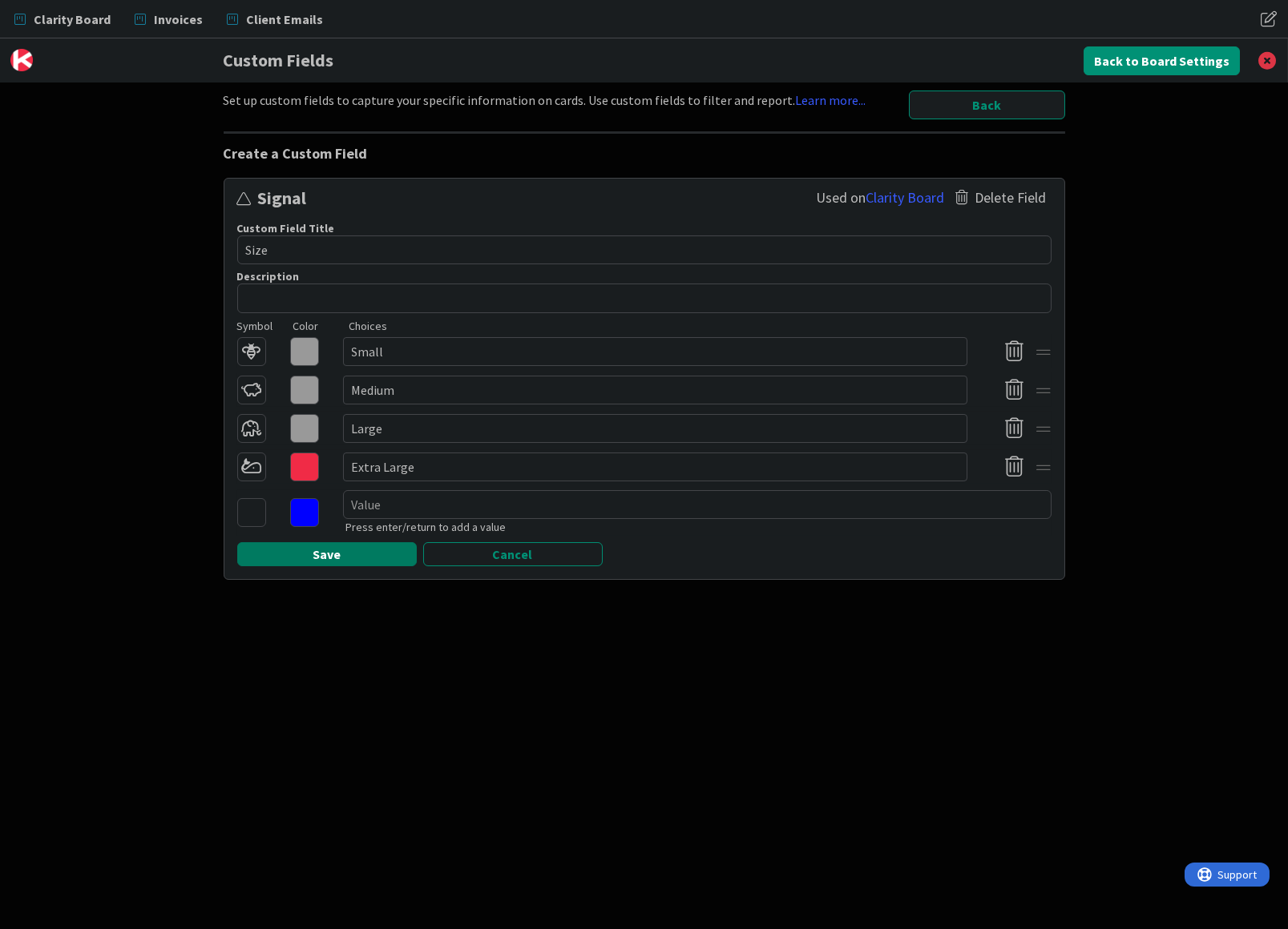
click at [332, 542] on button "Save" at bounding box center [326, 554] width 179 height 24
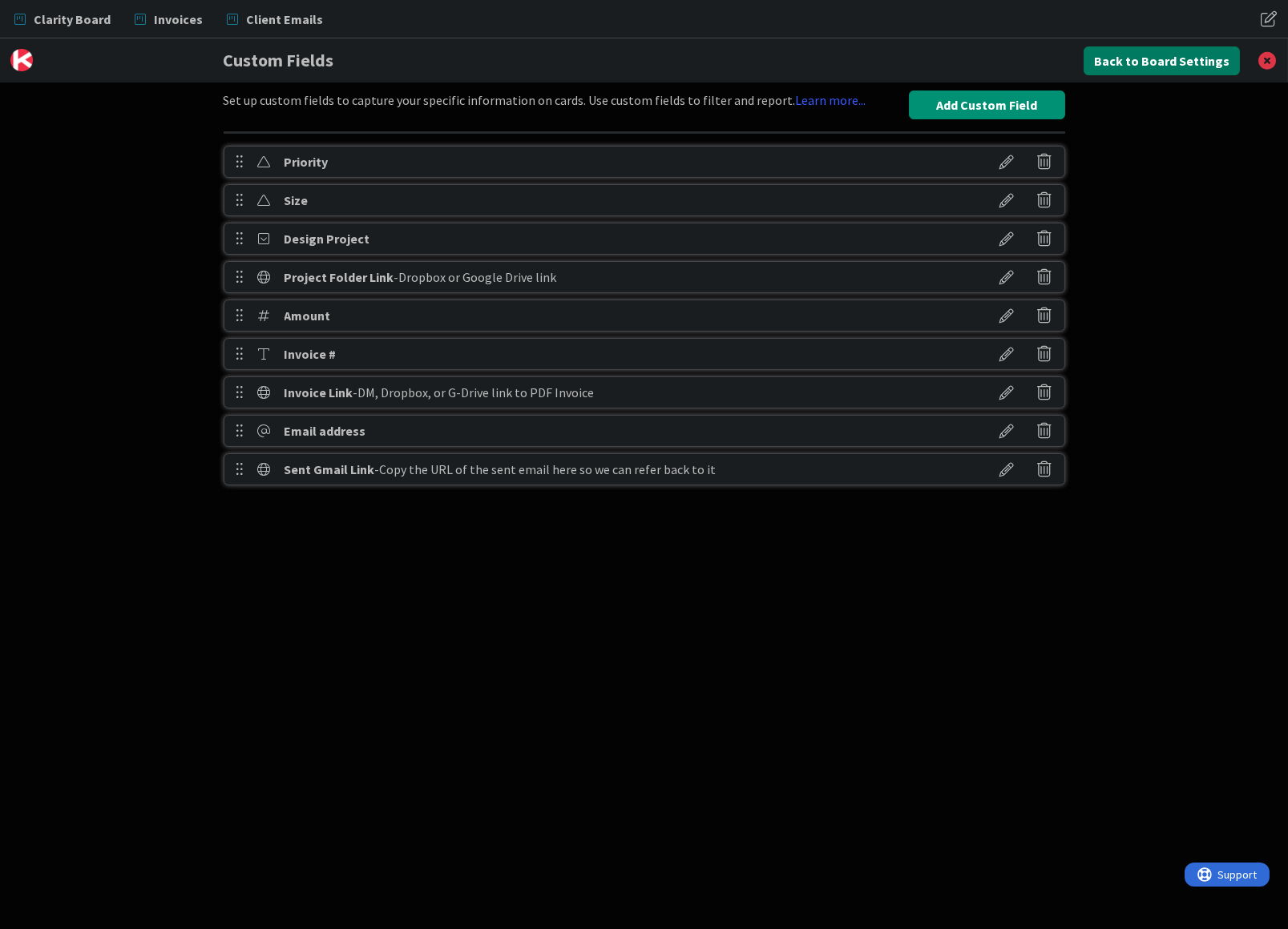
click at [1150, 59] on button "Back to Board Settings" at bounding box center [1161, 61] width 156 height 29
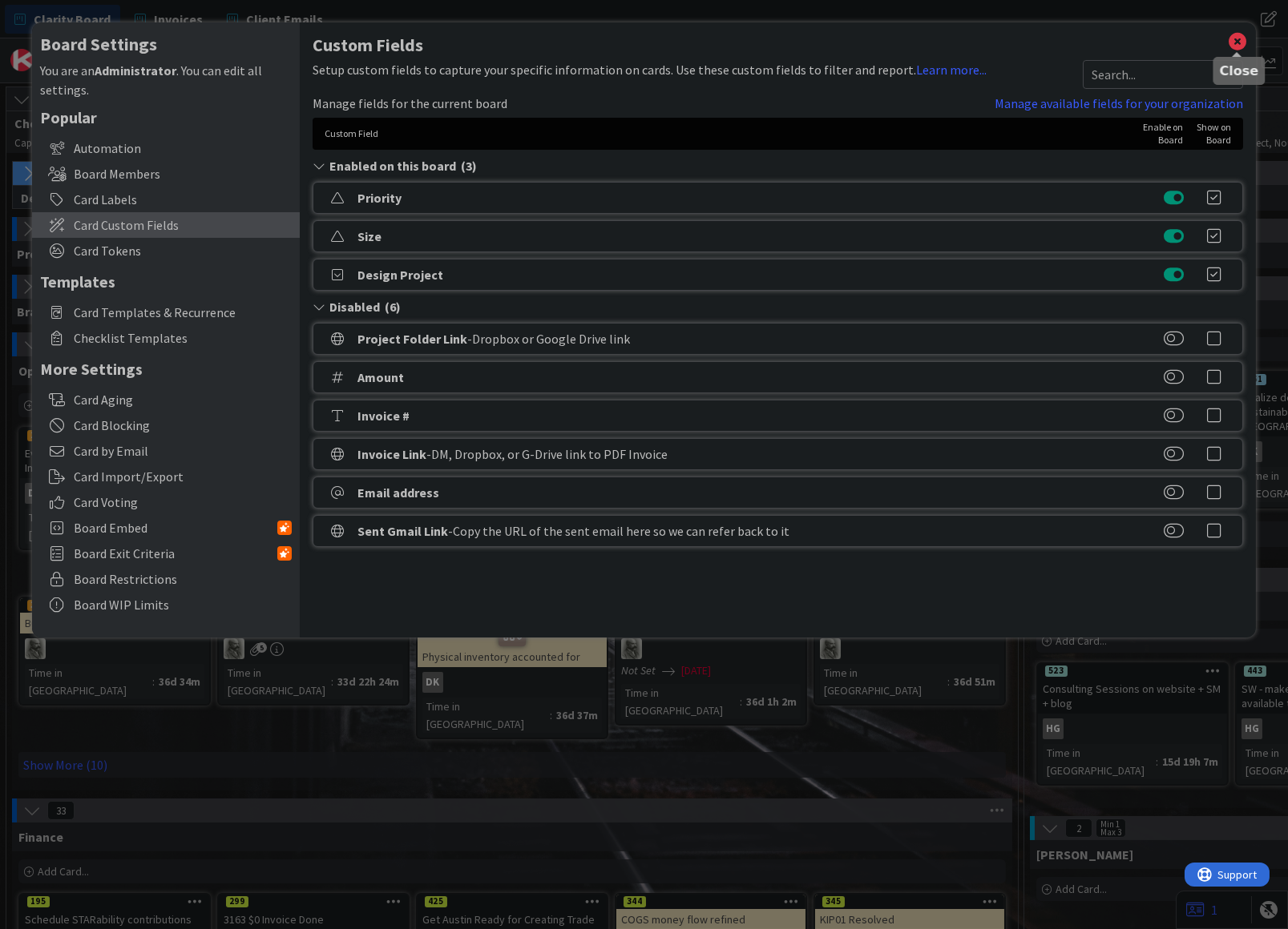
click at [1235, 43] on icon at bounding box center [1236, 41] width 20 height 22
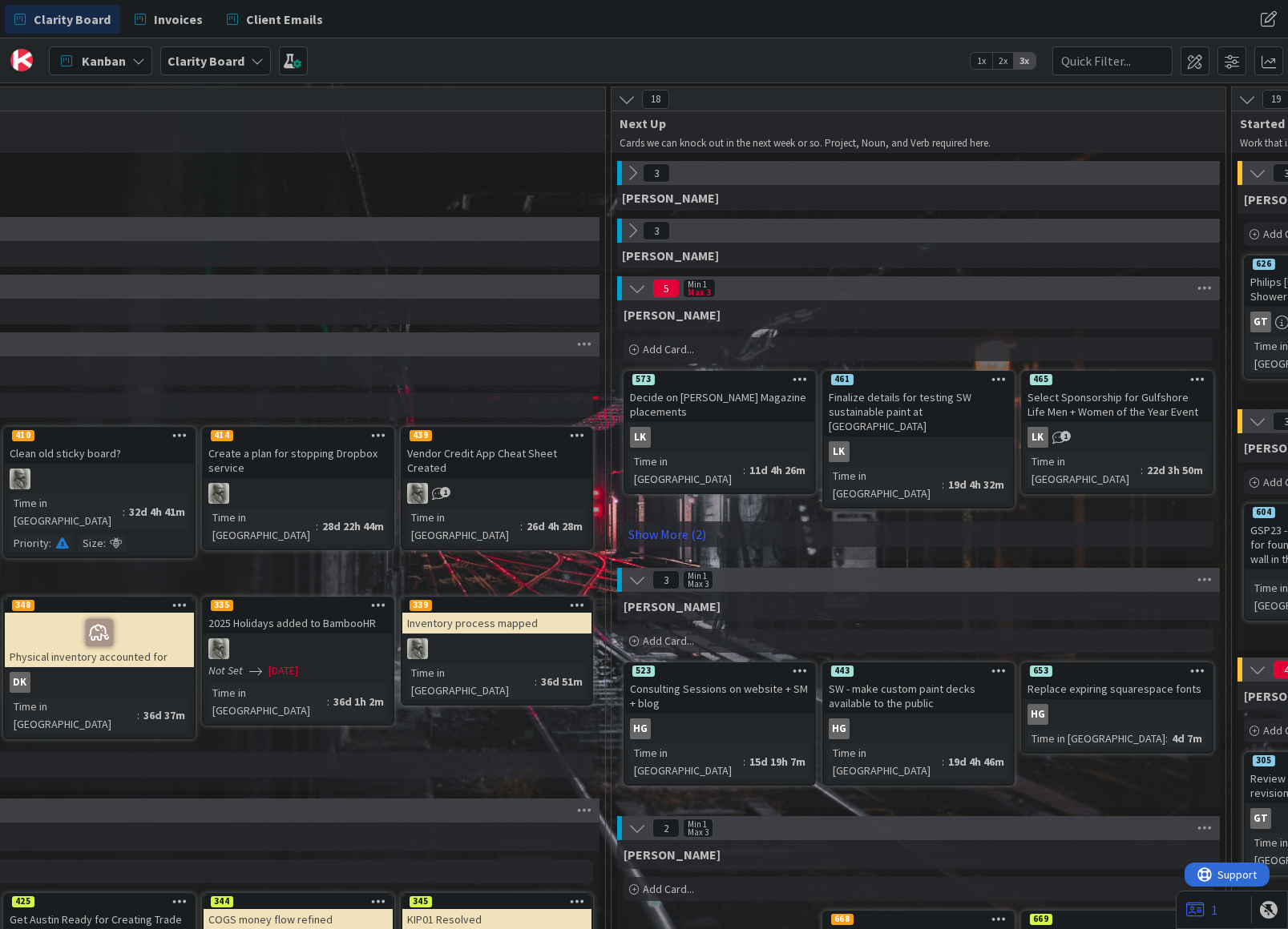
scroll to position [0, 413]
click at [676, 521] on link "Show More (2)" at bounding box center [918, 534] width 589 height 25
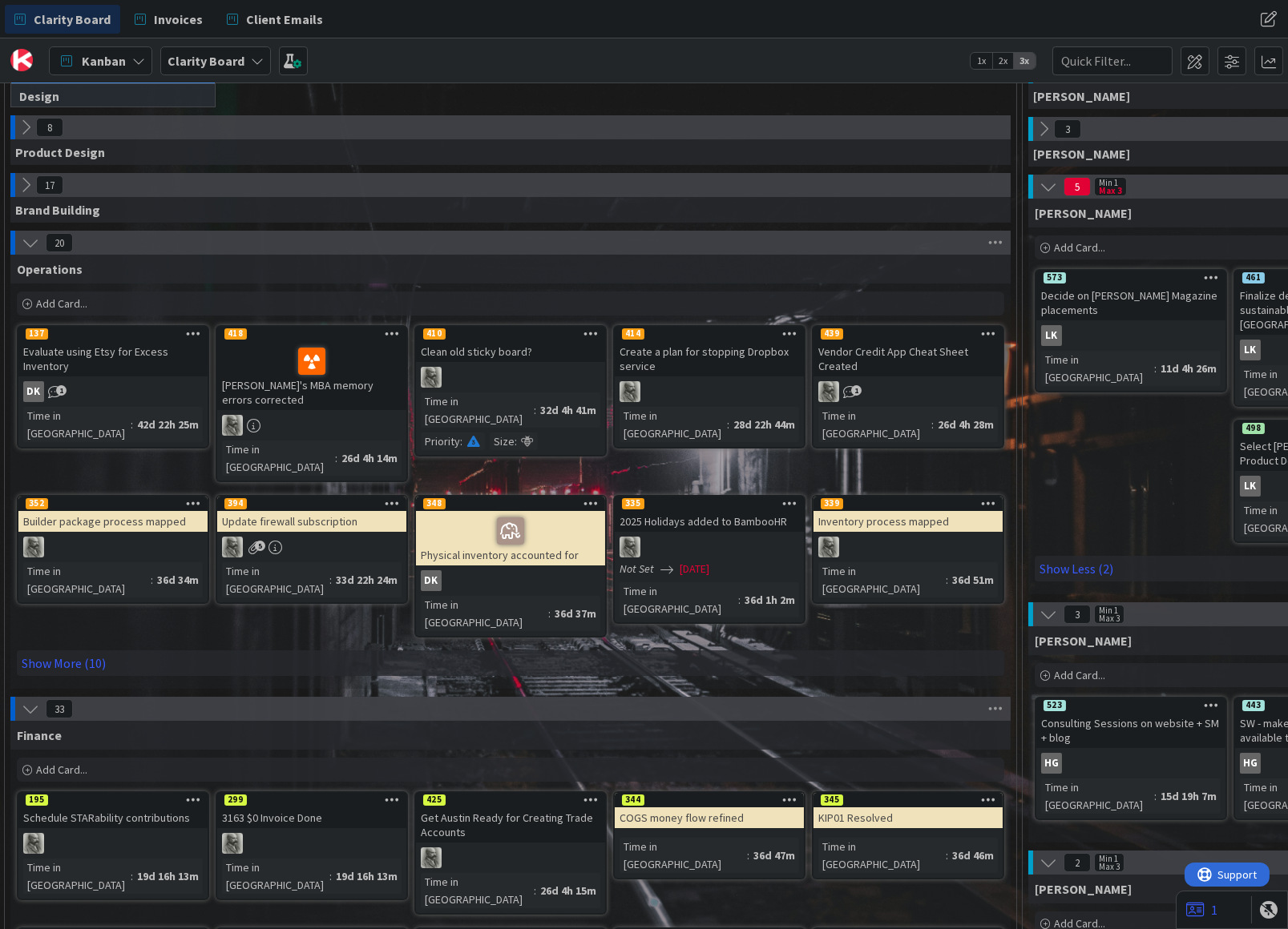
scroll to position [96, 2]
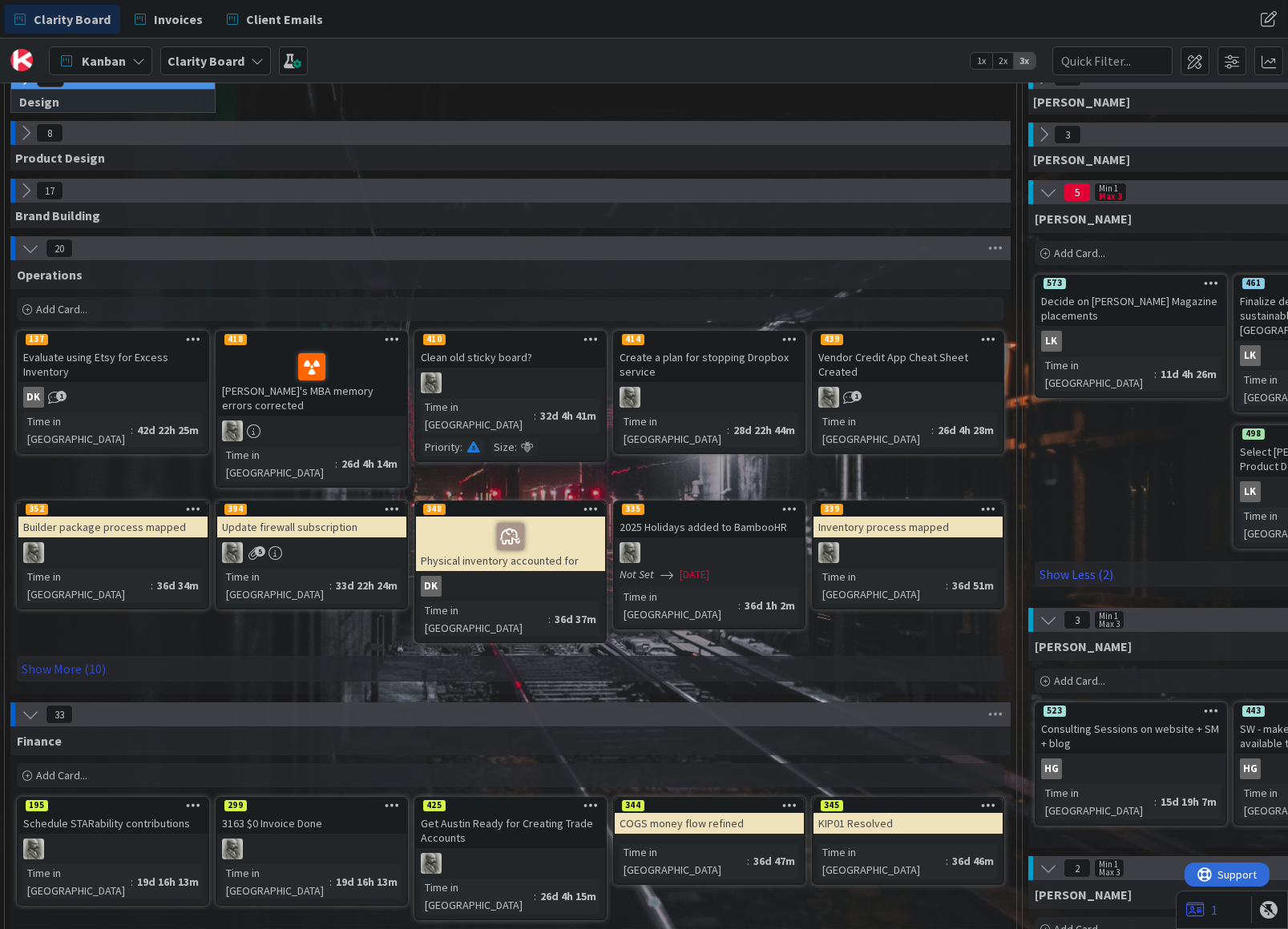
click at [63, 656] on link "Show More (10)" at bounding box center [510, 669] width 987 height 25
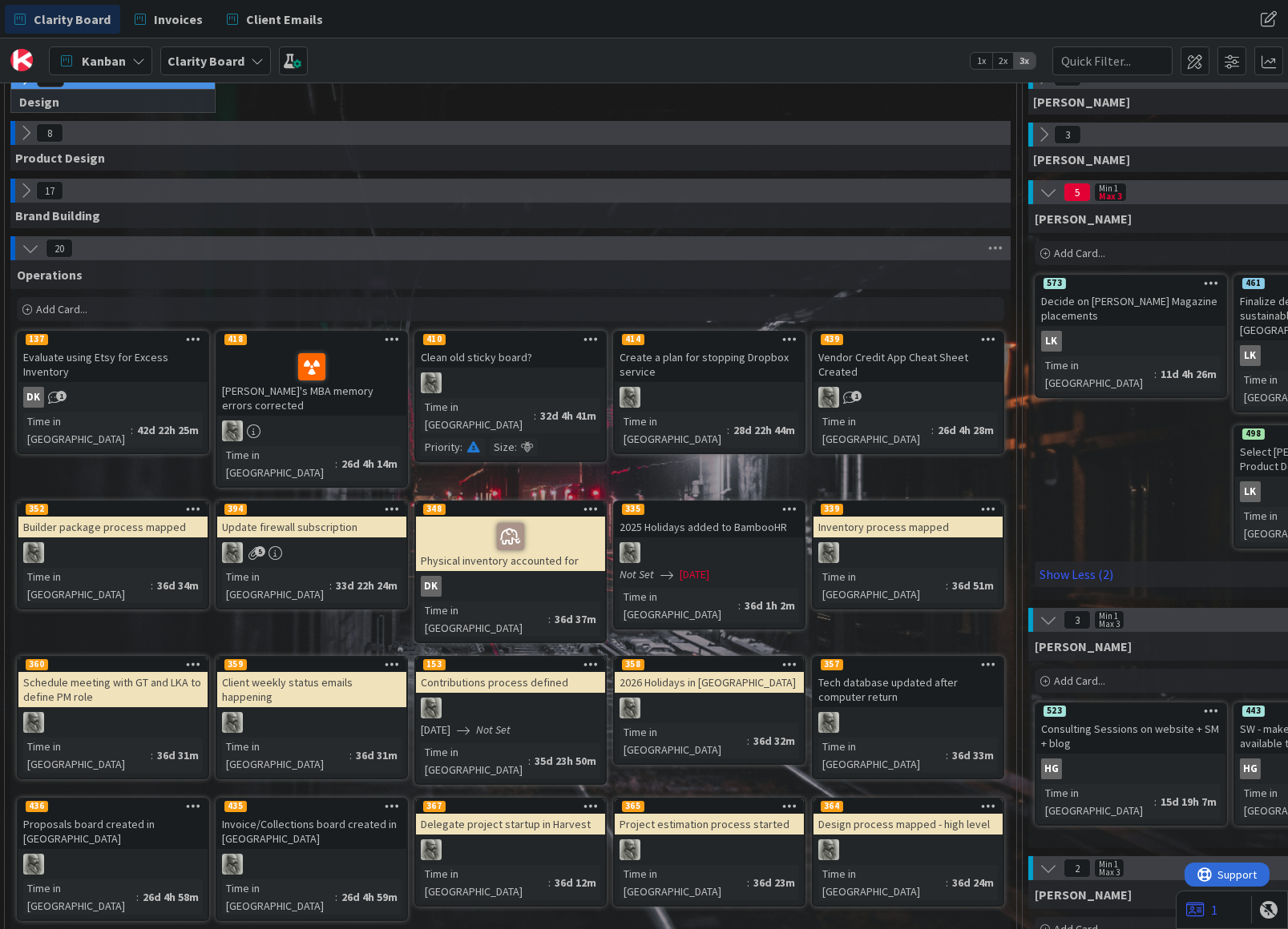
click at [392, 658] on icon at bounding box center [393, 664] width 16 height 12
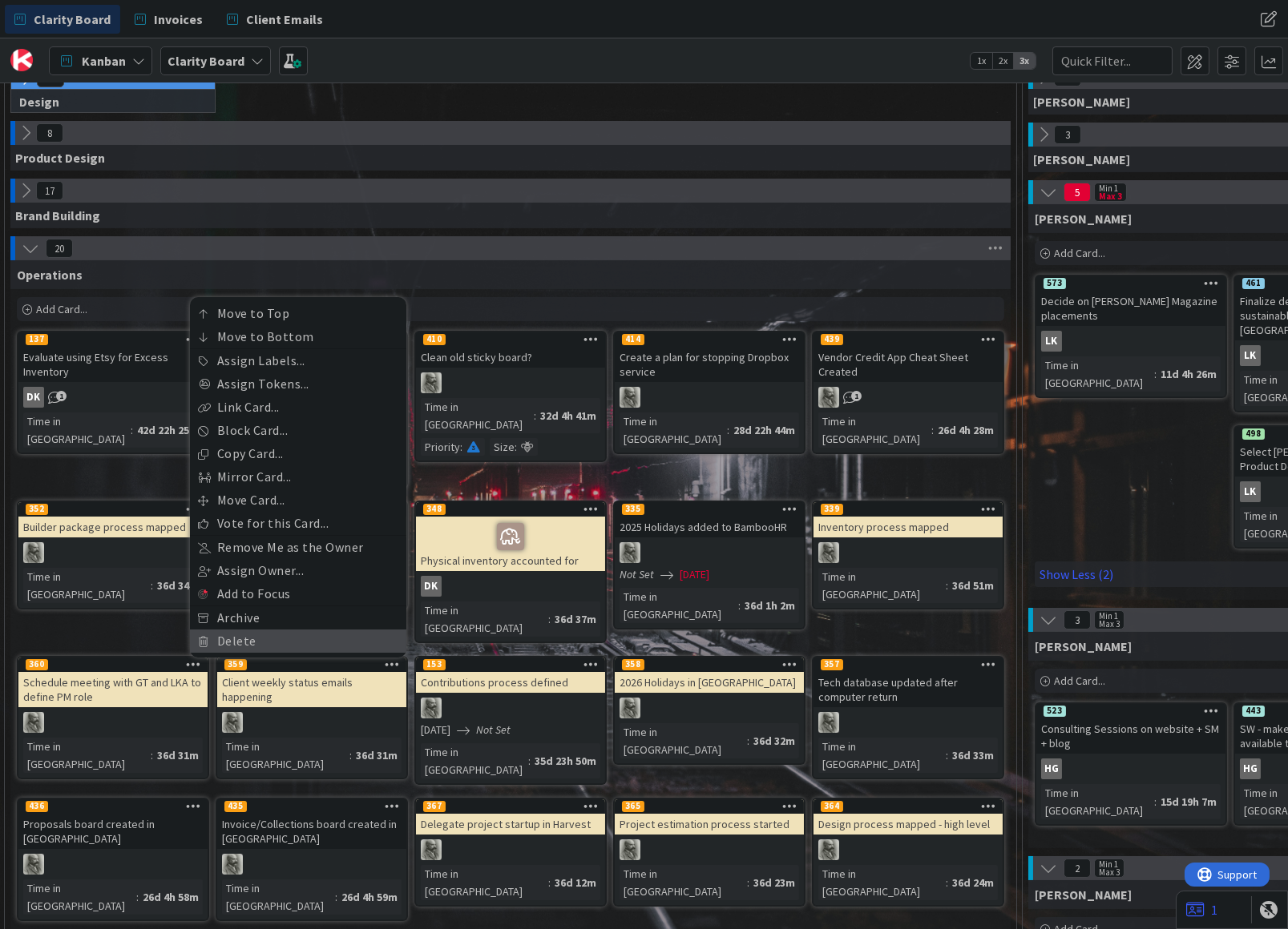
click at [249, 630] on link "Delete" at bounding box center [298, 642] width 216 height 23
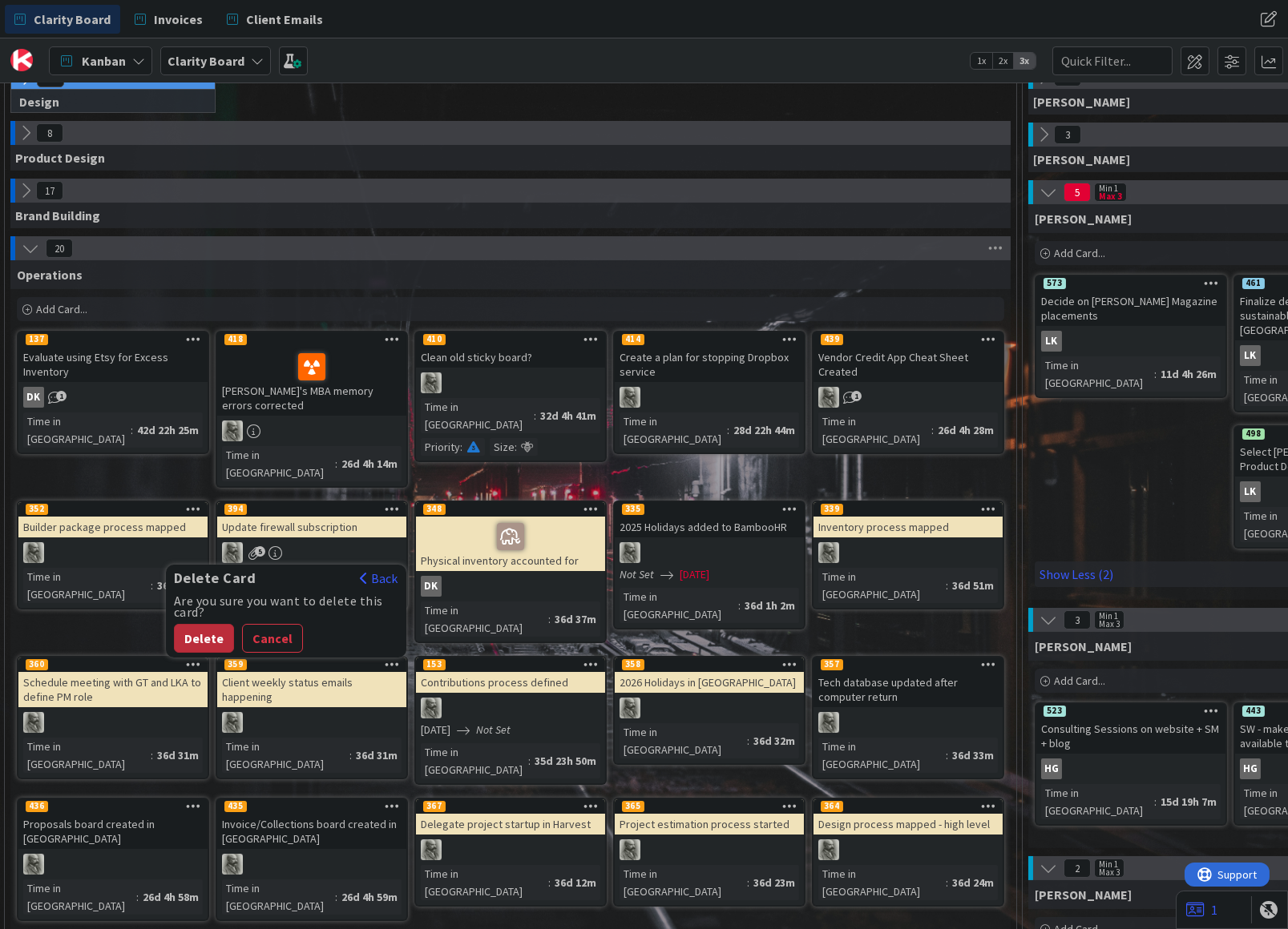
click at [197, 624] on button "Delete" at bounding box center [204, 639] width 60 height 29
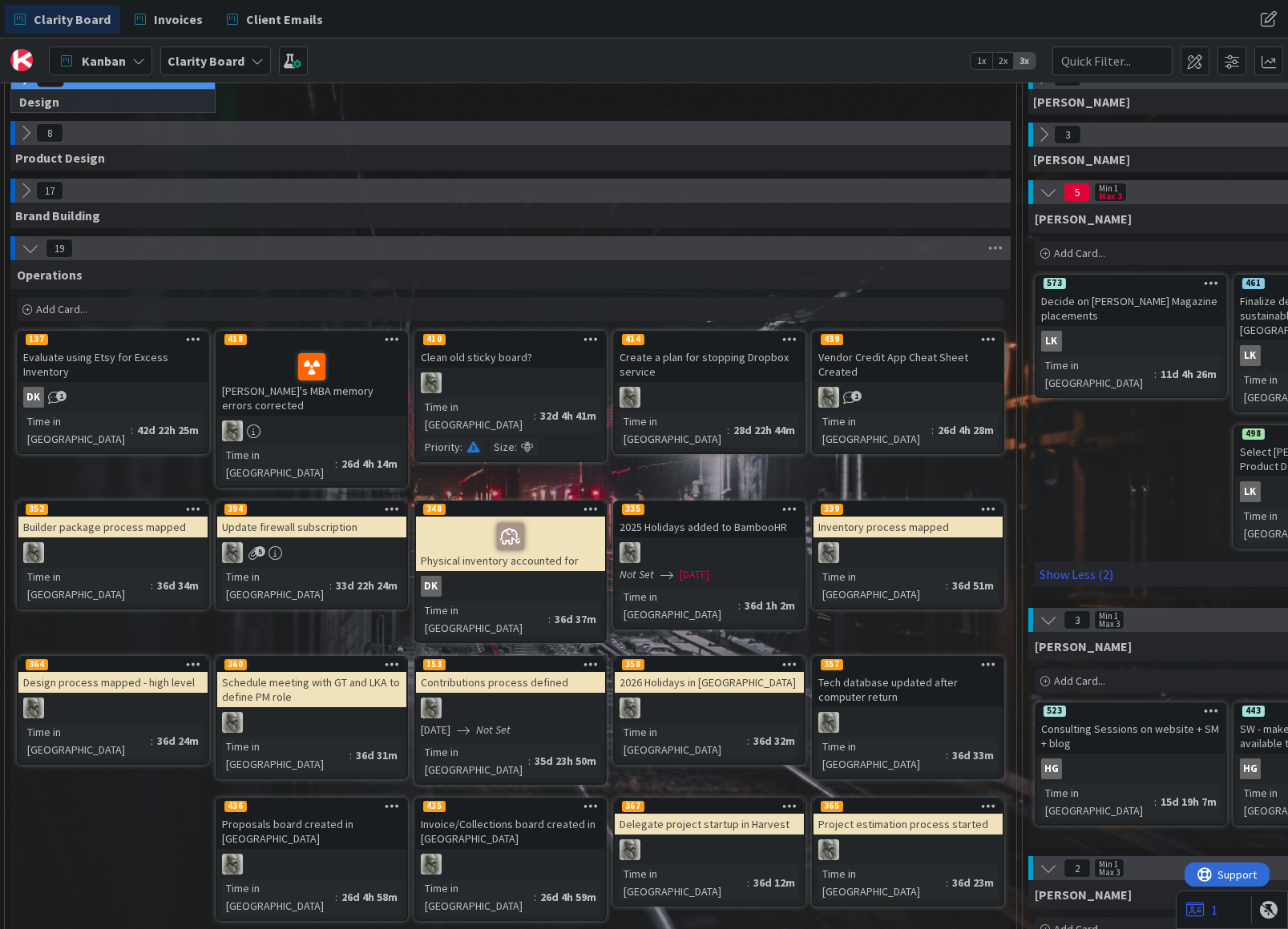
click at [791, 800] on icon at bounding box center [790, 806] width 16 height 12
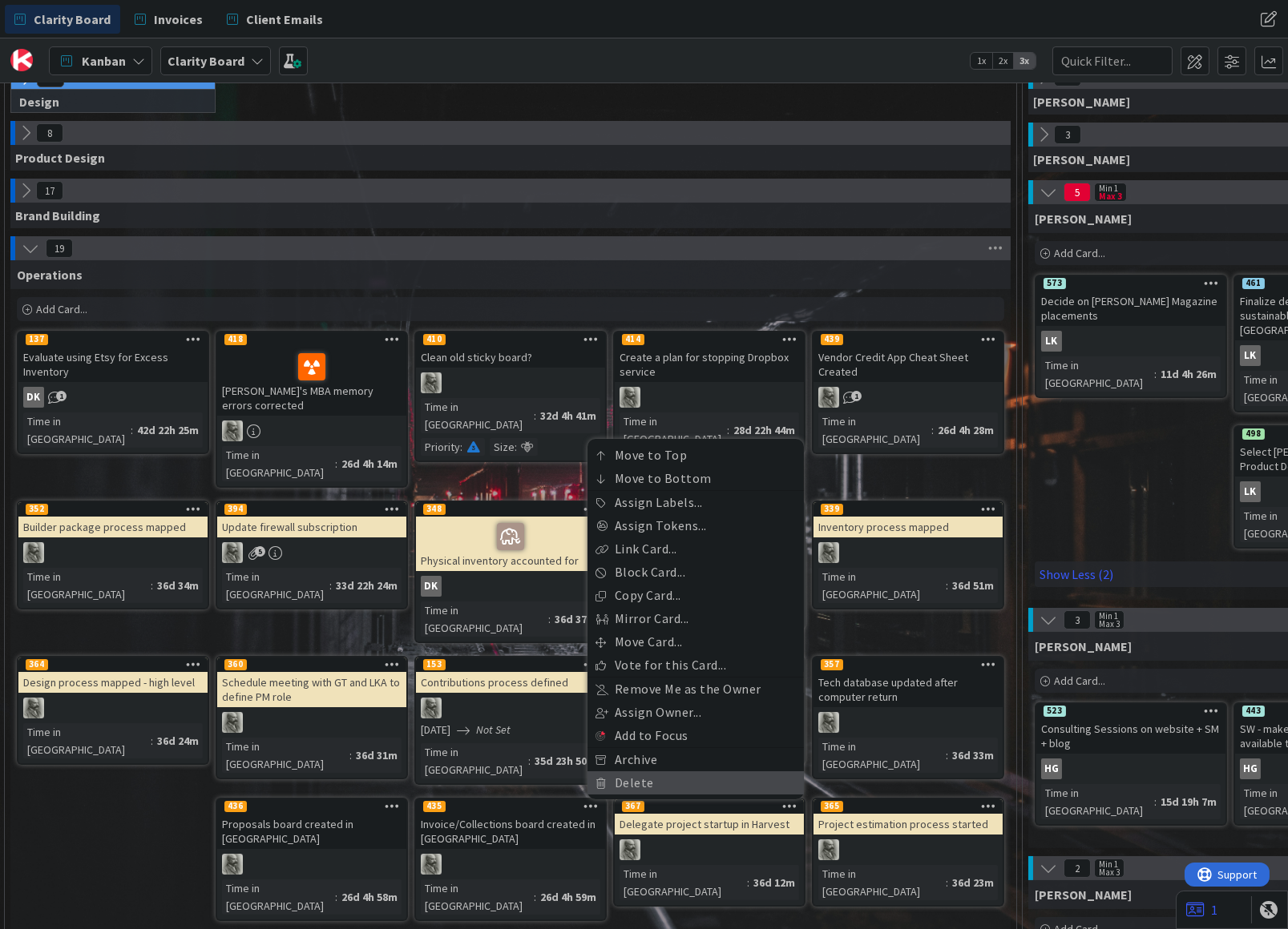
click at [638, 771] on link "Delete" at bounding box center [696, 783] width 216 height 23
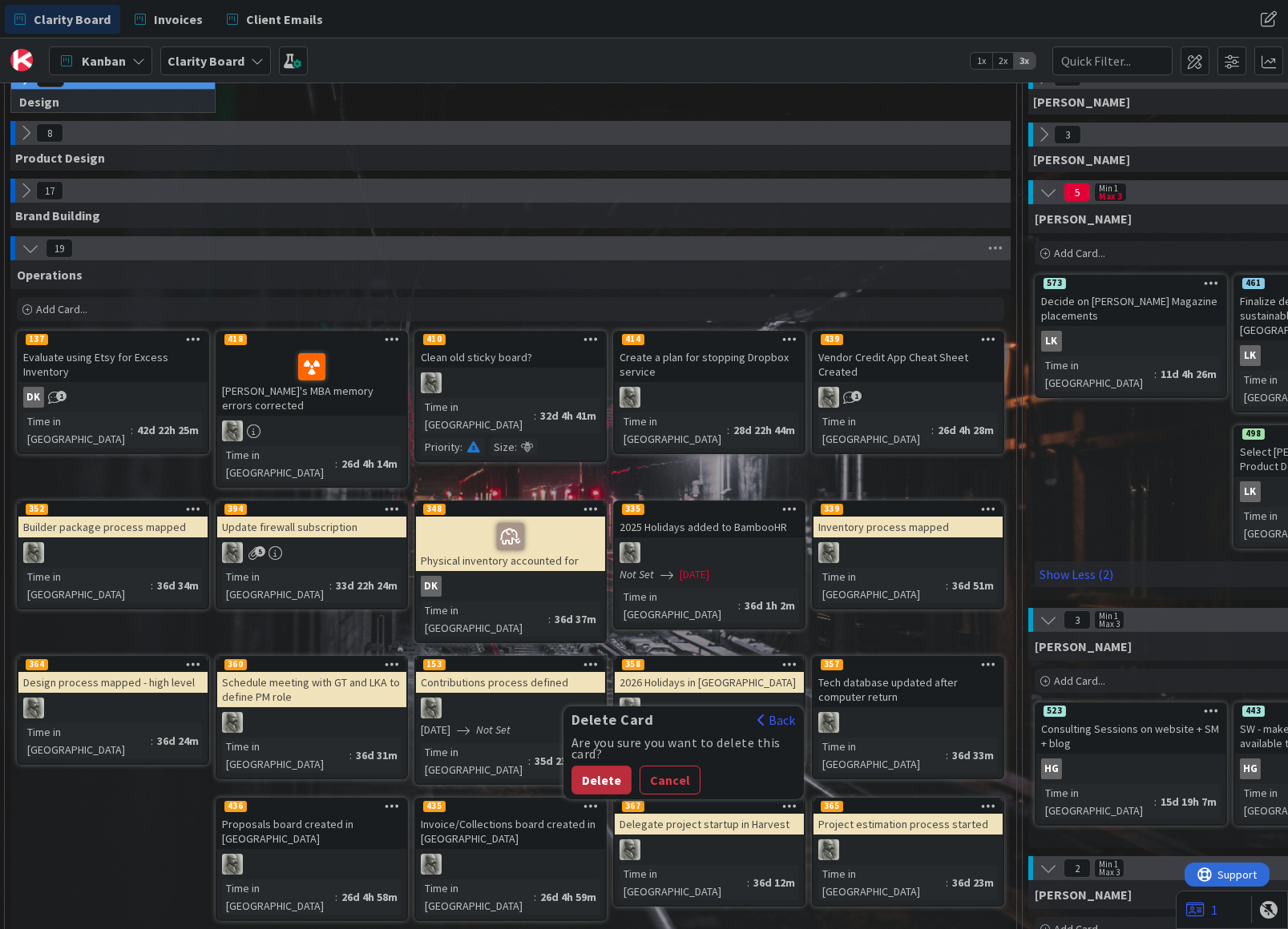
click at [595, 765] on button "Delete" at bounding box center [601, 780] width 60 height 29
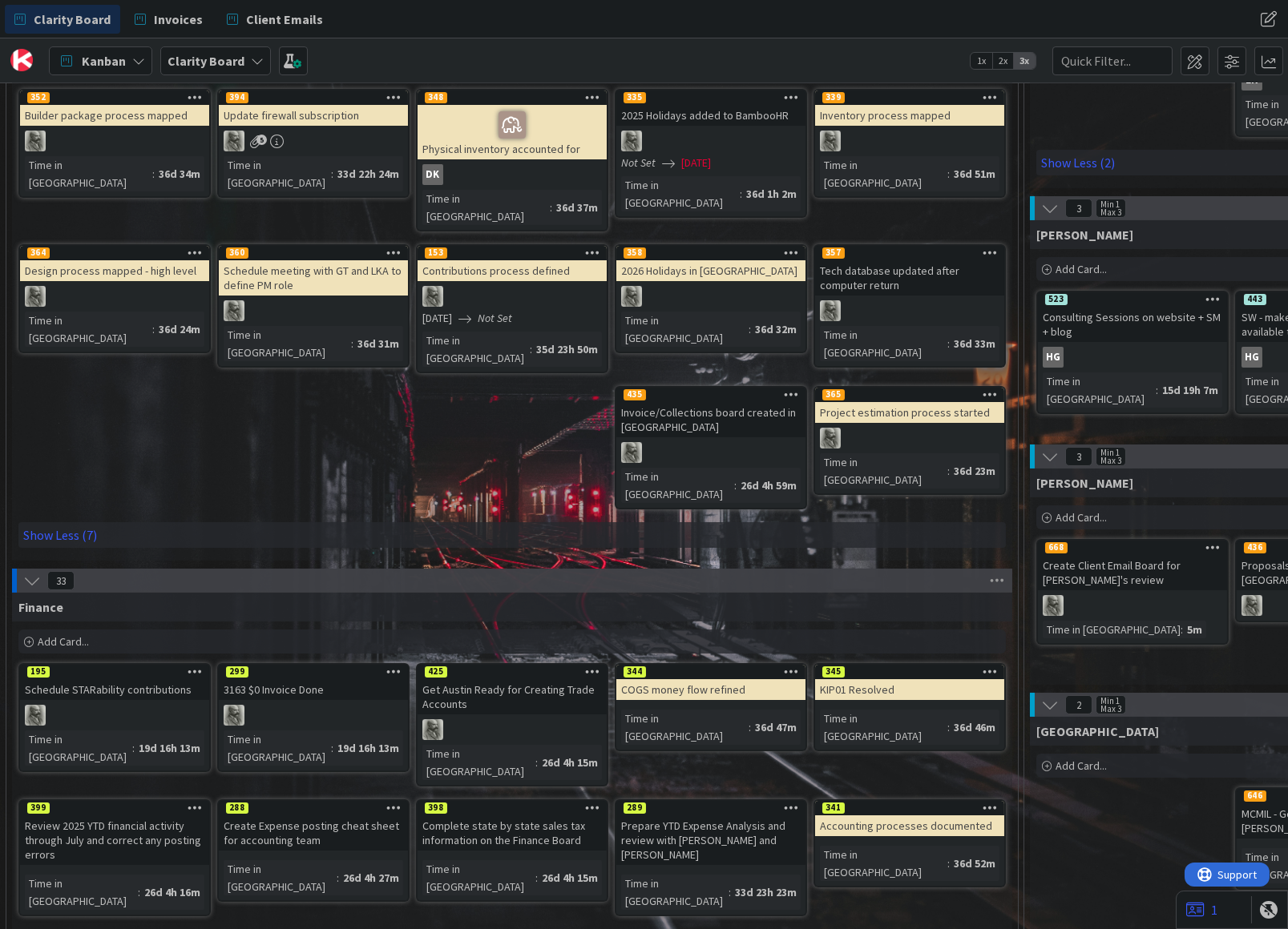
scroll to position [512, 0]
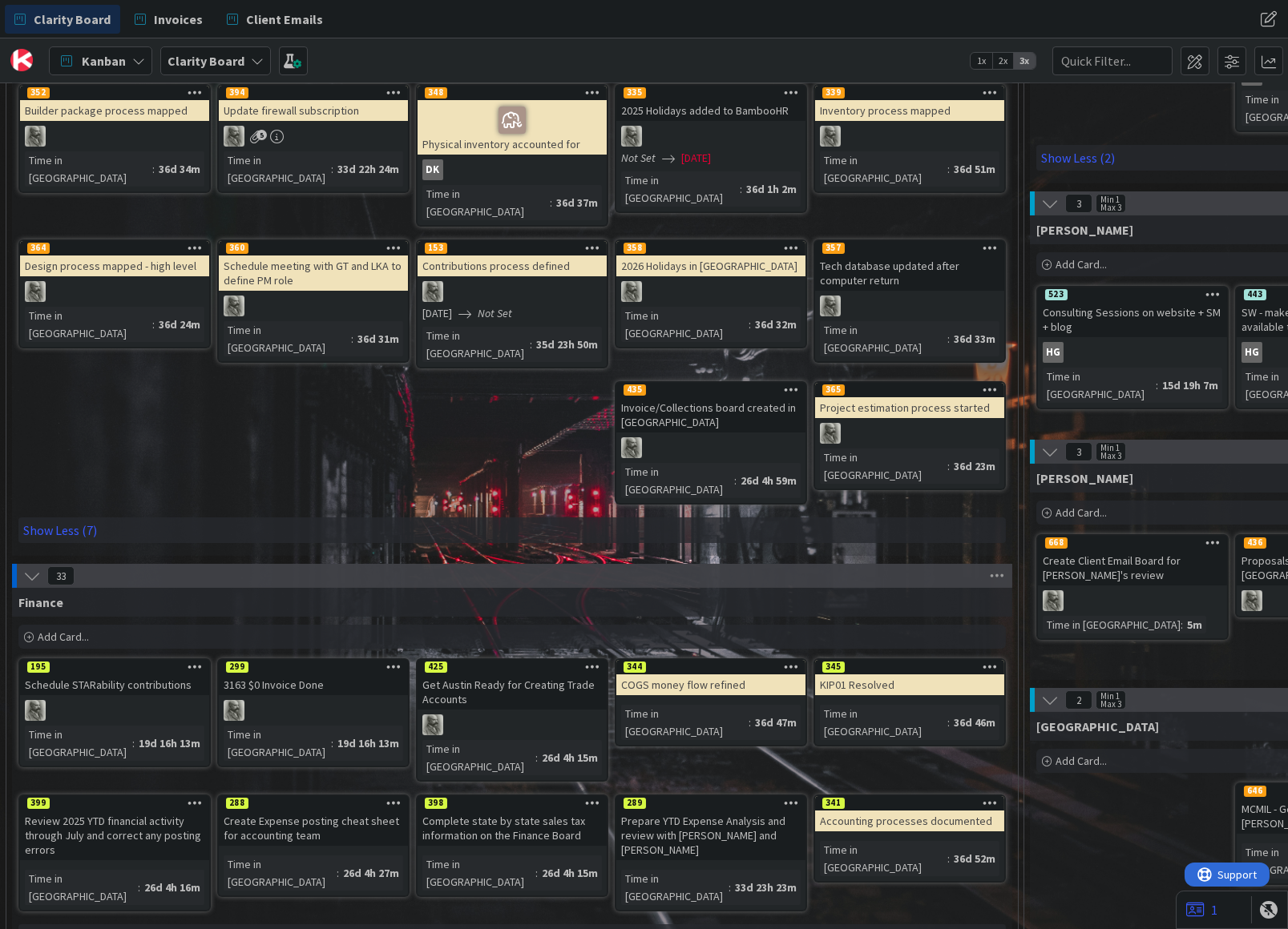
click at [65, 924] on link "Show More (23)" at bounding box center [511, 937] width 987 height 25
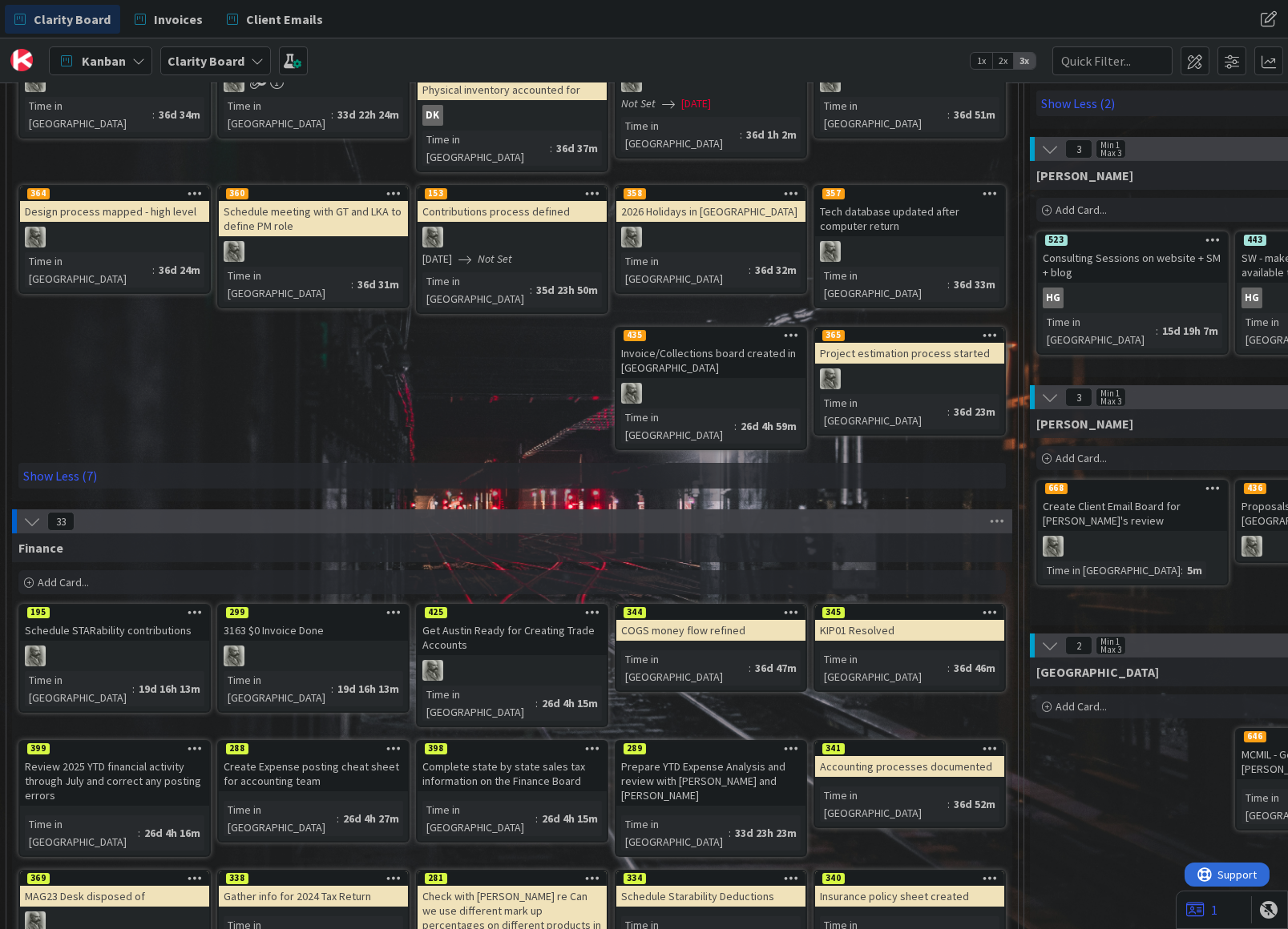
scroll to position [572, 0]
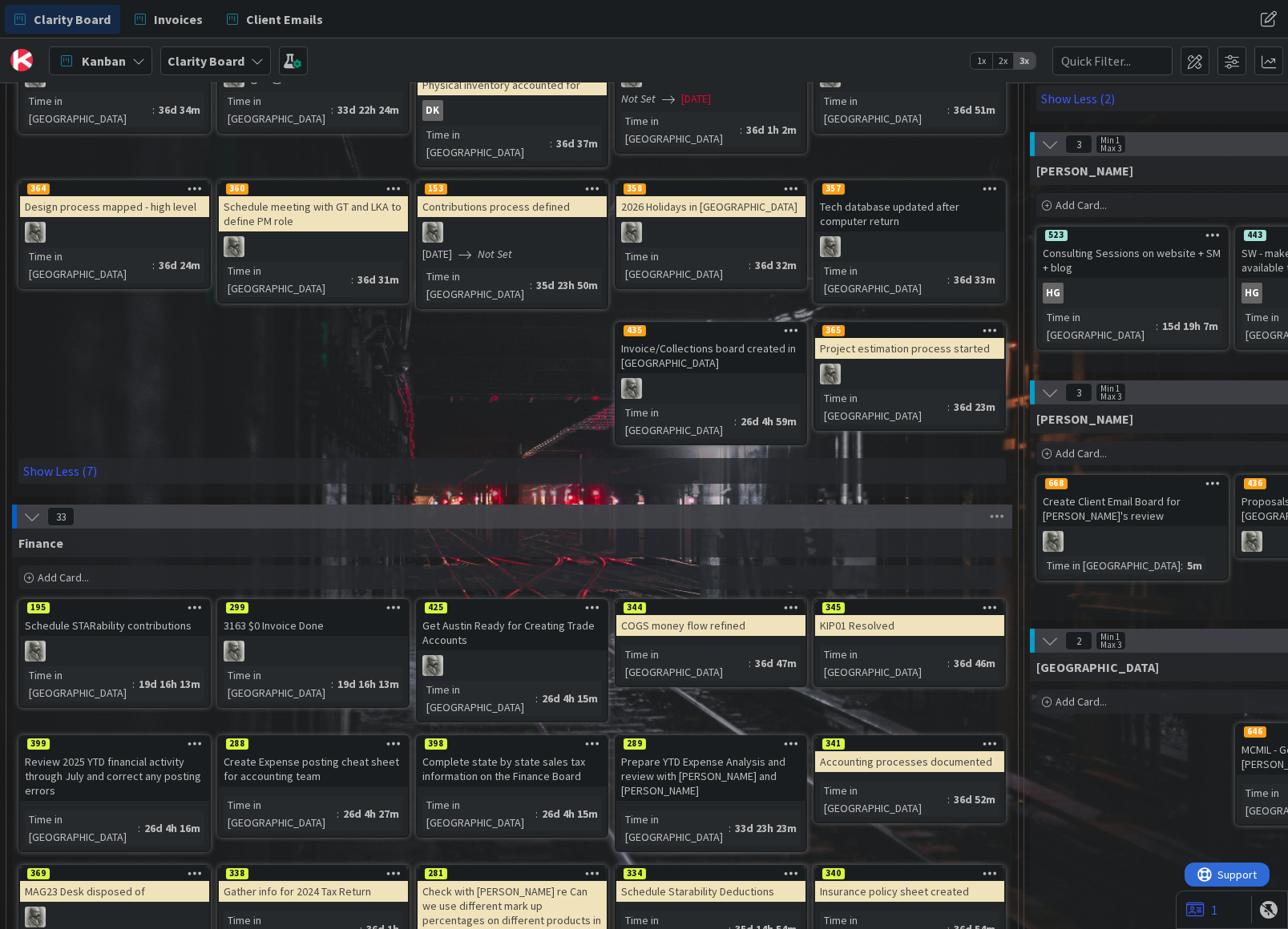
click at [391, 868] on icon at bounding box center [394, 873] width 16 height 12
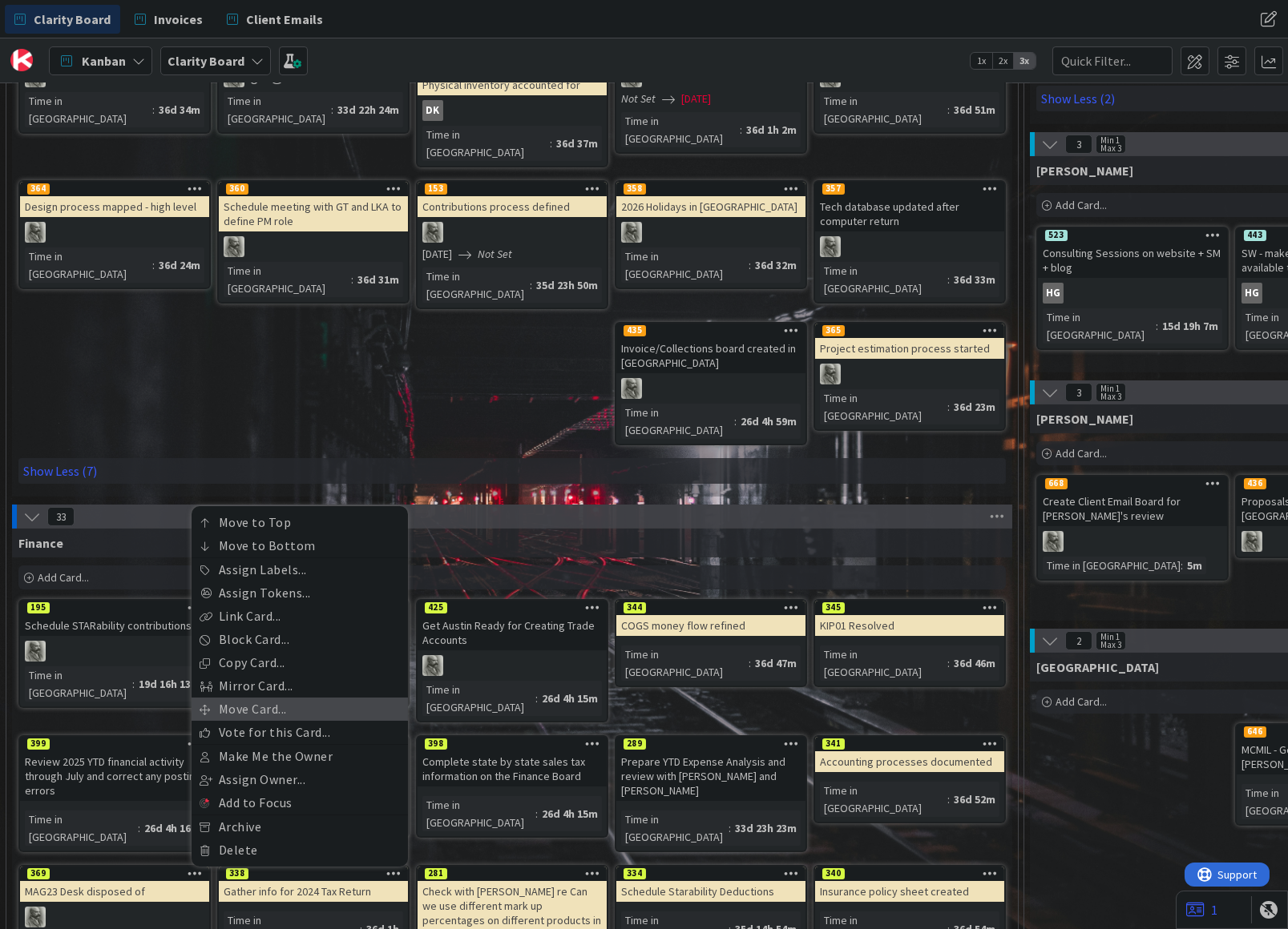
click at [254, 697] on link "Move Card..." at bounding box center [300, 709] width 216 height 23
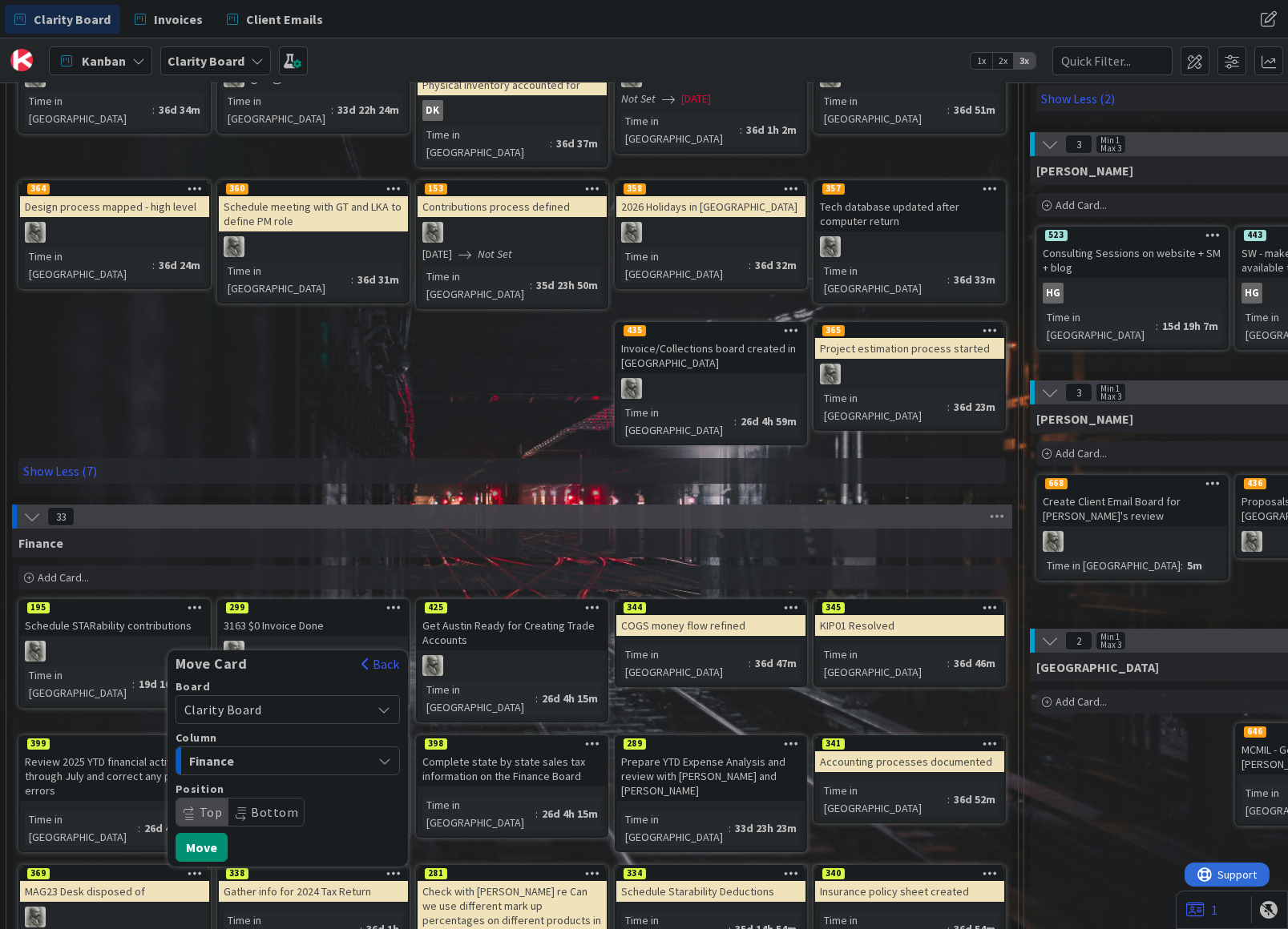
click at [238, 751] on span "Finance" at bounding box center [248, 761] width 120 height 20
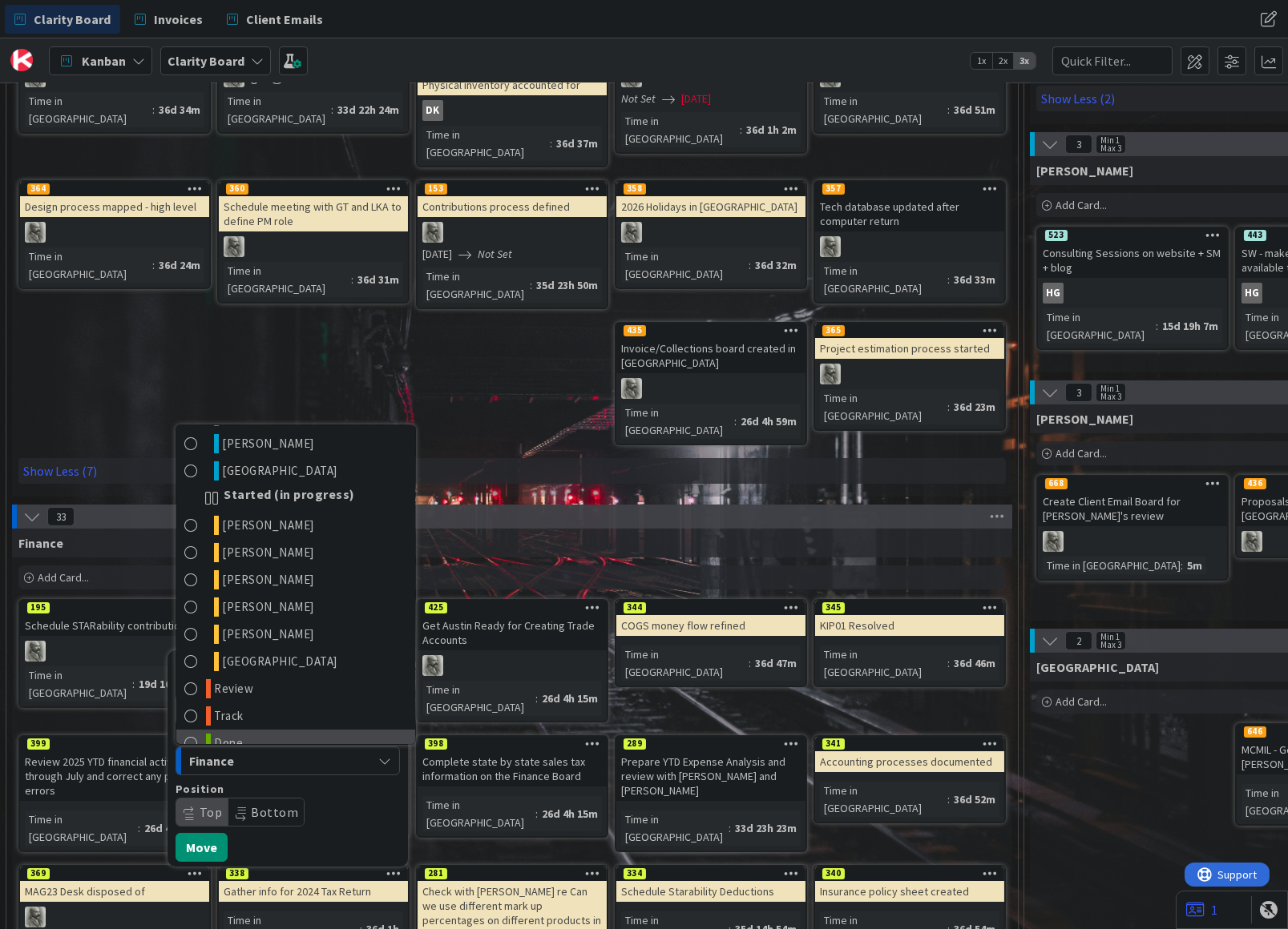
scroll to position [783, 0]
click at [232, 734] on span "Done" at bounding box center [229, 744] width 29 height 19
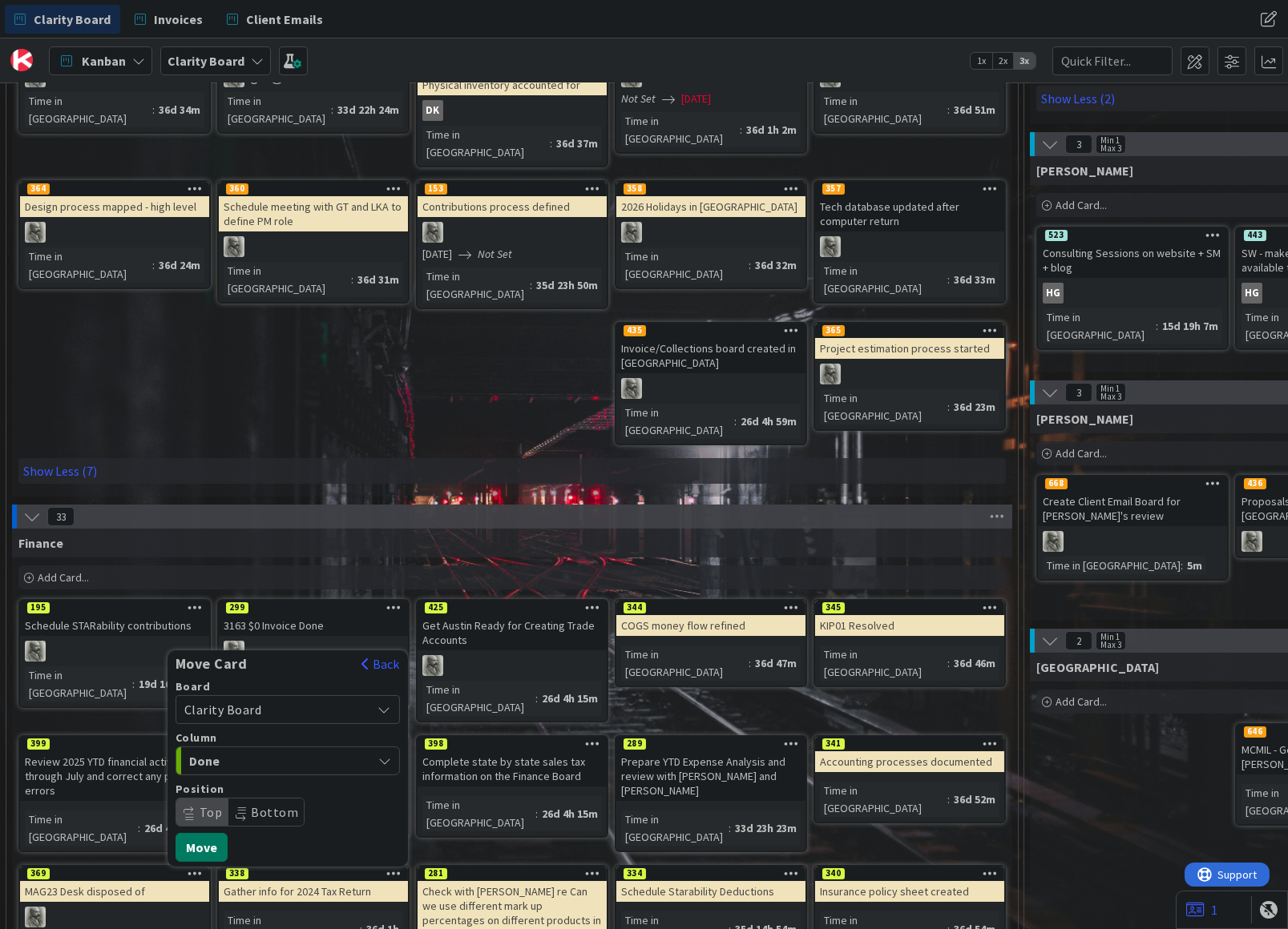
click at [206, 833] on button "Move" at bounding box center [201, 847] width 52 height 29
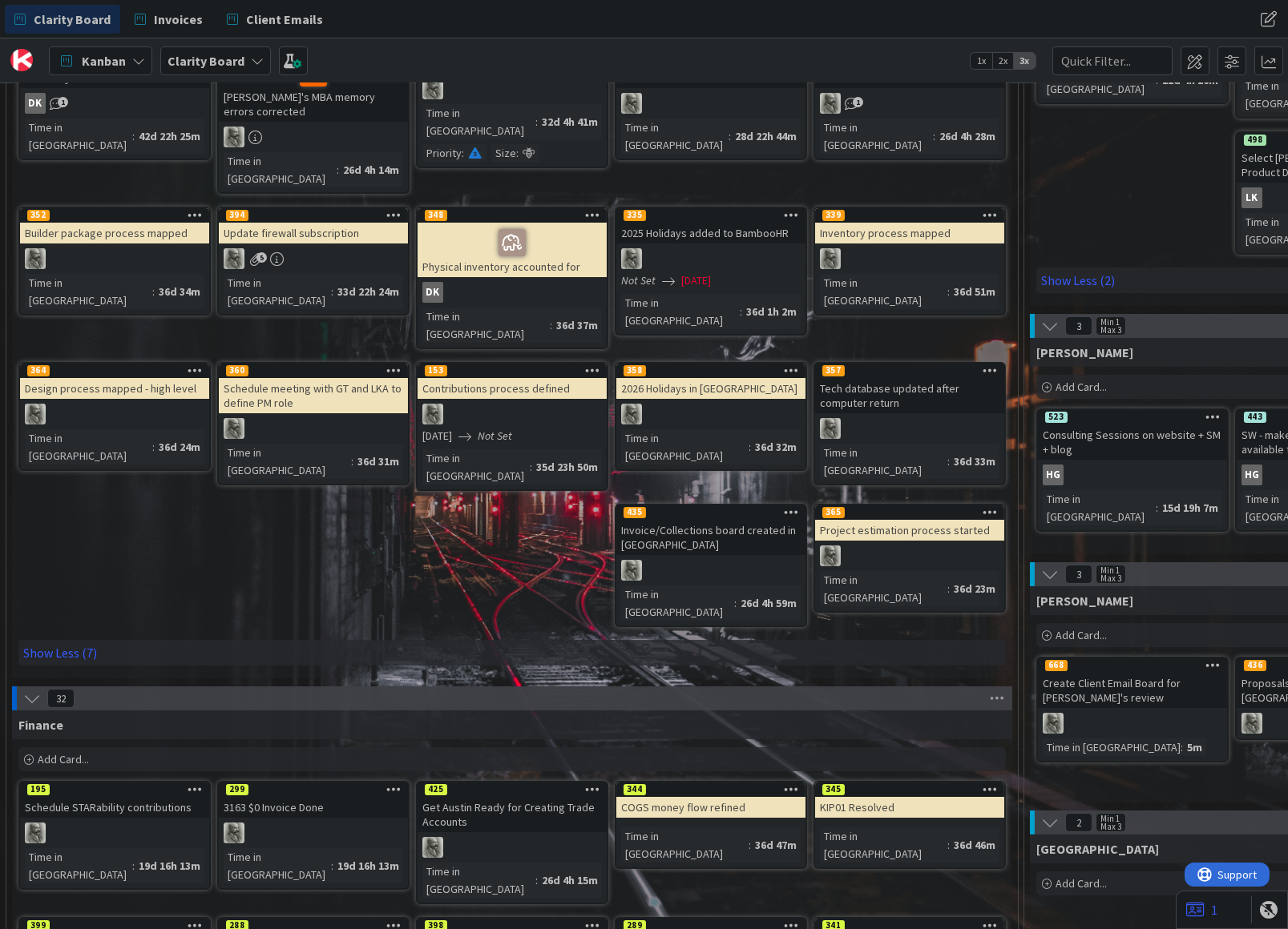
scroll to position [390, 0]
click at [182, 18] on span "Invoices" at bounding box center [178, 19] width 49 height 19
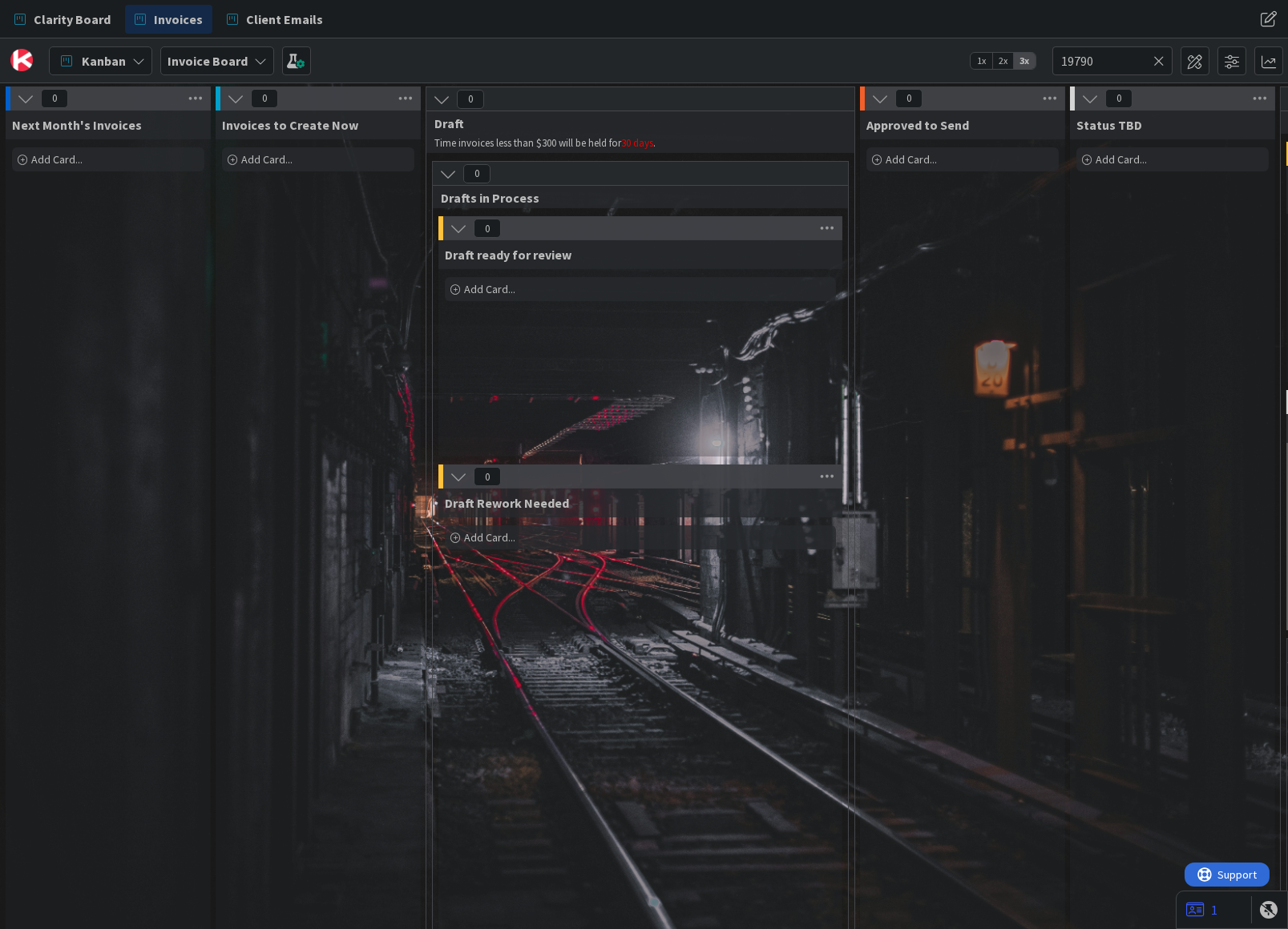
click at [259, 158] on span "Add Card..." at bounding box center [267, 159] width 52 height 15
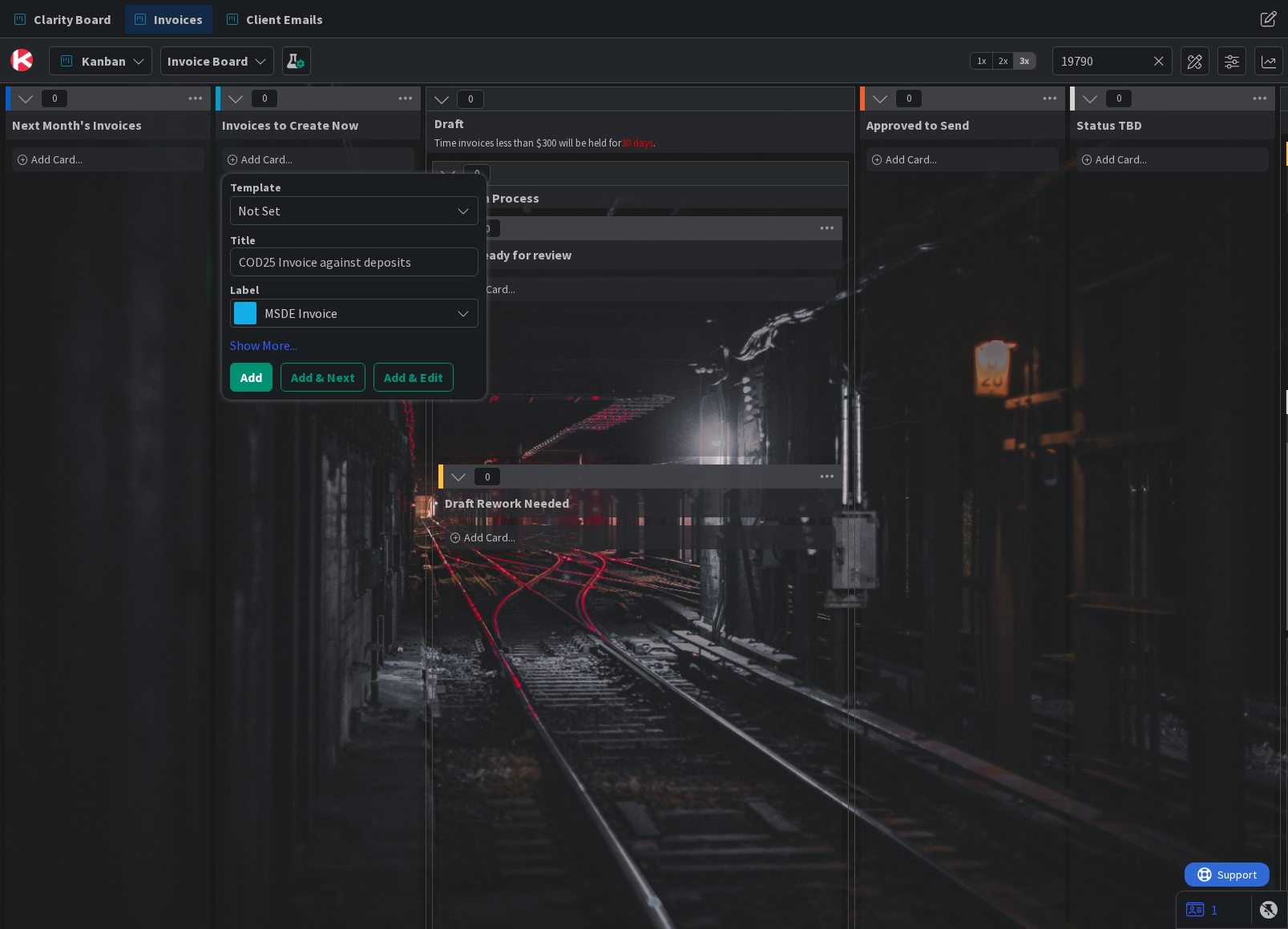
click at [330, 314] on span "MSDE Invoice" at bounding box center [353, 313] width 178 height 22
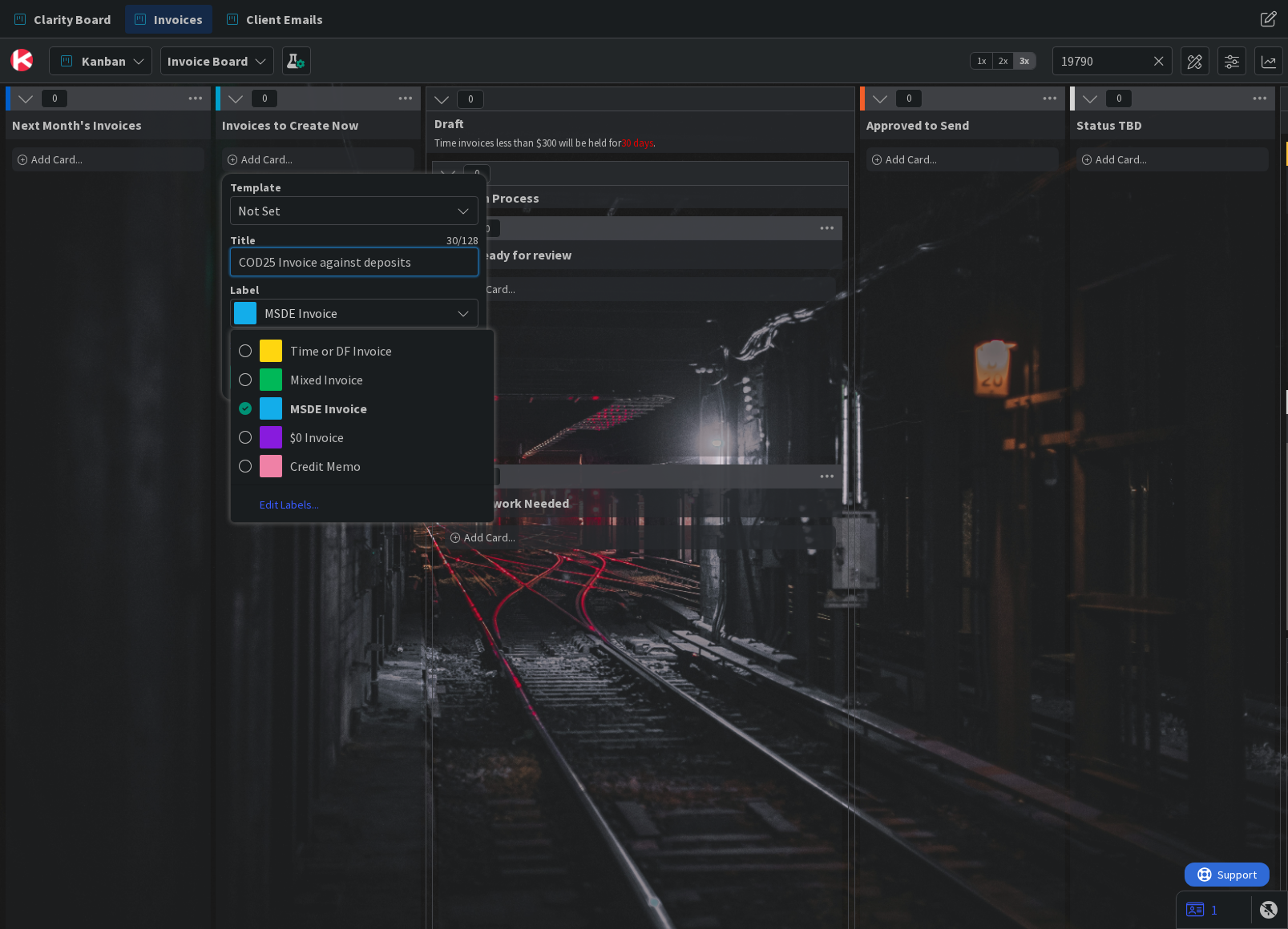
click at [428, 265] on textarea "COD25 Invoice against deposits" at bounding box center [354, 262] width 248 height 29
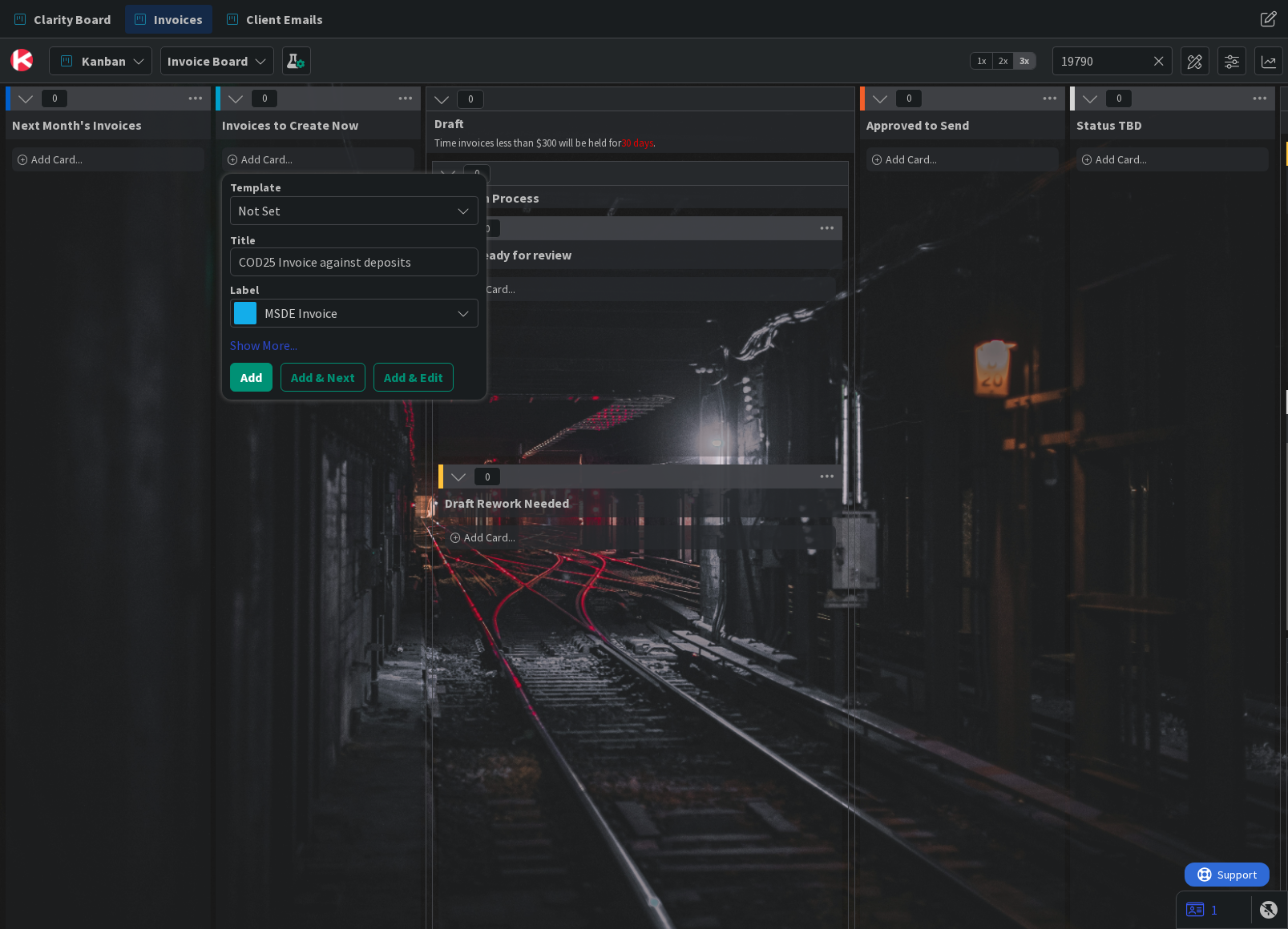
click at [268, 344] on link "Show More..." at bounding box center [354, 346] width 248 height 19
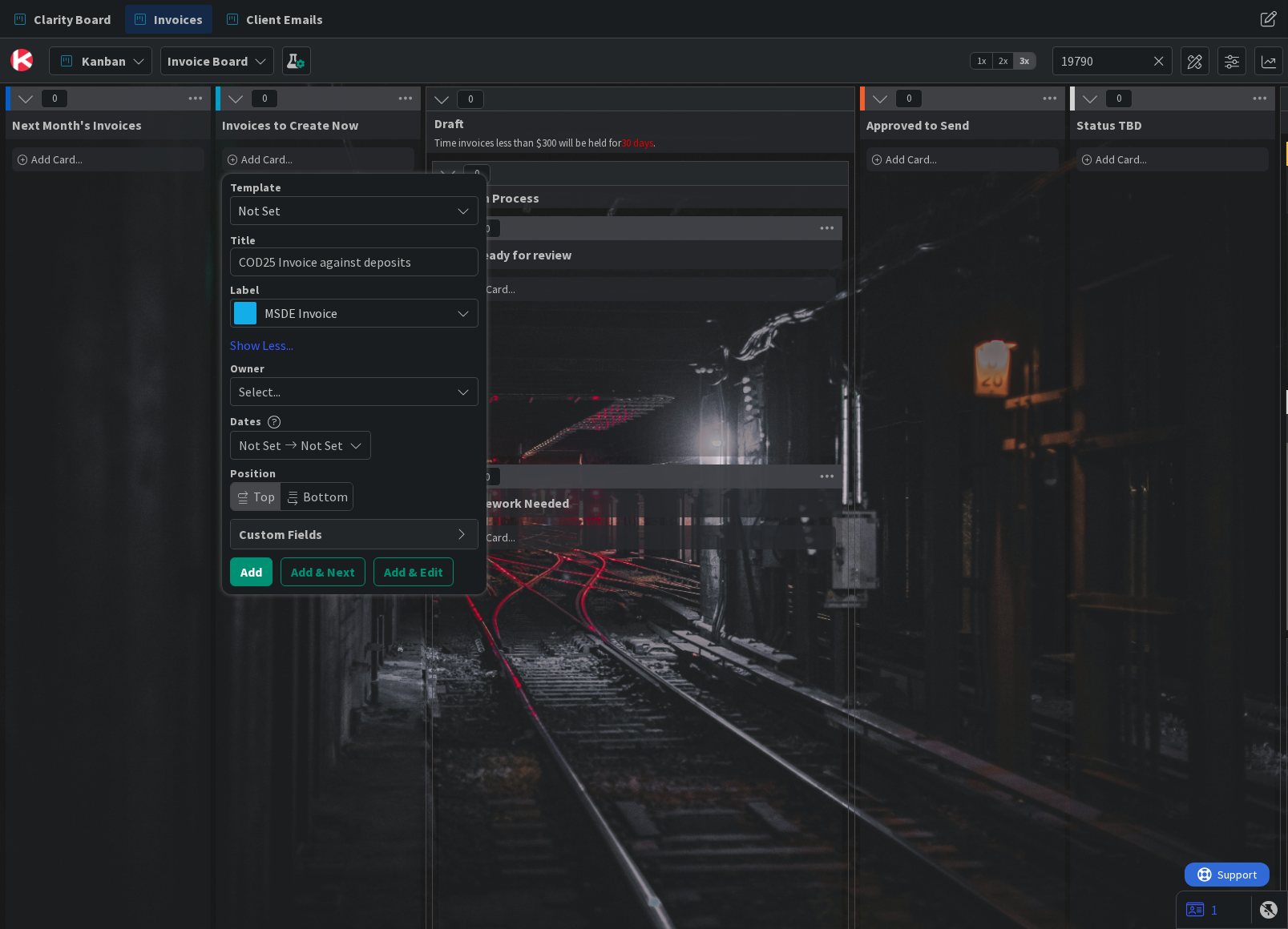
click at [318, 302] on span "MSDE Invoice" at bounding box center [353, 313] width 178 height 22
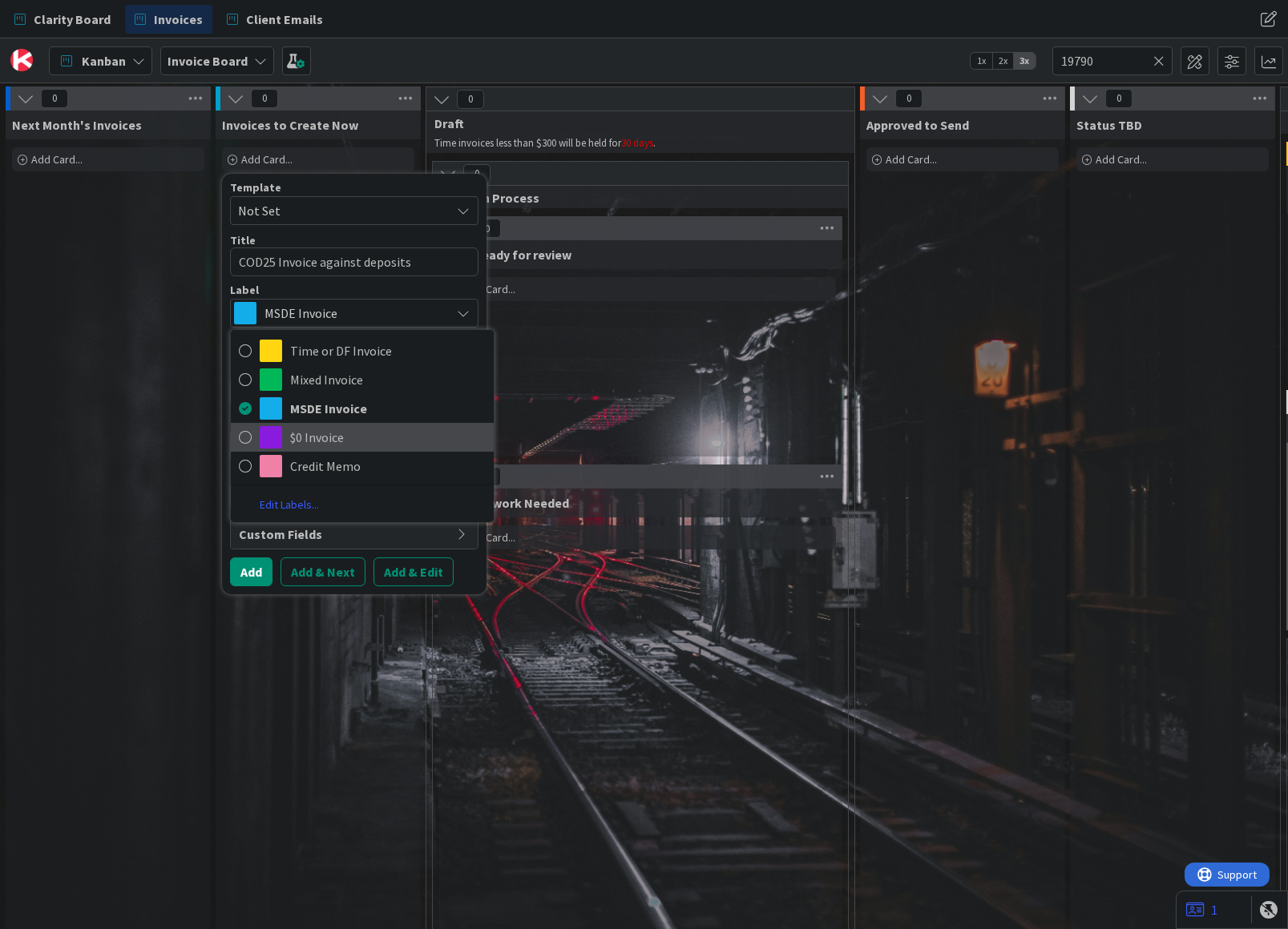
click at [319, 433] on span "$0 Invoice" at bounding box center [388, 437] width 196 height 24
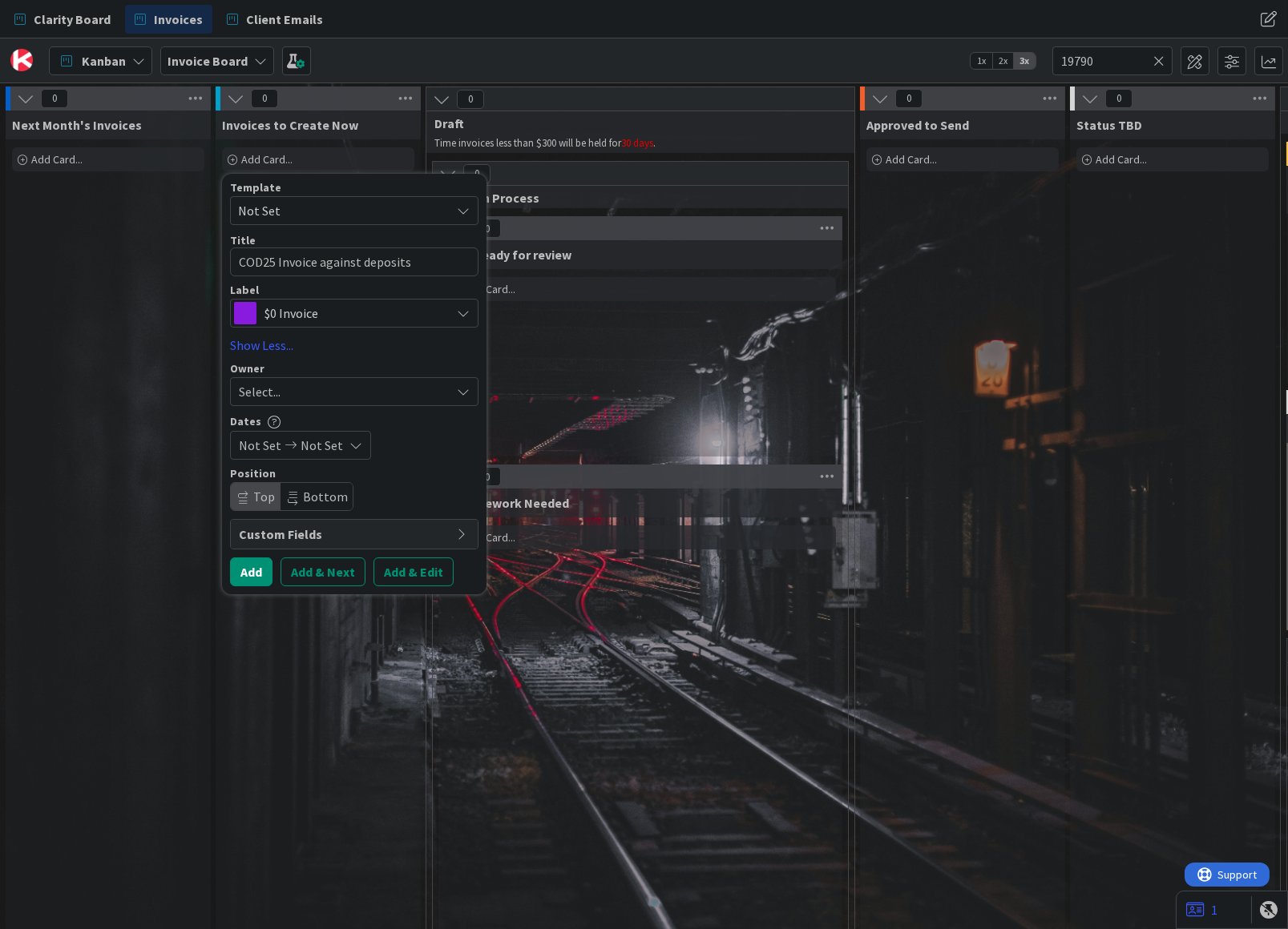
click at [329, 389] on div "Select..." at bounding box center [344, 391] width 211 height 19
click at [322, 526] on span "[PERSON_NAME]" at bounding box center [330, 526] width 78 height 24
click at [255, 569] on button "Add" at bounding box center [251, 572] width 43 height 29
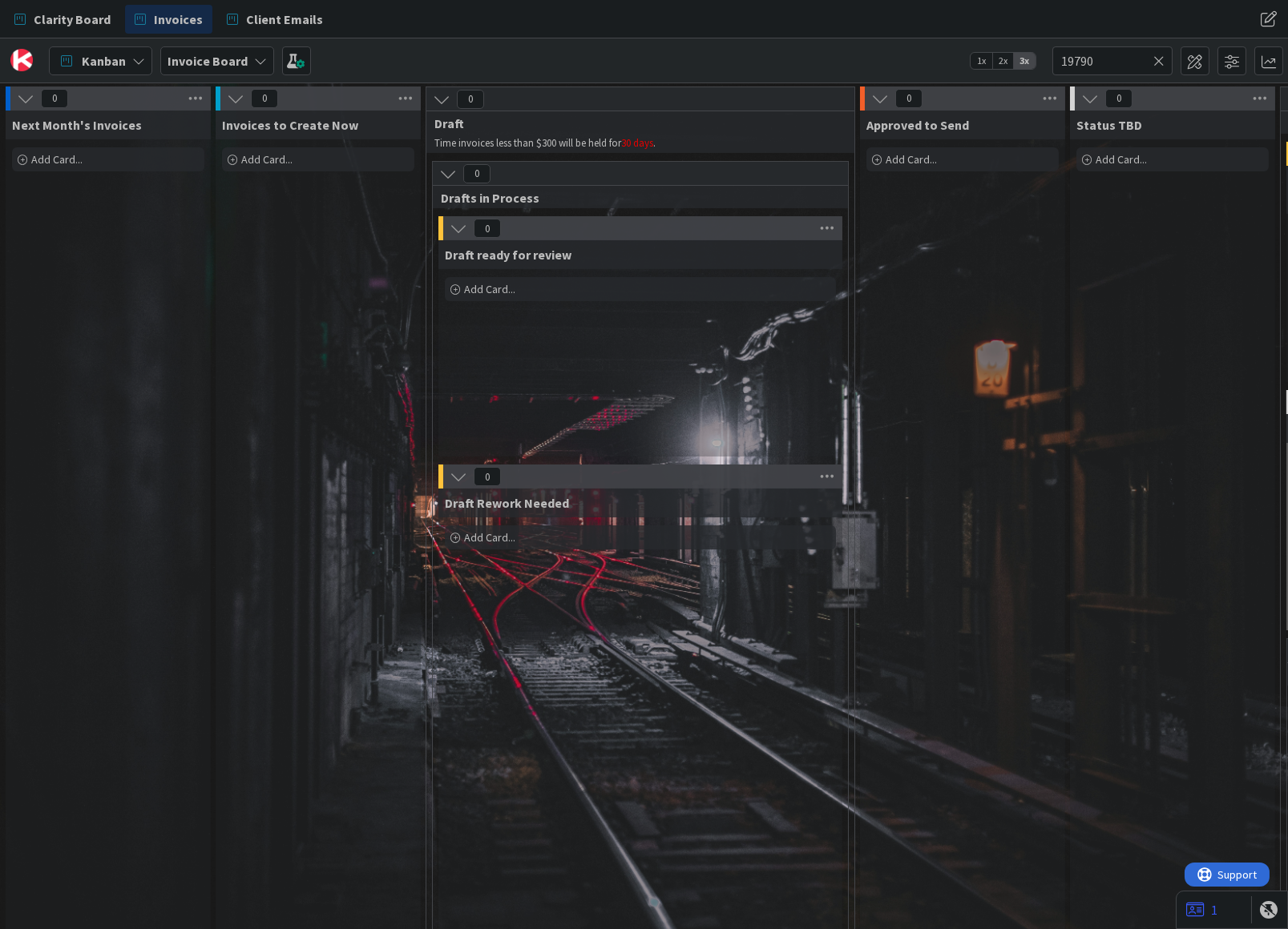
click at [1156, 59] on icon at bounding box center [1159, 60] width 12 height 15
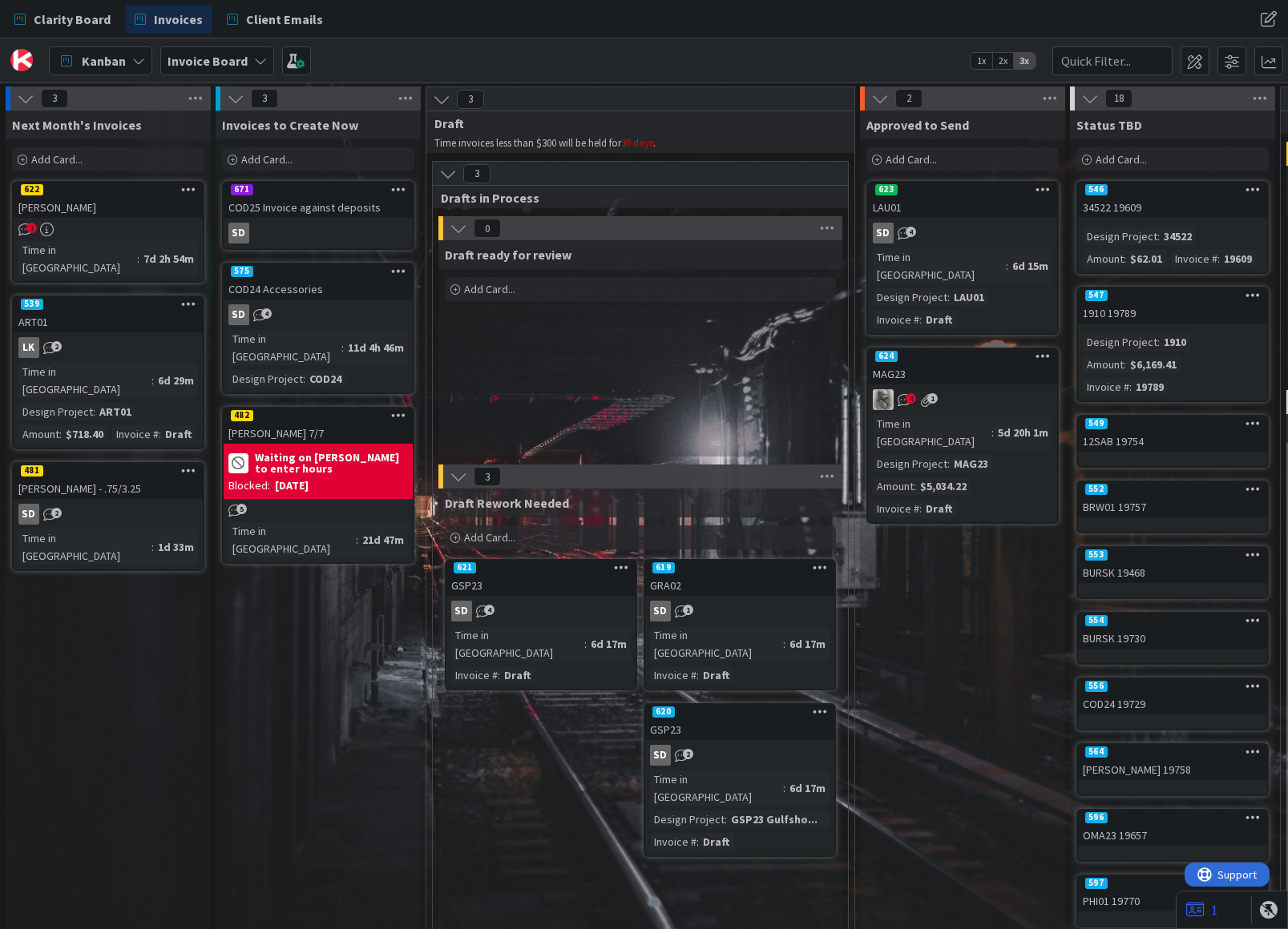
click at [322, 189] on div "671" at bounding box center [318, 190] width 189 height 15
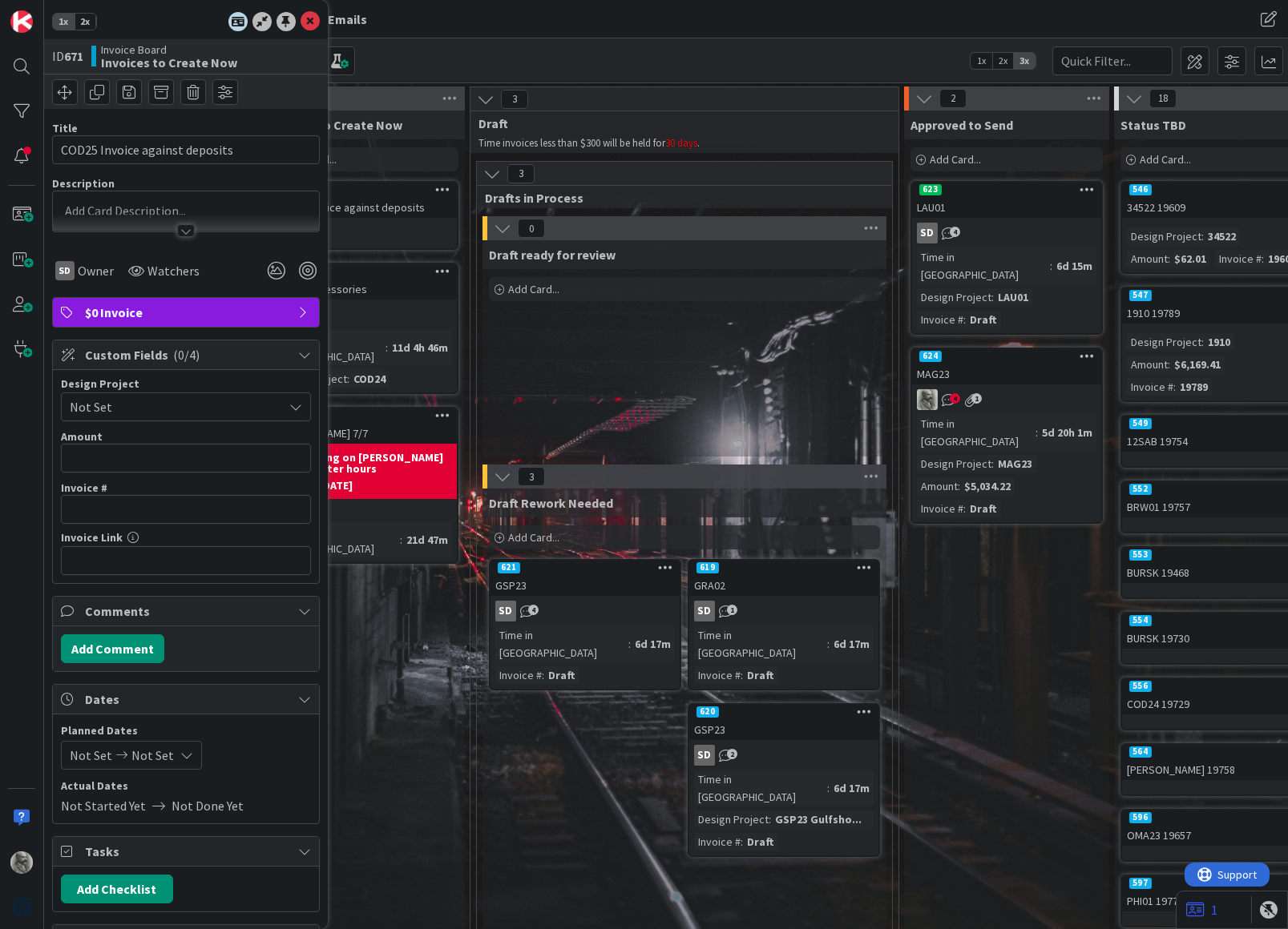
click at [148, 399] on span "Not Set" at bounding box center [172, 406] width 206 height 22
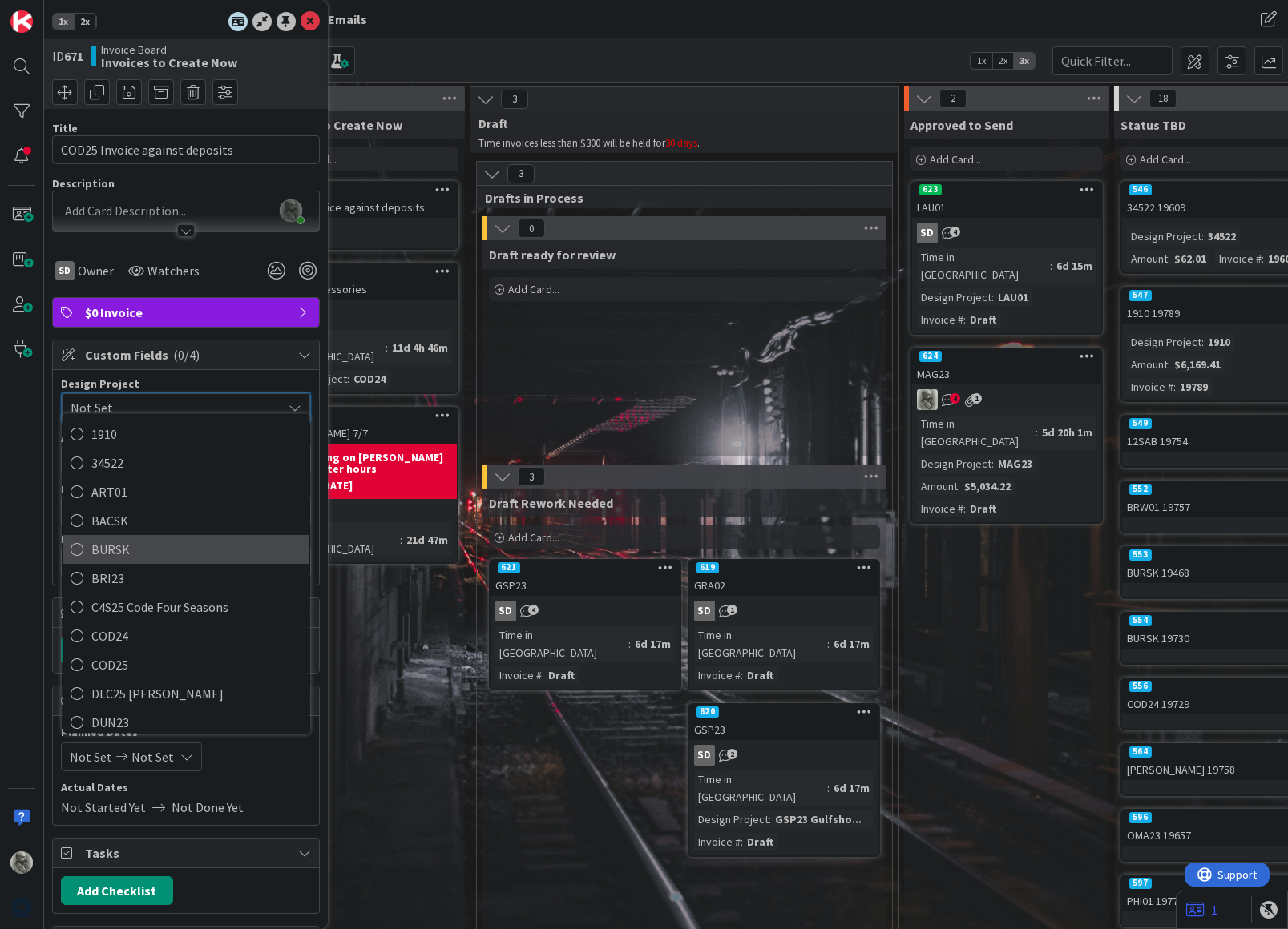
scroll to position [34, 0]
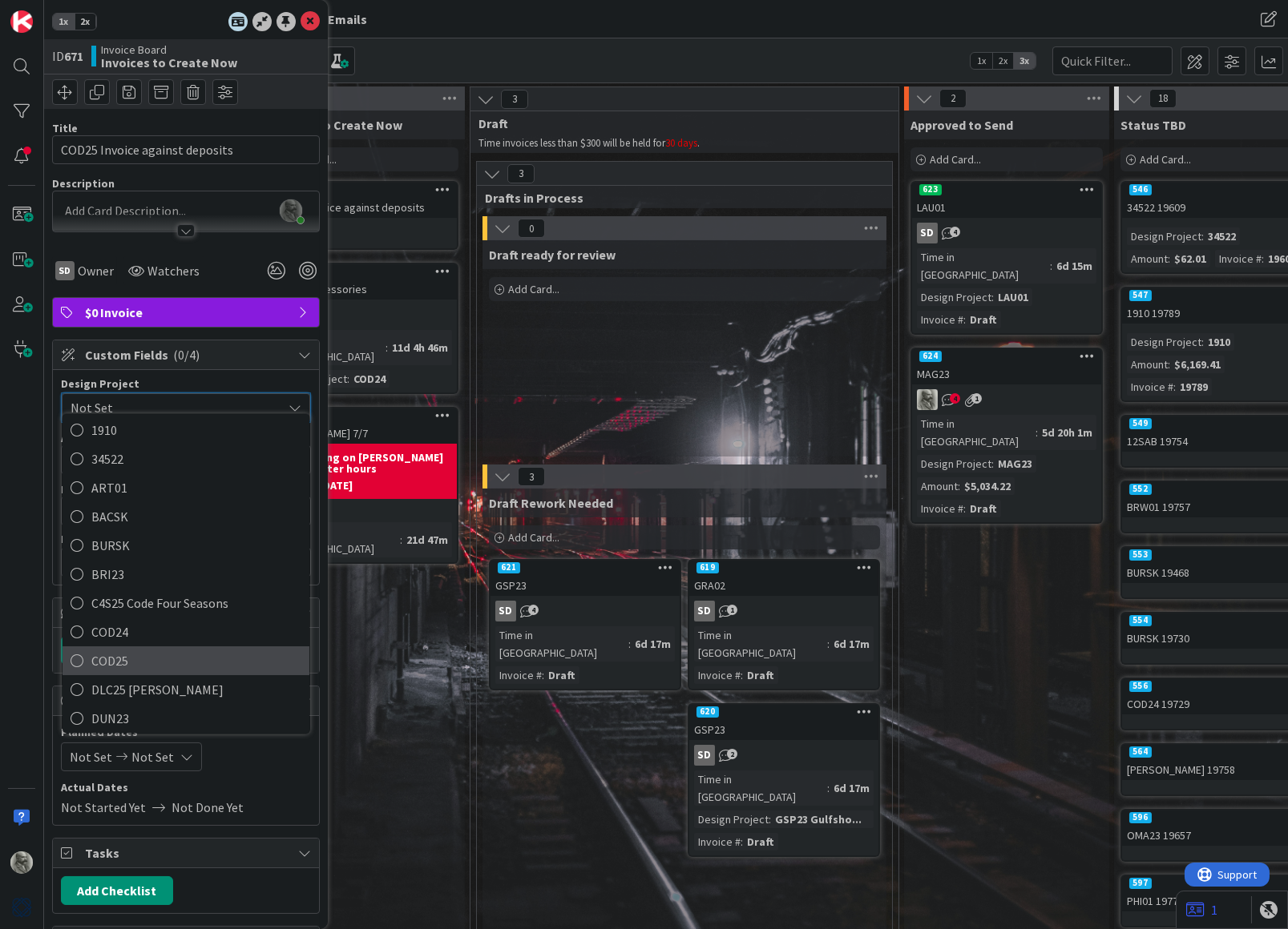
click at [94, 652] on span "COD25" at bounding box center [197, 661] width 210 height 24
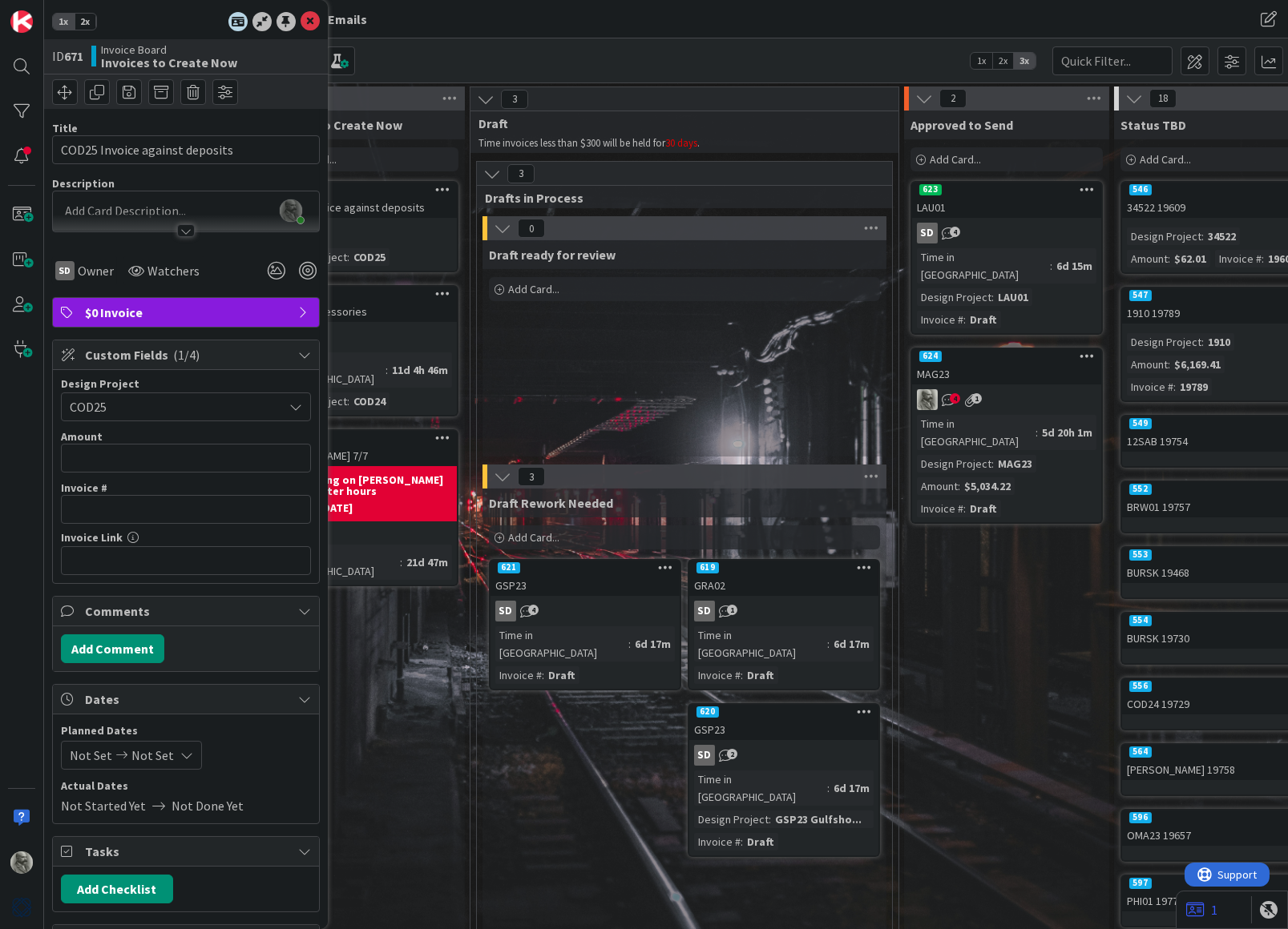
scroll to position [0, 0]
click at [122, 207] on div "[PERSON_NAME] just joined" at bounding box center [185, 211] width 266 height 40
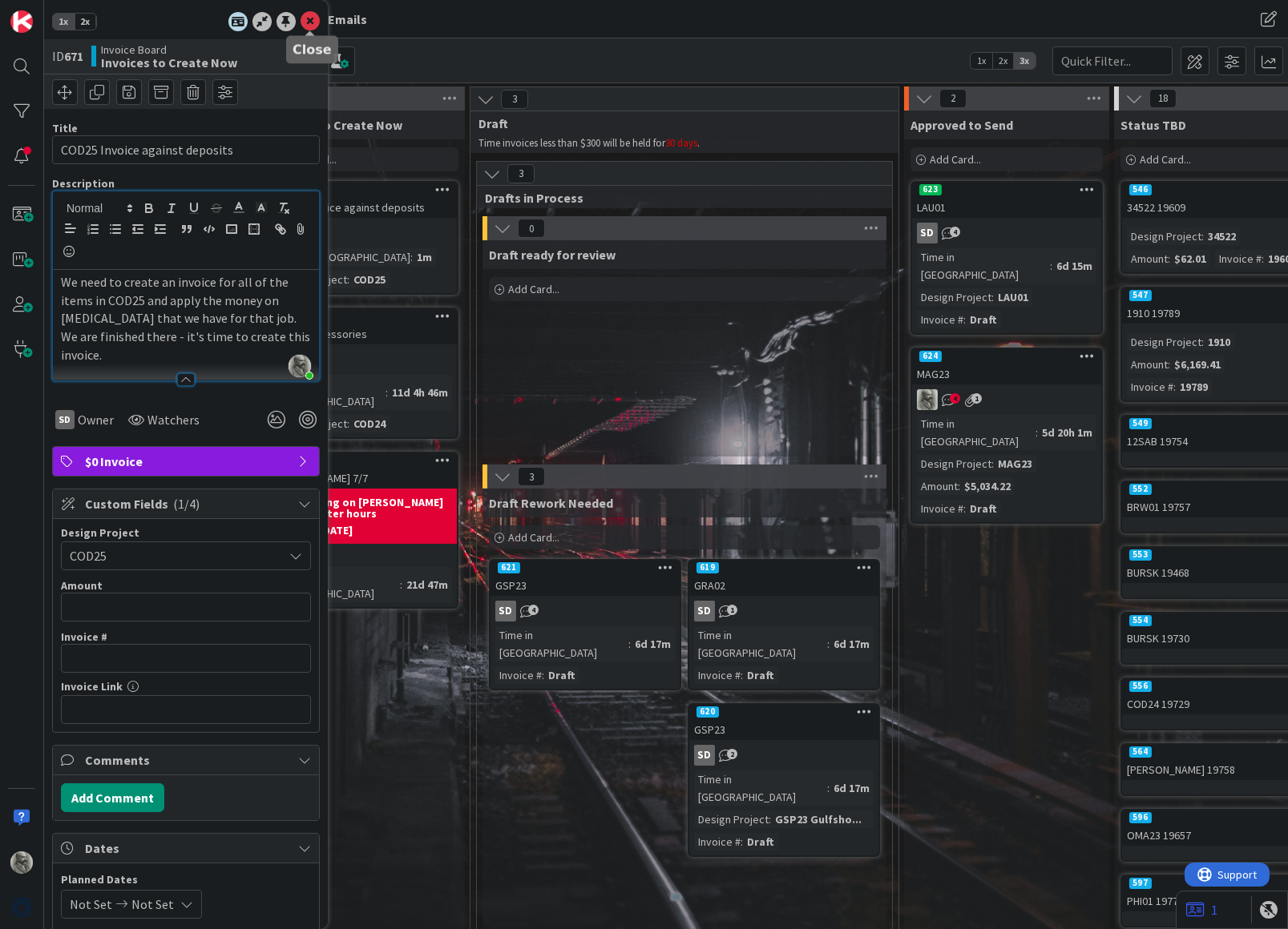
click at [311, 20] on icon at bounding box center [310, 21] width 19 height 19
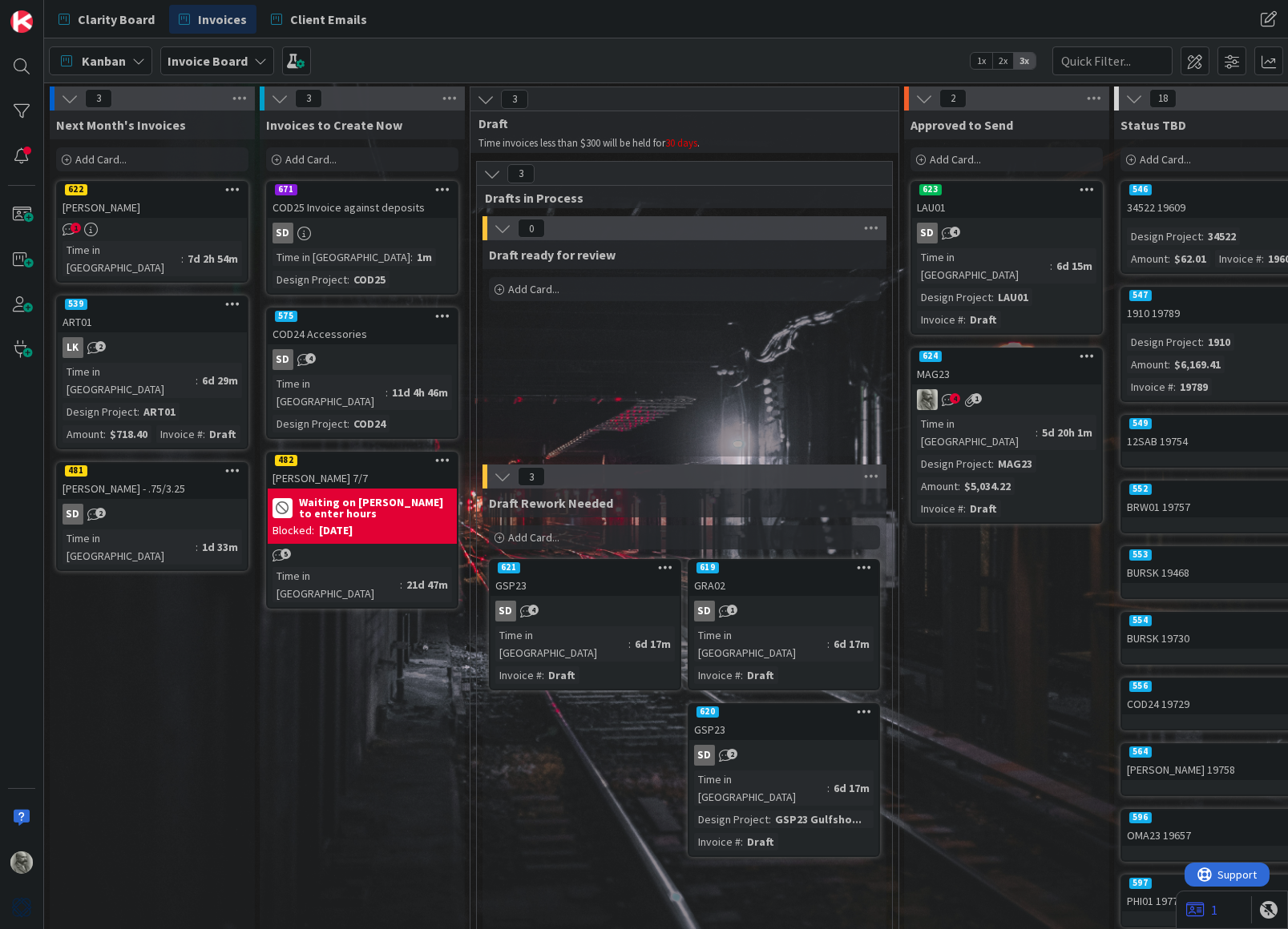
click at [372, 204] on div "COD25 Invoice against deposits" at bounding box center [362, 206] width 189 height 20
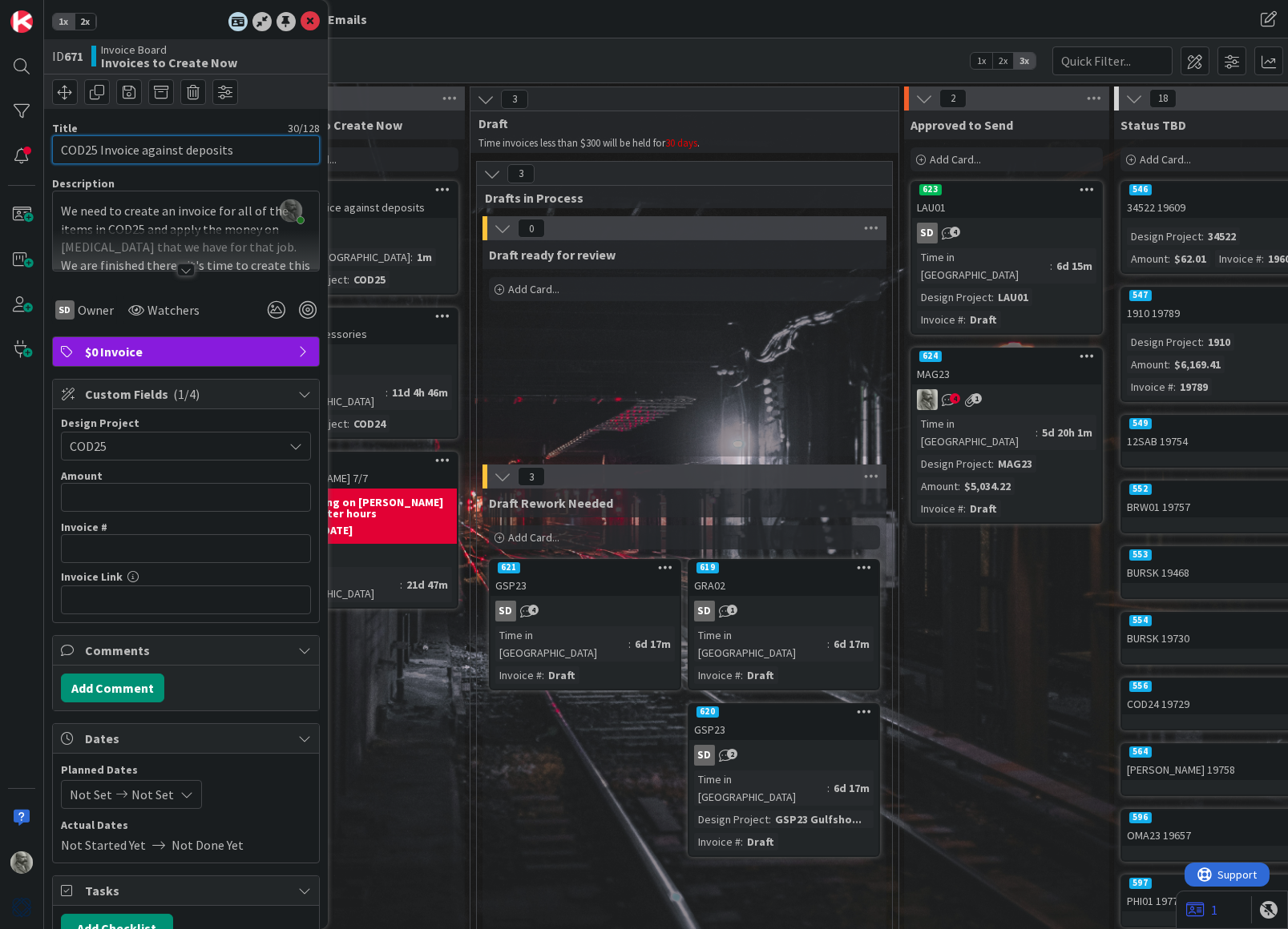
drag, startPoint x: 233, startPoint y: 152, endPoint x: 137, endPoint y: 148, distance: 96.1
click at [137, 148] on input "COD25 Invoice against deposits" at bounding box center [185, 150] width 268 height 29
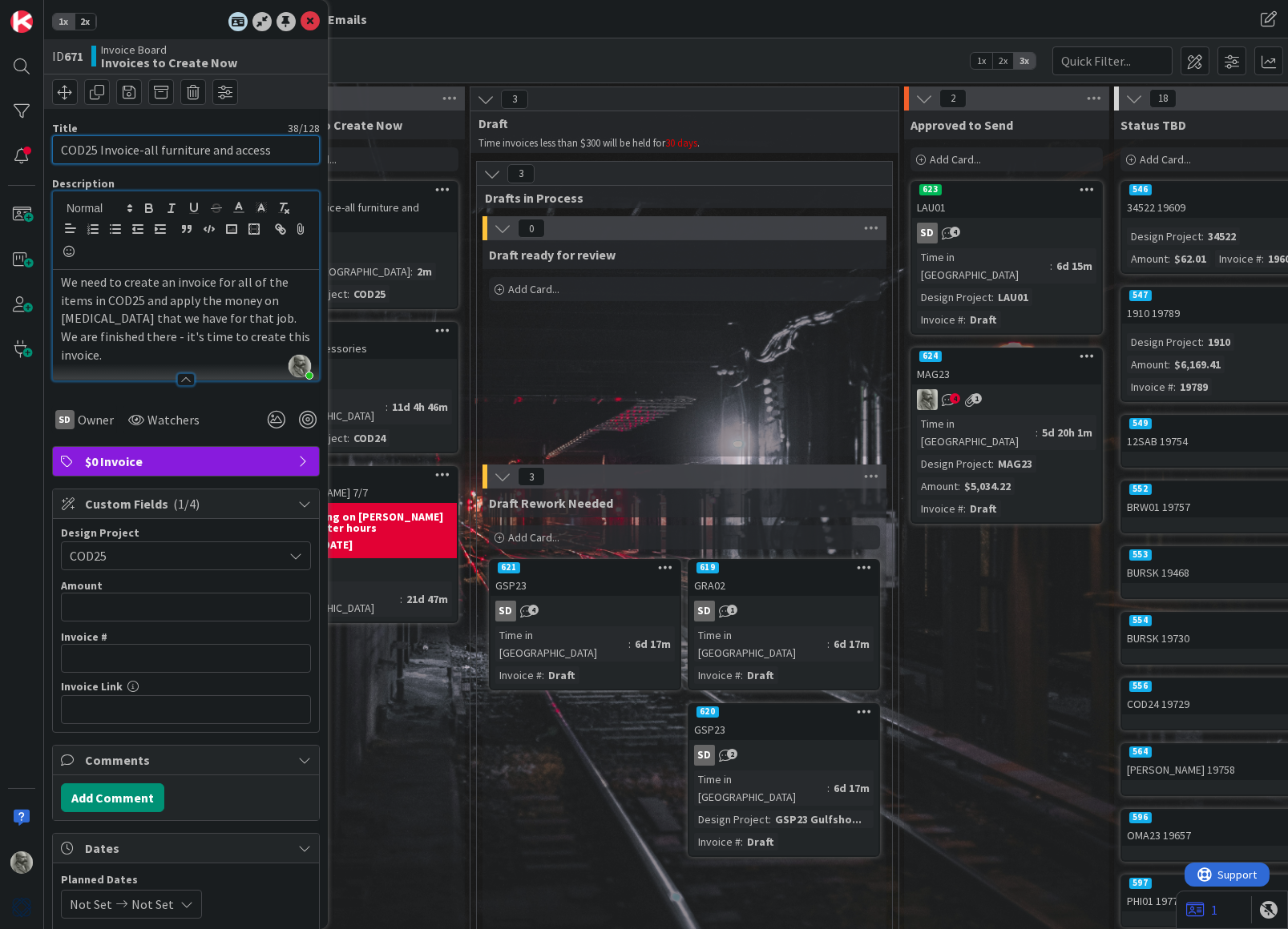
click at [272, 147] on input "COD25 Invoice-all furniture and access" at bounding box center [185, 150] width 268 height 29
click at [314, 24] on icon at bounding box center [310, 21] width 19 height 19
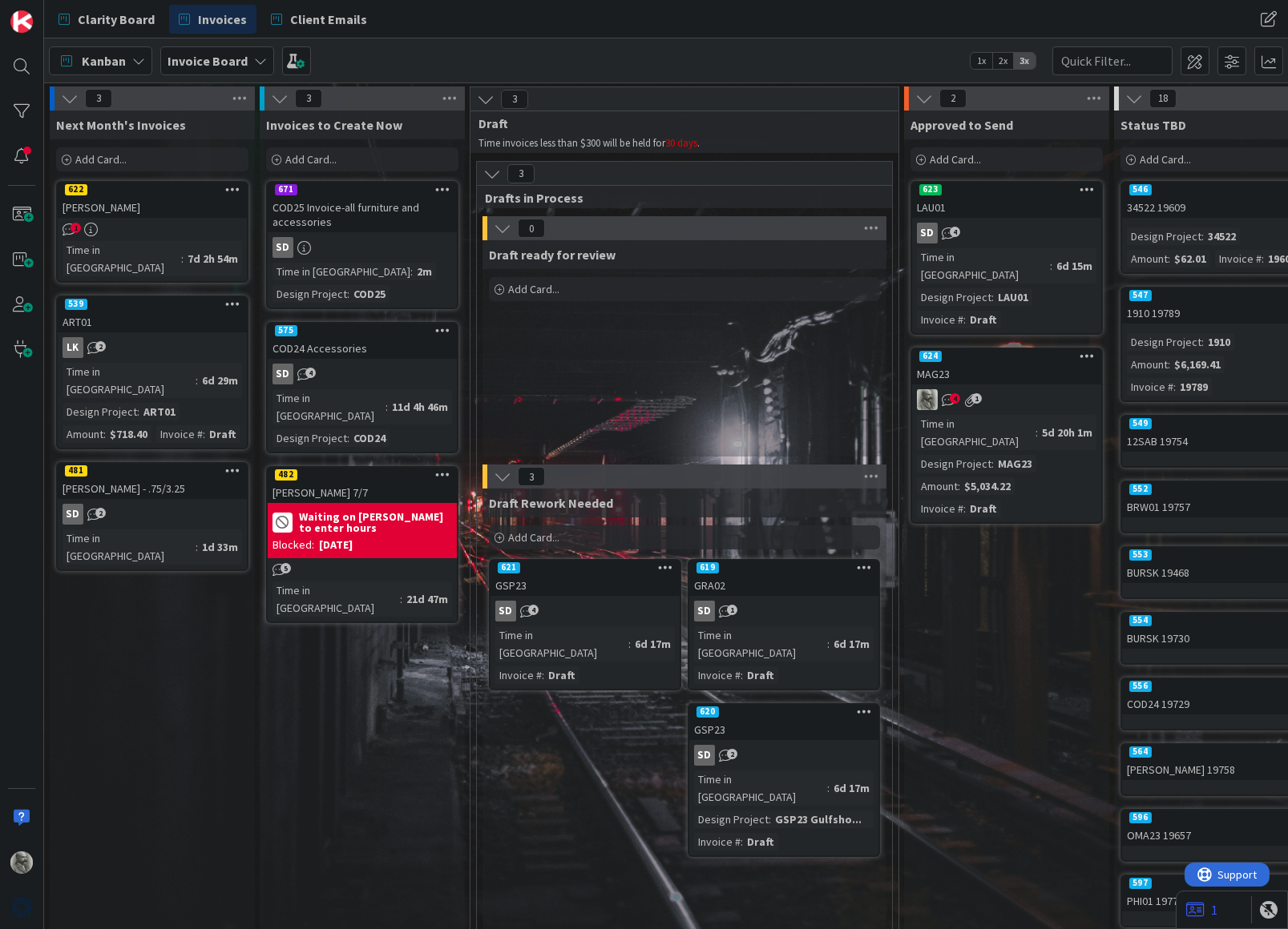
click at [382, 482] on div "[PERSON_NAME] 7/7" at bounding box center [362, 492] width 189 height 20
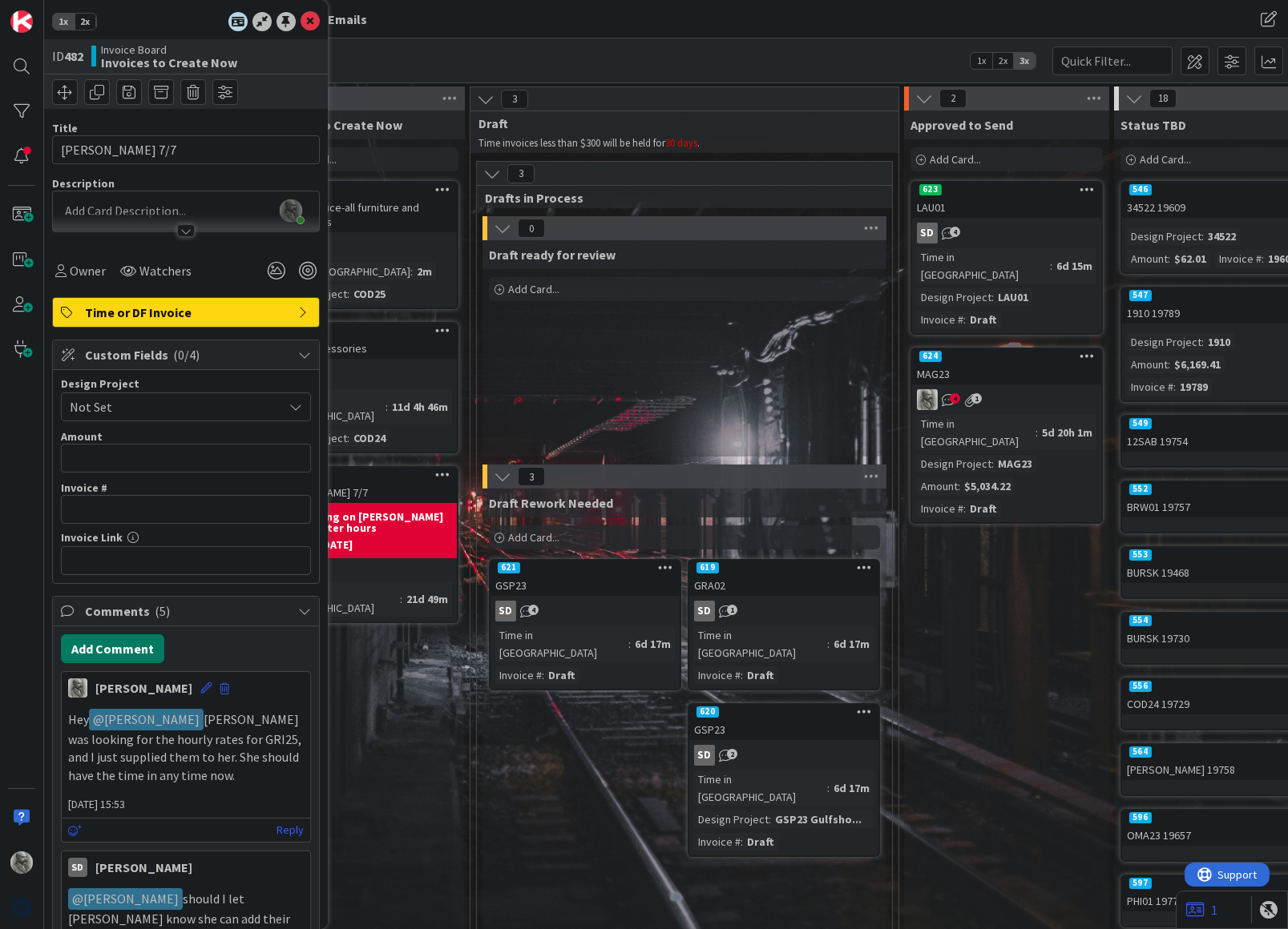
click at [115, 650] on button "Add Comment" at bounding box center [113, 649] width 103 height 29
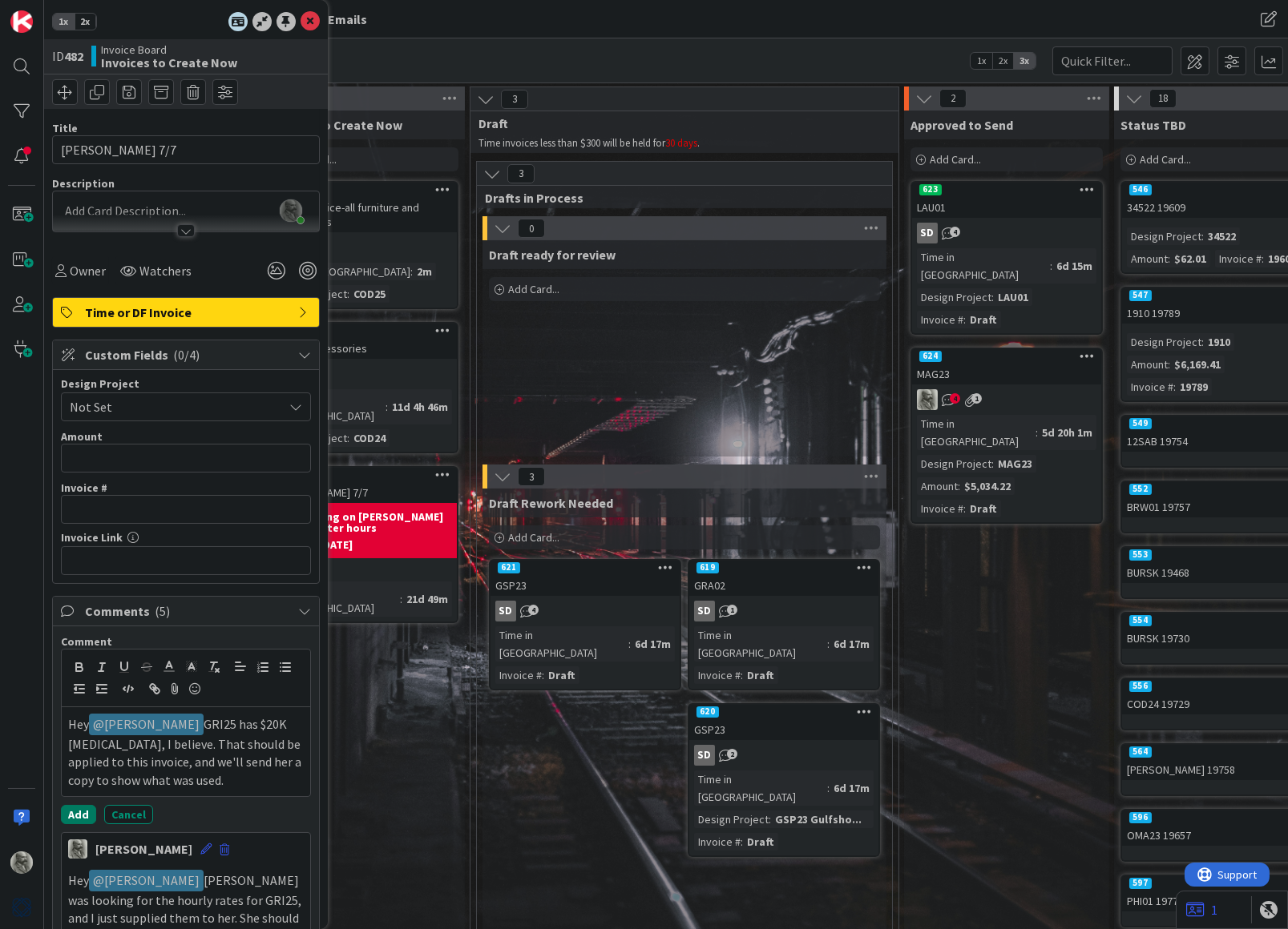
click at [82, 805] on button "Add" at bounding box center [79, 815] width 35 height 19
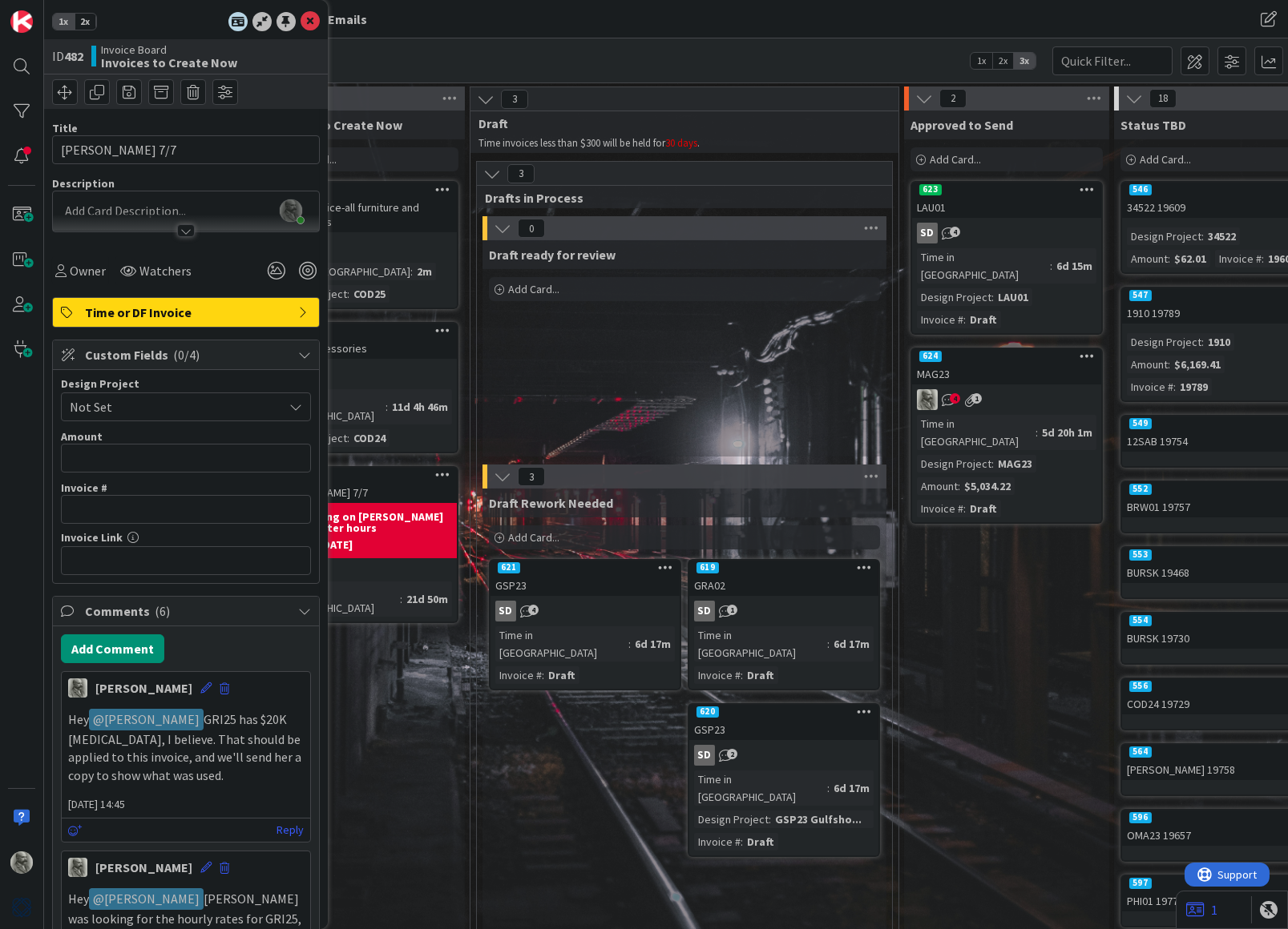
click at [171, 408] on span "Not Set" at bounding box center [172, 406] width 206 height 22
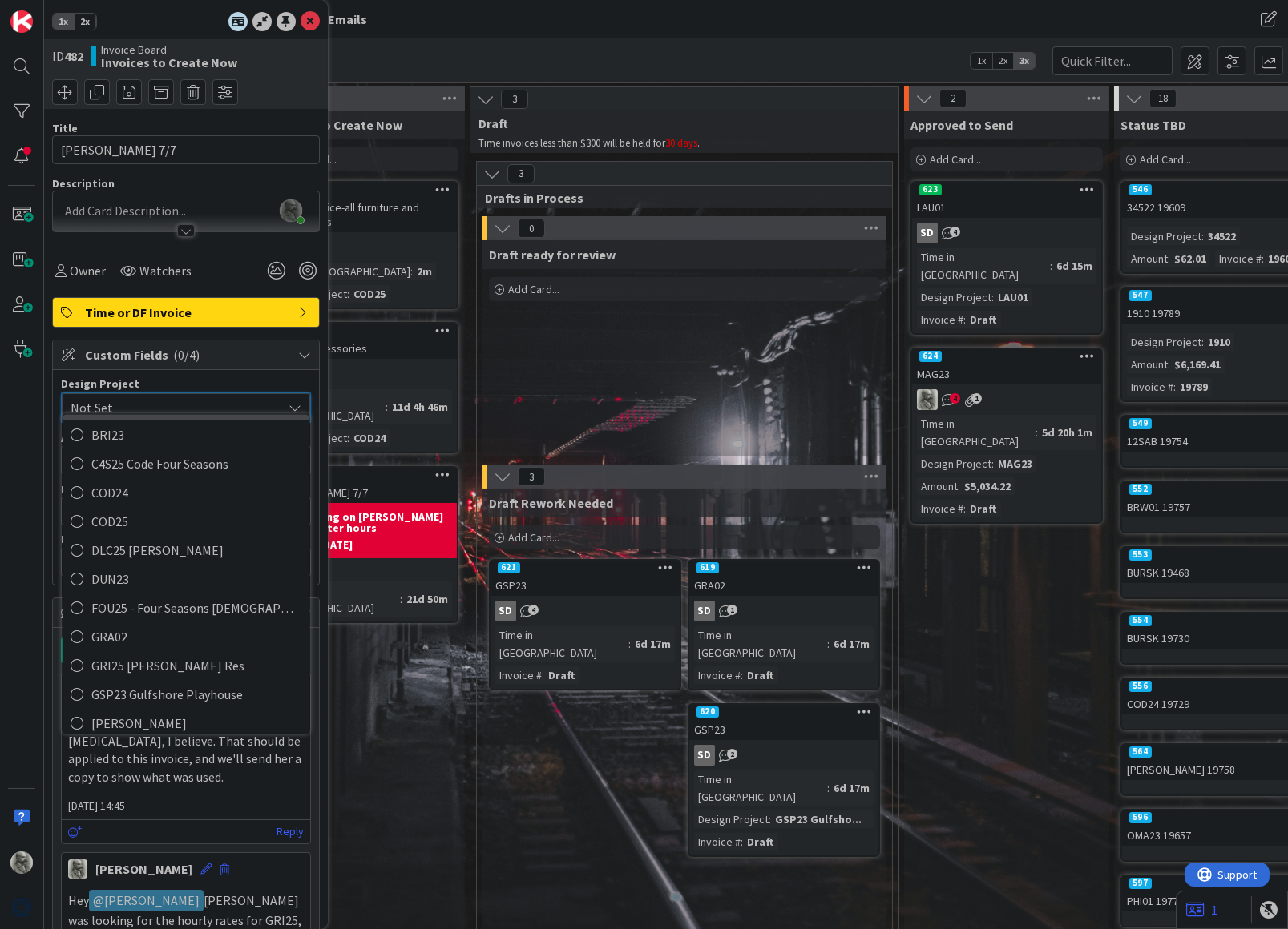
scroll to position [176, 0]
click at [156, 658] on span "GRI25 [PERSON_NAME] Res" at bounding box center [197, 663] width 210 height 24
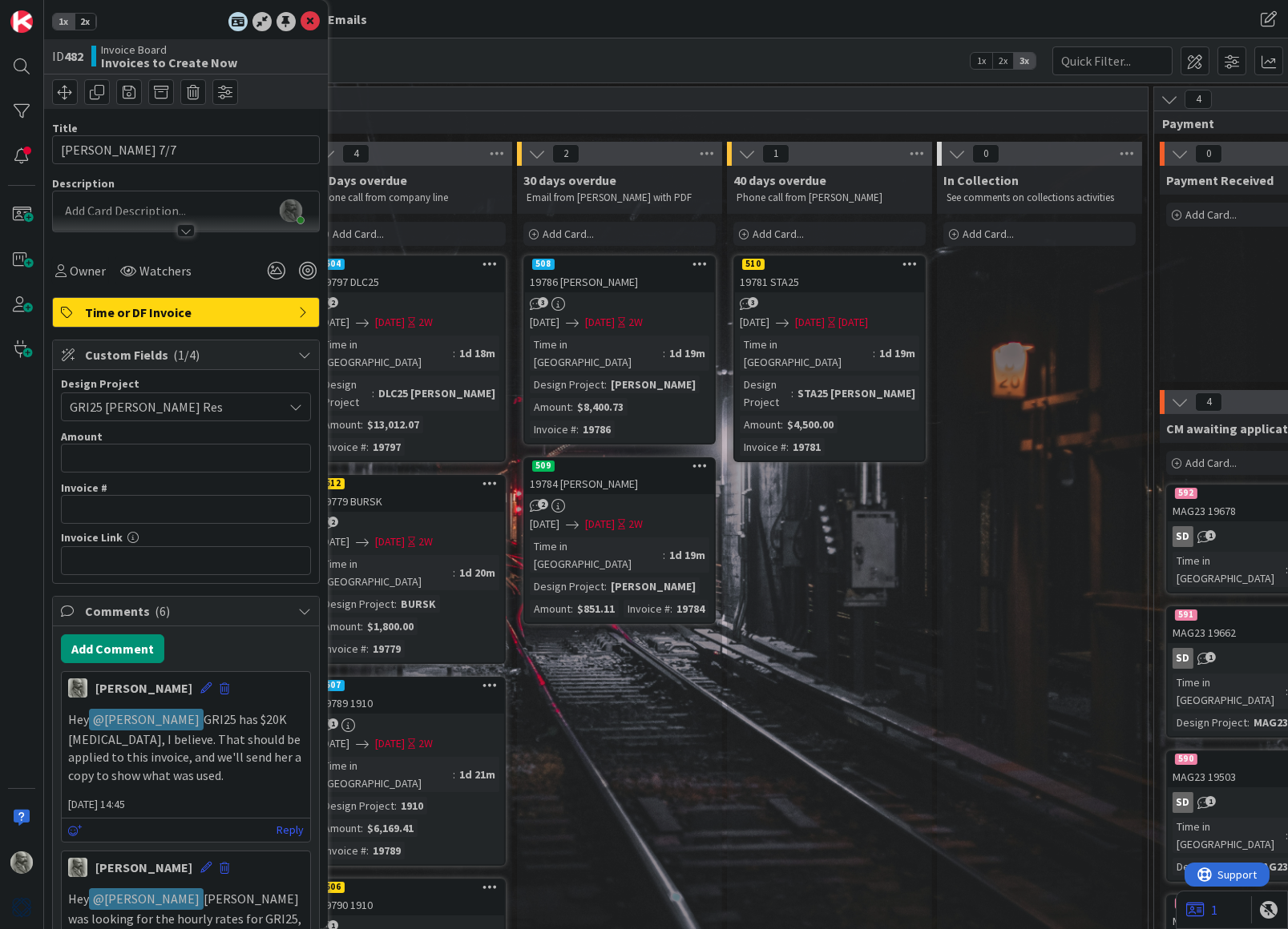
scroll to position [0, 1680]
click at [313, 20] on icon at bounding box center [310, 21] width 19 height 19
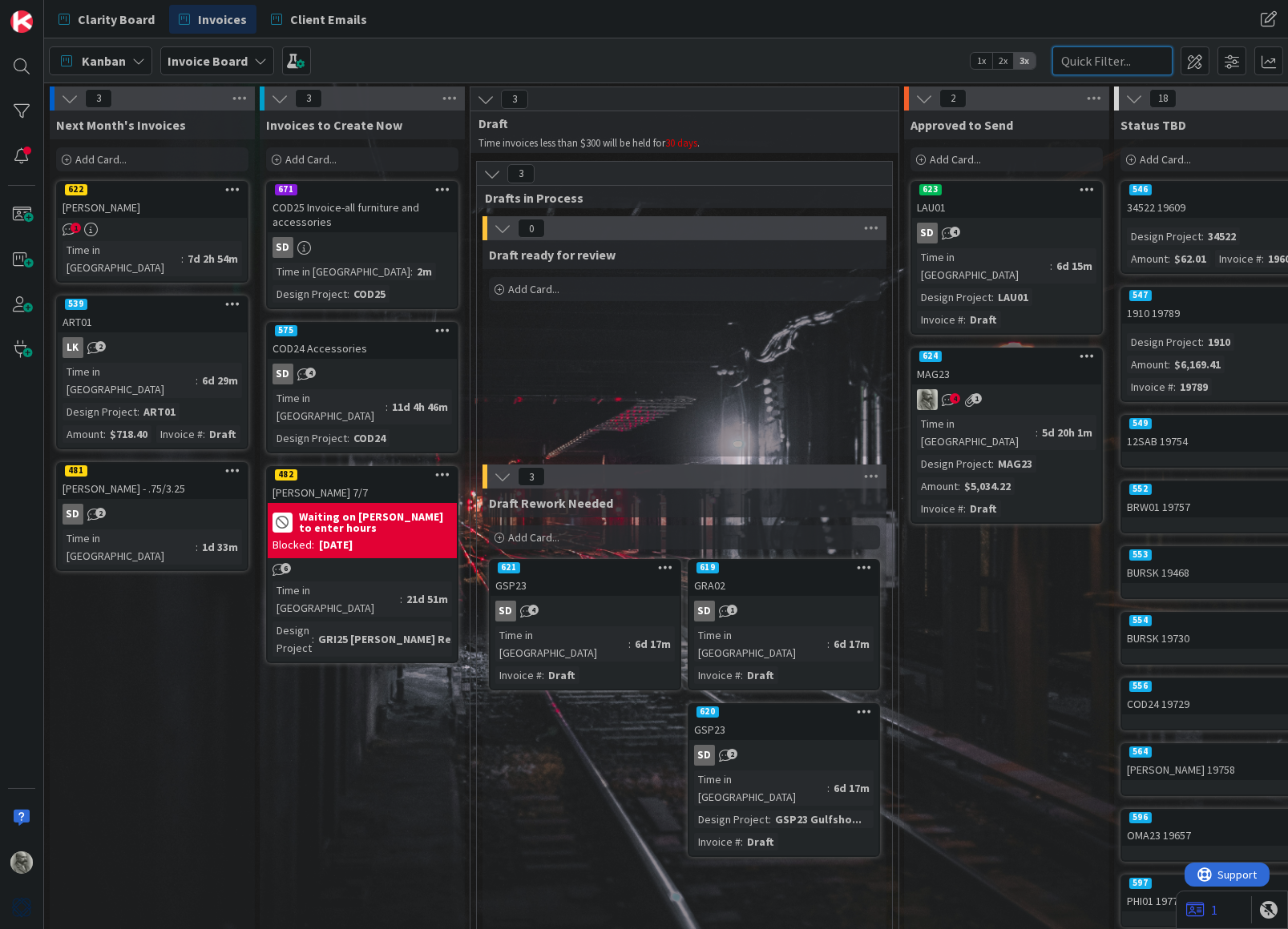
click at [1113, 56] on input "text" at bounding box center [1112, 61] width 120 height 29
click at [440, 332] on icon at bounding box center [443, 330] width 16 height 12
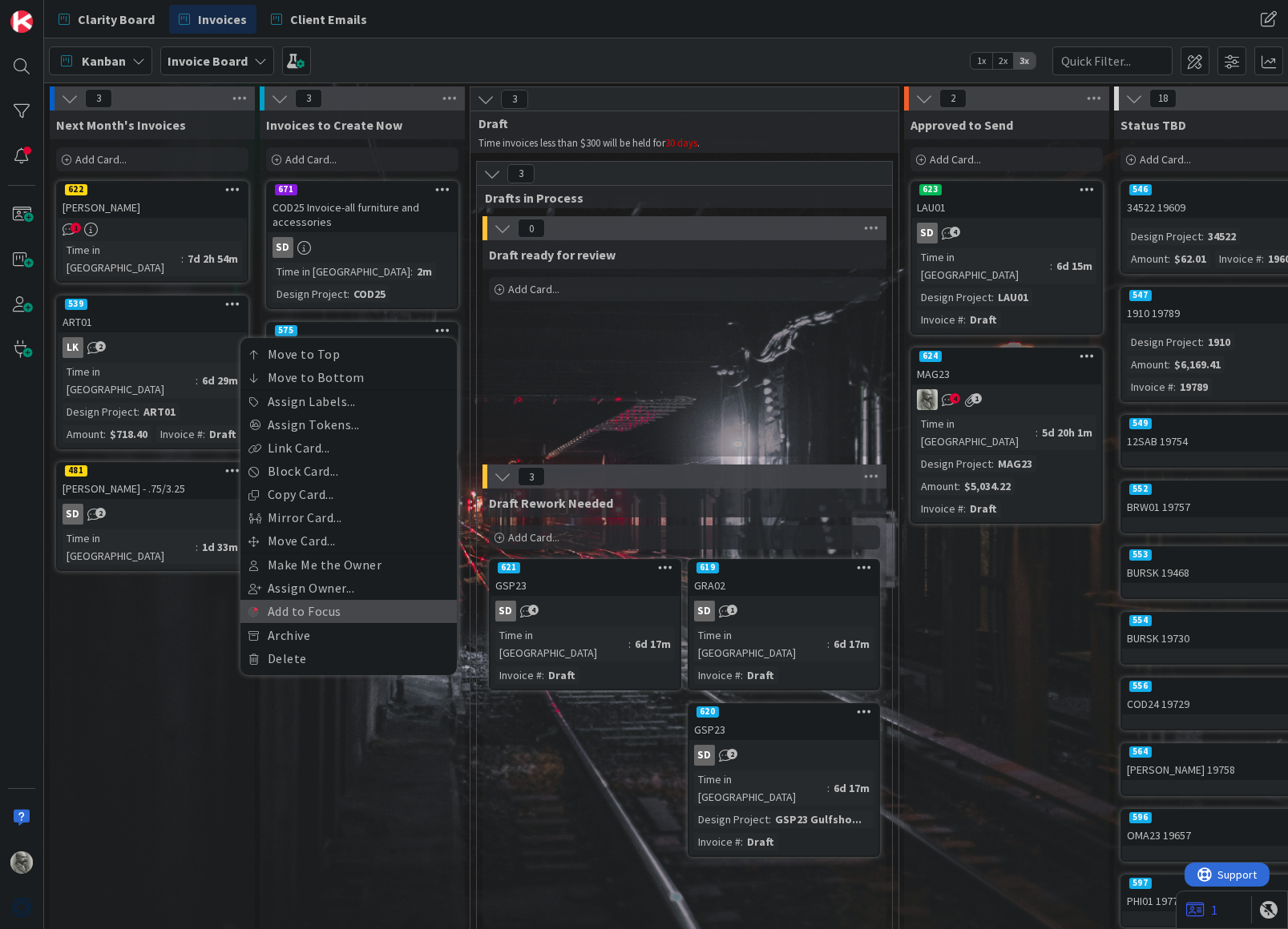
click at [301, 604] on link "Add to Focus" at bounding box center [349, 612] width 216 height 23
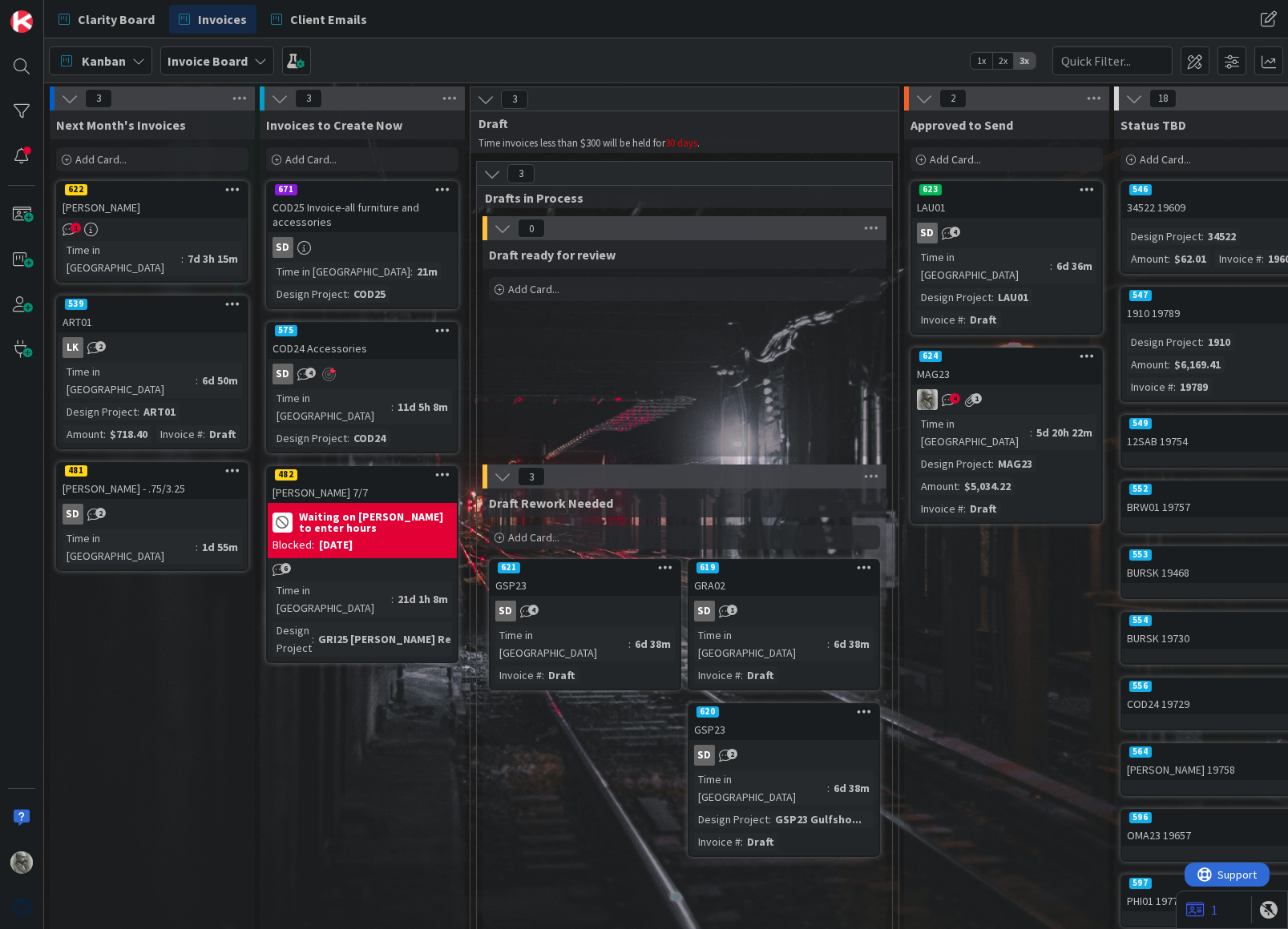
click at [353, 537] on div "[DATE]" at bounding box center [335, 544] width 34 height 17
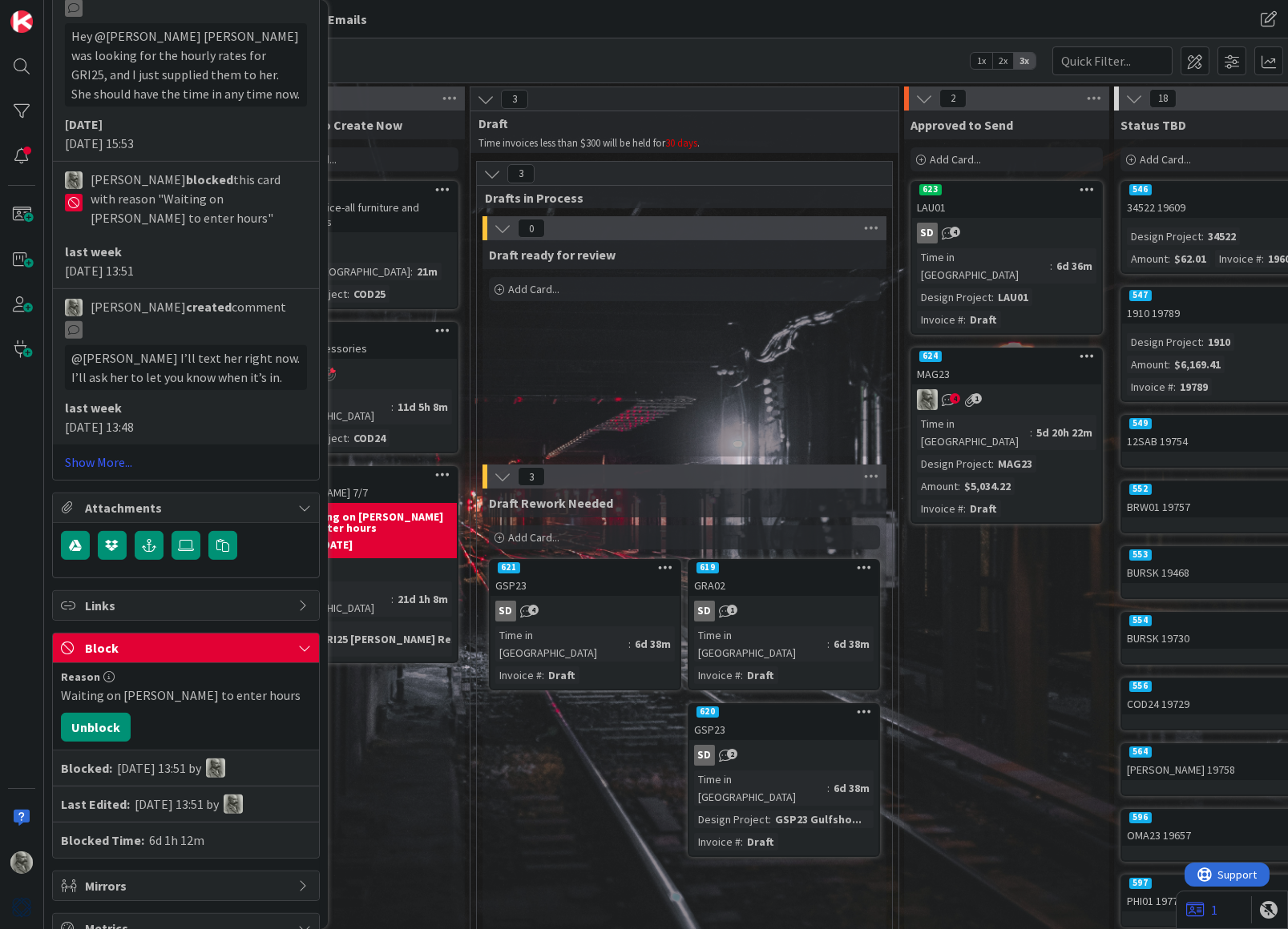
scroll to position [2554, 0]
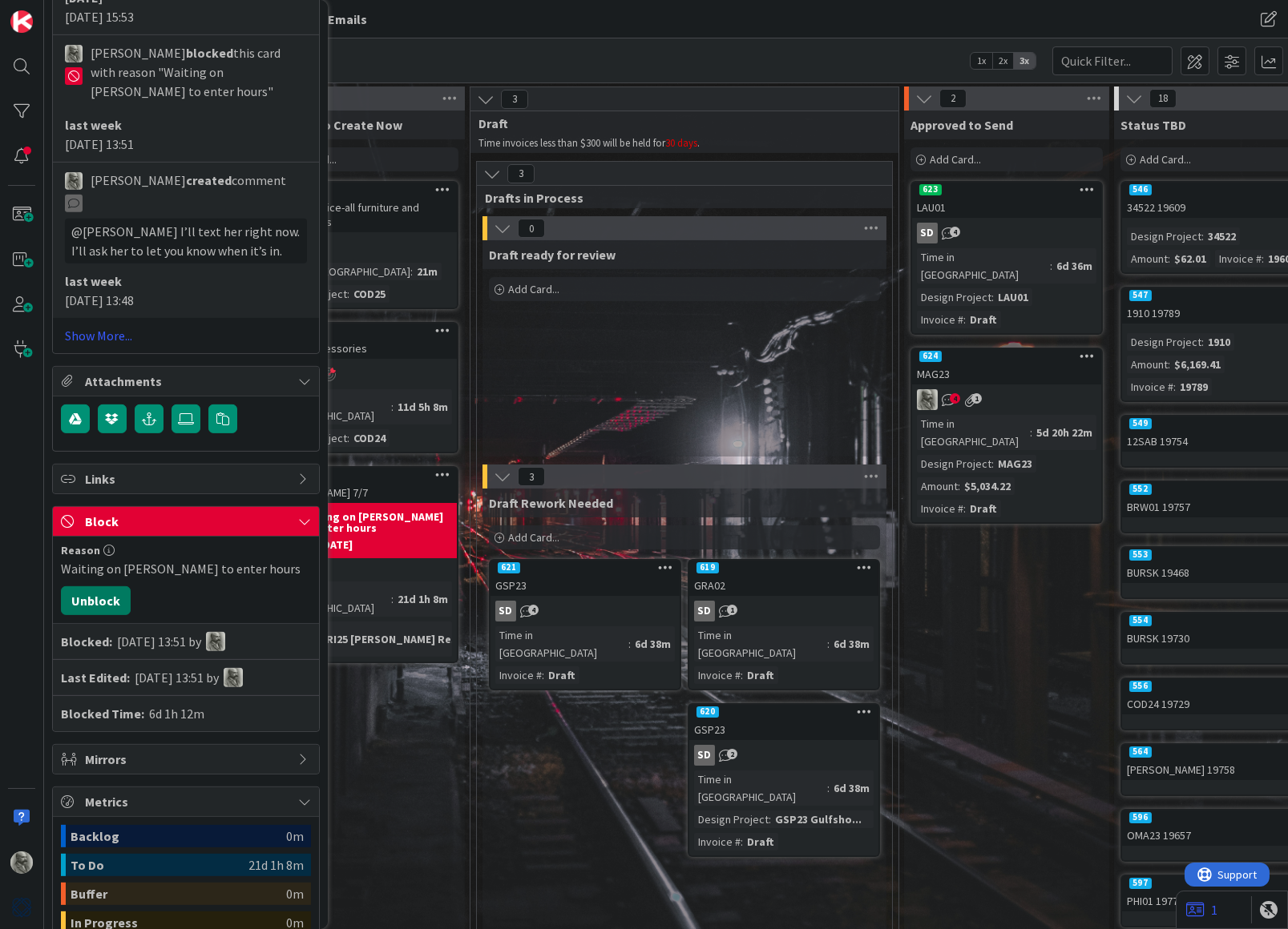
click at [104, 586] on button "Unblock" at bounding box center [96, 601] width 70 height 29
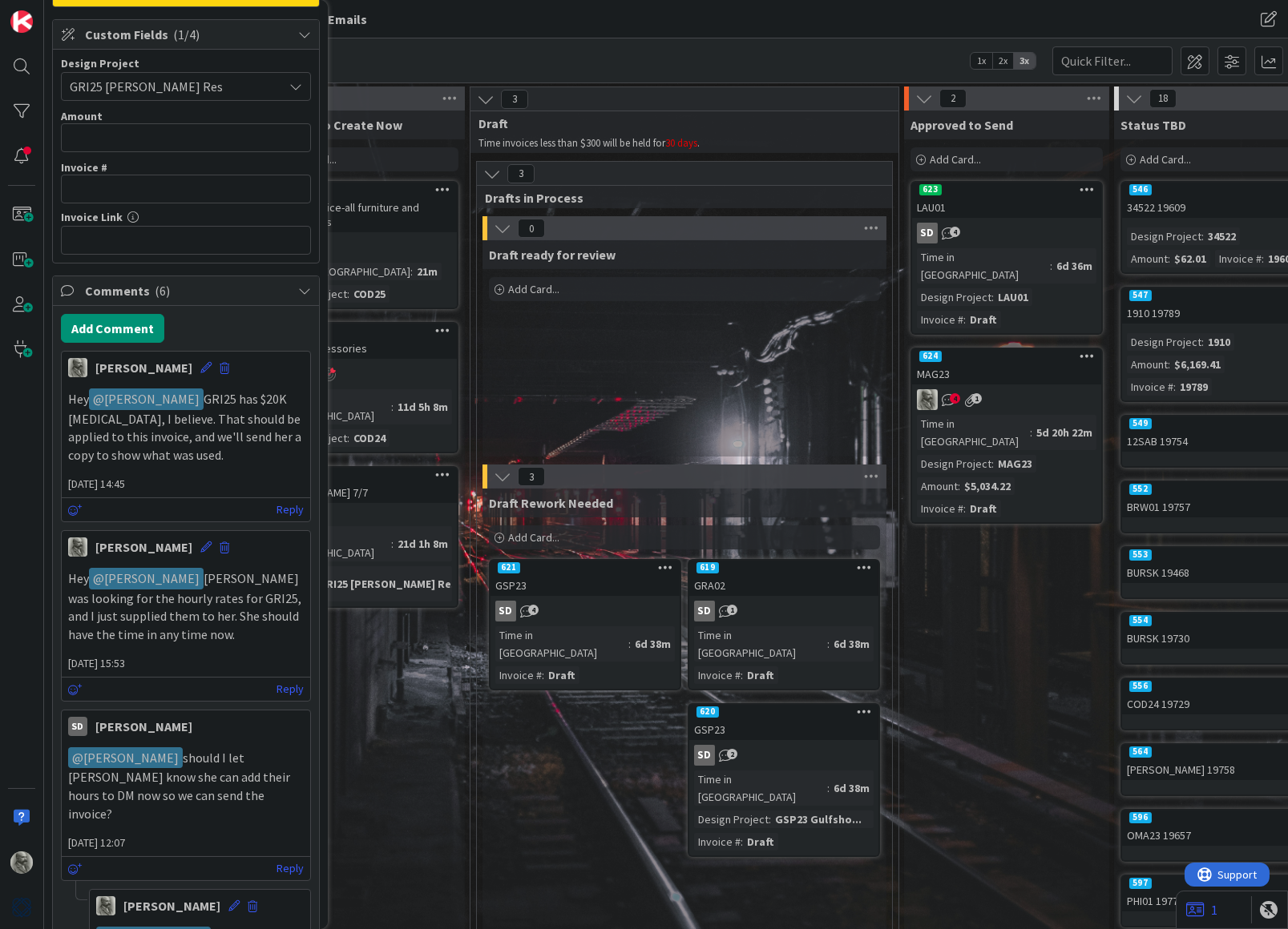
scroll to position [318, 0]
click at [111, 323] on button "Add Comment" at bounding box center [113, 330] width 103 height 29
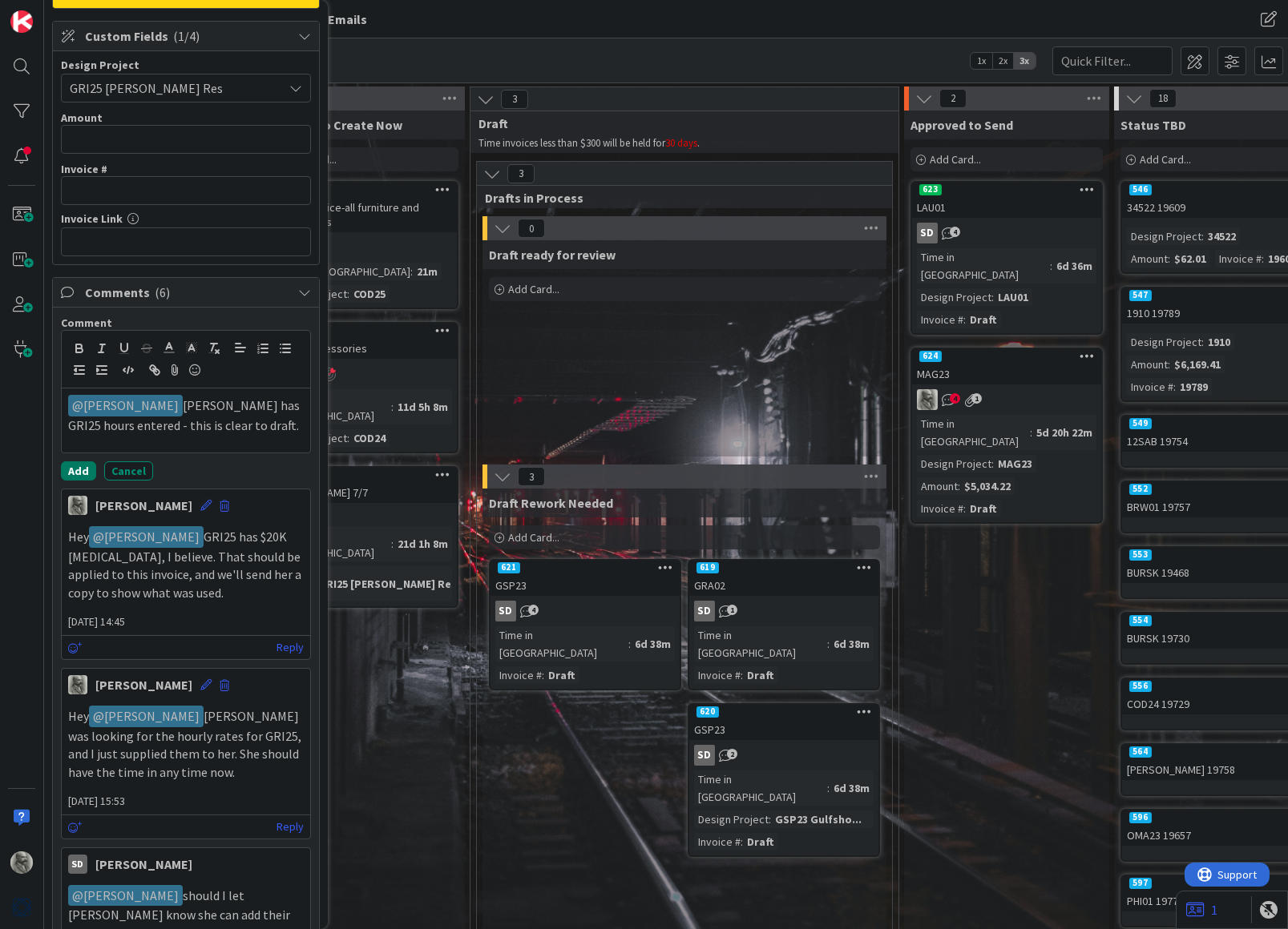
click at [77, 464] on button "Add" at bounding box center [79, 471] width 35 height 19
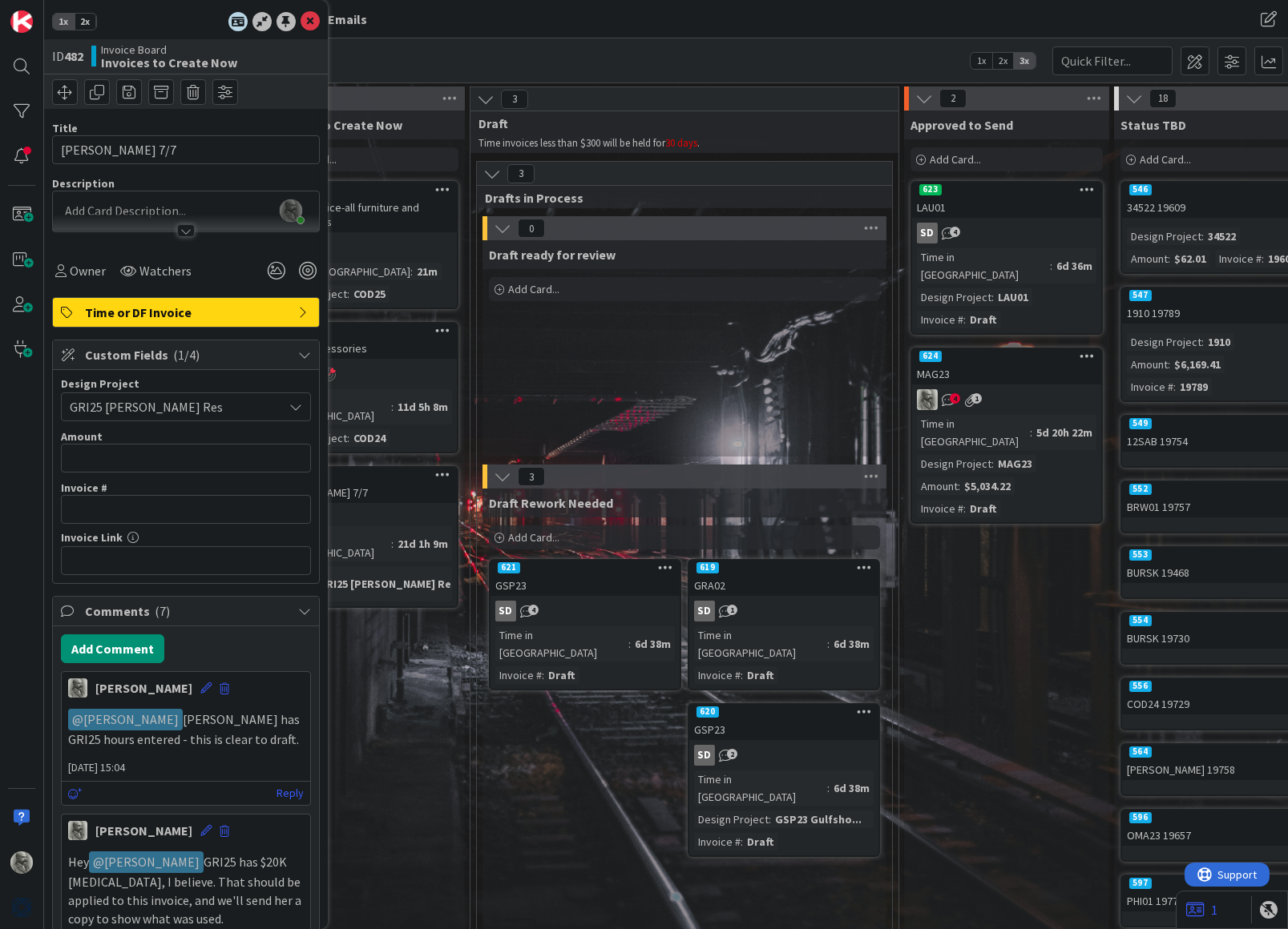
scroll to position [0, 0]
click at [307, 19] on icon at bounding box center [310, 21] width 19 height 19
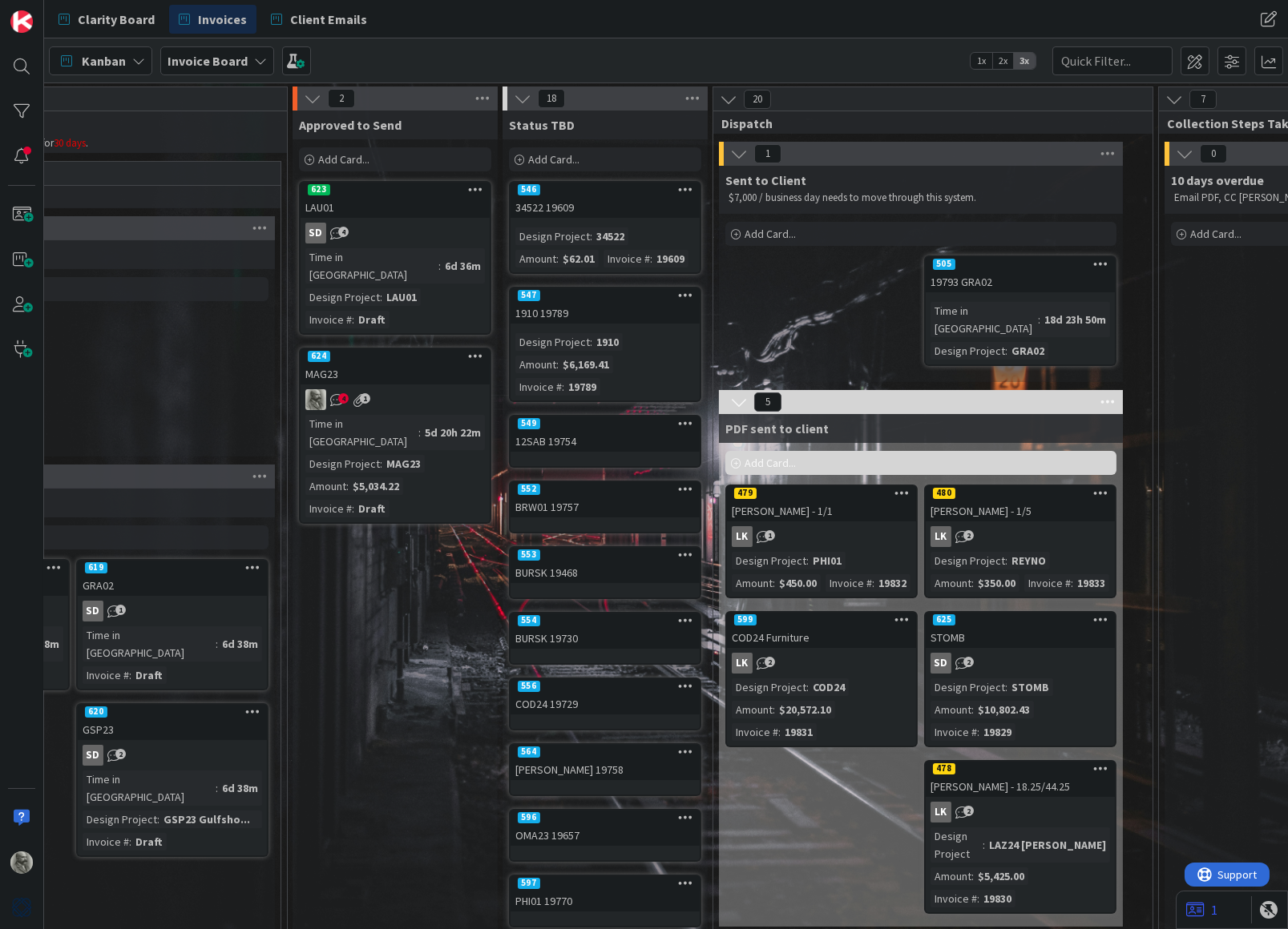
scroll to position [0, 612]
click at [1086, 57] on input "text" at bounding box center [1112, 61] width 120 height 29
click at [811, 627] on div "599" at bounding box center [821, 619] width 189 height 15
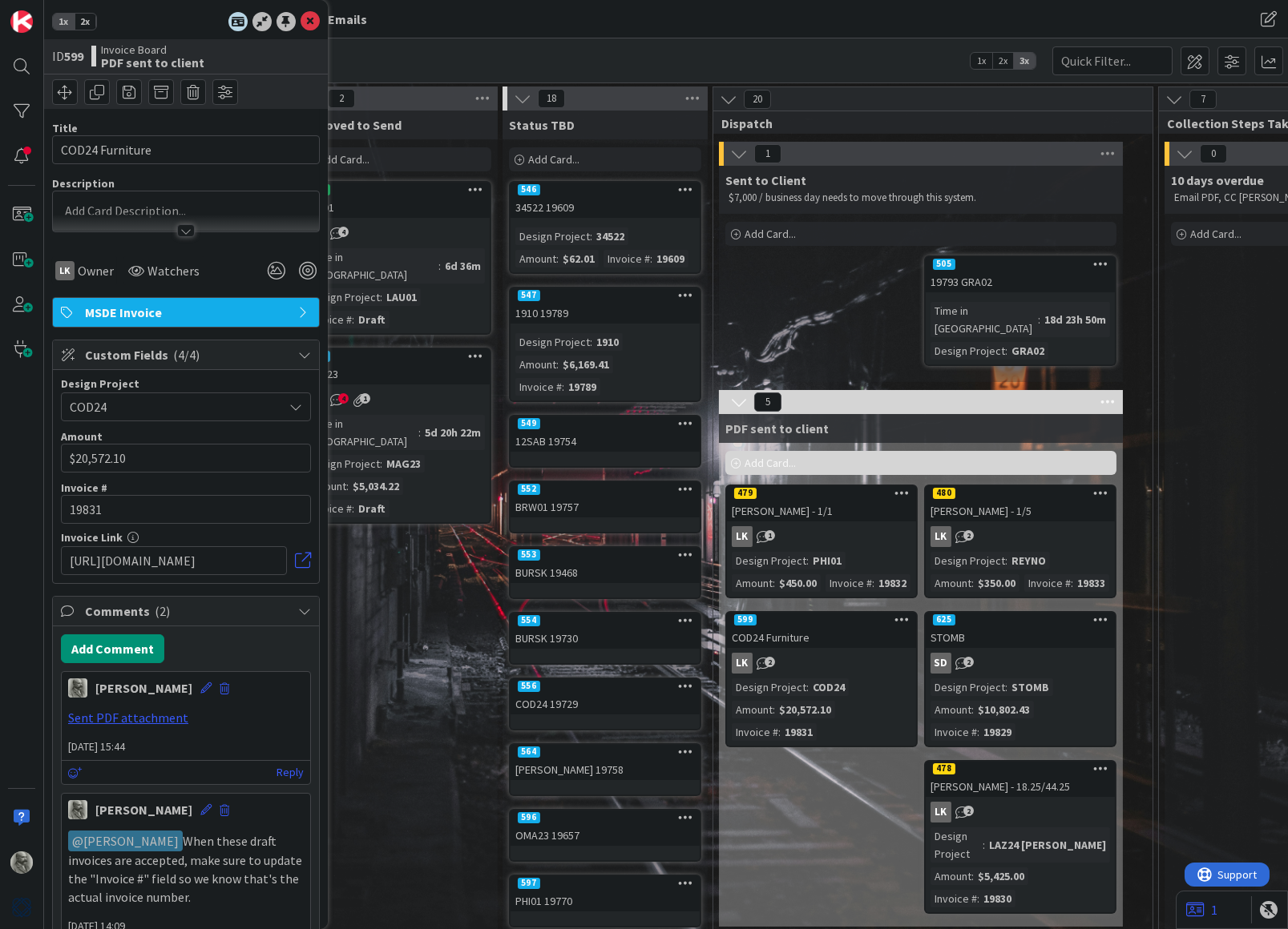
click at [88, 21] on span "2x" at bounding box center [85, 21] width 21 height 16
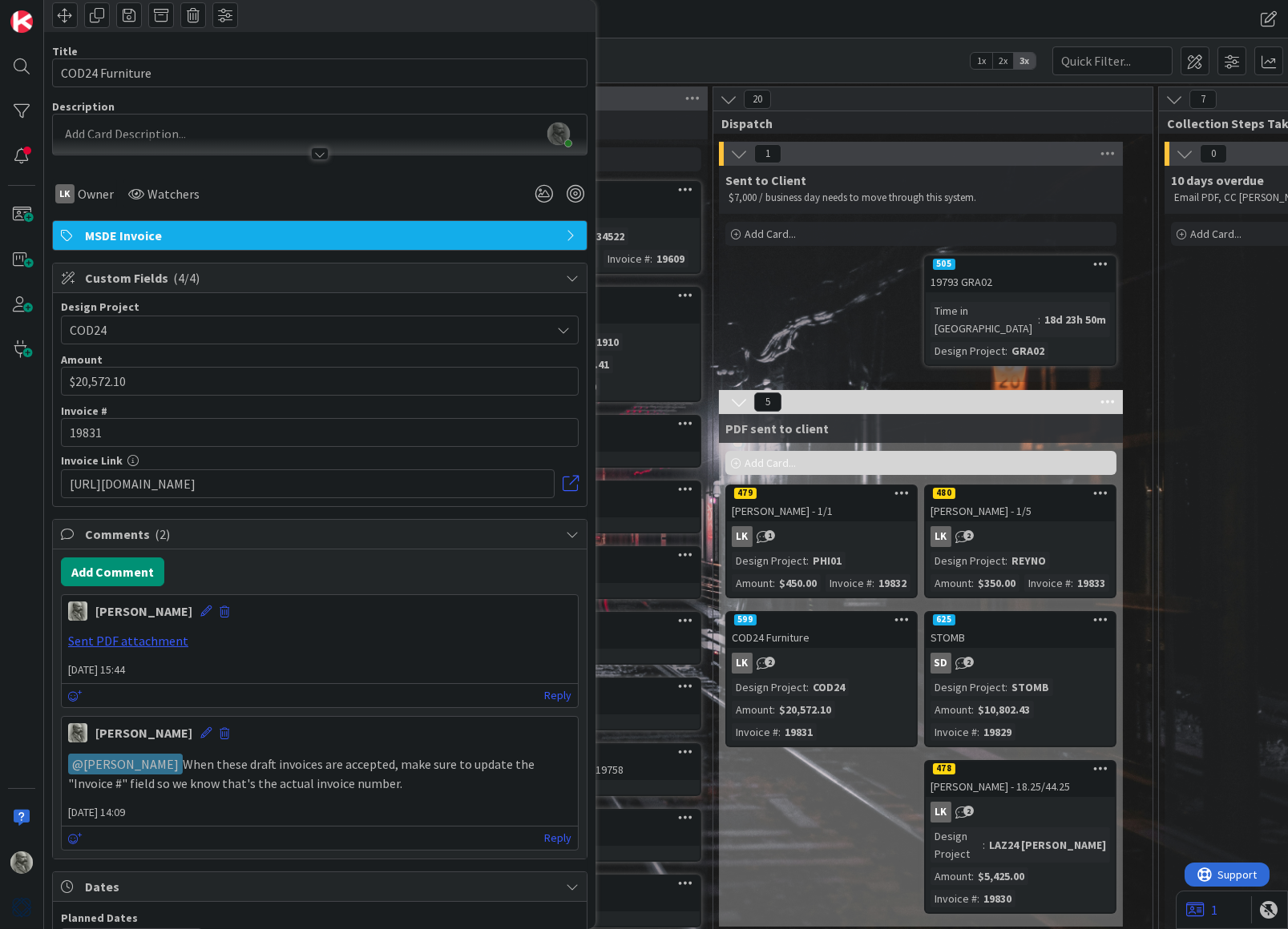
scroll to position [115, 0]
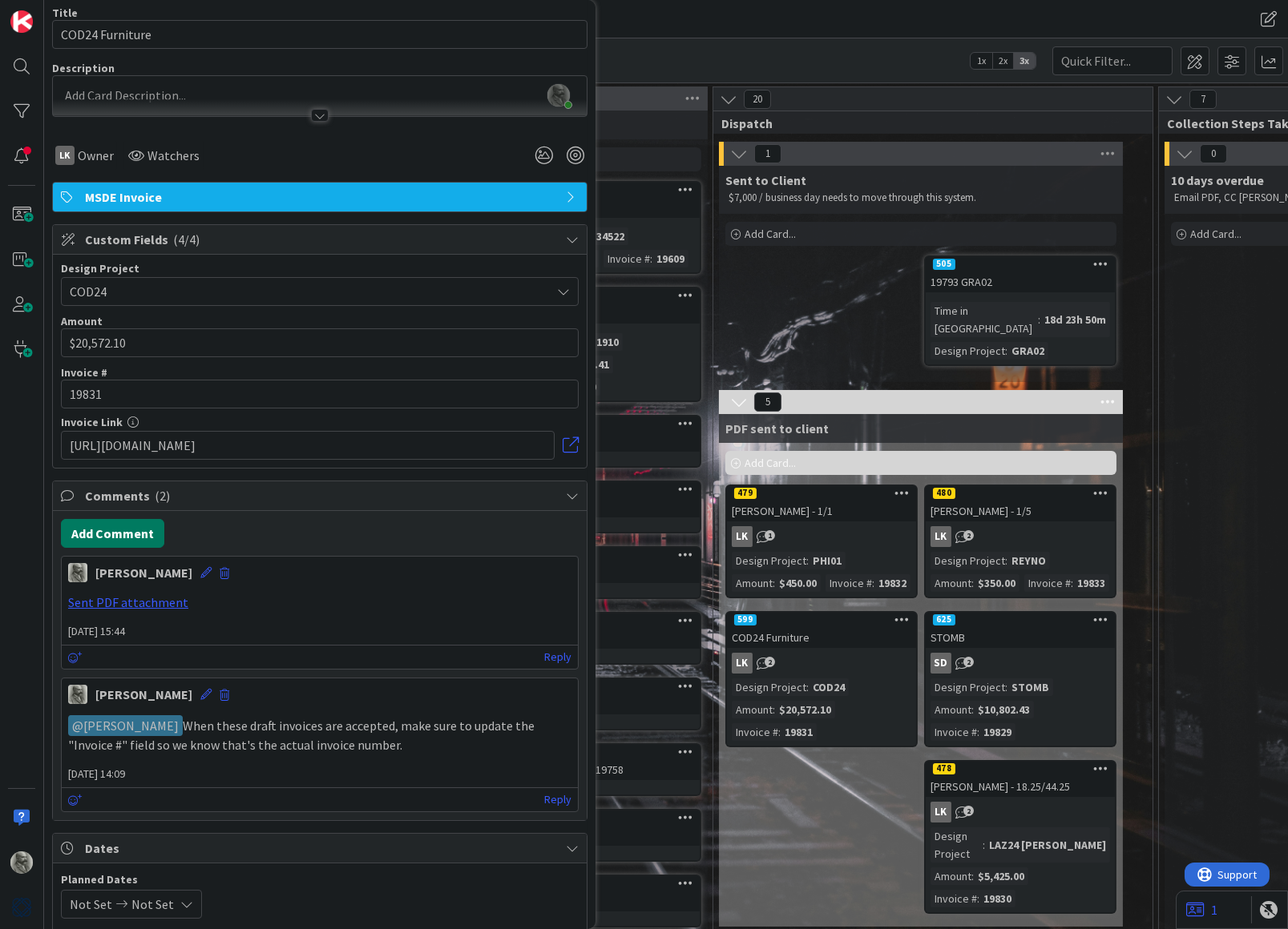
click at [103, 527] on button "Add Comment" at bounding box center [113, 534] width 103 height 29
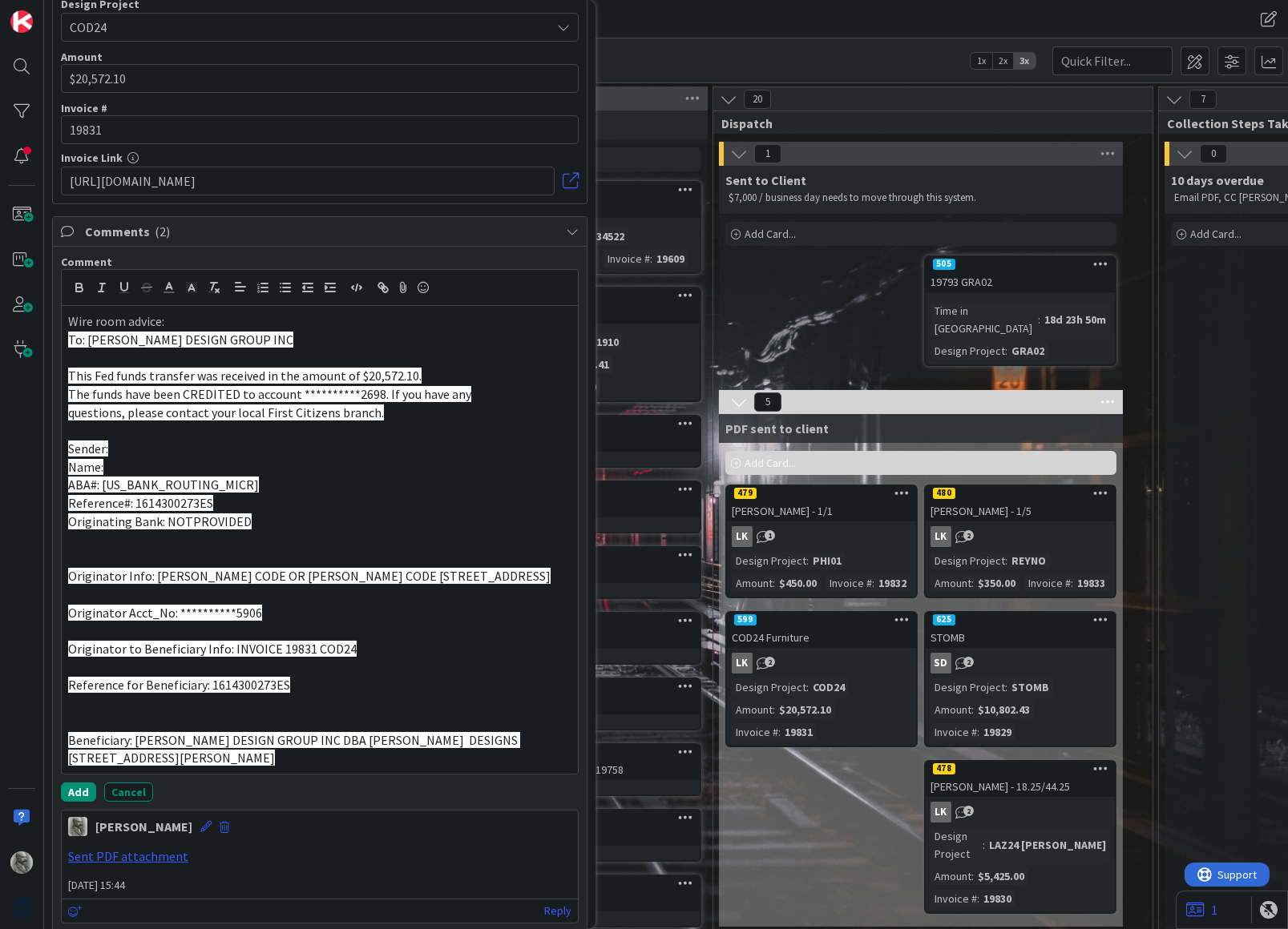
scroll to position [391, 0]
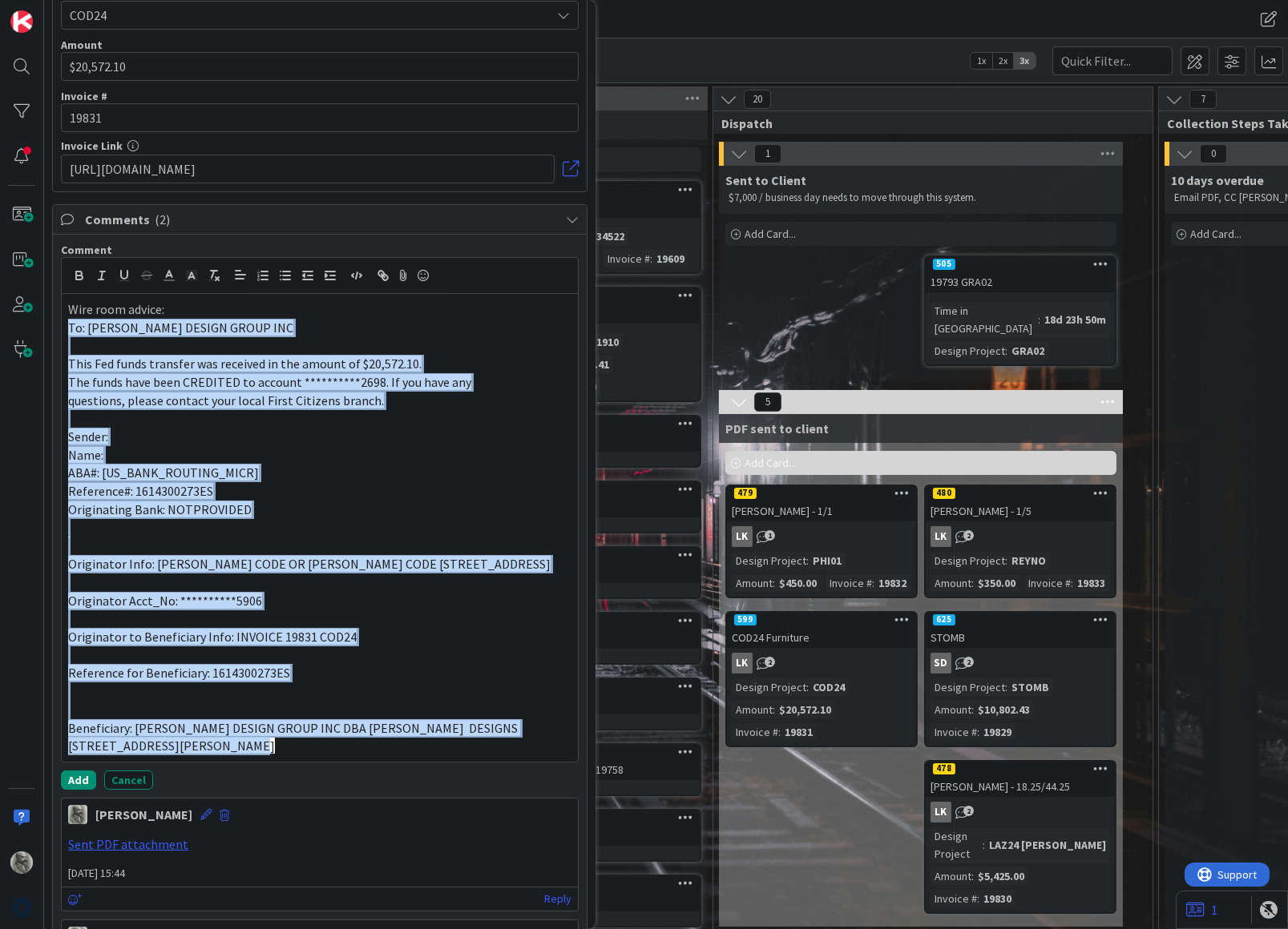
drag, startPoint x: 206, startPoint y: 754, endPoint x: 57, endPoint y: 321, distance: 457.9
click at [57, 321] on div "**********" at bounding box center [320, 649] width 534 height 828
click at [219, 278] on line "button" at bounding box center [216, 279] width 3 height 3
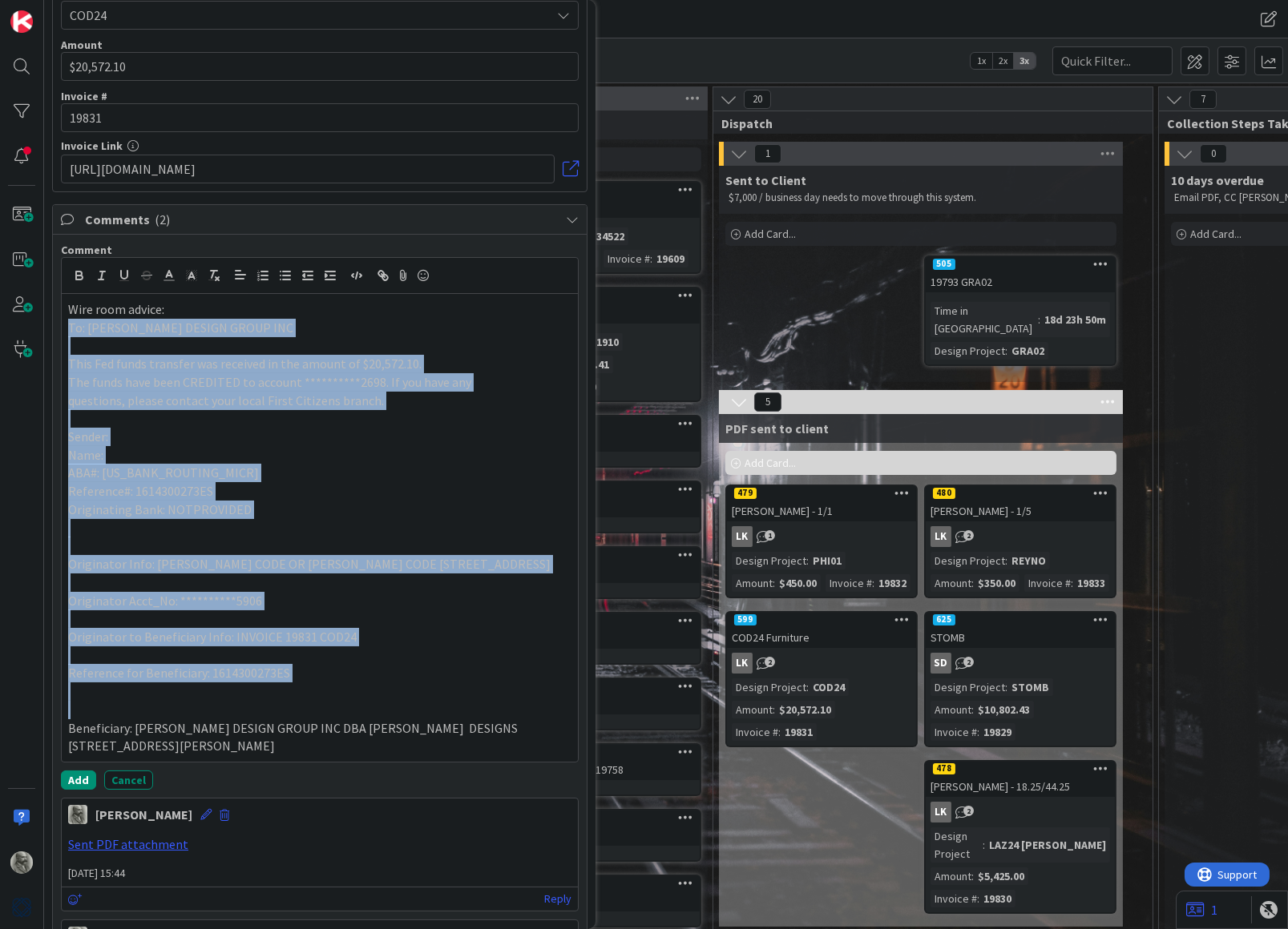
click at [327, 521] on p at bounding box center [320, 528] width 504 height 19
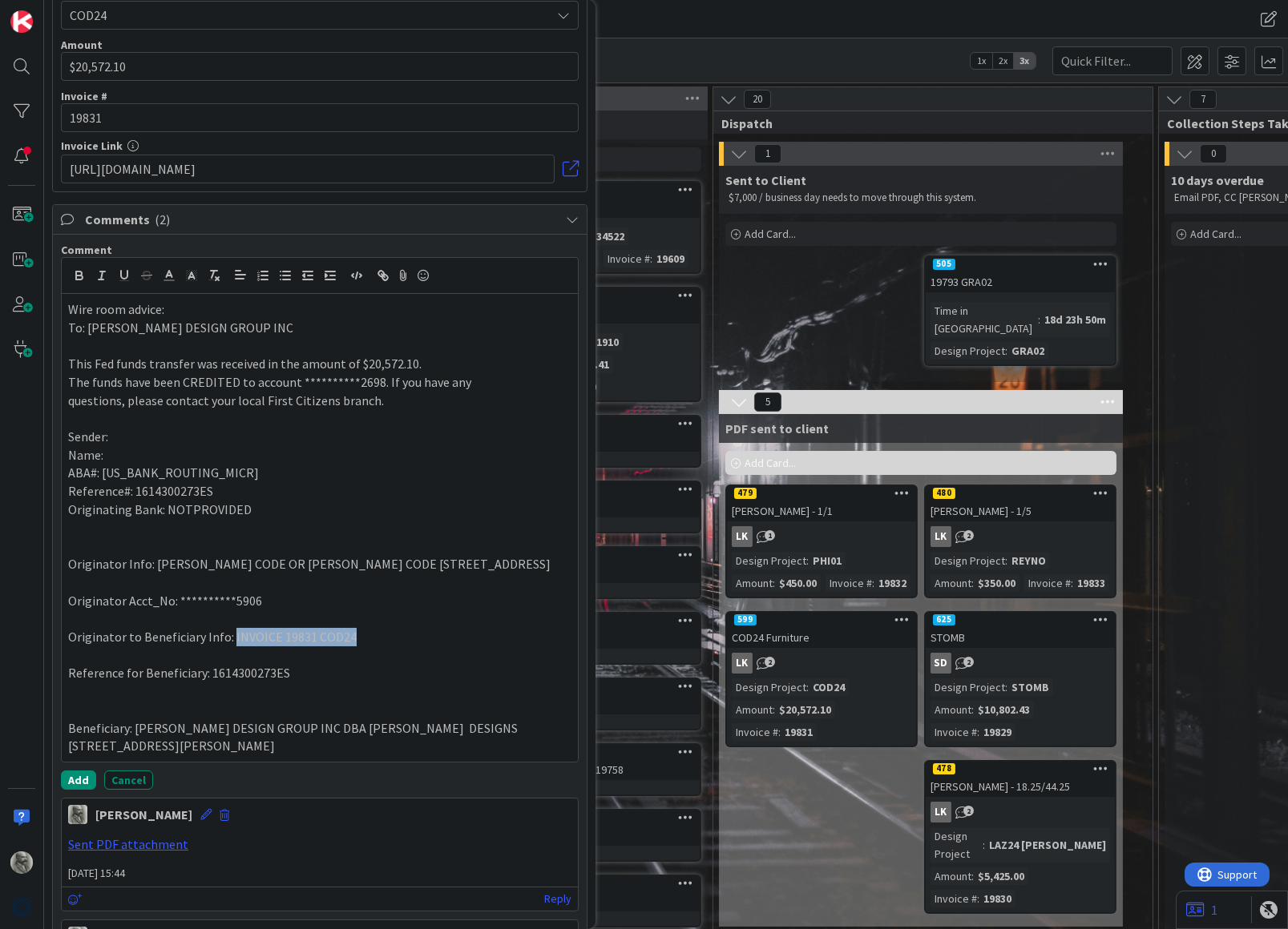
drag, startPoint x: 356, startPoint y: 643, endPoint x: 228, endPoint y: 644, distance: 128.0
click at [228, 644] on p "Originator to Beneficiary Info: INVOICE 19831 COD24" at bounding box center [320, 637] width 504 height 19
click at [190, 273] on polyline at bounding box center [192, 276] width 6 height 7
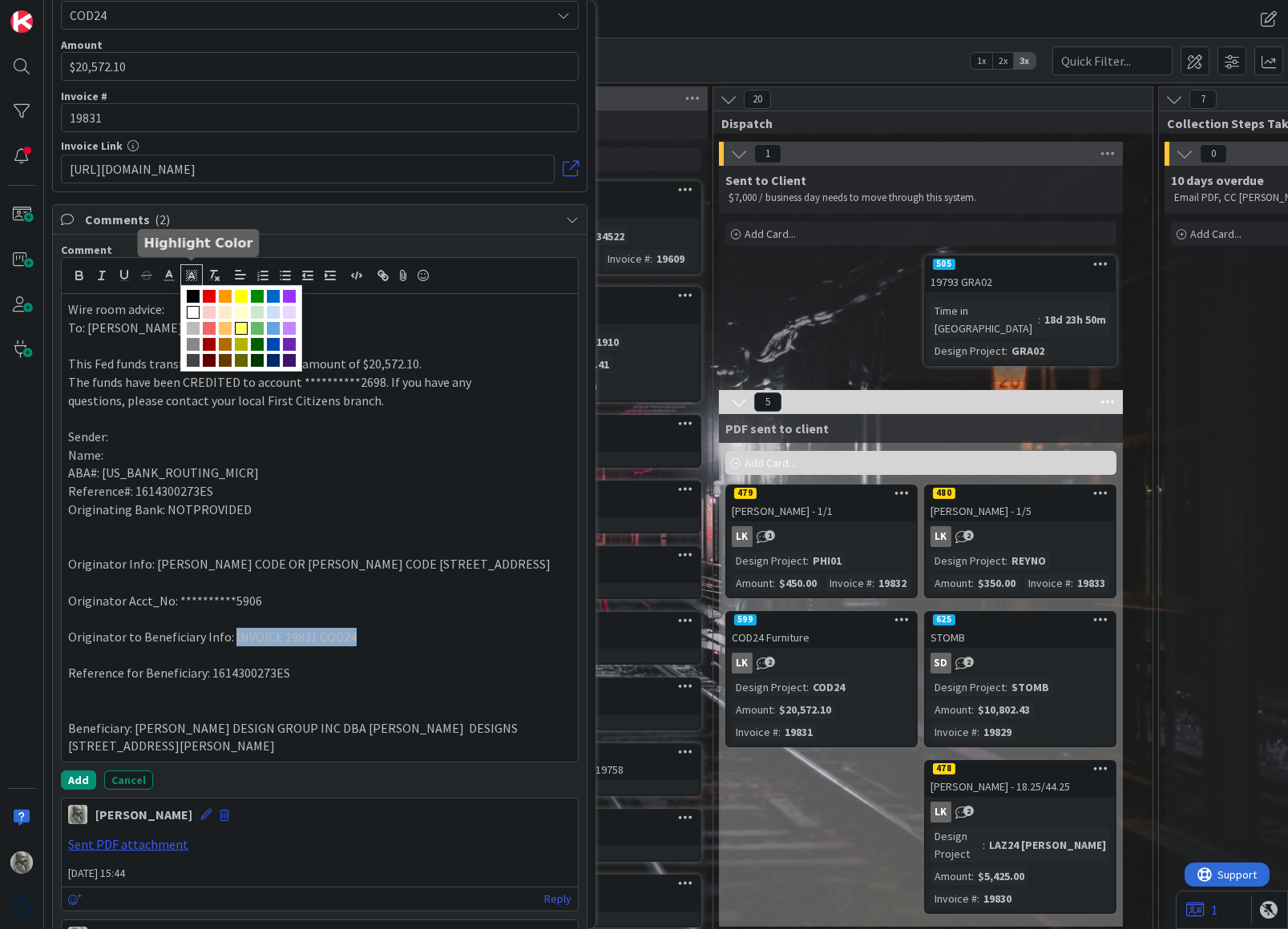
click at [247, 322] on span at bounding box center [241, 328] width 13 height 13
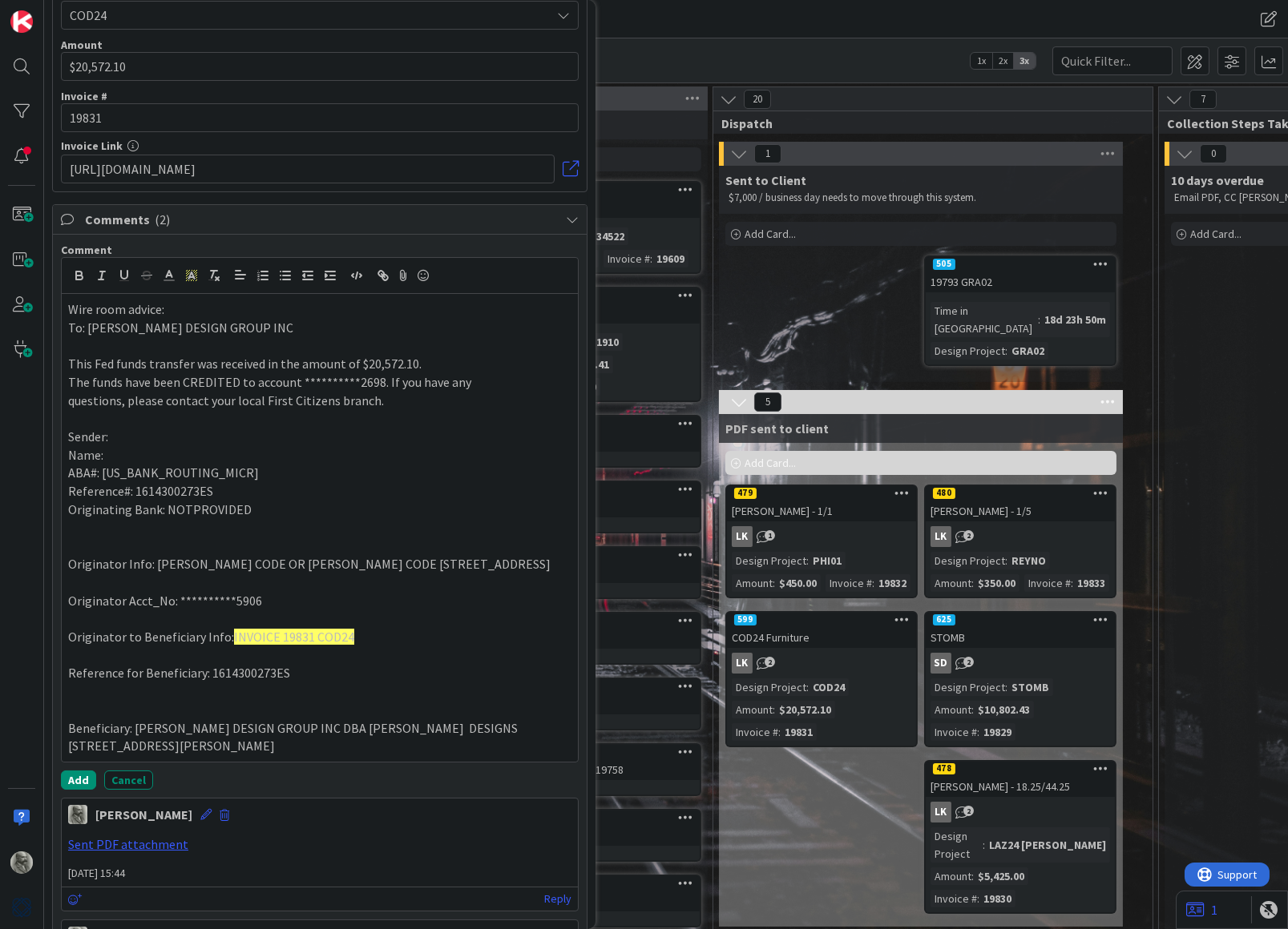
click at [308, 583] on p at bounding box center [320, 582] width 504 height 19
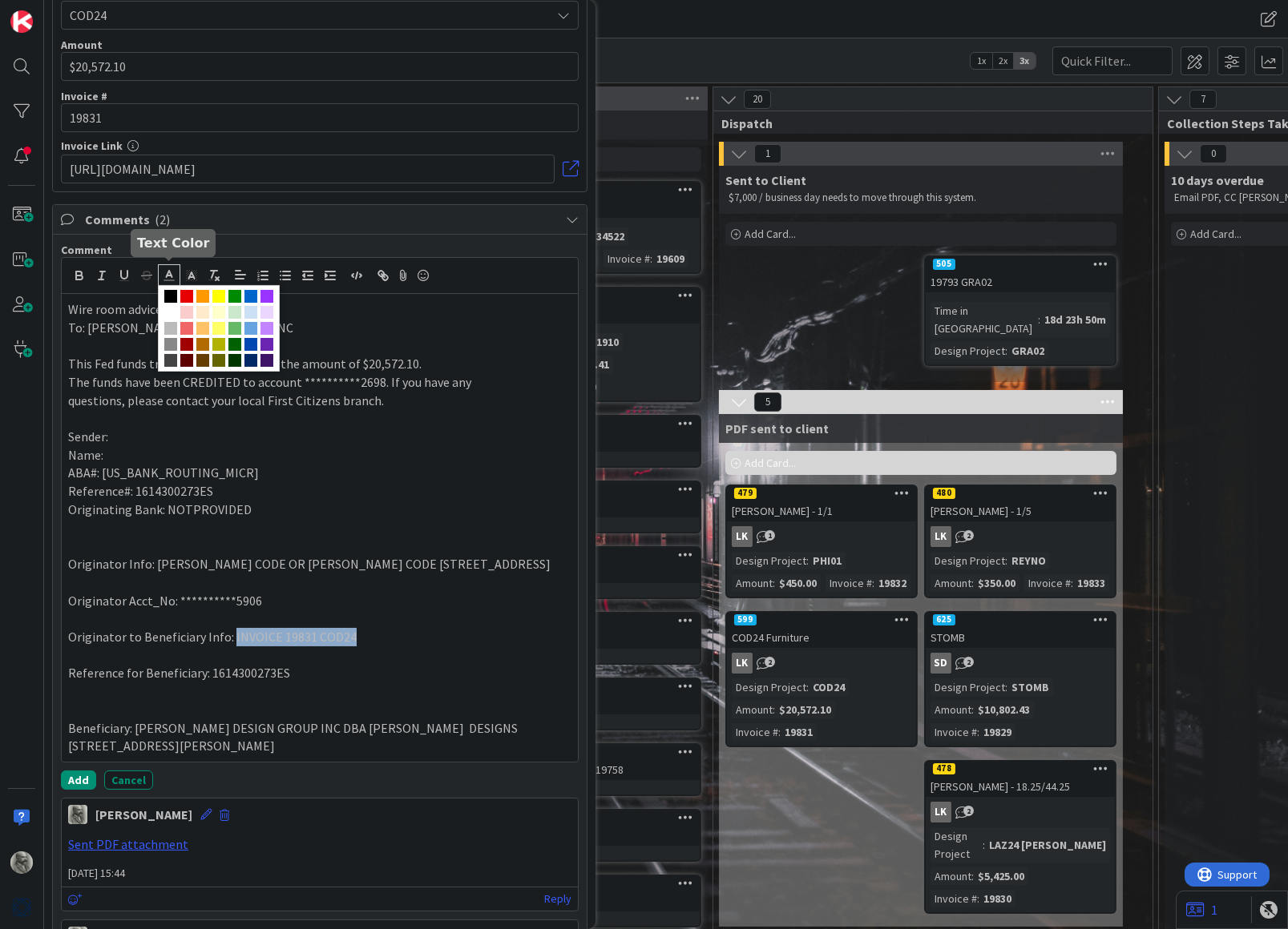
click at [172, 270] on icon at bounding box center [169, 276] width 15 height 15
click at [186, 294] on span at bounding box center [186, 296] width 13 height 13
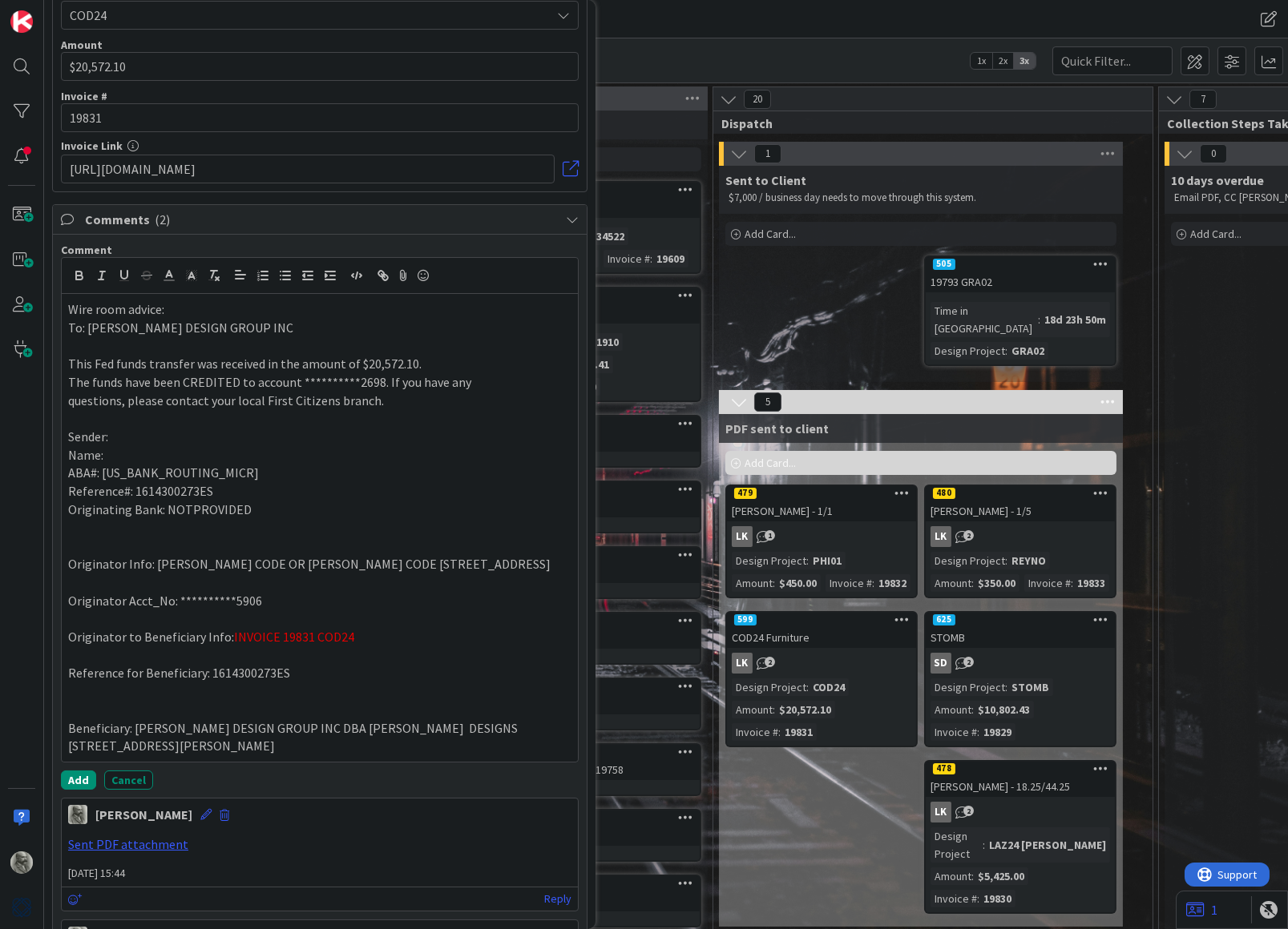
click at [340, 607] on p "**********" at bounding box center [320, 601] width 504 height 19
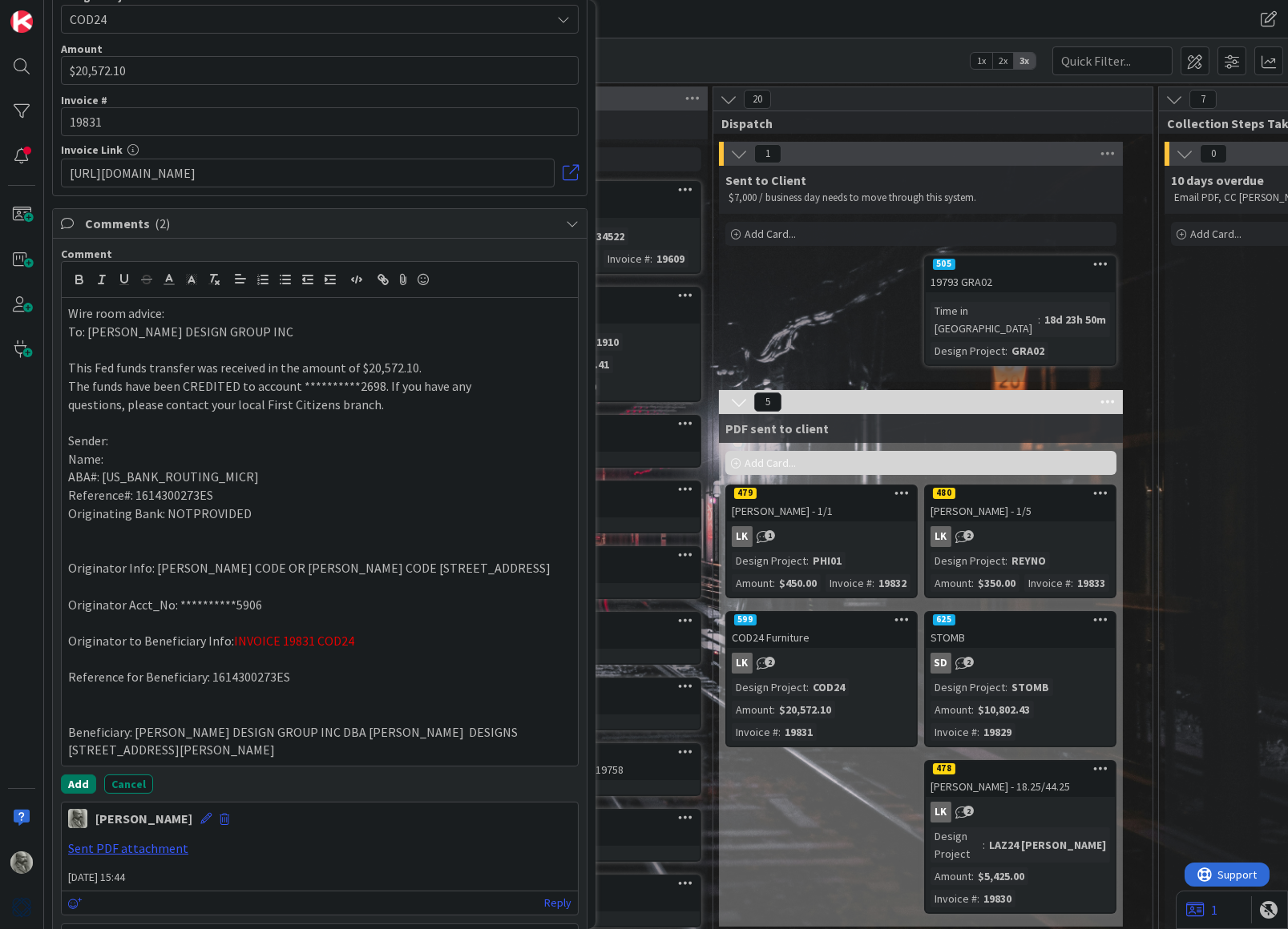
click at [81, 789] on button "Add" at bounding box center [79, 784] width 35 height 19
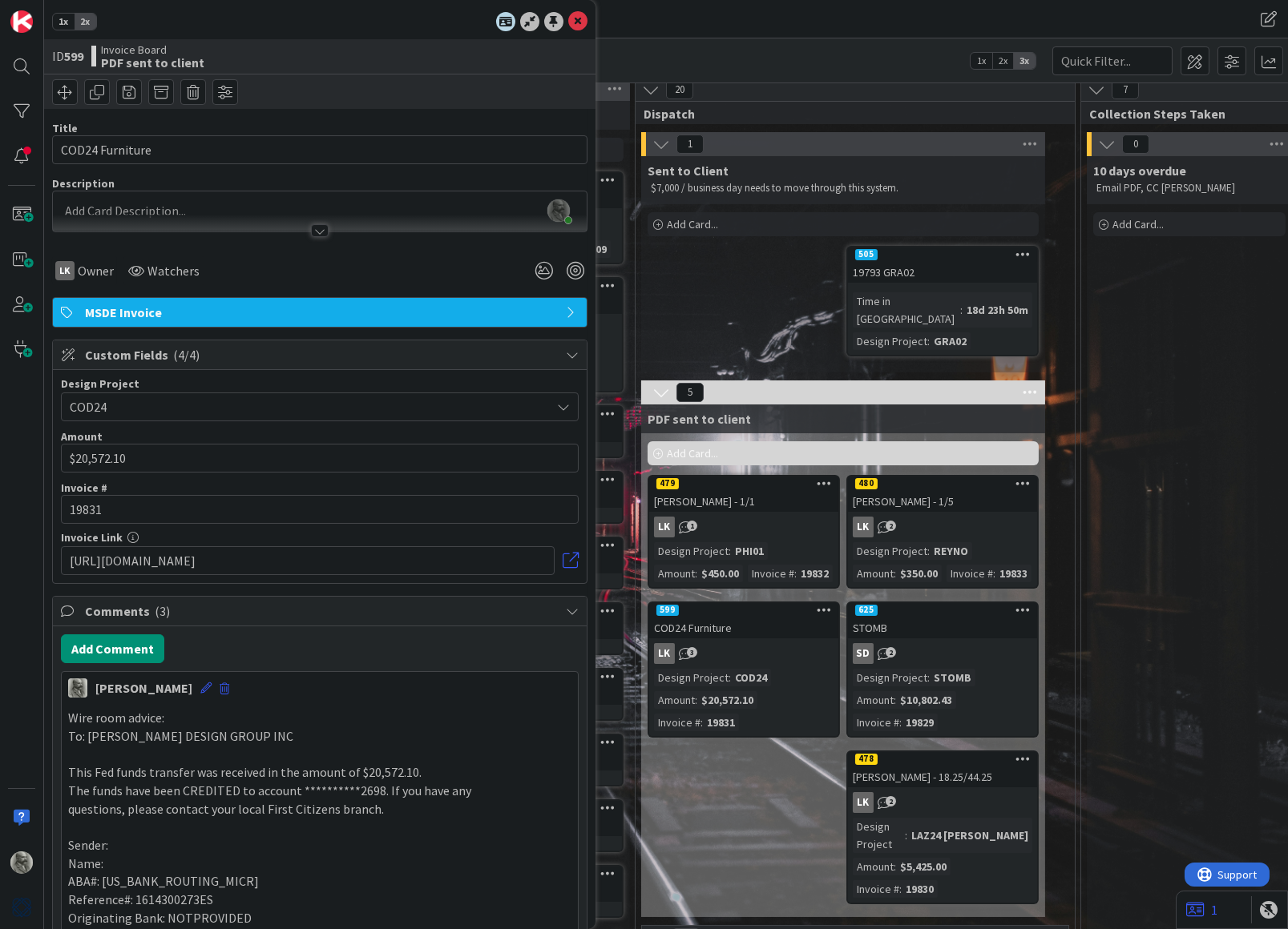
scroll to position [0, 0]
click at [576, 19] on icon at bounding box center [578, 21] width 19 height 19
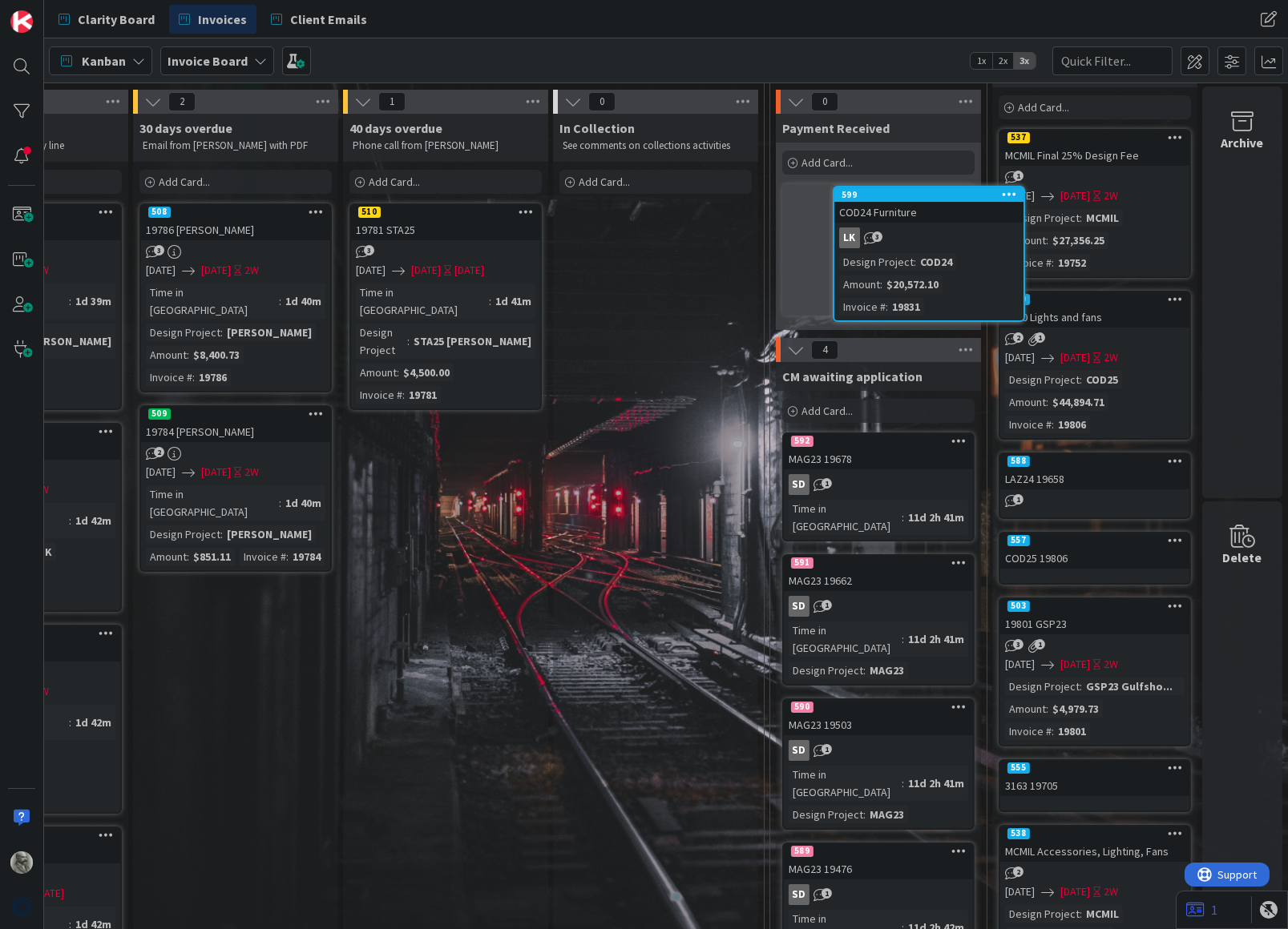
scroll to position [0, 2064]
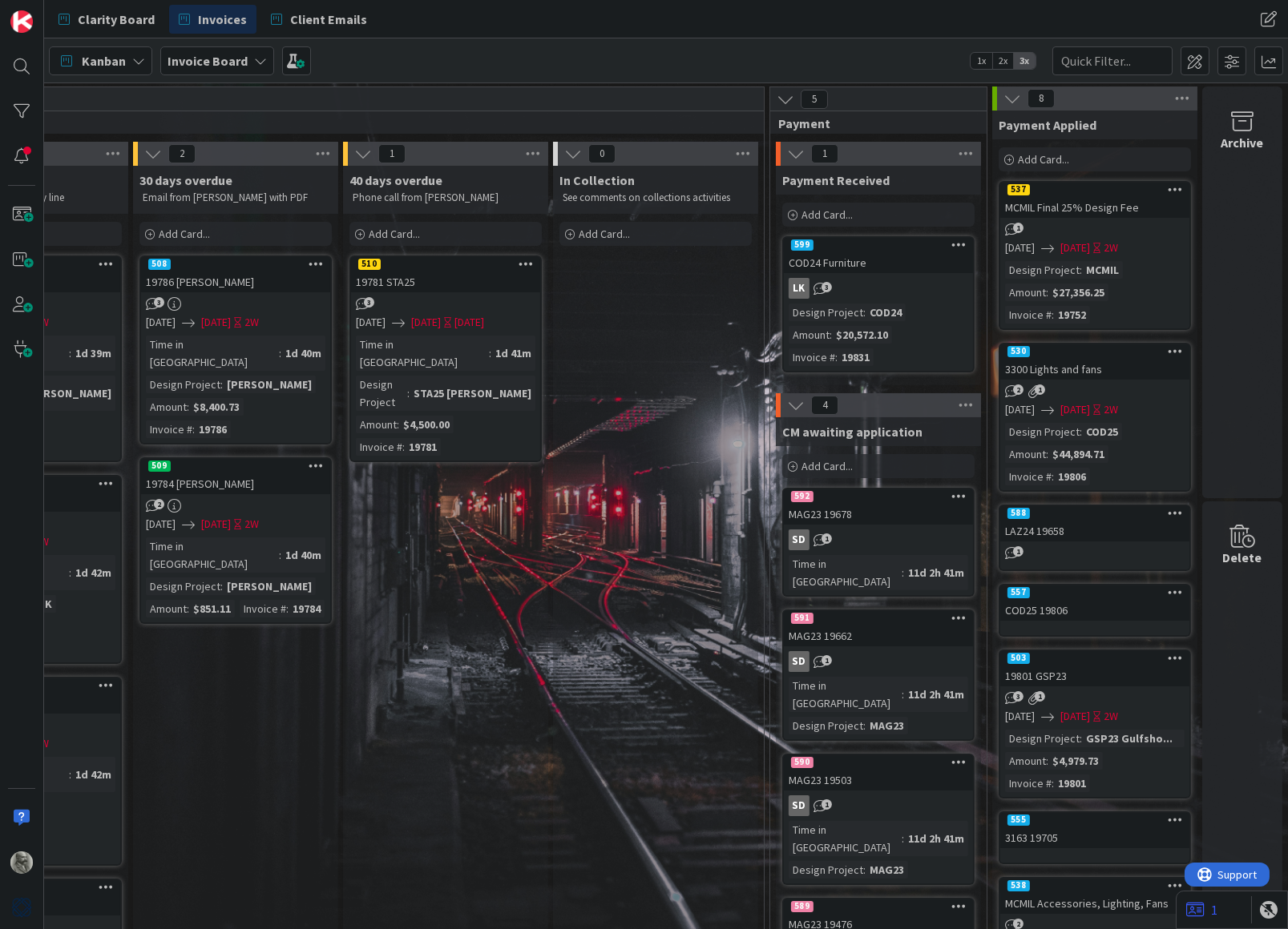
click at [890, 254] on div "COD24 Furniture" at bounding box center [878, 262] width 189 height 20
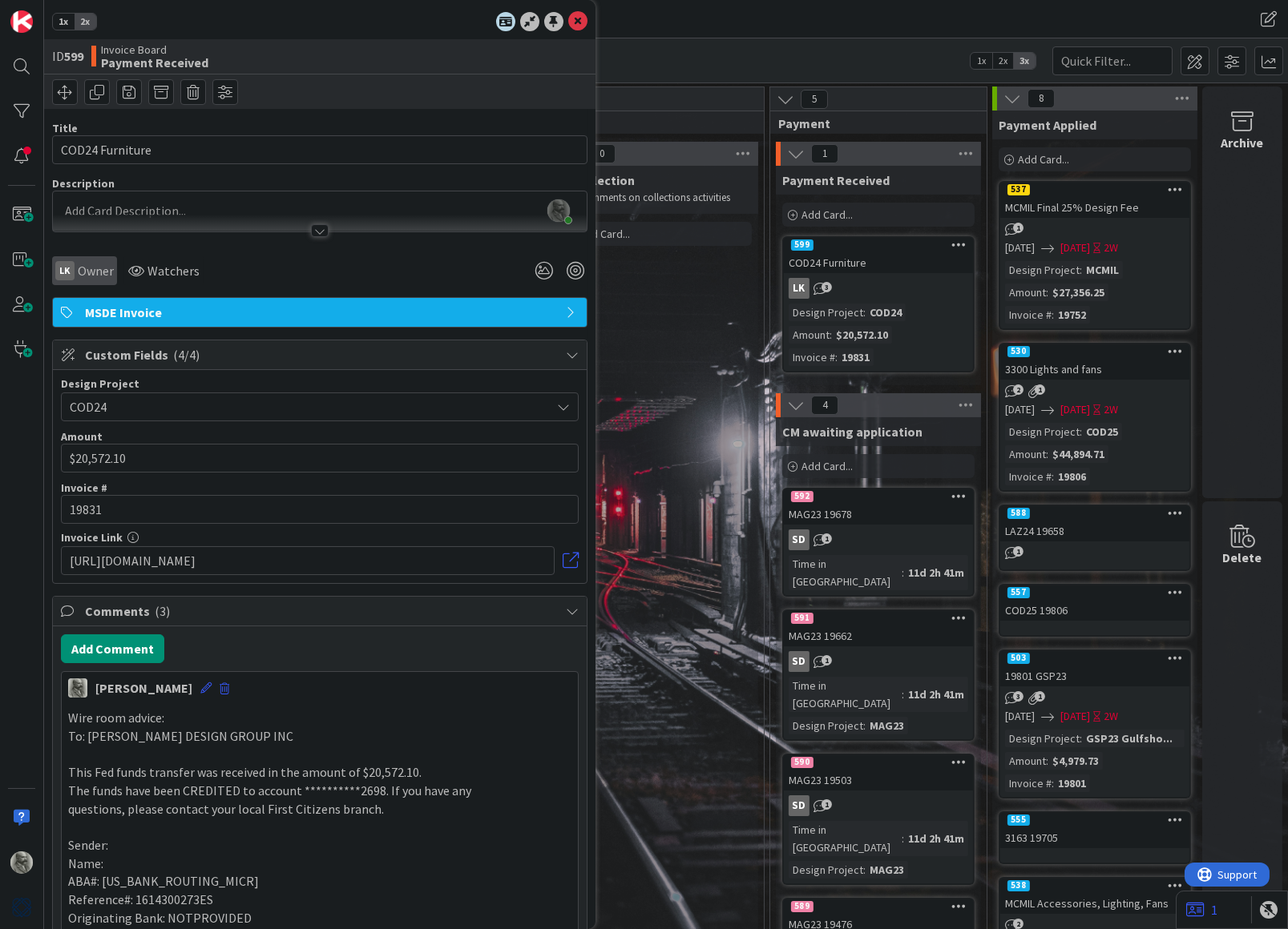
click at [81, 272] on span "Owner" at bounding box center [95, 271] width 36 height 19
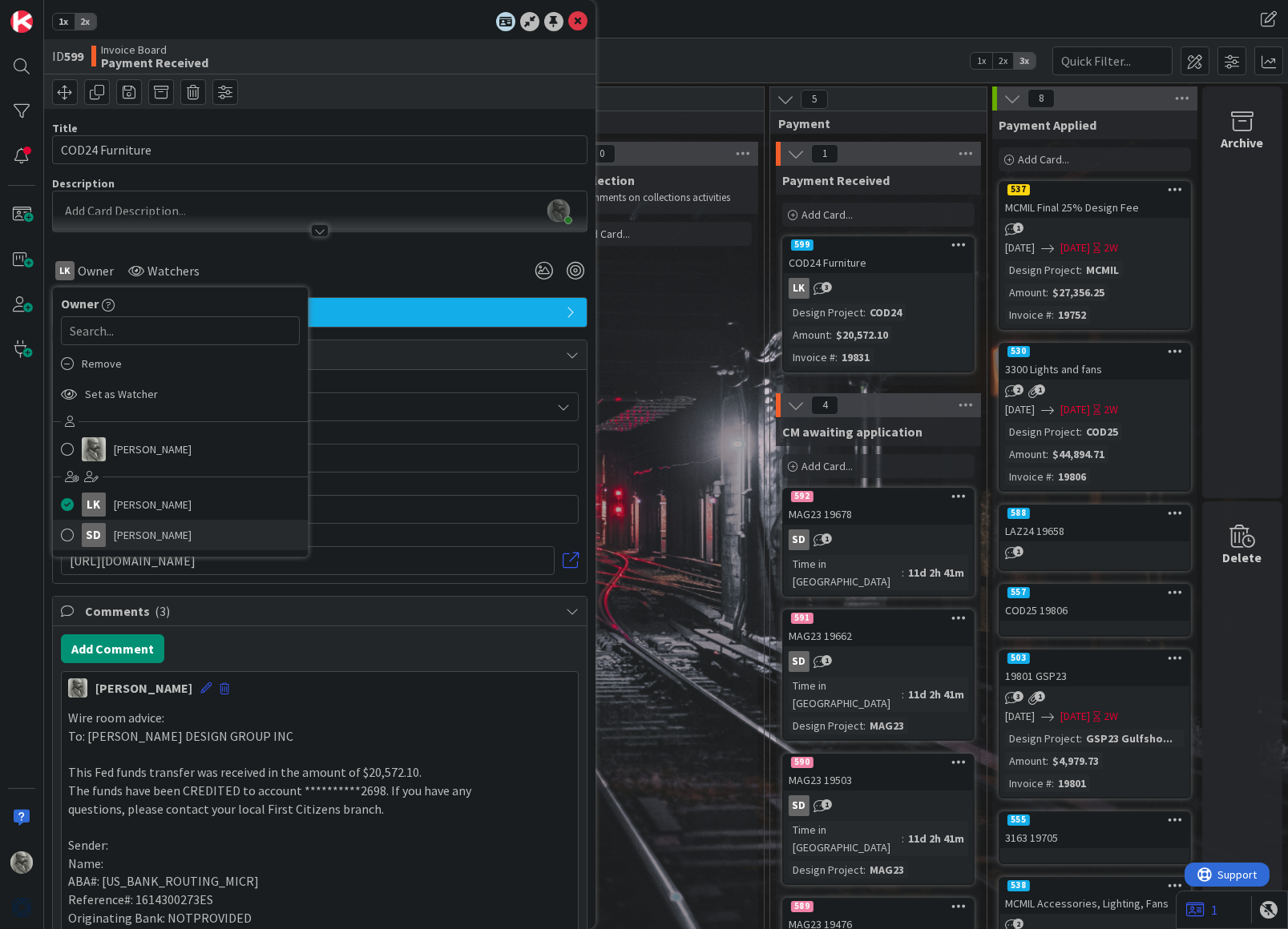
click at [146, 535] on span "[PERSON_NAME]" at bounding box center [153, 535] width 78 height 24
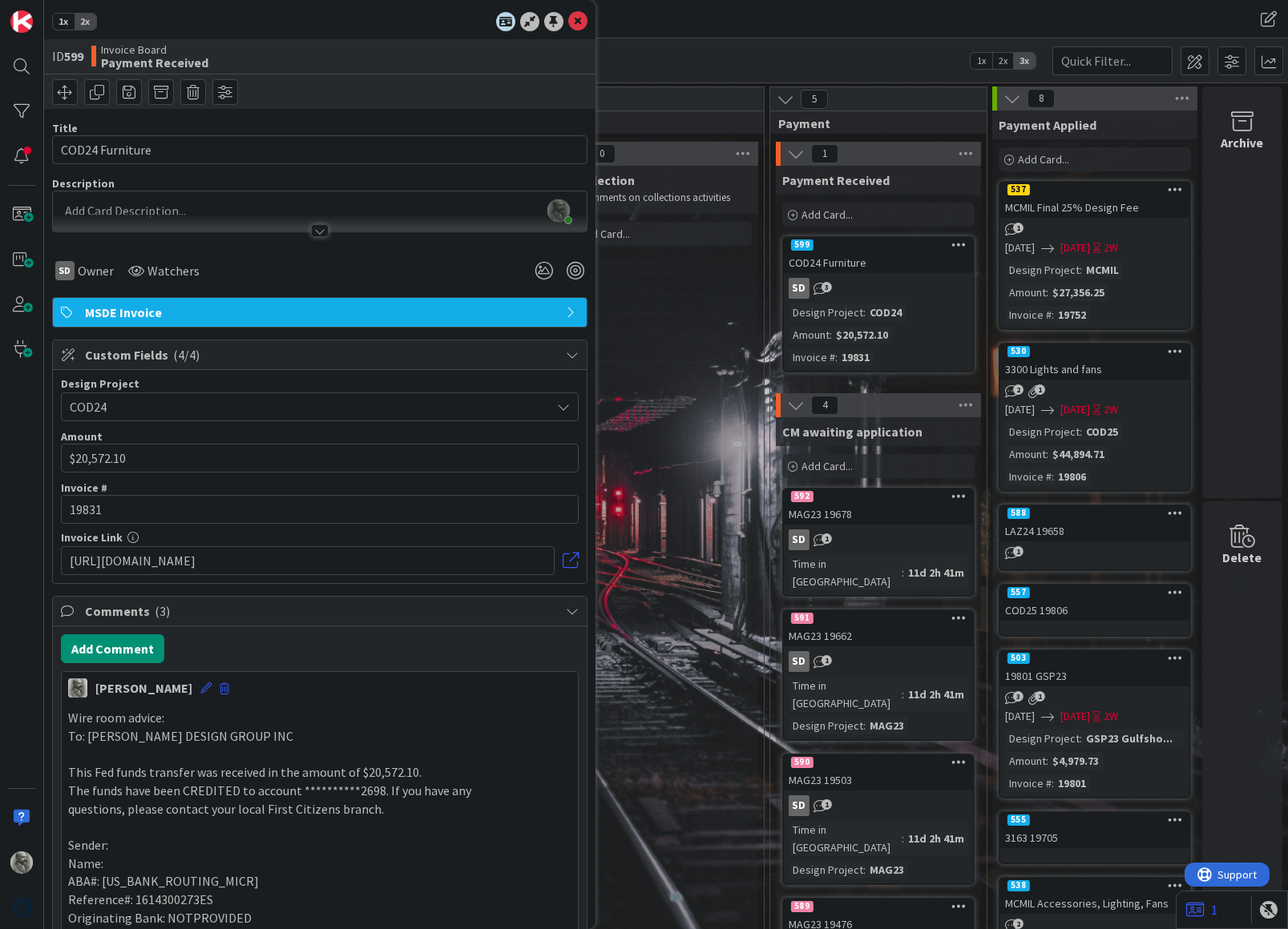
click at [583, 17] on icon at bounding box center [578, 21] width 19 height 19
